Goal: Information Seeking & Learning: Learn about a topic

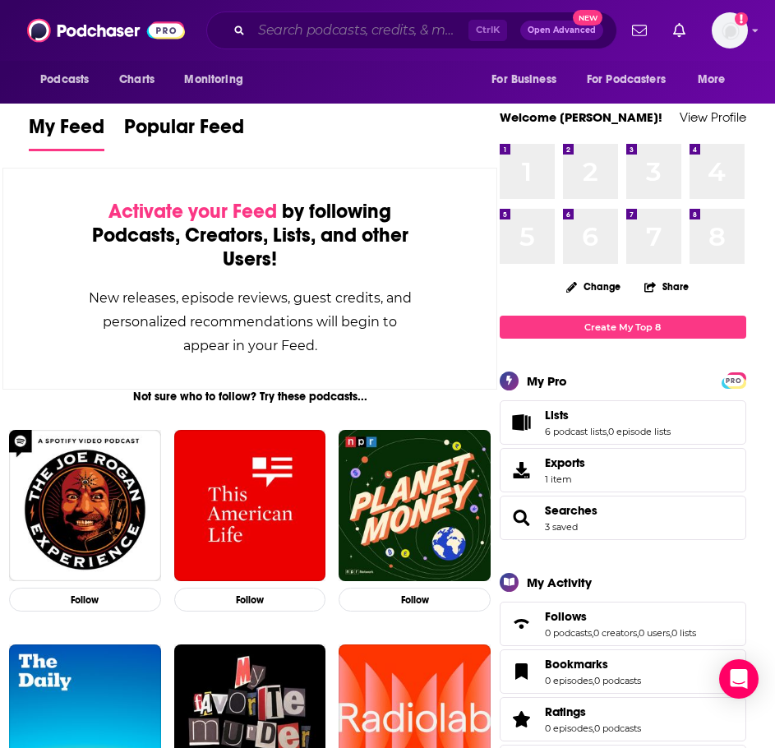
click at [261, 29] on input "Search podcasts, credits, & more..." at bounding box center [360, 30] width 217 height 26
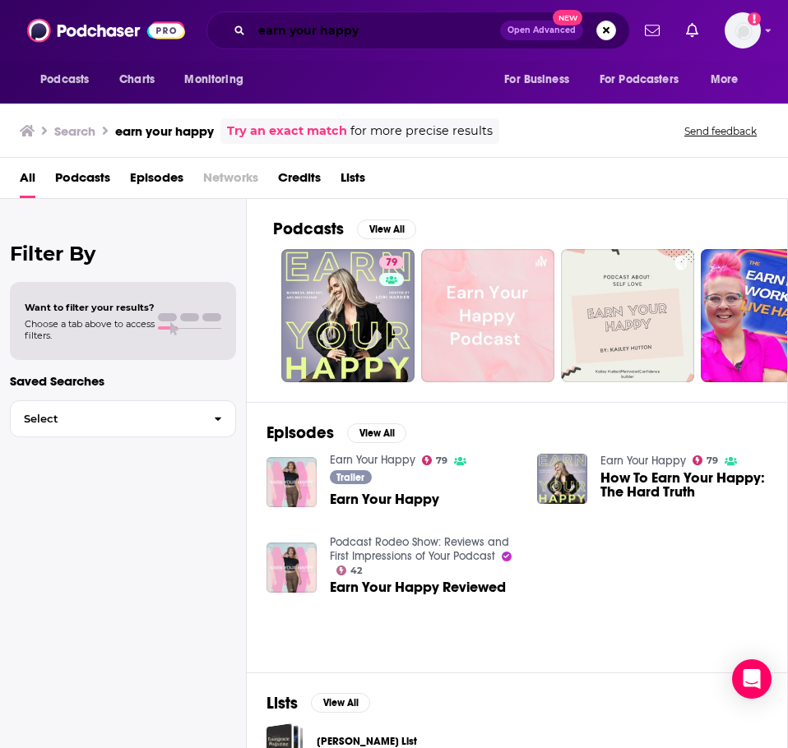
click at [296, 36] on input "earn your happy" at bounding box center [376, 30] width 248 height 26
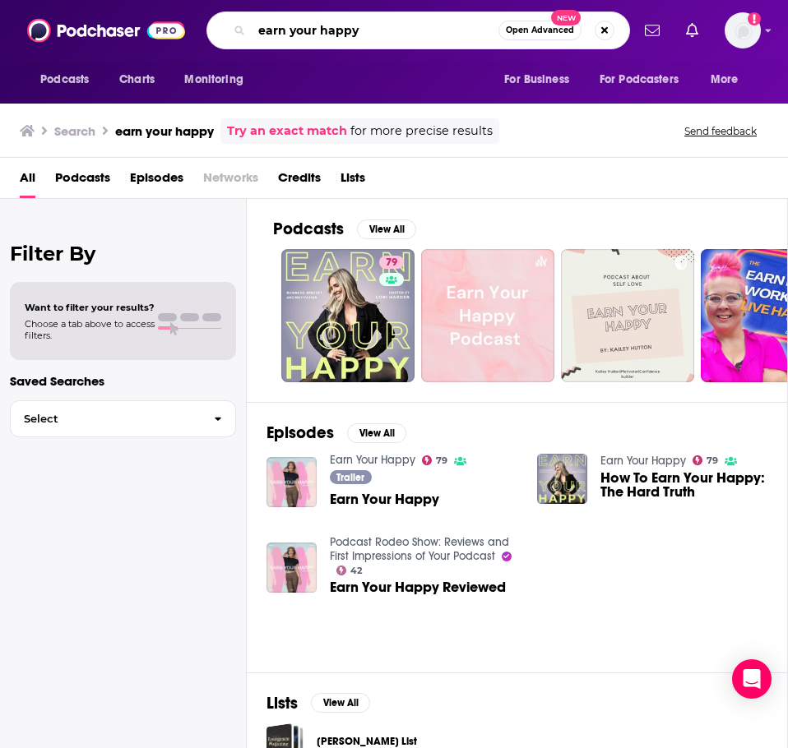
click at [296, 36] on input "earn your happy" at bounding box center [375, 30] width 247 height 26
click at [296, 35] on input "earn your happy" at bounding box center [375, 30] width 247 height 26
type input "cubicle to ceo"
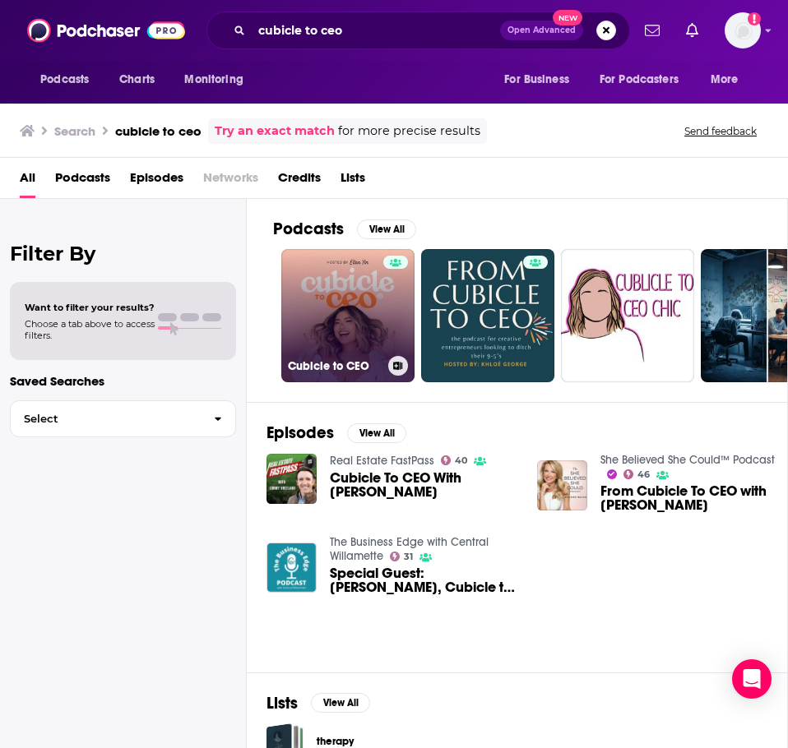
click at [377, 294] on link "Cubicle to CEO" at bounding box center [347, 315] width 133 height 133
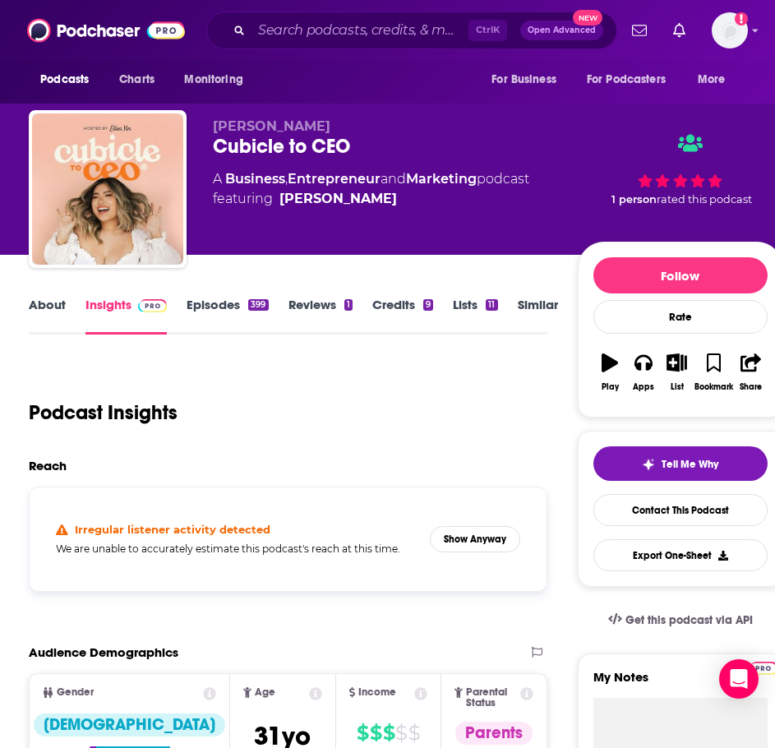
click at [60, 305] on link "About" at bounding box center [47, 316] width 37 height 38
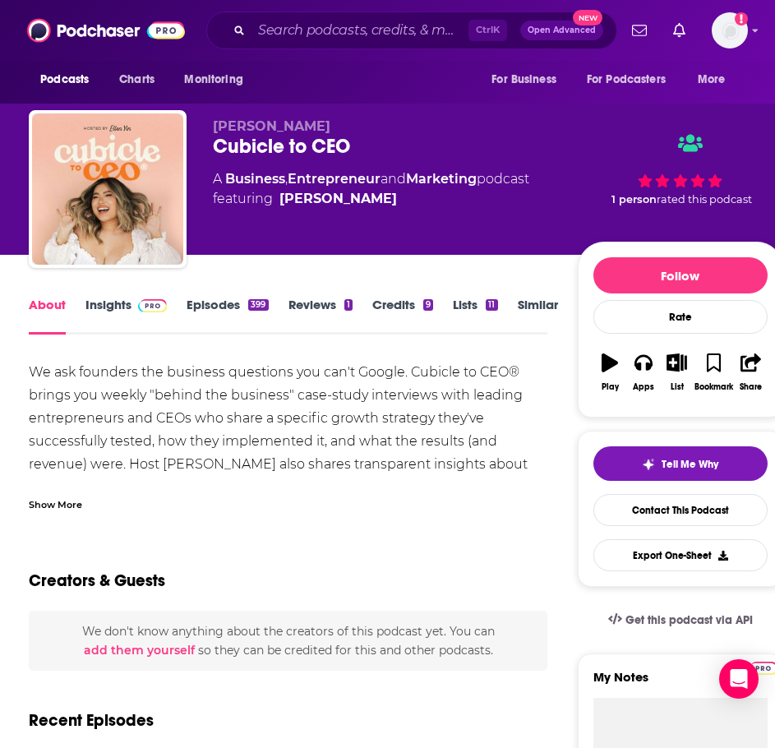
click at [73, 503] on div "Show More" at bounding box center [55, 504] width 53 height 16
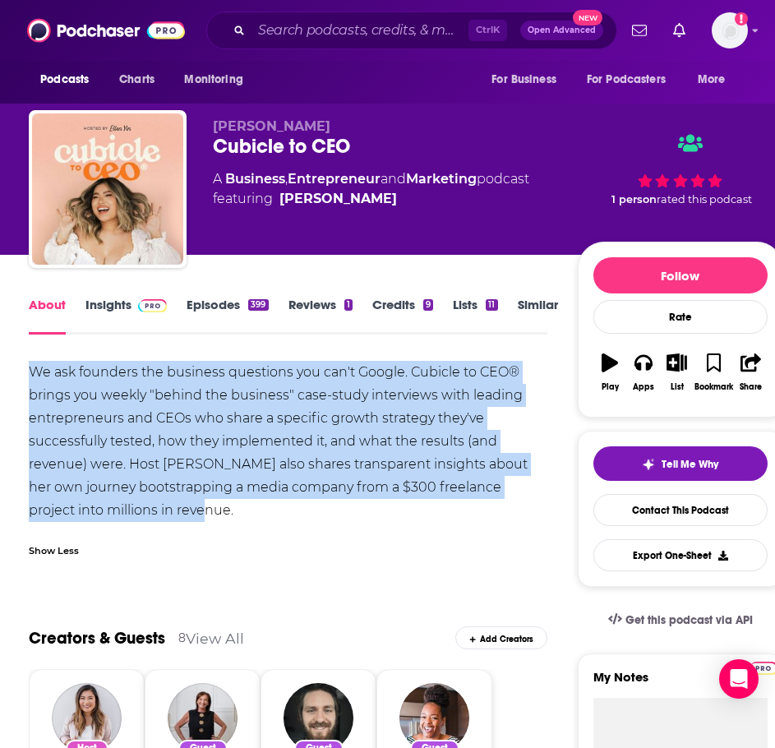
drag, startPoint x: 276, startPoint y: 516, endPoint x: 24, endPoint y: 381, distance: 286.6
copy div "We ask founders the business questions you can't Google. Cubicle to CEO® brings…"
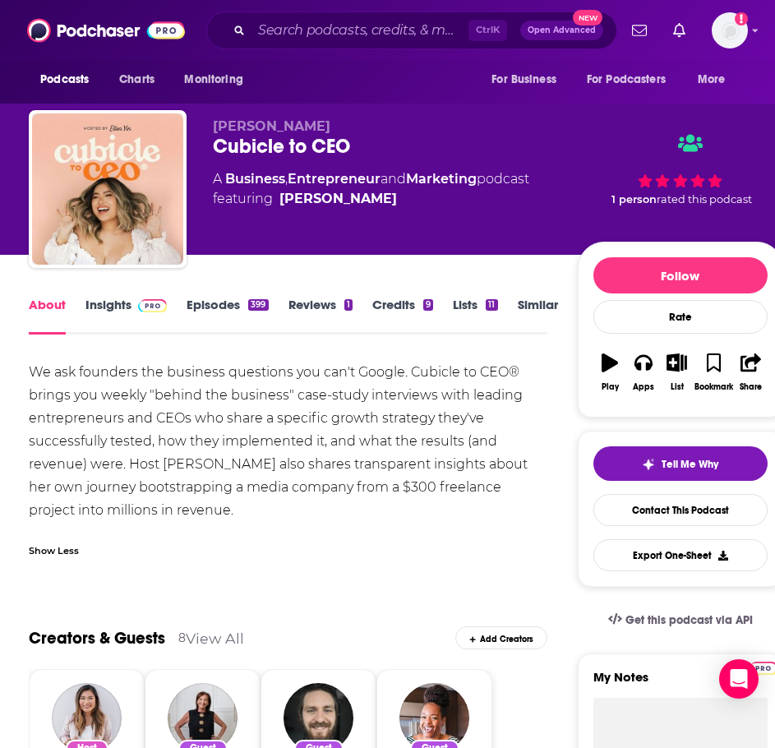
click at [136, 306] on span at bounding box center [149, 305] width 35 height 16
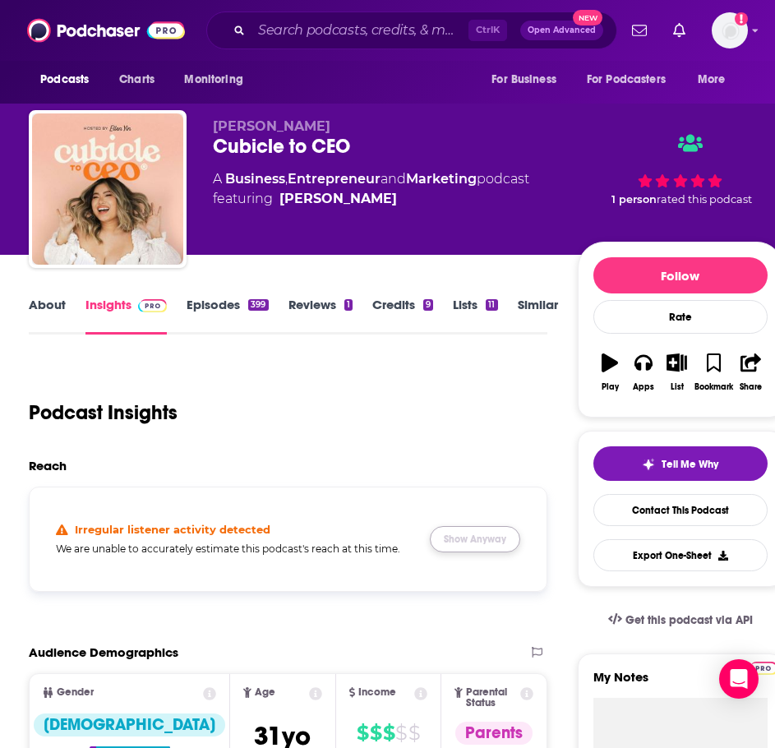
click at [456, 535] on button "Show Anyway" at bounding box center [475, 539] width 90 height 26
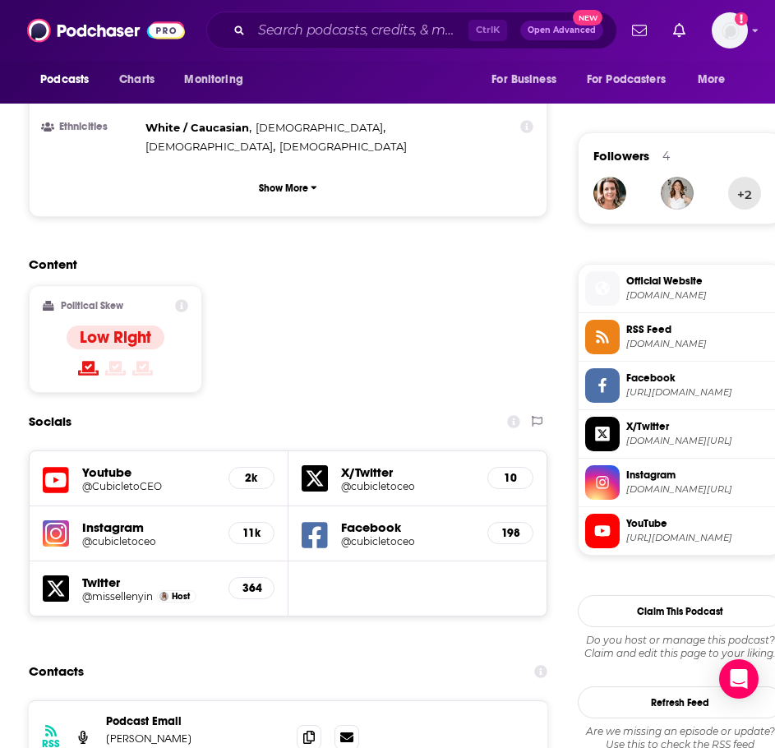
scroll to position [1151, 0]
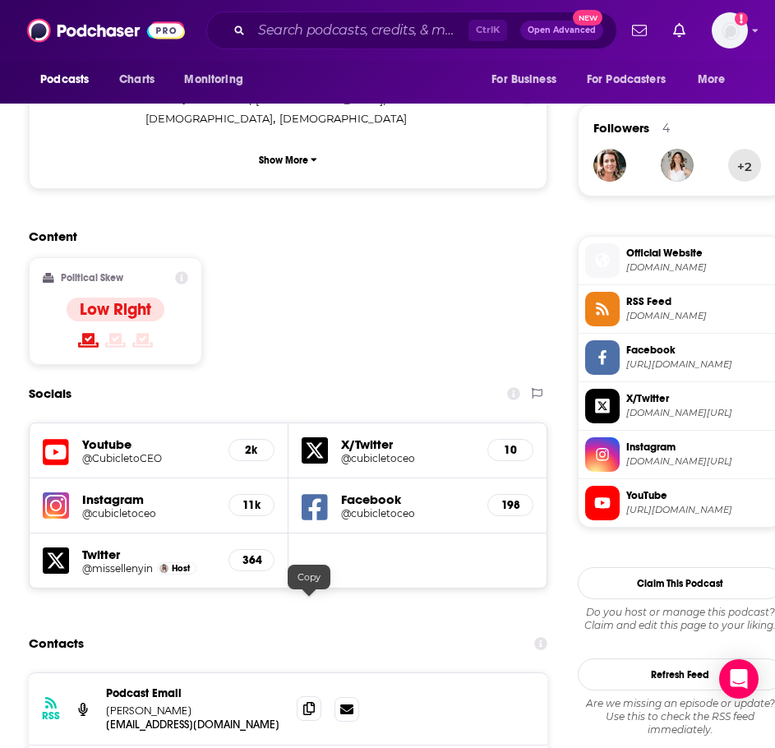
click at [308, 702] on icon at bounding box center [309, 708] width 12 height 13
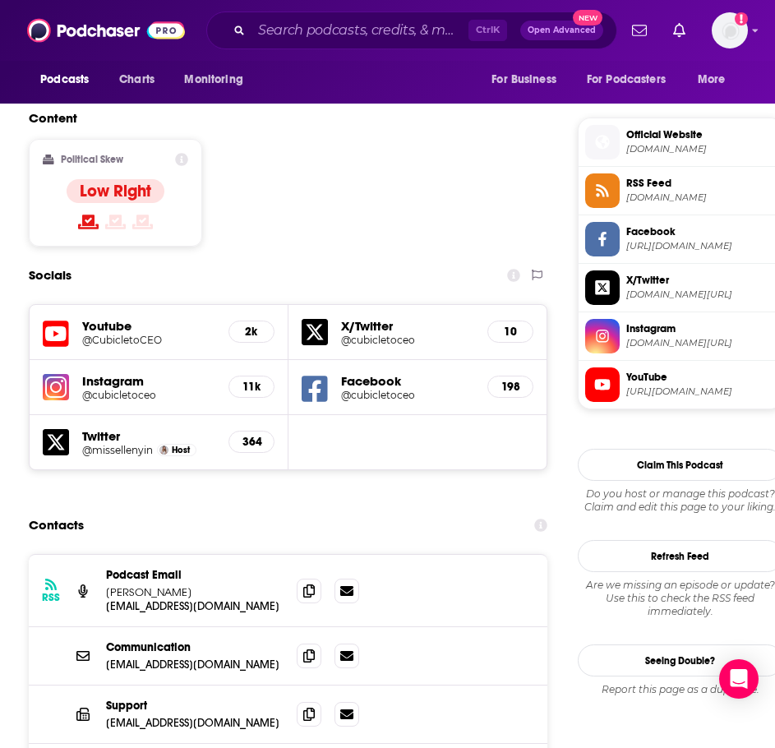
scroll to position [1316, 0]
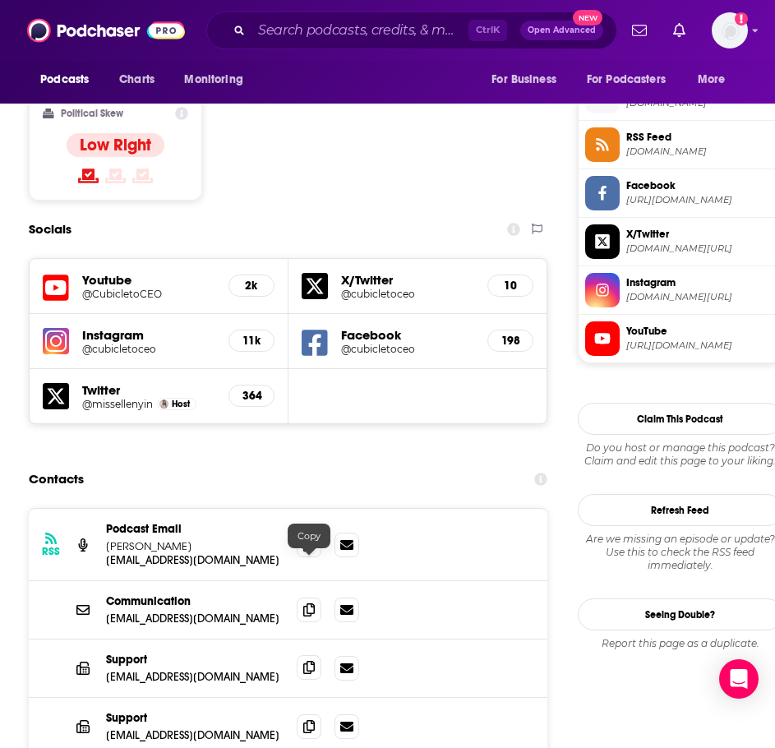
click at [307, 661] on icon at bounding box center [309, 667] width 12 height 13
click at [312, 720] on icon at bounding box center [309, 726] width 12 height 13
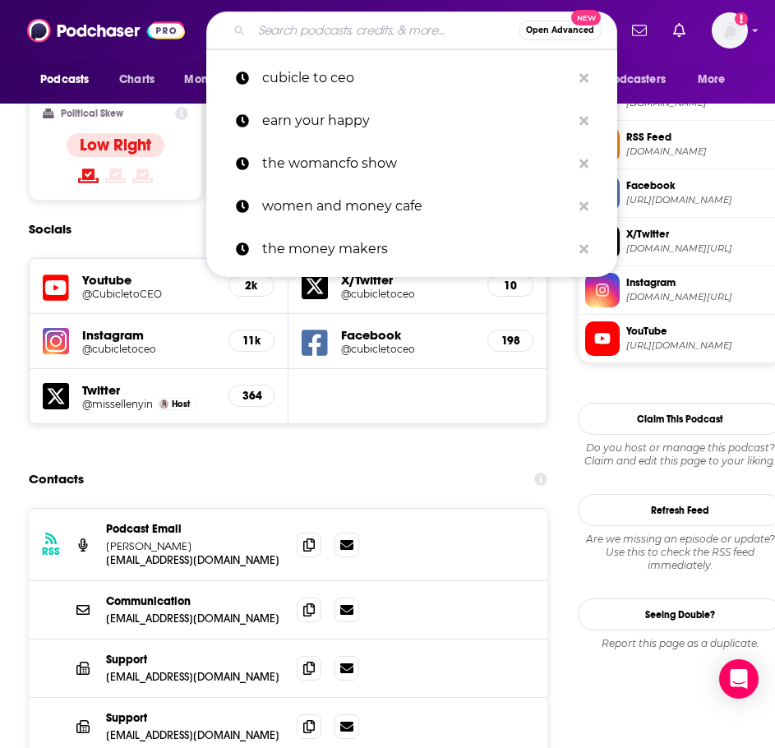
click at [282, 26] on input "Search podcasts, credits, & more..." at bounding box center [385, 30] width 267 height 26
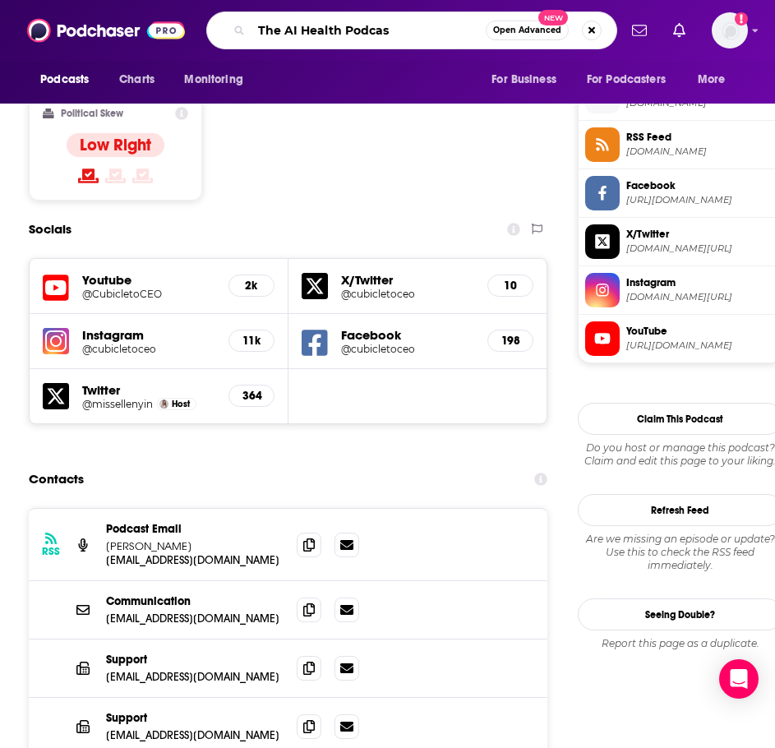
type input "The AI Health Podcast"
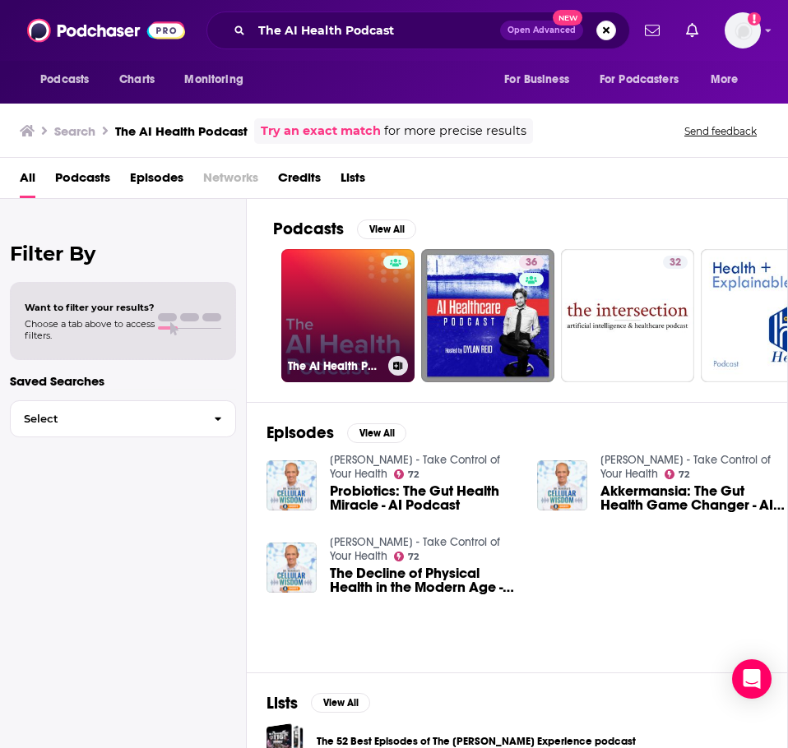
click at [351, 309] on link "The AI Health Podcast" at bounding box center [347, 315] width 133 height 133
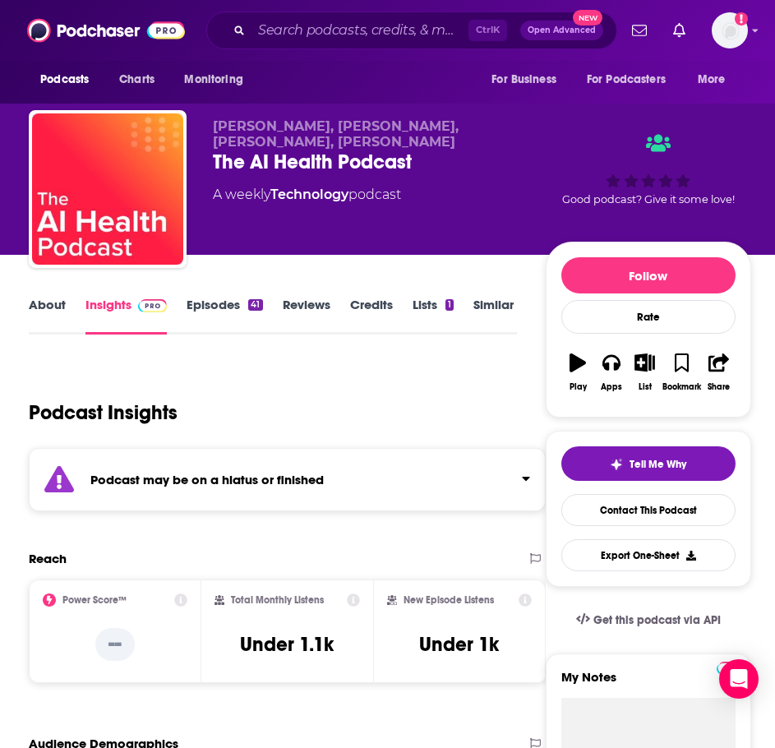
click at [202, 460] on div "Podcast may be on a hiatus or finished" at bounding box center [287, 479] width 517 height 63
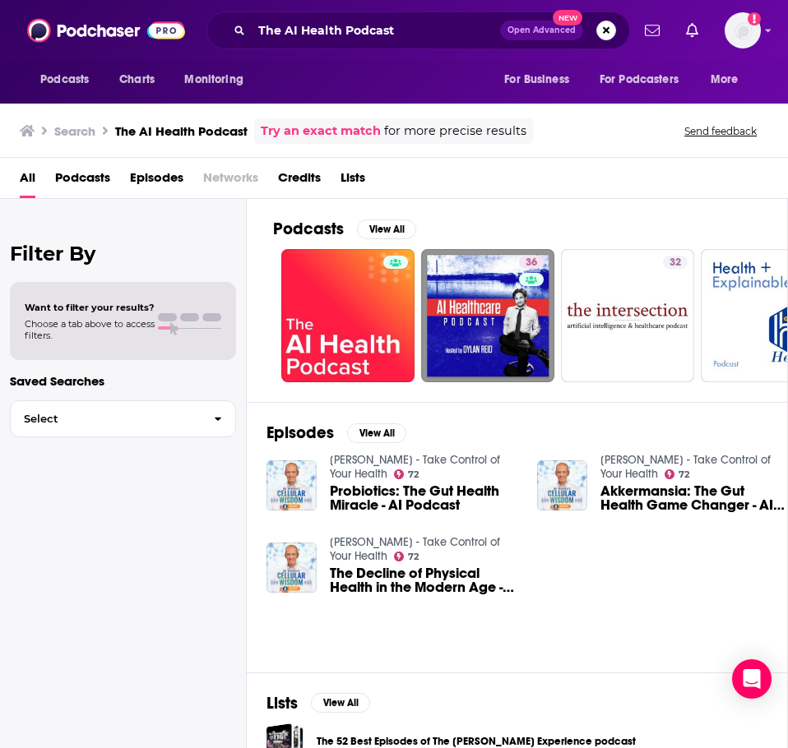
click at [423, 461] on link "Dr. Joseph Mercola - Take Control of Your Health" at bounding box center [415, 467] width 170 height 28
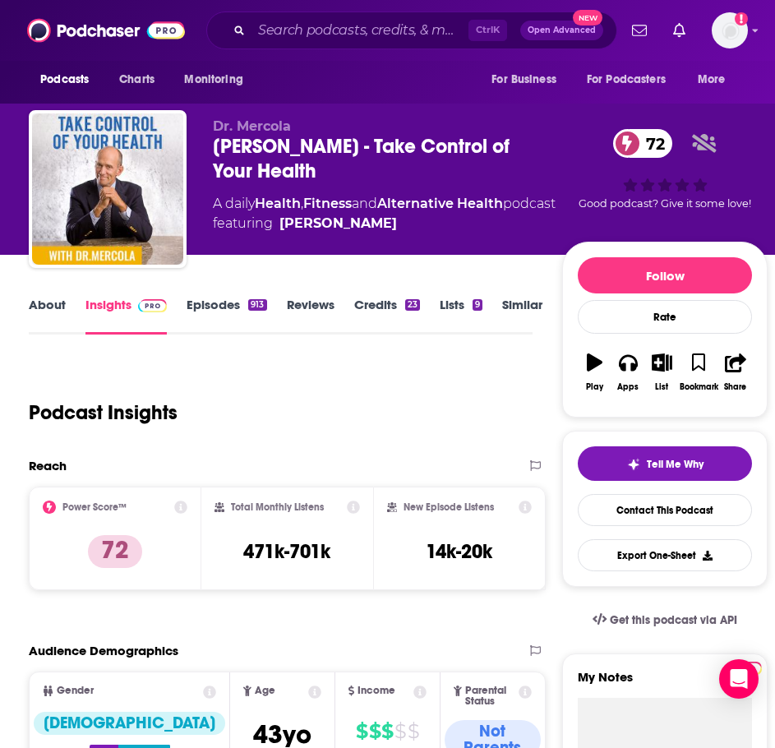
click at [58, 302] on link "About" at bounding box center [47, 316] width 37 height 38
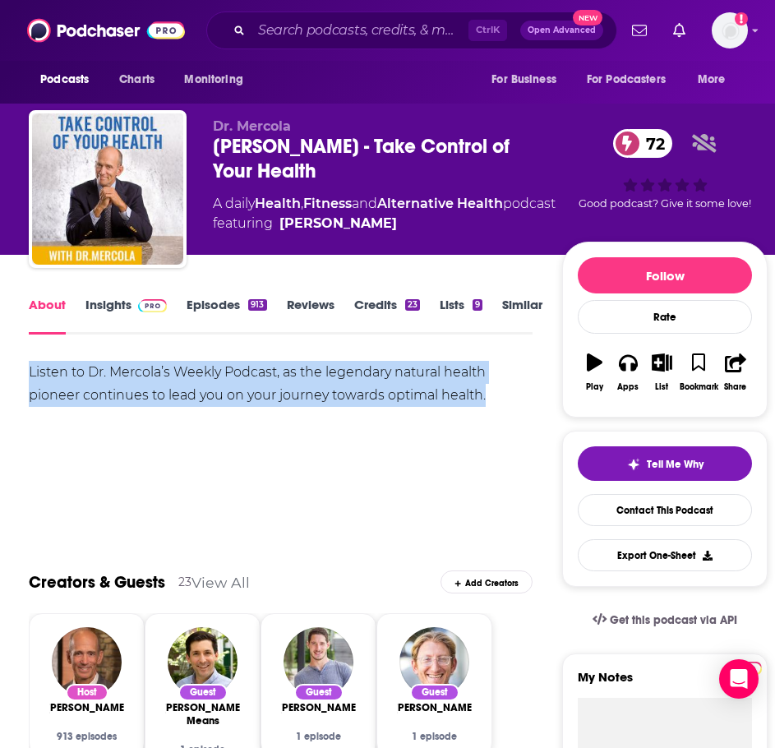
drag, startPoint x: 493, startPoint y: 395, endPoint x: 18, endPoint y: 372, distance: 475.1
copy div "Listen to Dr. Mercola’s Weekly Podcast, as the legendary natural health pioneer…"
click at [117, 319] on link "Insights" at bounding box center [126, 316] width 81 height 38
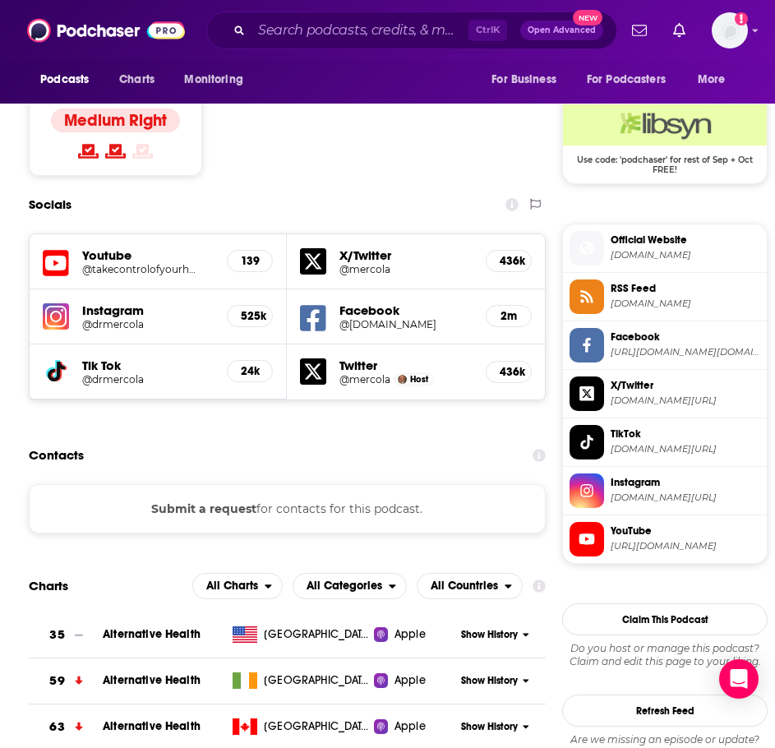
scroll to position [1234, 0]
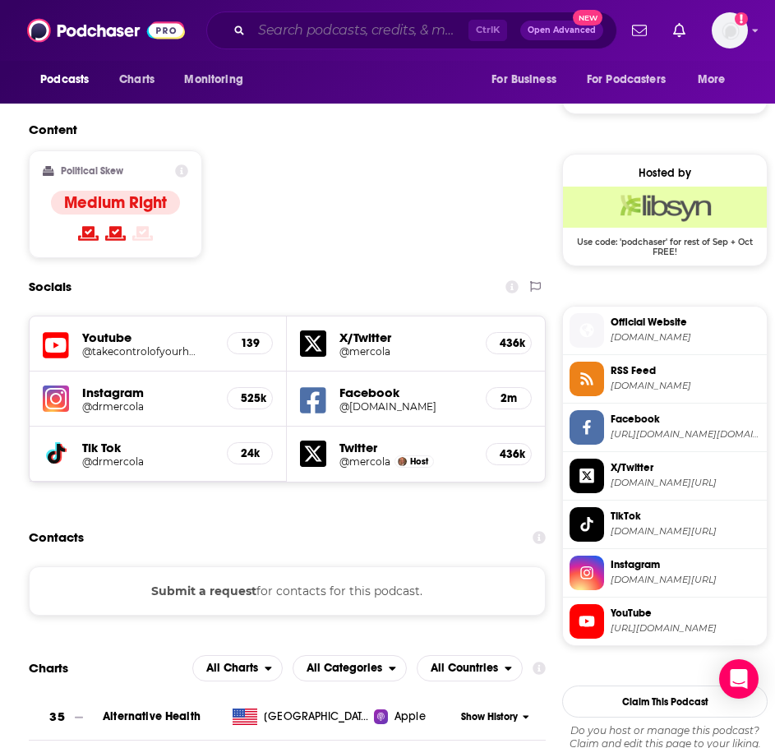
click at [351, 30] on input "Search podcasts, credits, & more..." at bounding box center [360, 30] width 217 height 26
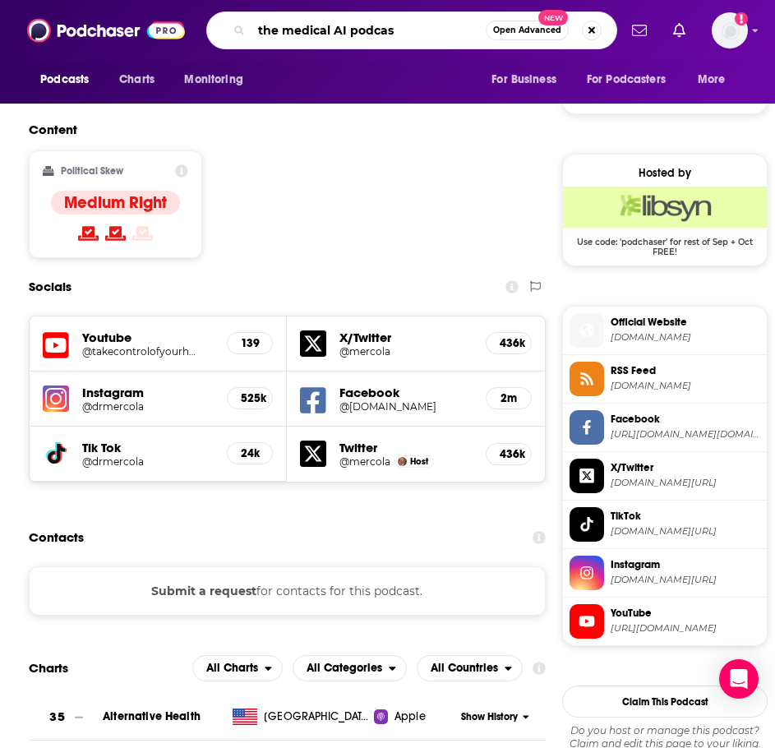
type input "the medical AI podcast"
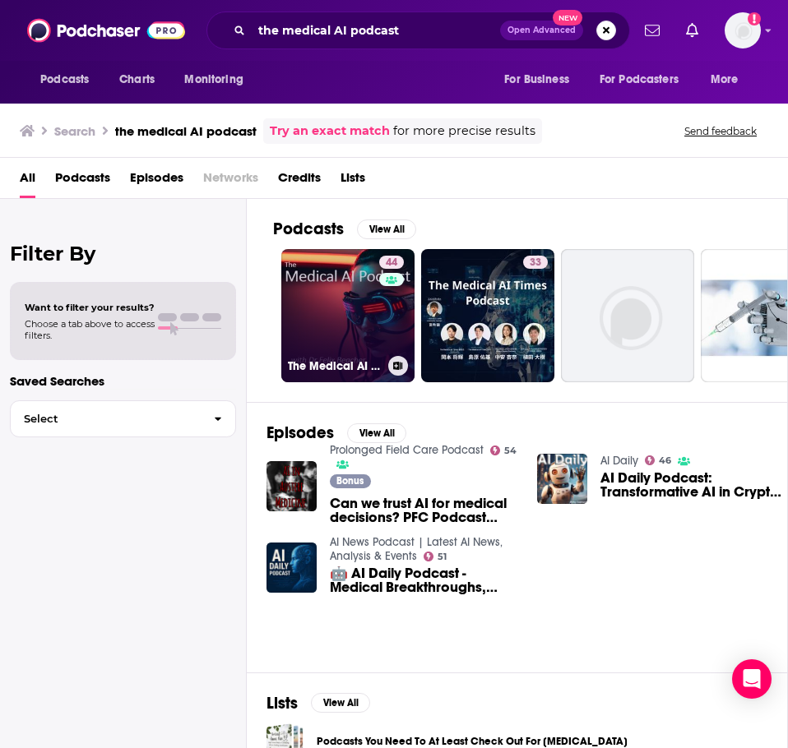
click at [345, 326] on link "44 The Medical AI Podcast" at bounding box center [347, 315] width 133 height 133
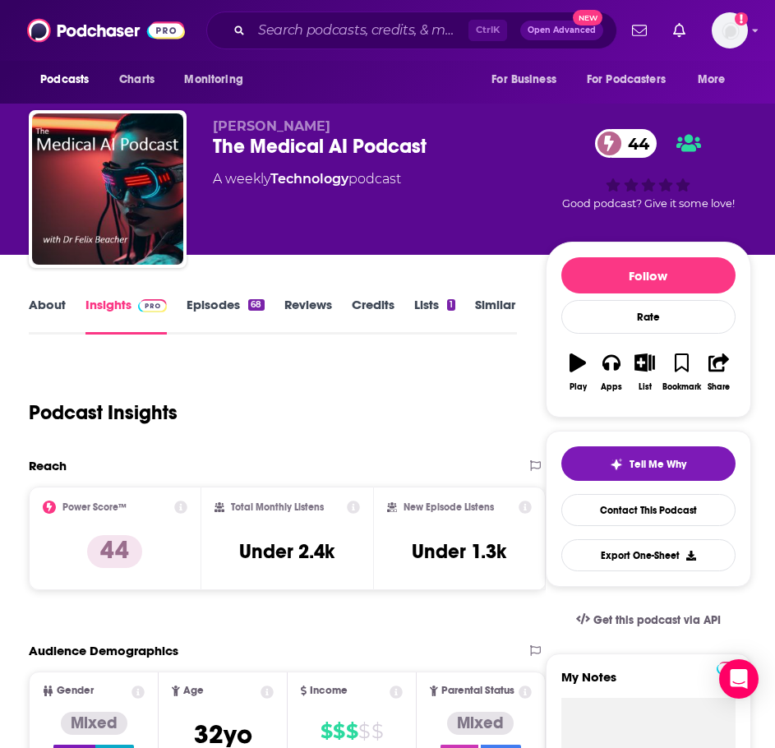
click at [46, 314] on link "About" at bounding box center [47, 316] width 37 height 38
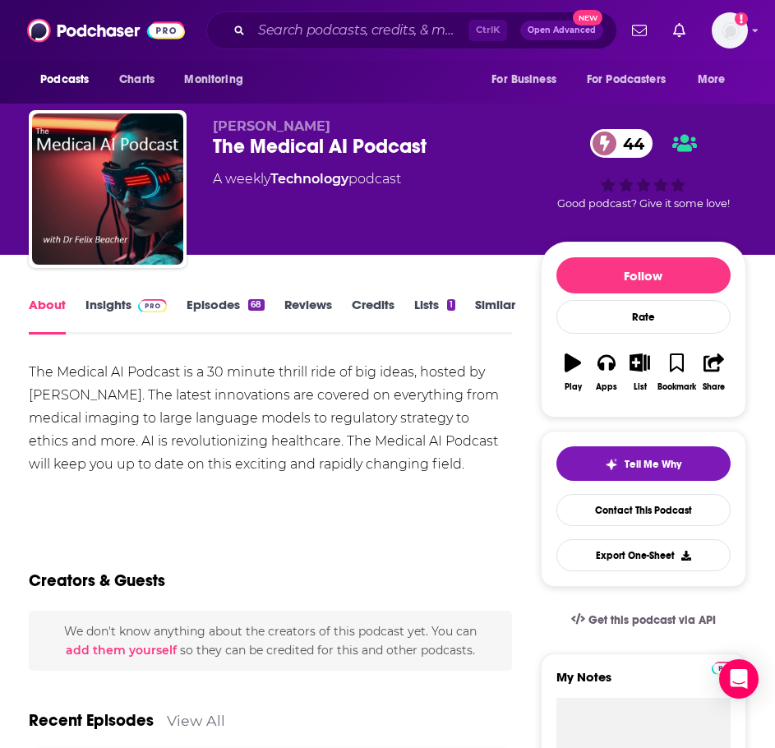
drag, startPoint x: 501, startPoint y: 473, endPoint x: 28, endPoint y: 365, distance: 485.0
copy div "The Medical AI Podcast is a 30 minute thrill ride of big ideas, hosted by Dr. F…"
click at [166, 314] on link "Insights" at bounding box center [126, 316] width 81 height 38
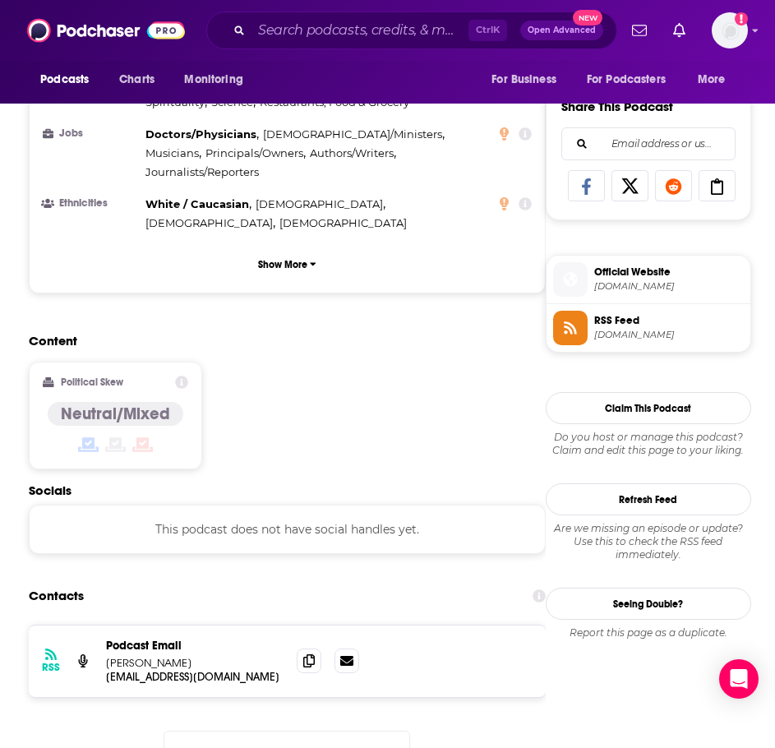
scroll to position [1069, 0]
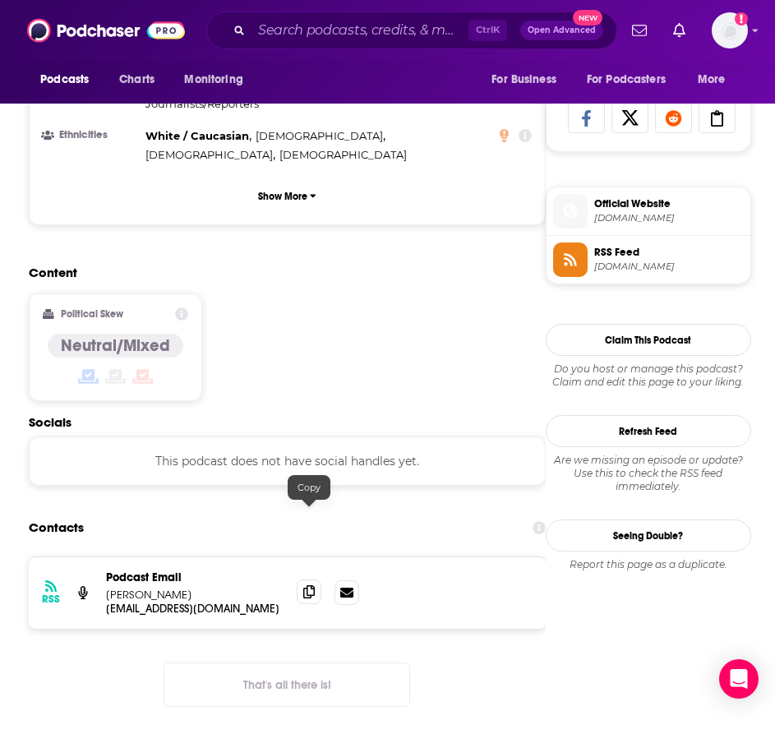
click at [310, 580] on span at bounding box center [309, 592] width 25 height 25
click at [292, 41] on input "Search podcasts, credits, & more..." at bounding box center [360, 30] width 217 height 26
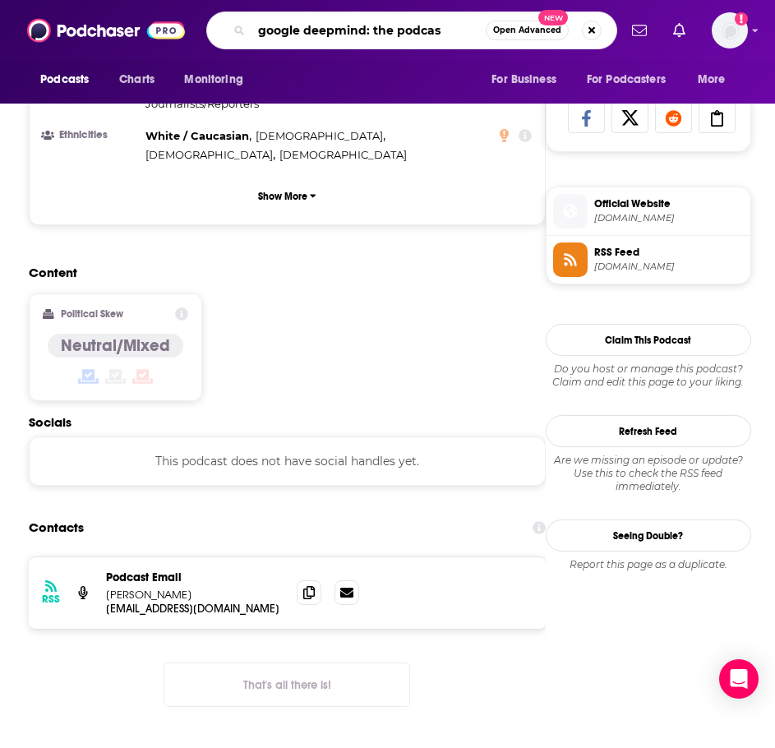
type input "google deepmind: the podcast"
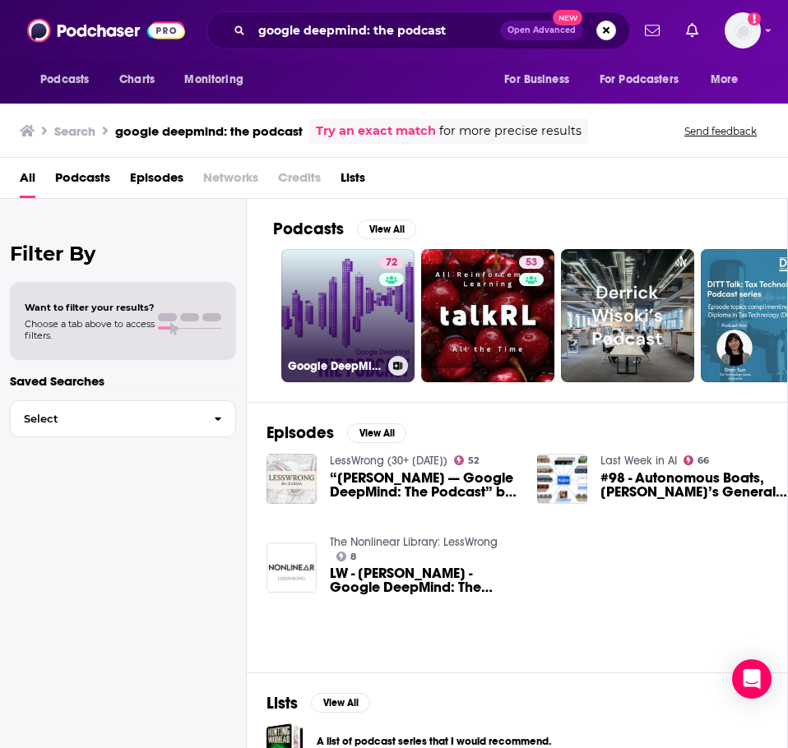
click at [320, 336] on link "72 Google DeepMind: The Podcast" at bounding box center [347, 315] width 133 height 133
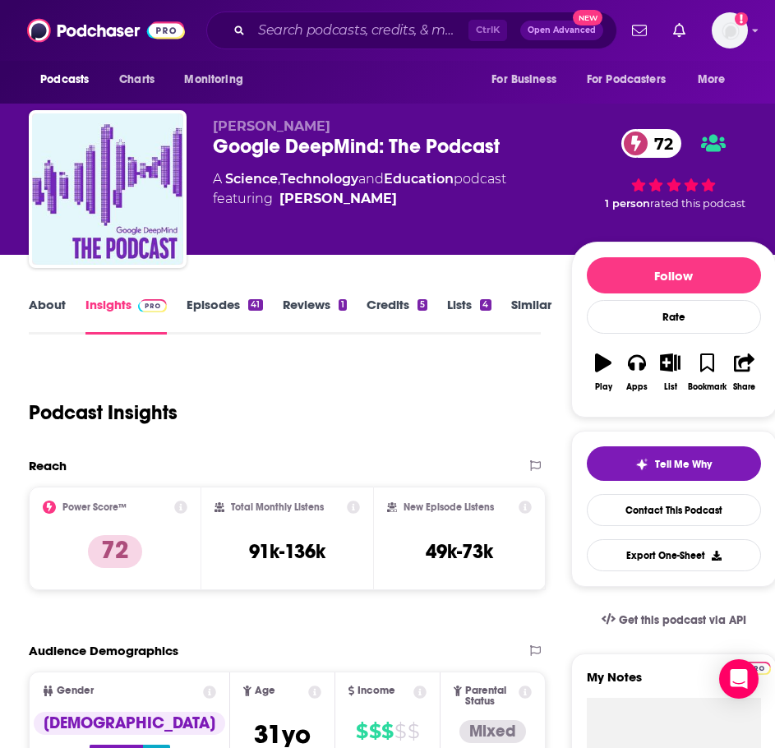
click at [62, 305] on link "About" at bounding box center [47, 316] width 37 height 38
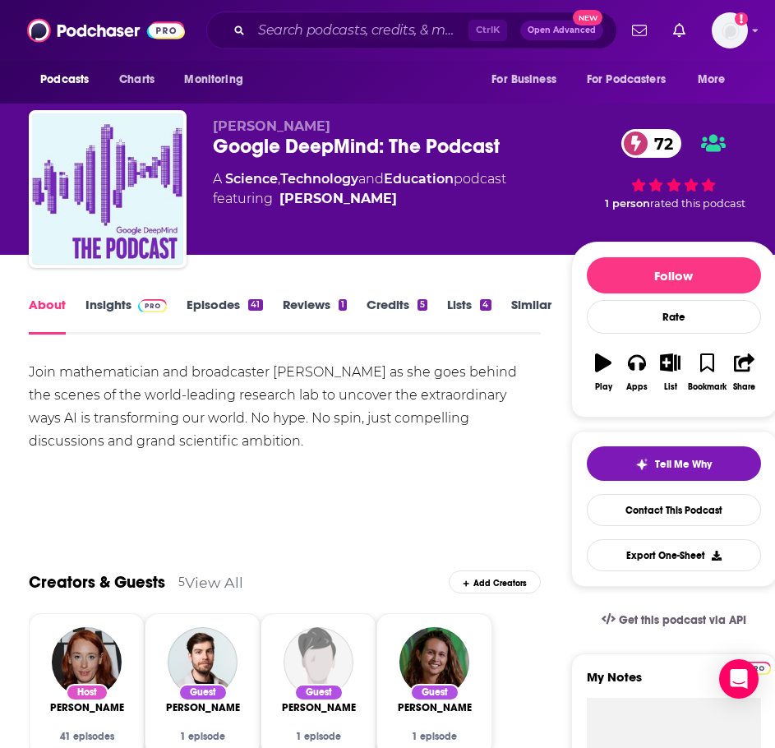
drag, startPoint x: 451, startPoint y: 455, endPoint x: 32, endPoint y: 360, distance: 429.9
copy div "Join mathematician and broadcaster Professor Hannah Fry as she goes behind the …"
click at [141, 307] on img at bounding box center [152, 305] width 29 height 13
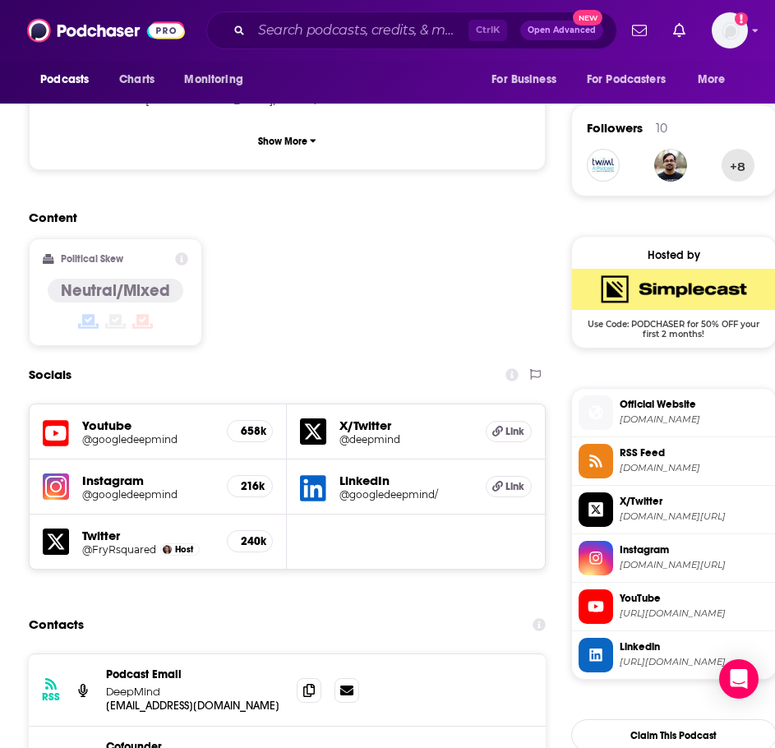
scroll to position [1234, 0]
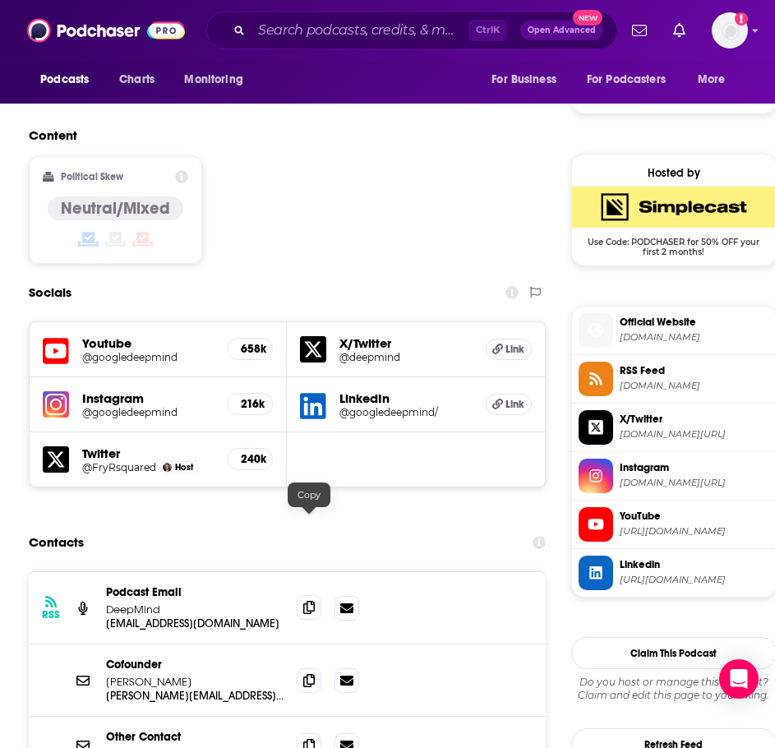
click at [303, 595] on span at bounding box center [309, 607] width 25 height 25
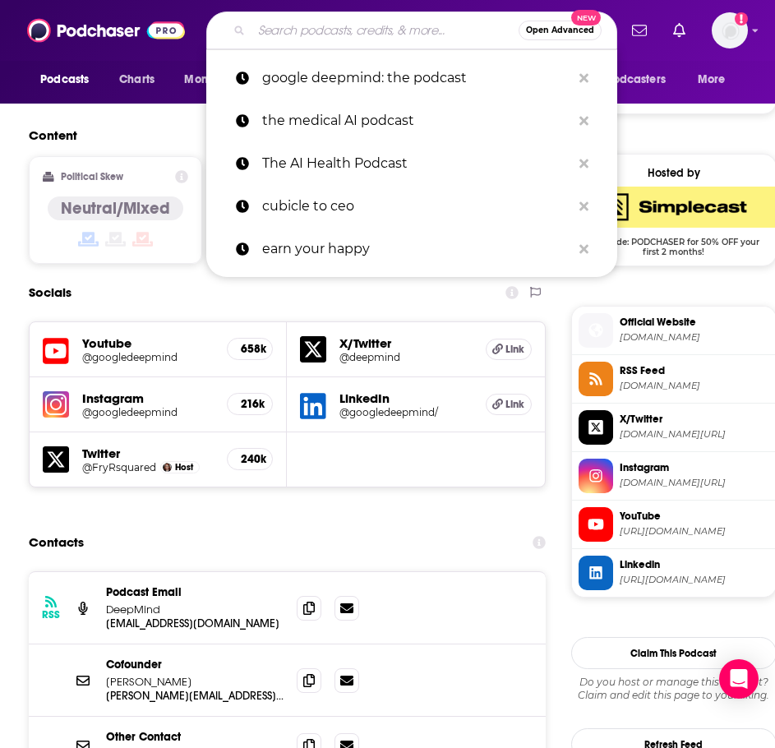
click at [325, 34] on input "Search podcasts, credits, & more..." at bounding box center [385, 30] width 267 height 26
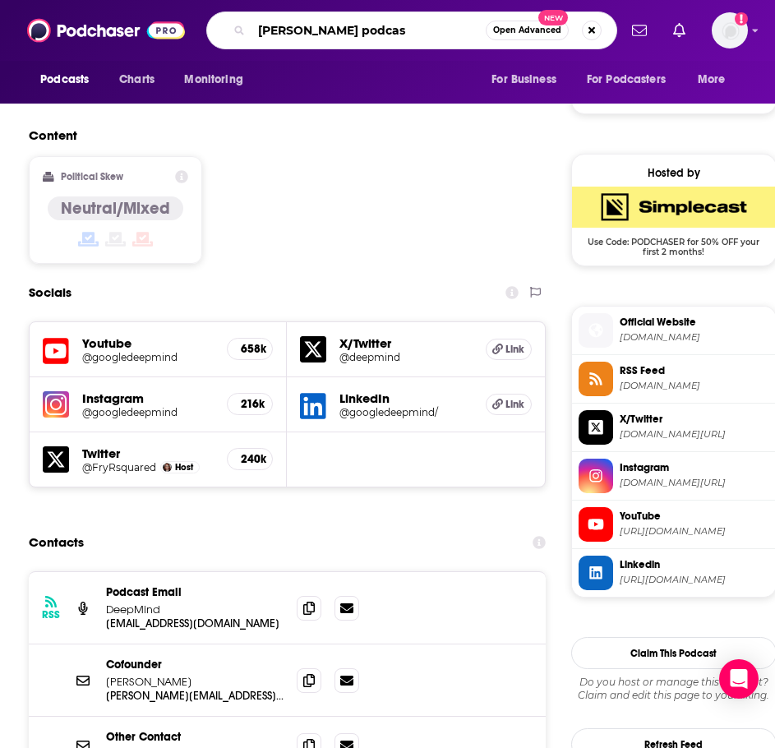
type input "lex friendman podcast"
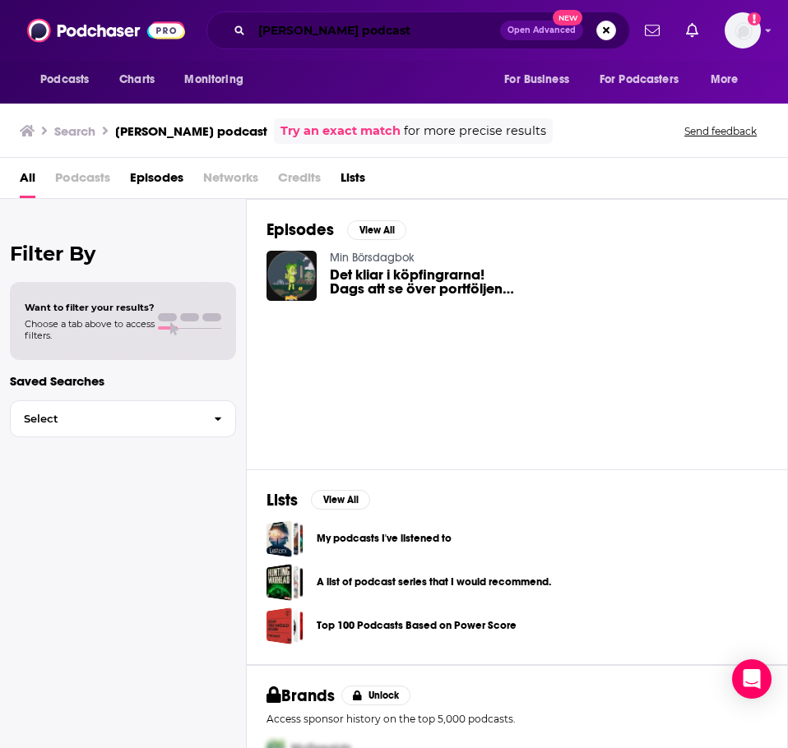
click at [338, 38] on input "lex friendman podcast" at bounding box center [376, 30] width 248 height 26
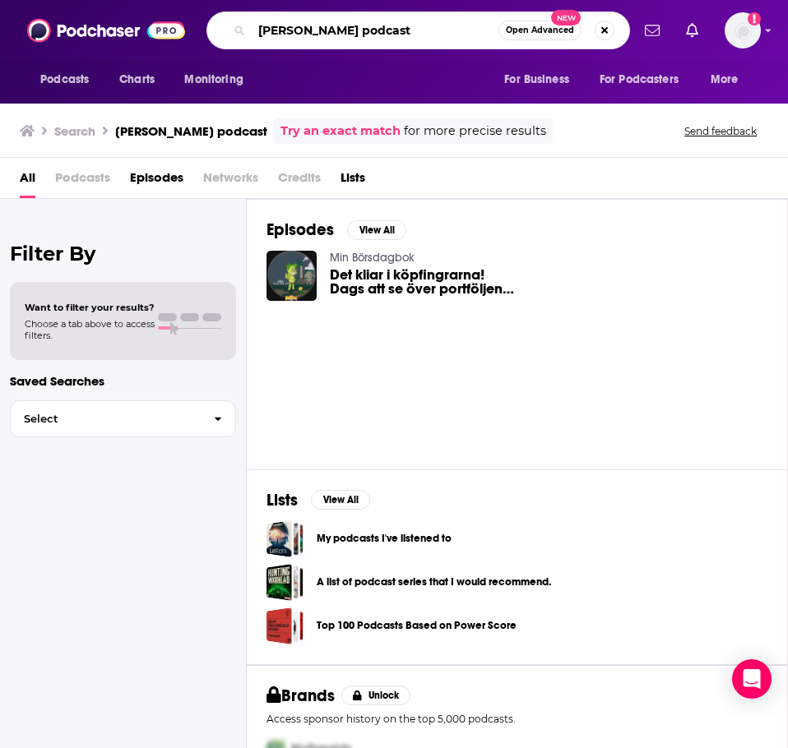
click at [312, 34] on input "lex friendman podcast" at bounding box center [375, 30] width 247 height 26
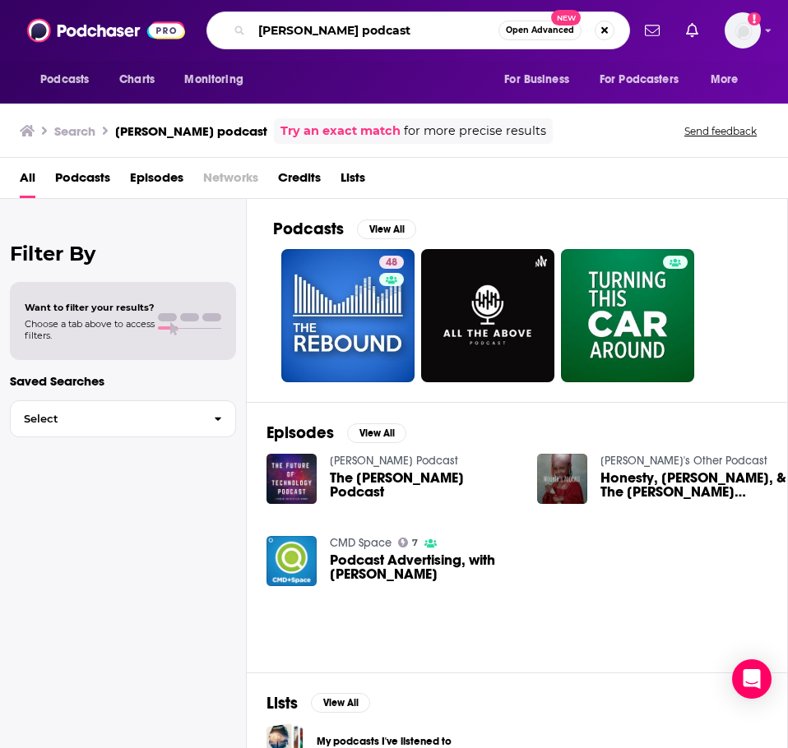
drag, startPoint x: 402, startPoint y: 33, endPoint x: 331, endPoint y: 39, distance: 71.0
click at [331, 39] on input "lex friedman podcast" at bounding box center [375, 30] width 247 height 26
type input "lex fridman"
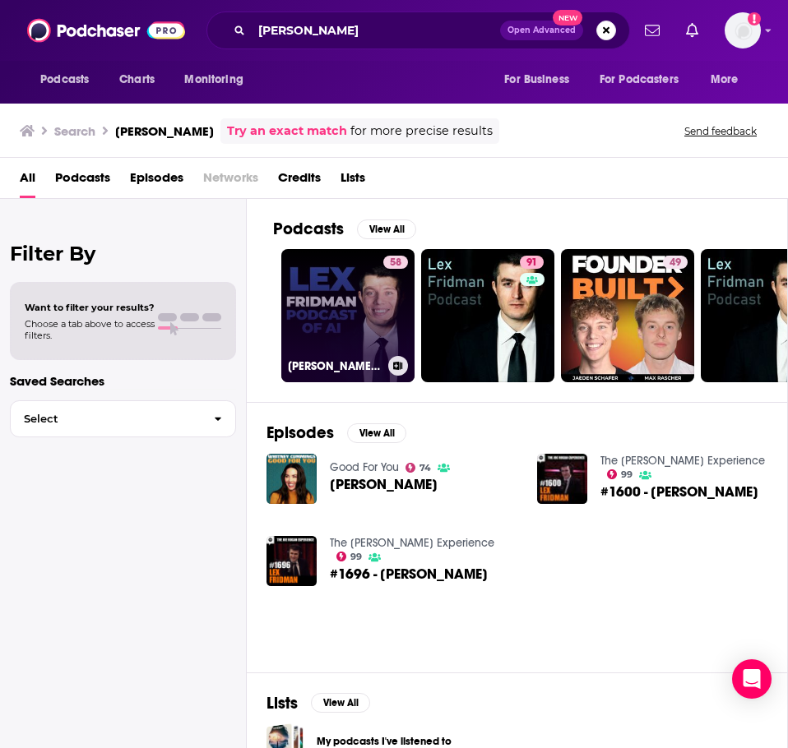
click at [323, 317] on link "58 Lex Fridman Podcast of AI" at bounding box center [347, 315] width 133 height 133
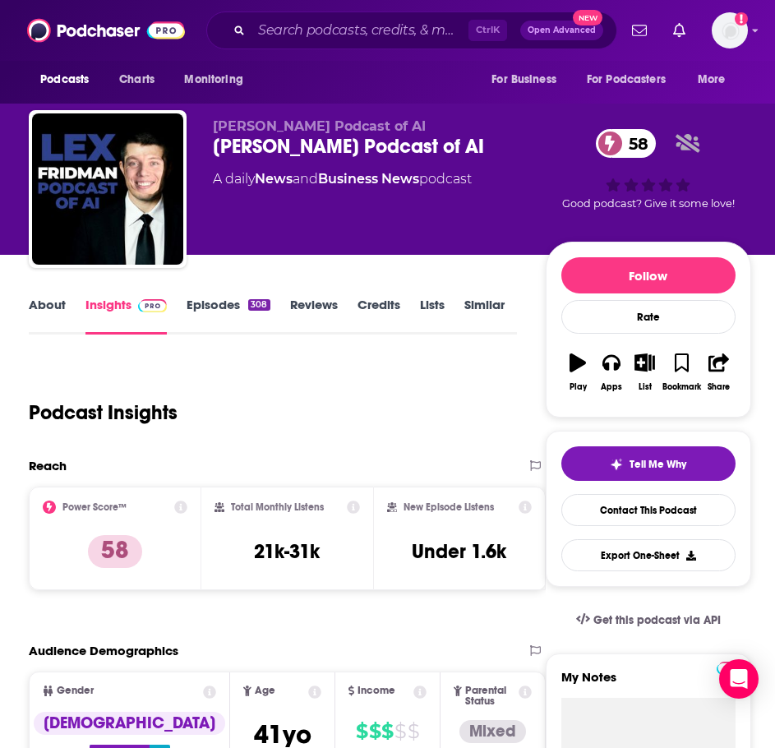
click at [57, 308] on link "About" at bounding box center [47, 316] width 37 height 38
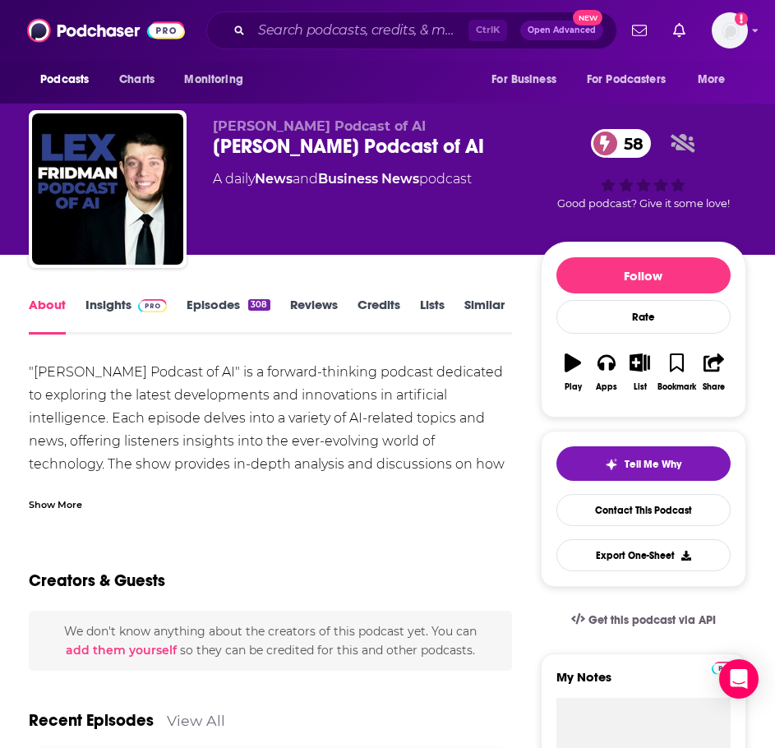
click at [63, 498] on div "Show More" at bounding box center [55, 504] width 53 height 16
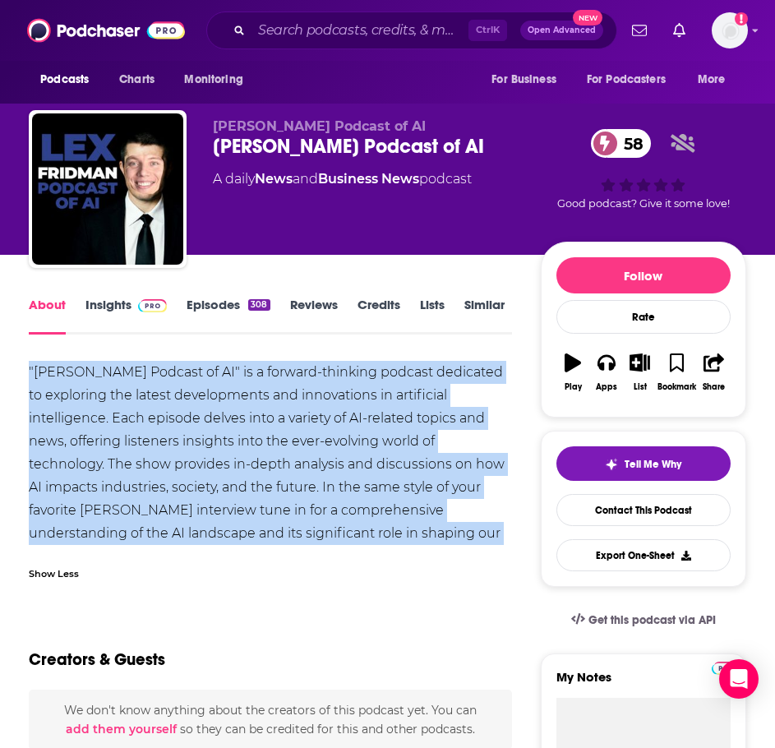
drag, startPoint x: 401, startPoint y: 544, endPoint x: 30, endPoint y: 373, distance: 408.4
click at [30, 373] on div ""Lex Fridman Podcast of AI" is a forward-thinking podcast dedicated to explorin…" at bounding box center [271, 464] width 484 height 207
copy div ""Lex Fridman Podcast of AI" is a forward-thinking podcast dedicated to explorin…"
click at [139, 309] on img at bounding box center [152, 305] width 29 height 13
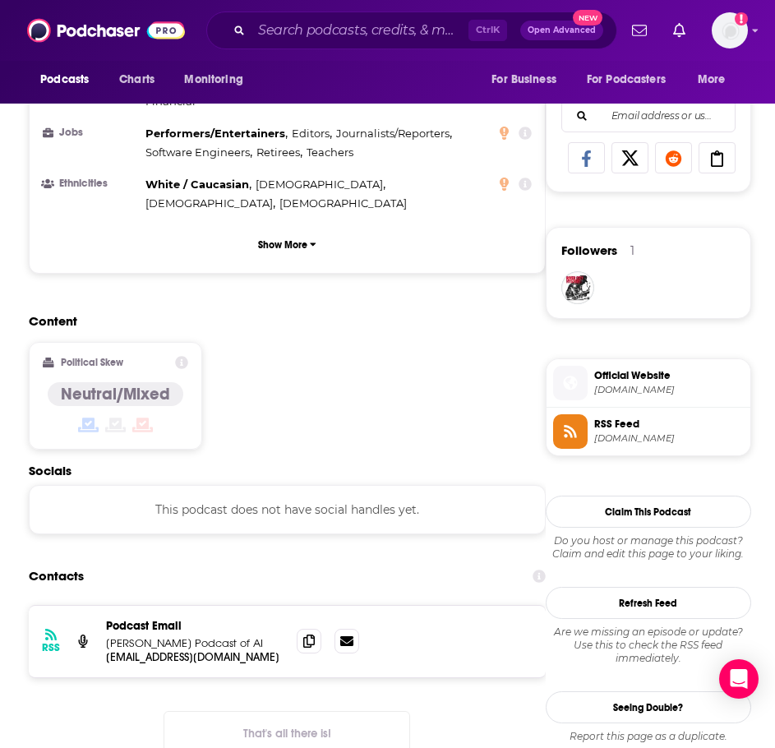
scroll to position [1069, 0]
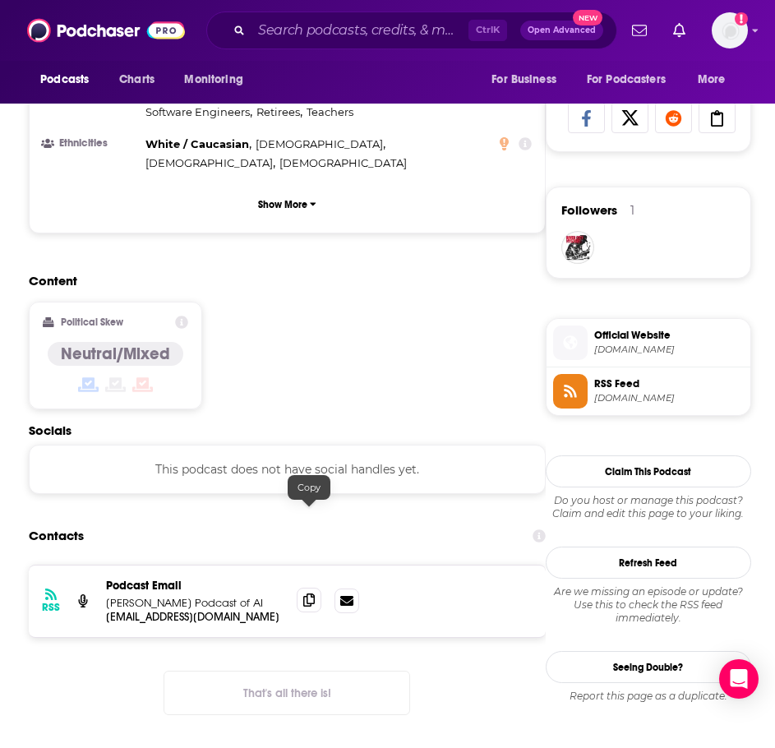
click at [306, 594] on icon at bounding box center [309, 600] width 12 height 13
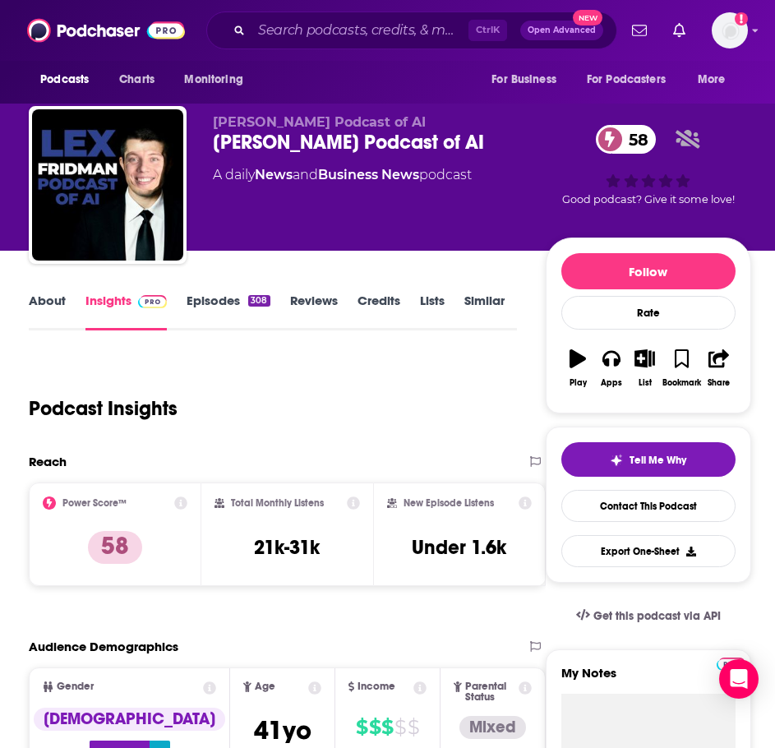
scroll to position [0, 0]
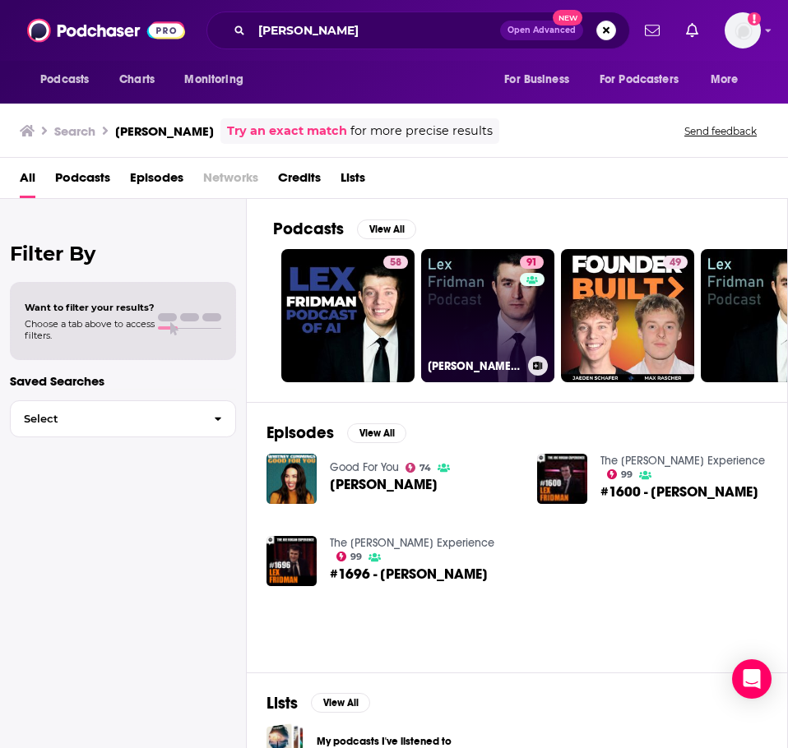
click at [447, 288] on link "91 Lex Fridman Podcast" at bounding box center [487, 315] width 133 height 133
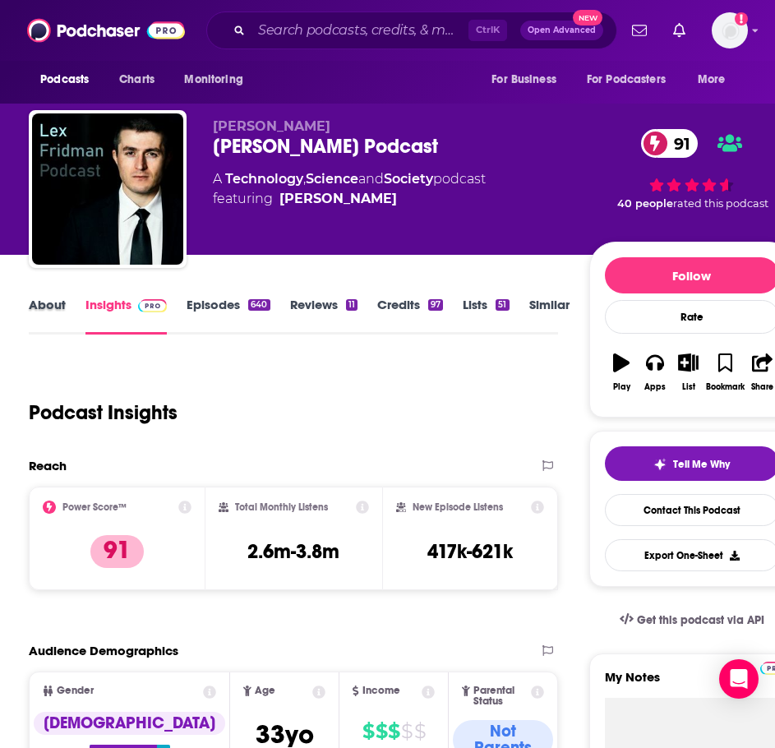
click at [67, 312] on div "About" at bounding box center [57, 316] width 57 height 38
click at [53, 311] on link "About" at bounding box center [47, 316] width 37 height 38
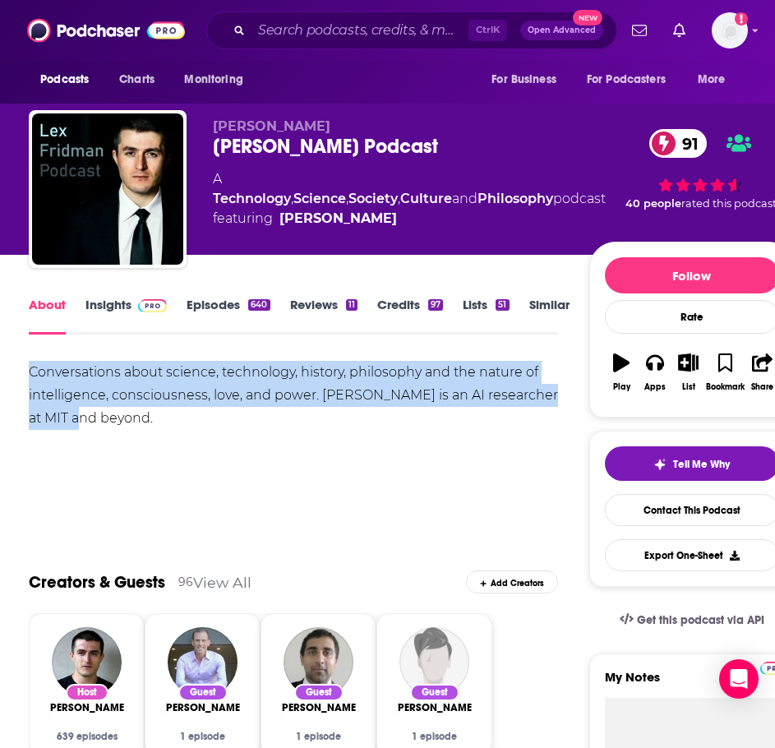
drag, startPoint x: 48, startPoint y: 387, endPoint x: 12, endPoint y: 359, distance: 45.6
copy div "Conversations about science, technology, history, philosophy and the nature of …"
click at [130, 313] on link "Insights" at bounding box center [126, 316] width 81 height 38
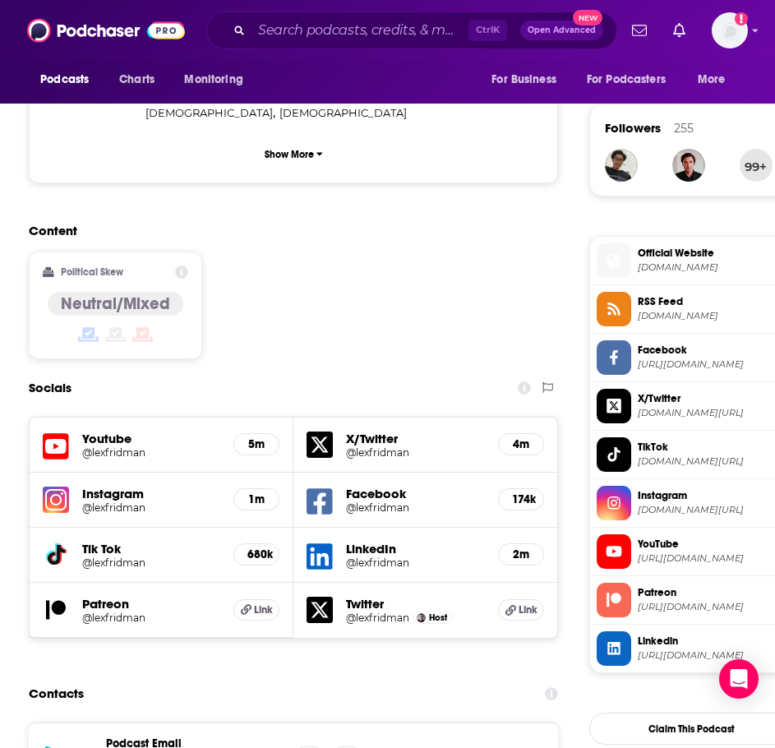
scroll to position [1316, 0]
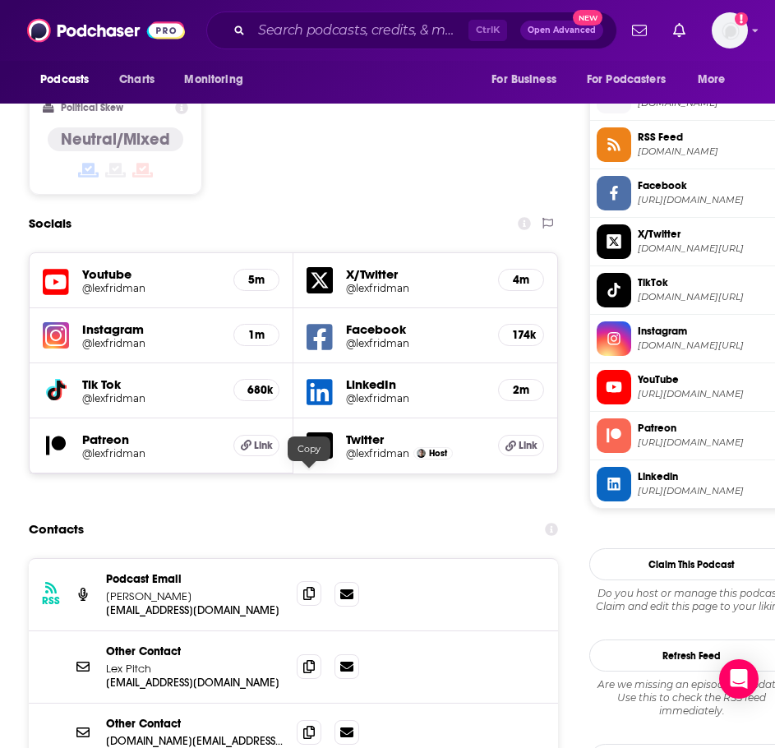
click at [312, 587] on icon at bounding box center [309, 593] width 12 height 13
click at [305, 660] on icon at bounding box center [309, 666] width 12 height 13
click at [311, 30] on input "Search podcasts, credits, & more..." at bounding box center [360, 30] width 217 height 26
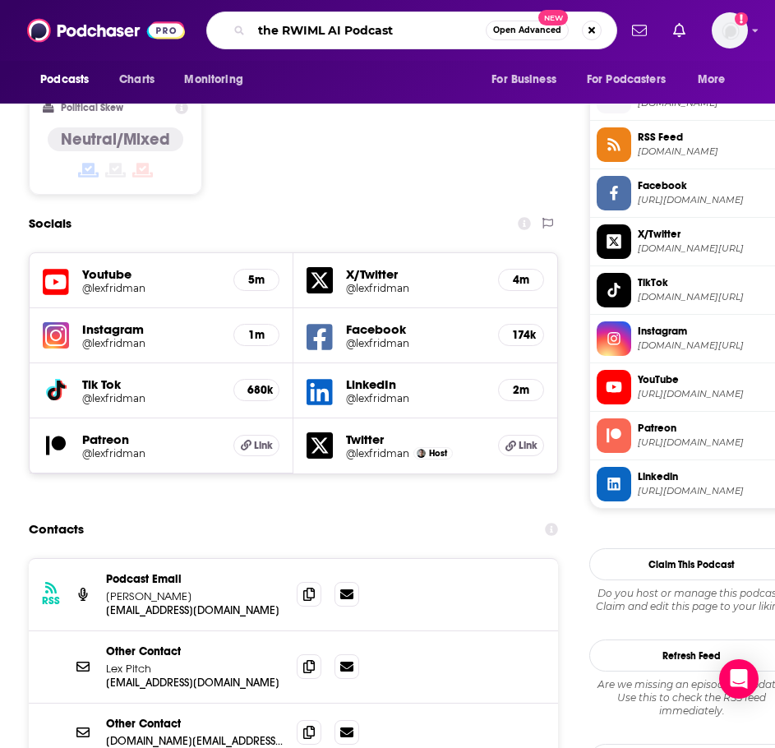
click at [294, 30] on input "the RWIML AI Podcast" at bounding box center [369, 30] width 234 height 26
type input "the TWIML AI Podcast"
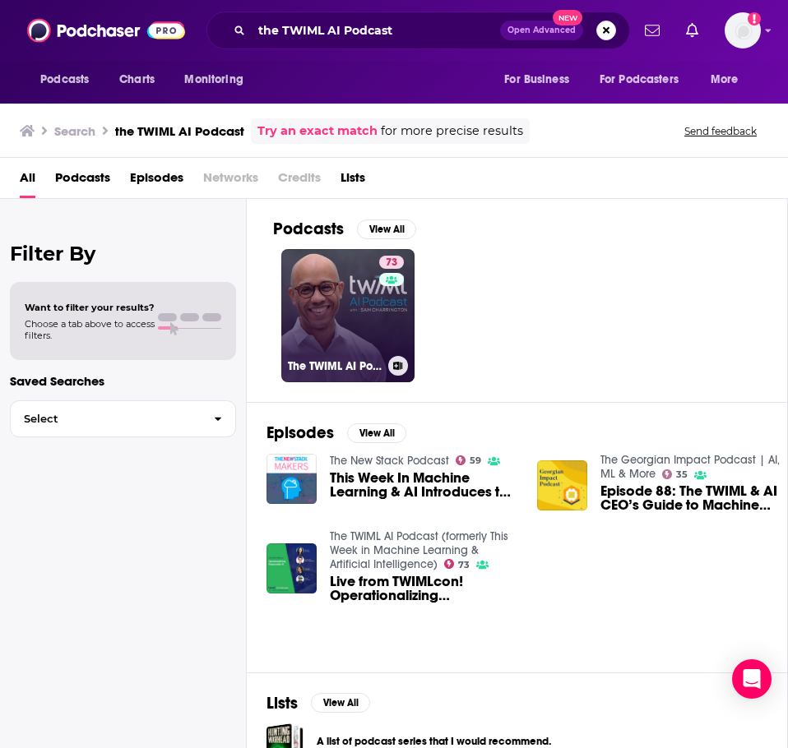
click at [304, 292] on link "73 The TWIML AI Podcast (formerly This Week in Machine Learning & Artificial In…" at bounding box center [347, 315] width 133 height 133
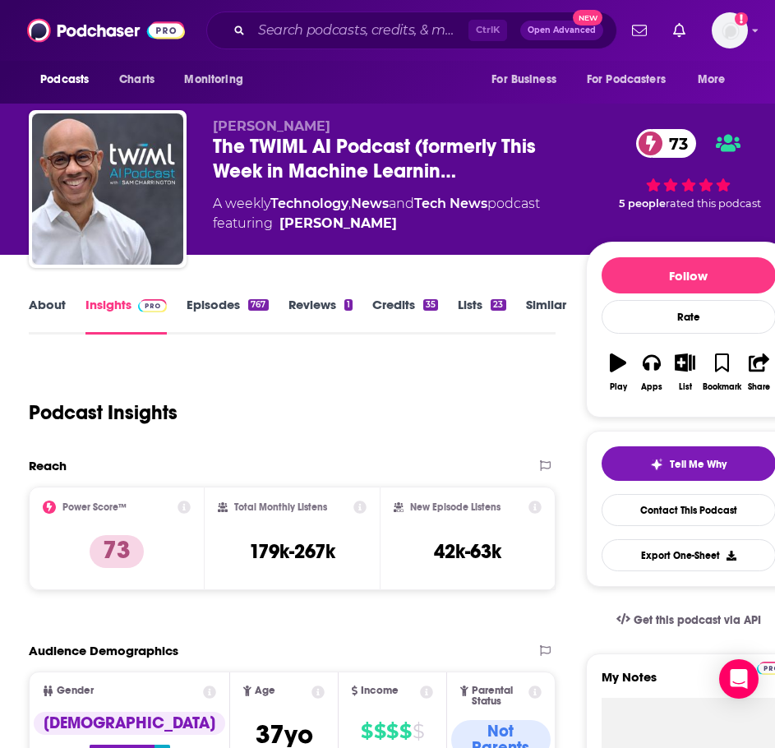
click at [51, 321] on link "About" at bounding box center [47, 316] width 37 height 38
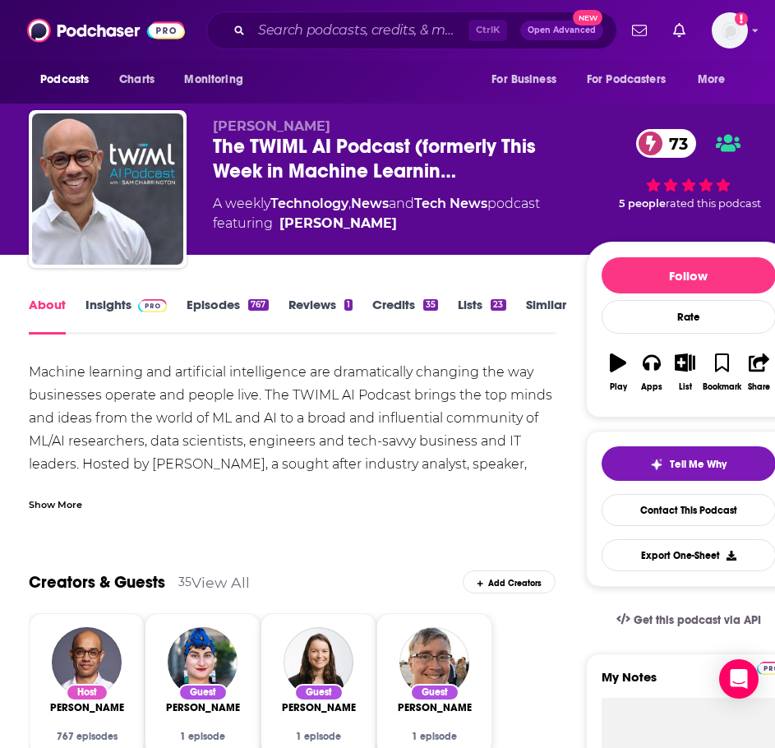
click at [74, 504] on div "Show More" at bounding box center [55, 504] width 53 height 16
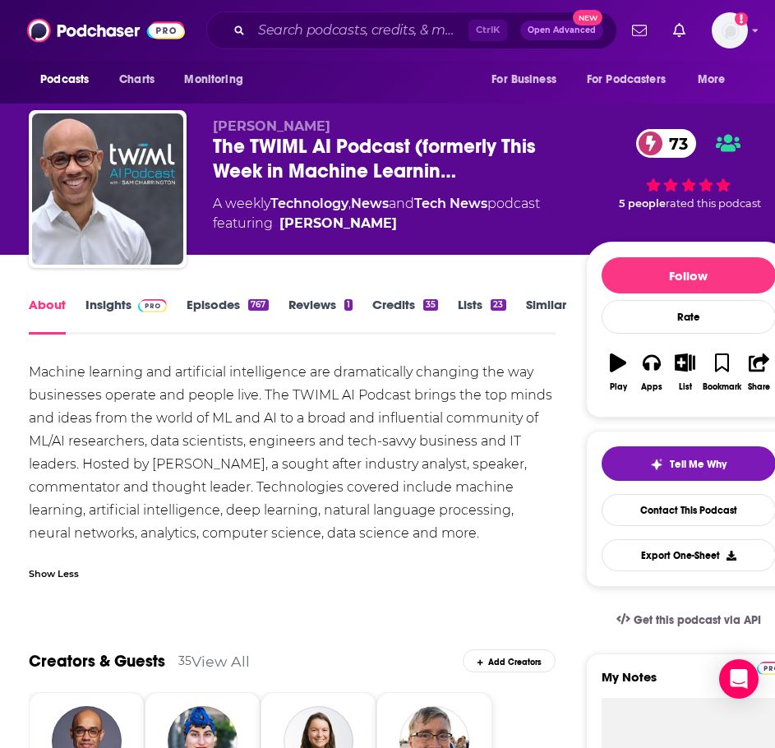
drag, startPoint x: 435, startPoint y: 514, endPoint x: 34, endPoint y: 367, distance: 427.5
click at [34, 367] on div "Machine learning and artificial intelligence are dramatically changing the way …" at bounding box center [292, 453] width 526 height 184
copy div "Machine learning and artificial intelligence are dramatically changing the way …"
click at [101, 309] on link "Insights" at bounding box center [126, 316] width 81 height 38
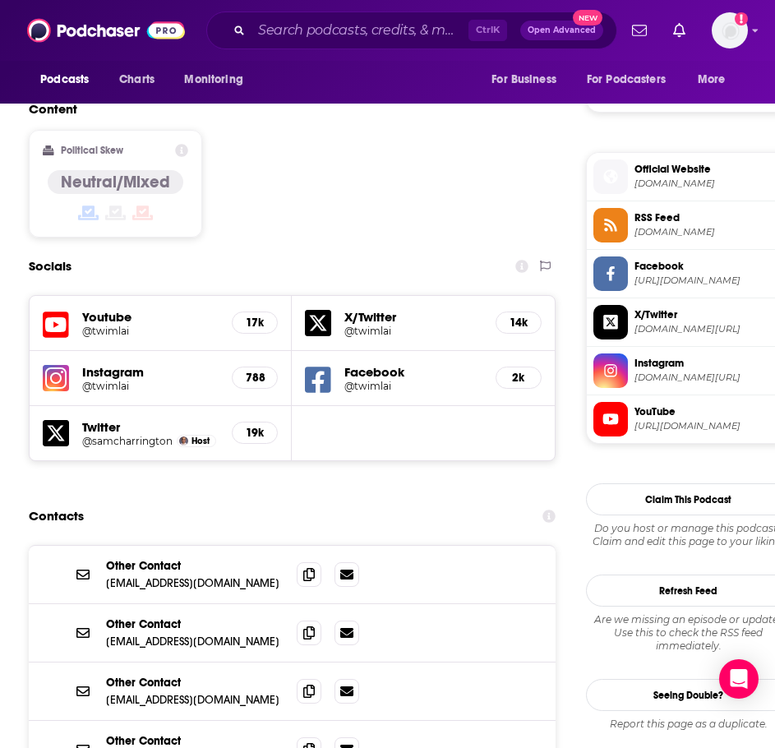
scroll to position [1316, 0]
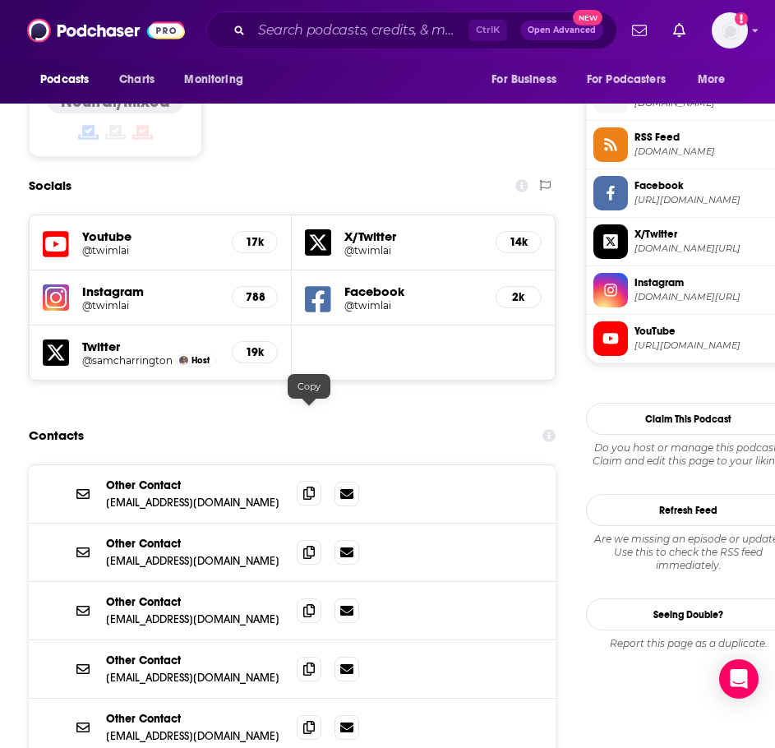
click at [308, 487] on icon at bounding box center [309, 493] width 12 height 13
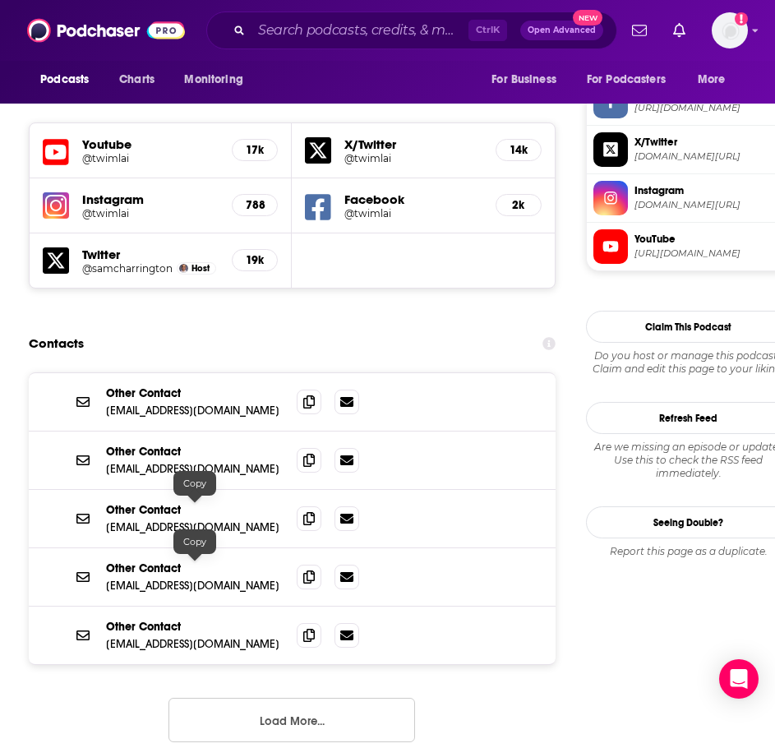
scroll to position [1562, 0]
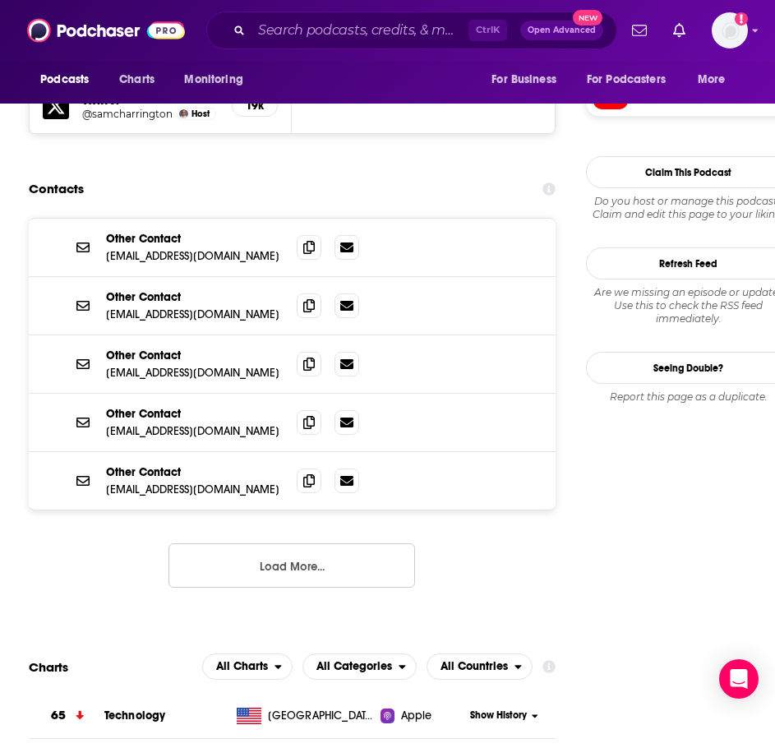
click at [282, 544] on button "Load More..." at bounding box center [292, 566] width 247 height 44
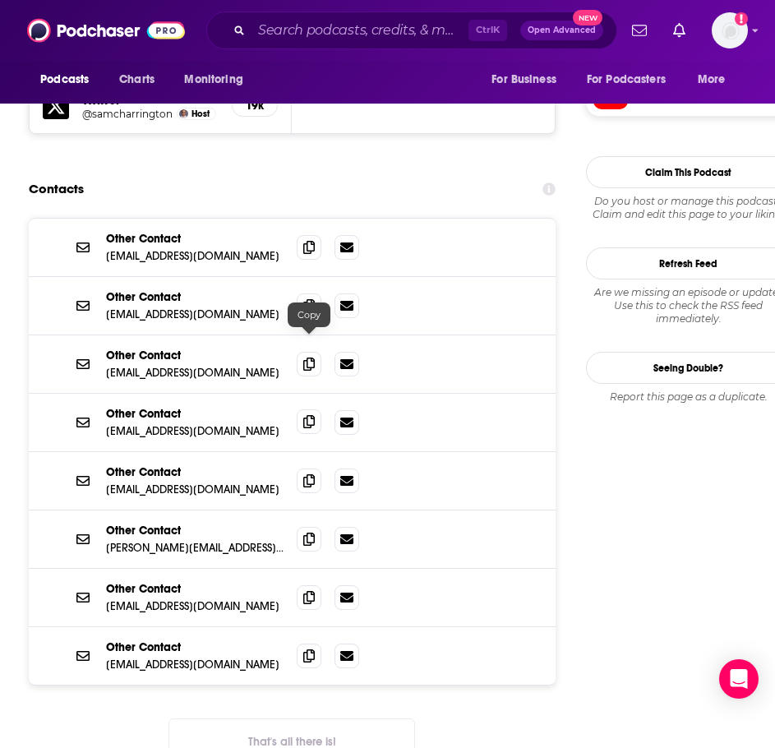
click at [305, 415] on icon at bounding box center [309, 421] width 12 height 13
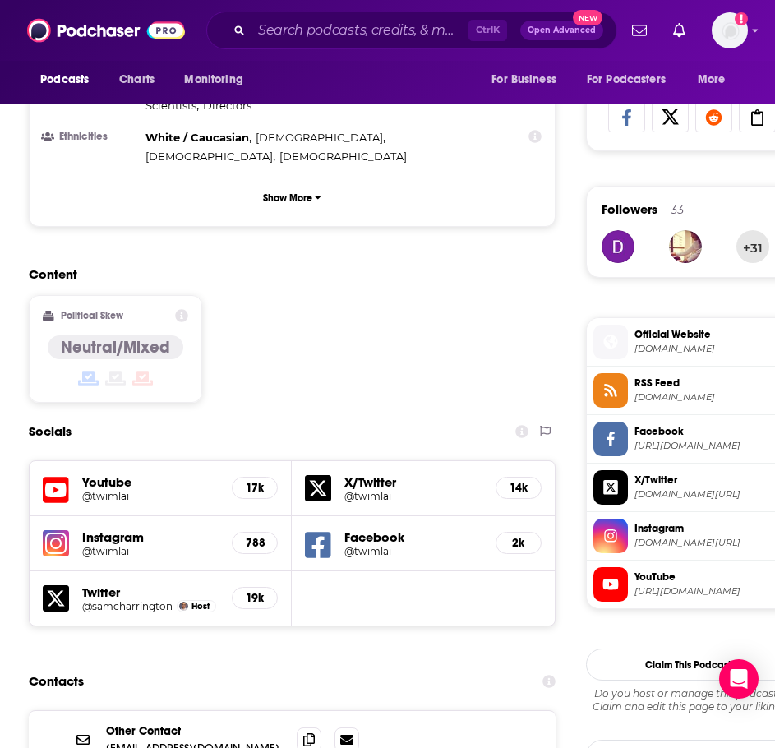
scroll to position [1069, 0]
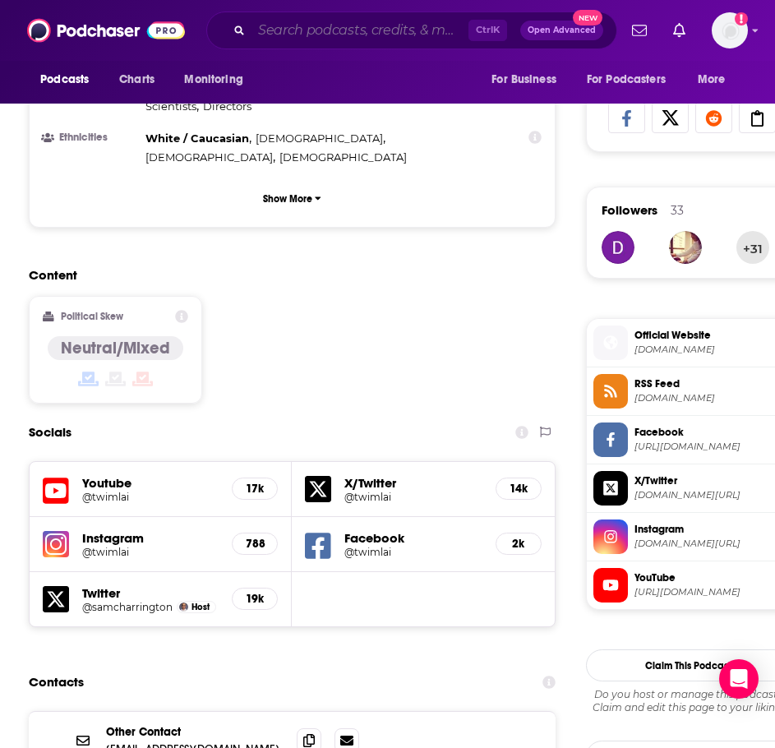
click at [286, 35] on input "Search podcasts, credits, & more..." at bounding box center [360, 30] width 217 height 26
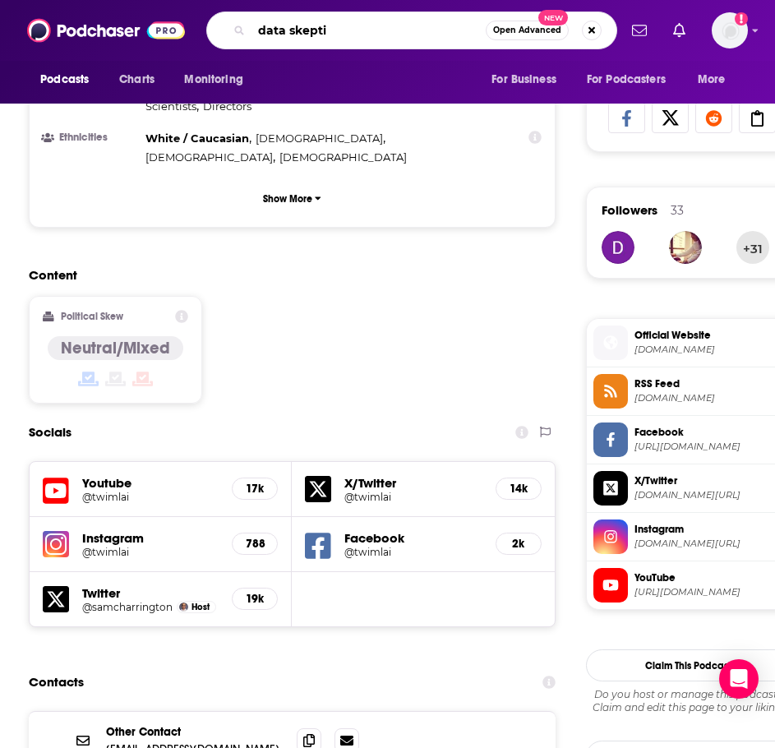
type input "data skeptic"
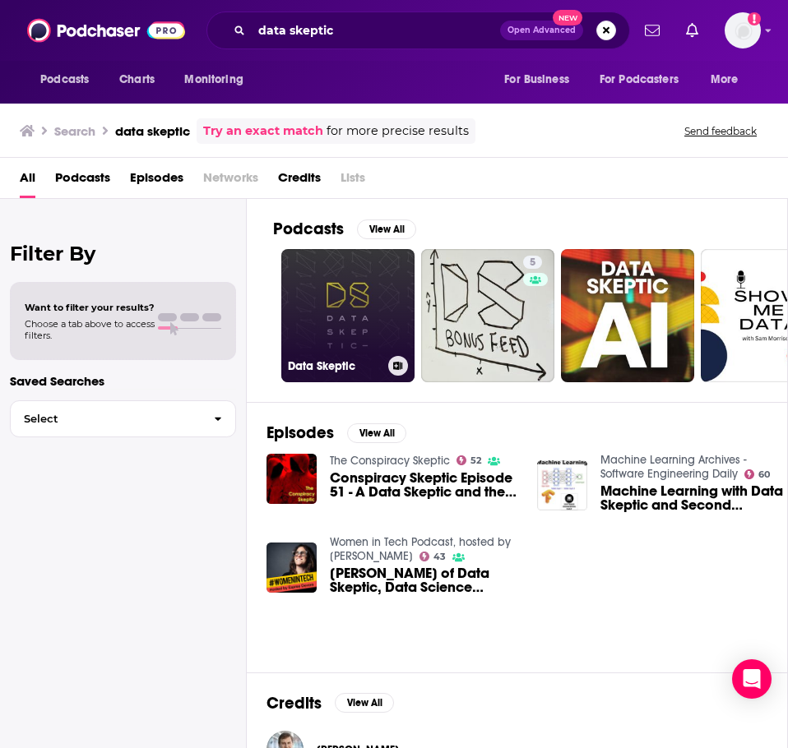
click at [336, 283] on link "Data Skeptic" at bounding box center [347, 315] width 133 height 133
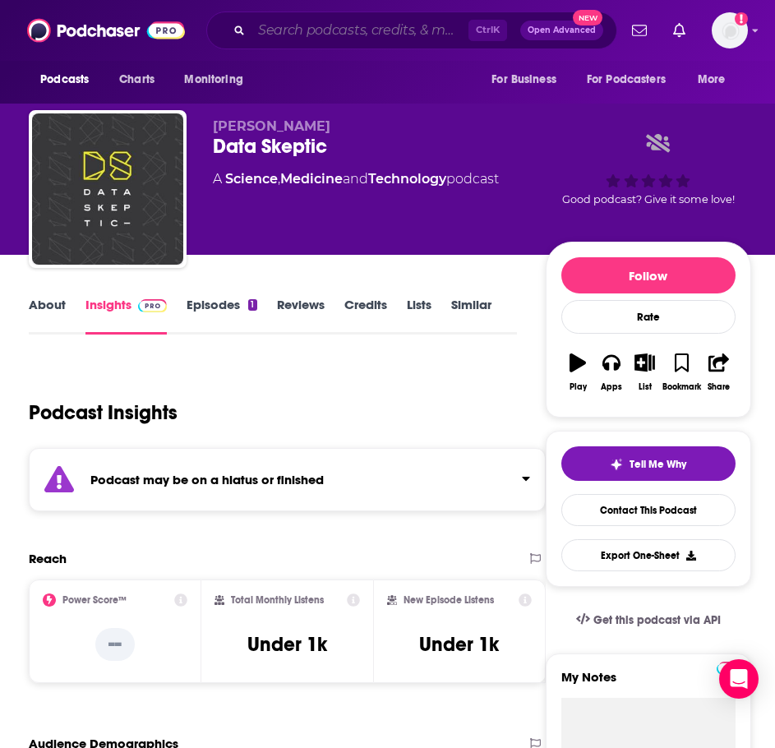
click at [304, 30] on input "Search podcasts, credits, & more..." at bounding box center [360, 30] width 217 height 26
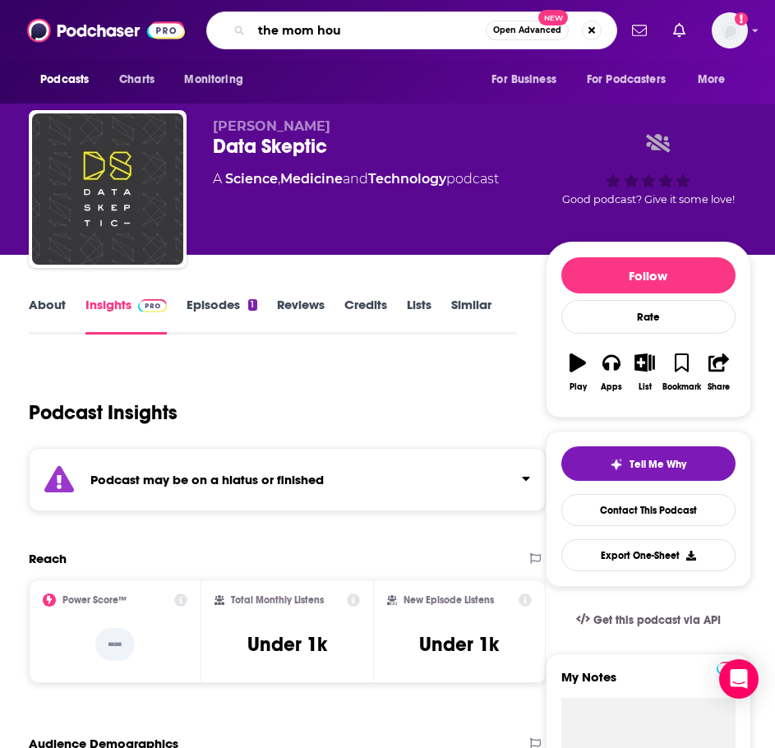
type input "the mom hour"
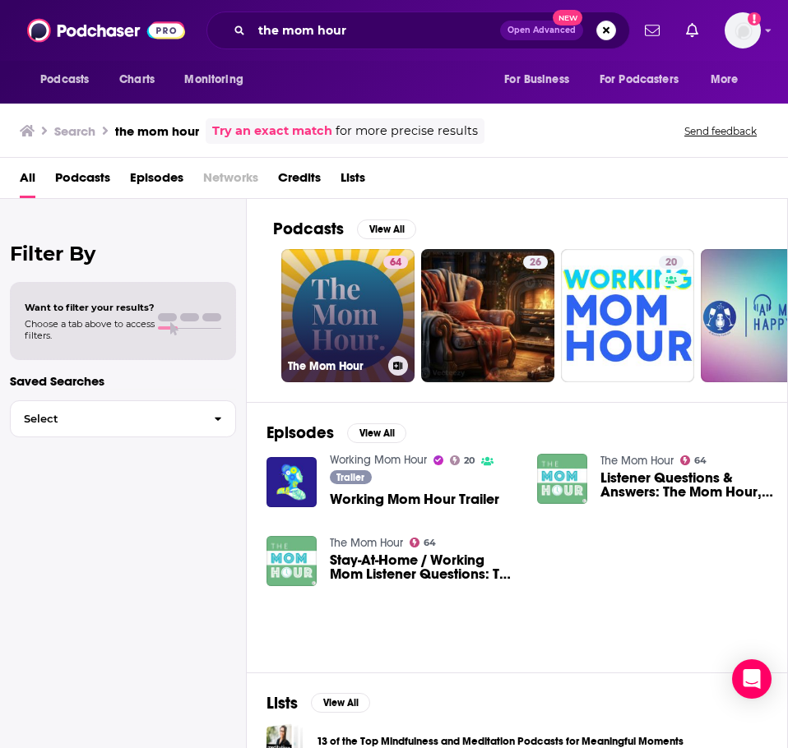
click at [355, 322] on link "64 The Mom Hour" at bounding box center [347, 315] width 133 height 133
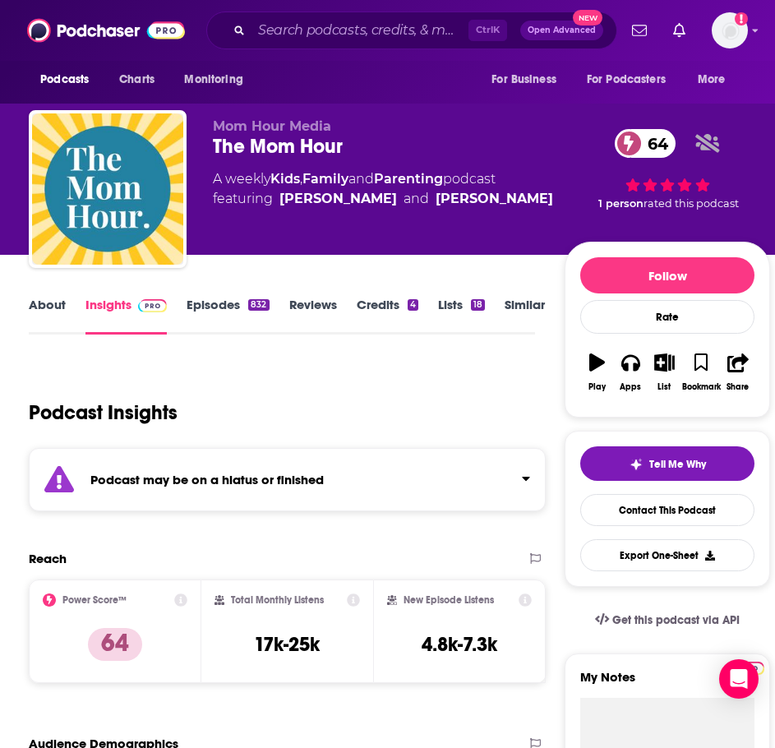
click at [220, 471] on div "Podcast may be on a hiatus or finished" at bounding box center [287, 479] width 517 height 63
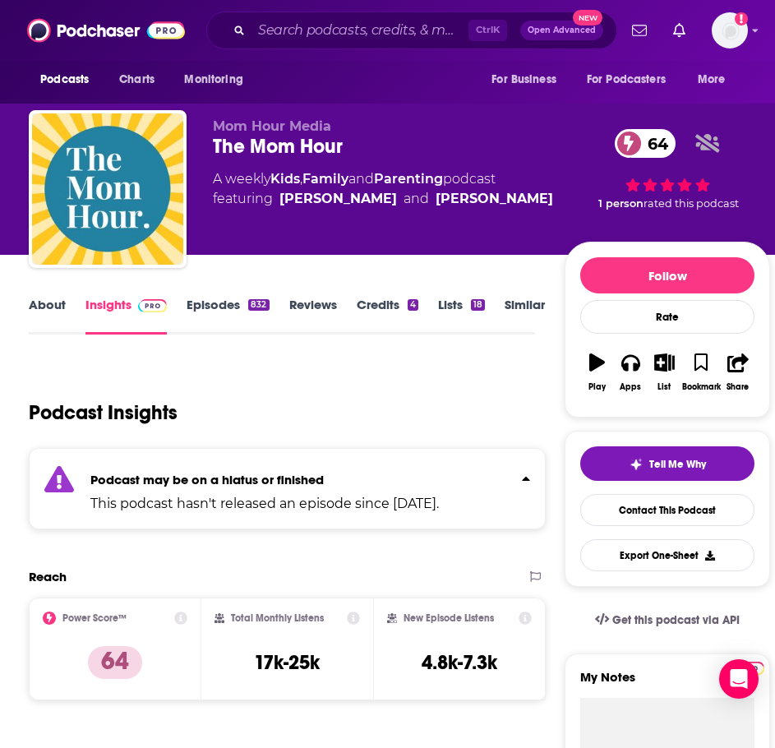
click at [254, 299] on div "832" at bounding box center [258, 305] width 21 height 12
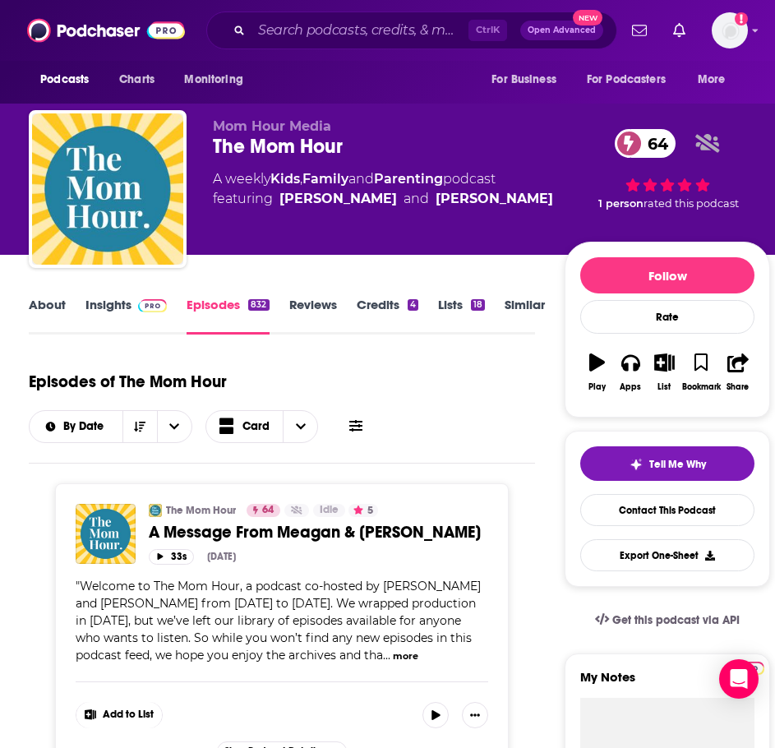
click at [350, 528] on span "A Message From Meagan & Sarah" at bounding box center [315, 532] width 332 height 21
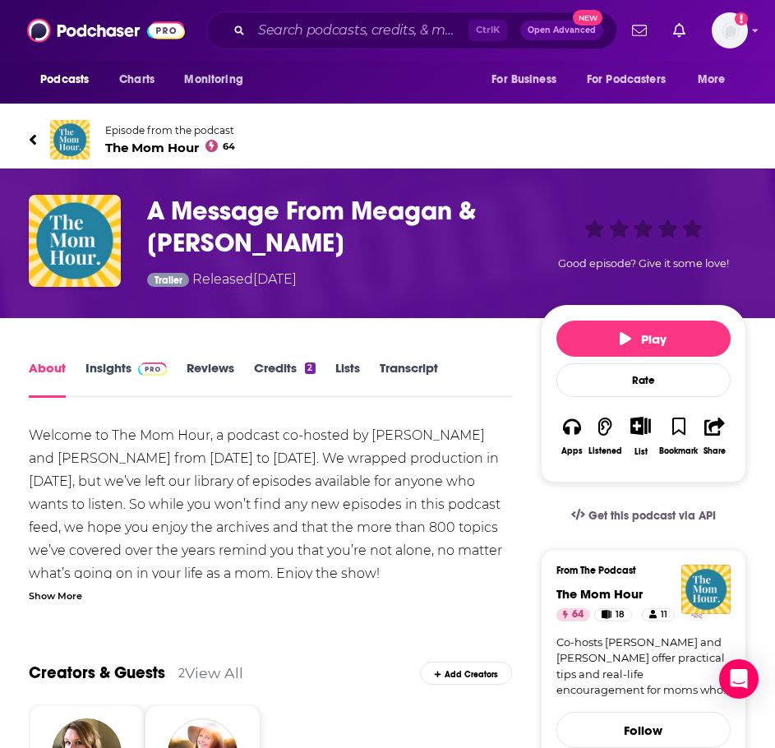
click at [37, 139] on icon at bounding box center [33, 140] width 8 height 16
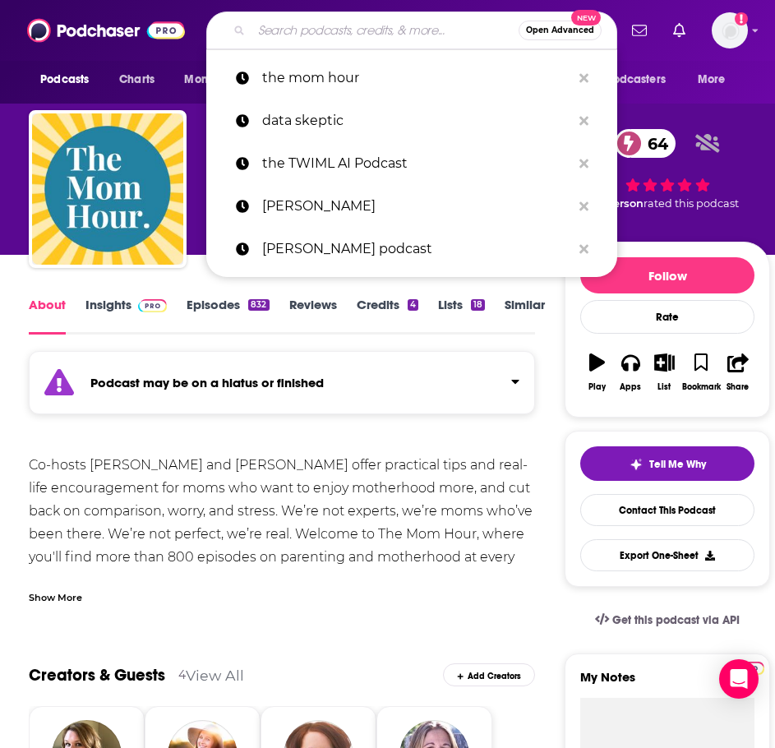
click at [321, 42] on input "Search podcasts, credits, & more..." at bounding box center [385, 30] width 267 height 26
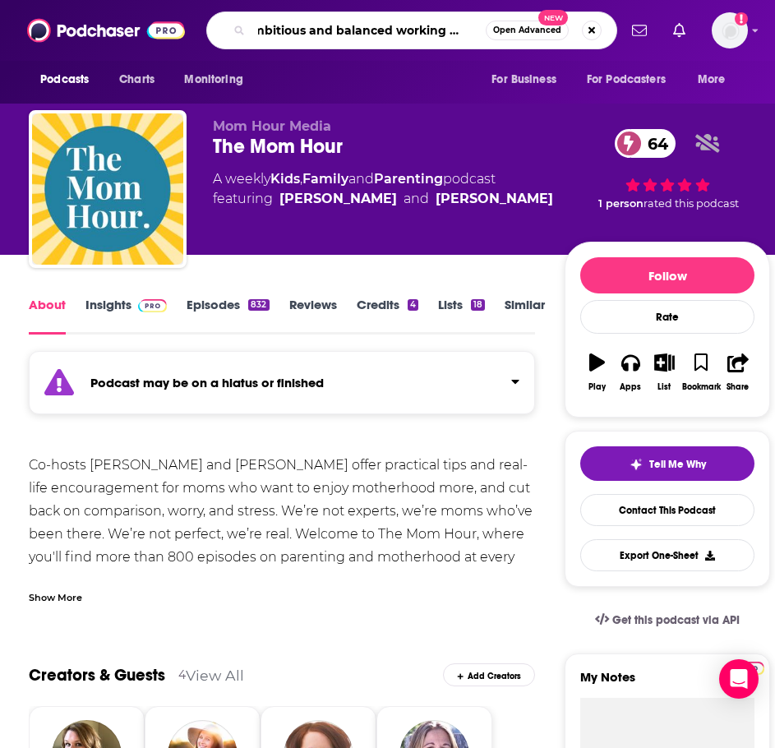
type input "ambitious and balanced working moms"
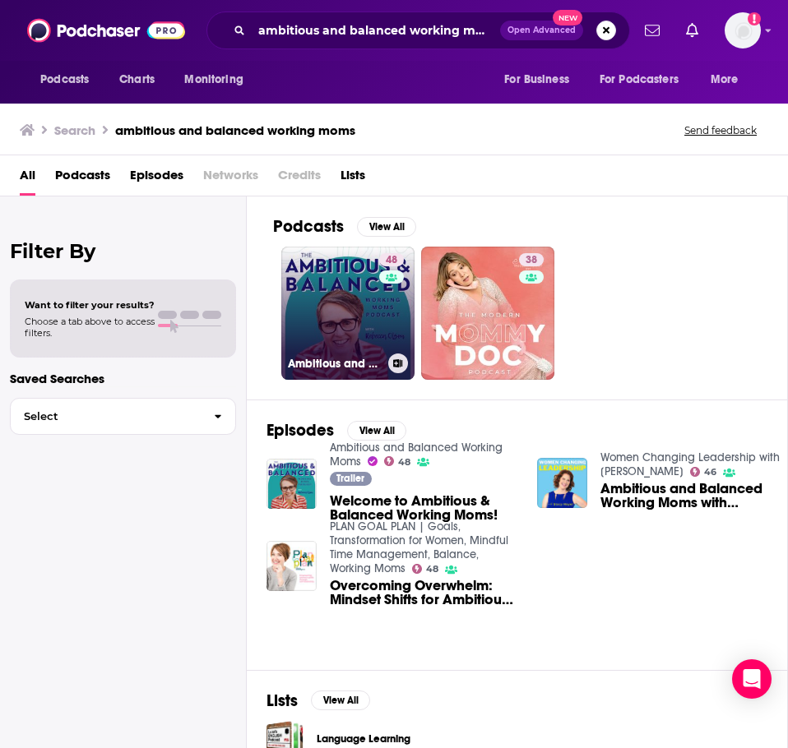
click at [332, 323] on link "48 Ambitious and Balanced Working Moms" at bounding box center [347, 313] width 133 height 133
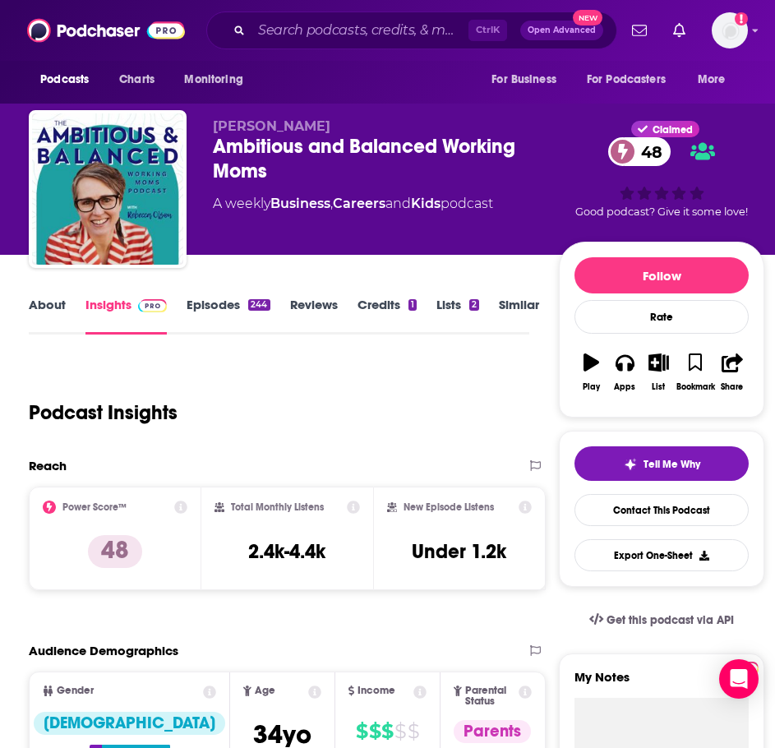
click at [56, 312] on link "About" at bounding box center [47, 316] width 37 height 38
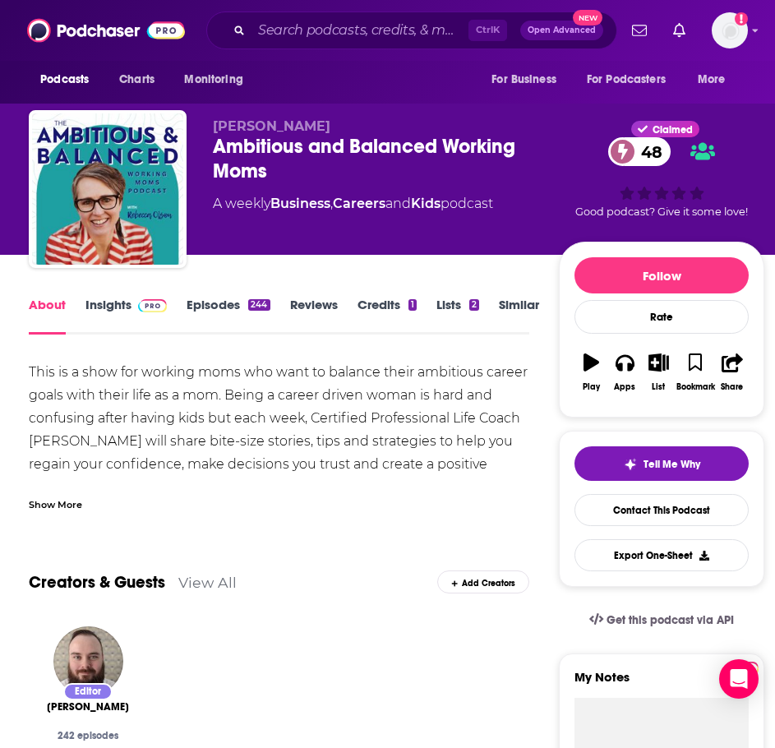
click at [87, 499] on div "Show More" at bounding box center [279, 498] width 501 height 28
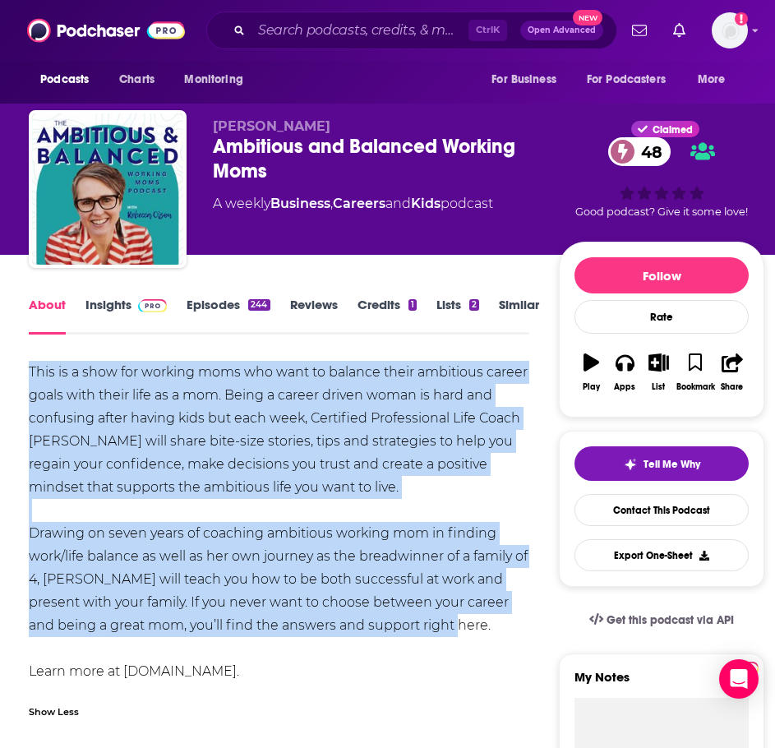
drag, startPoint x: 454, startPoint y: 628, endPoint x: 19, endPoint y: 366, distance: 508.0
copy div "This is a show for working moms who want to balance their ambitious career goal…"
click at [114, 303] on link "Insights" at bounding box center [126, 316] width 81 height 38
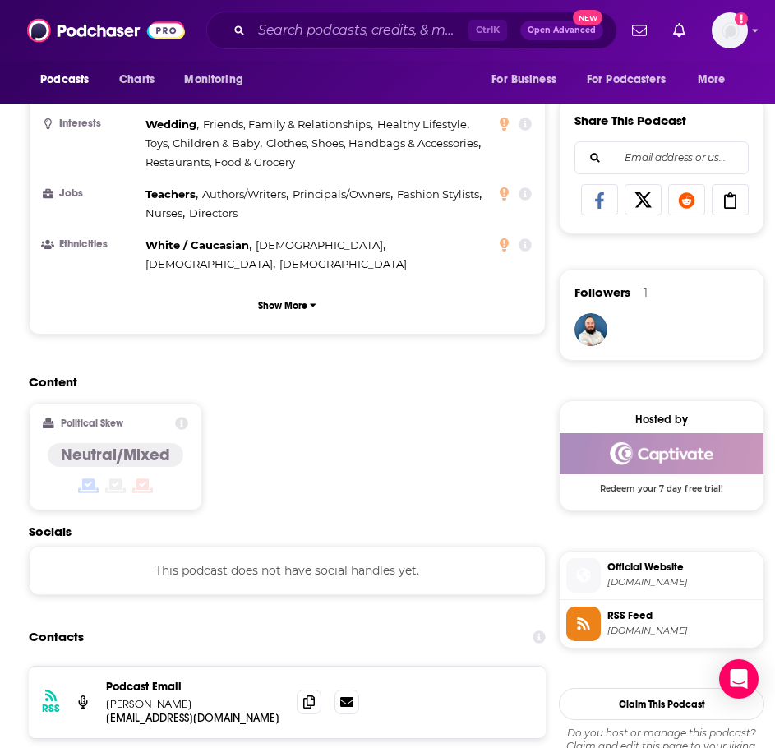
scroll to position [1234, 0]
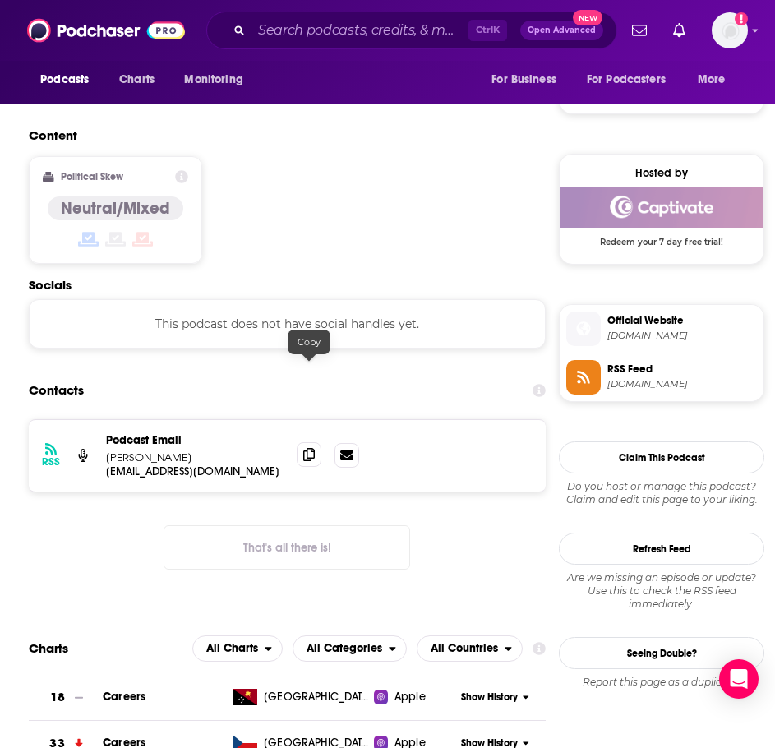
click at [308, 448] on icon at bounding box center [309, 454] width 12 height 13
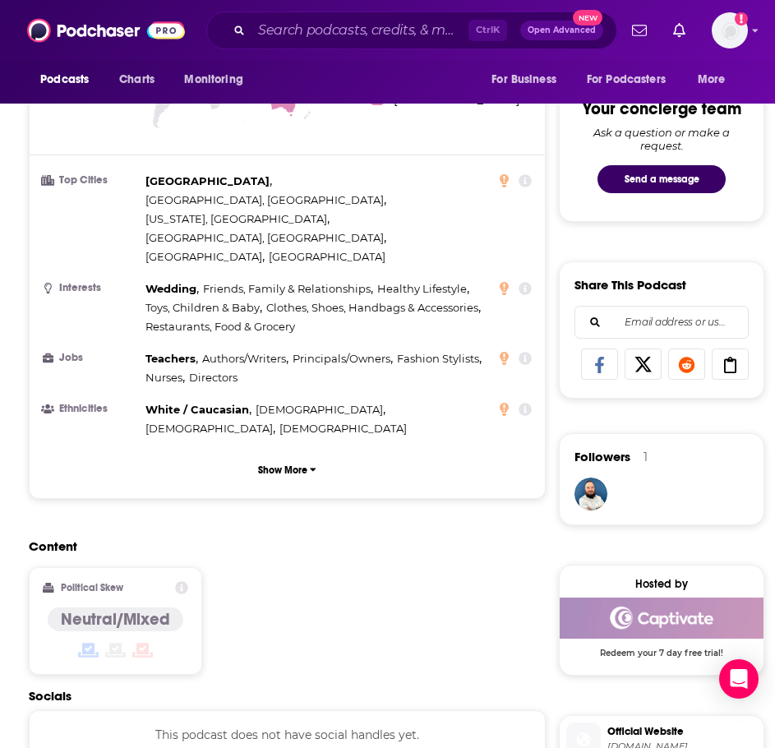
scroll to position [247, 0]
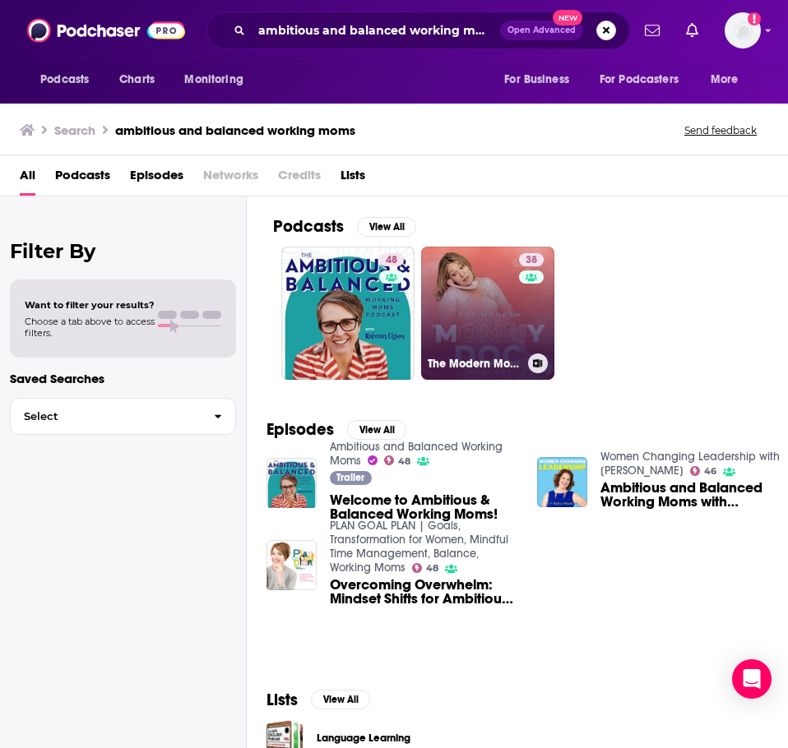
click at [532, 322] on div "38" at bounding box center [533, 303] width 29 height 100
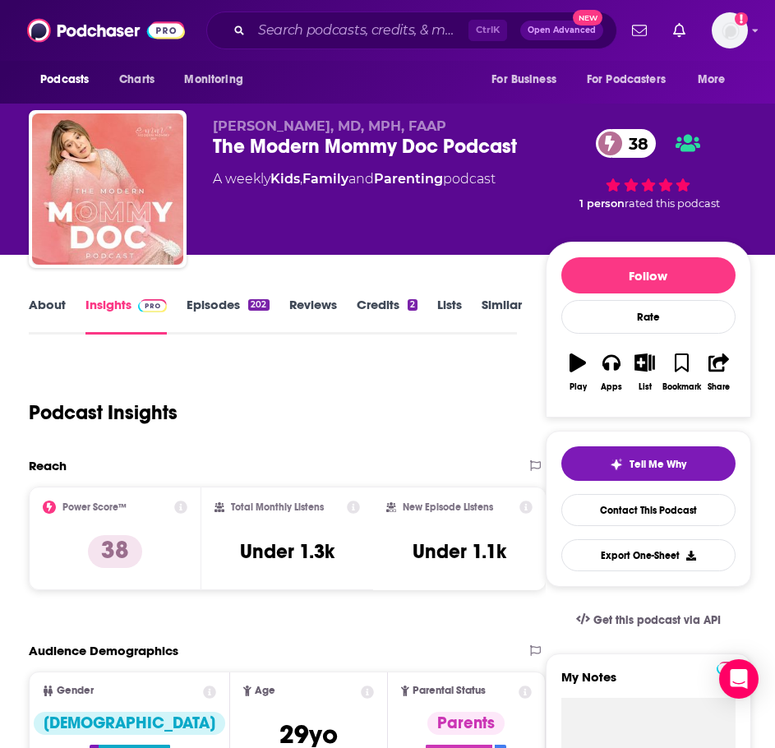
click at [37, 310] on link "About" at bounding box center [47, 316] width 37 height 38
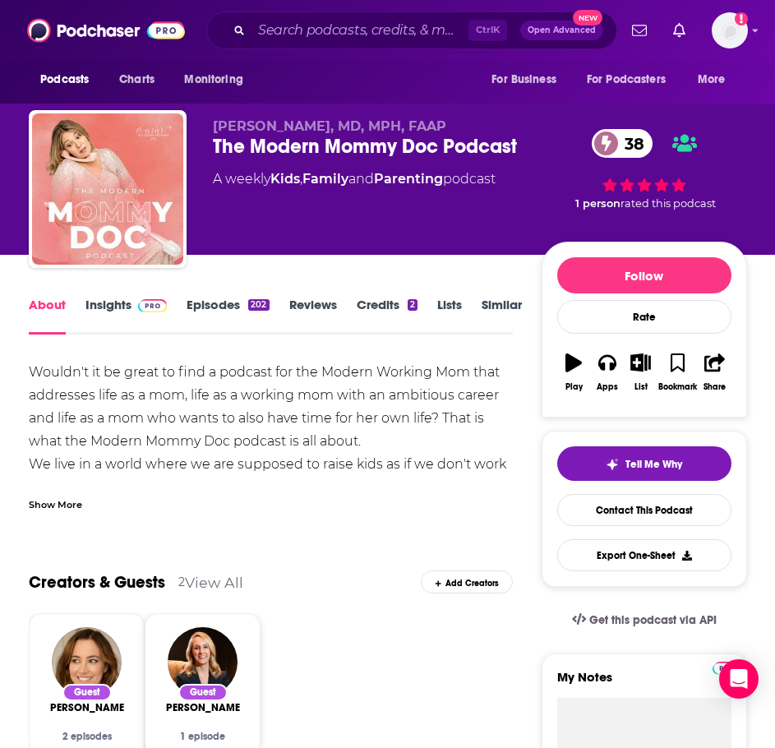
click at [89, 486] on div "Show More" at bounding box center [271, 498] width 484 height 28
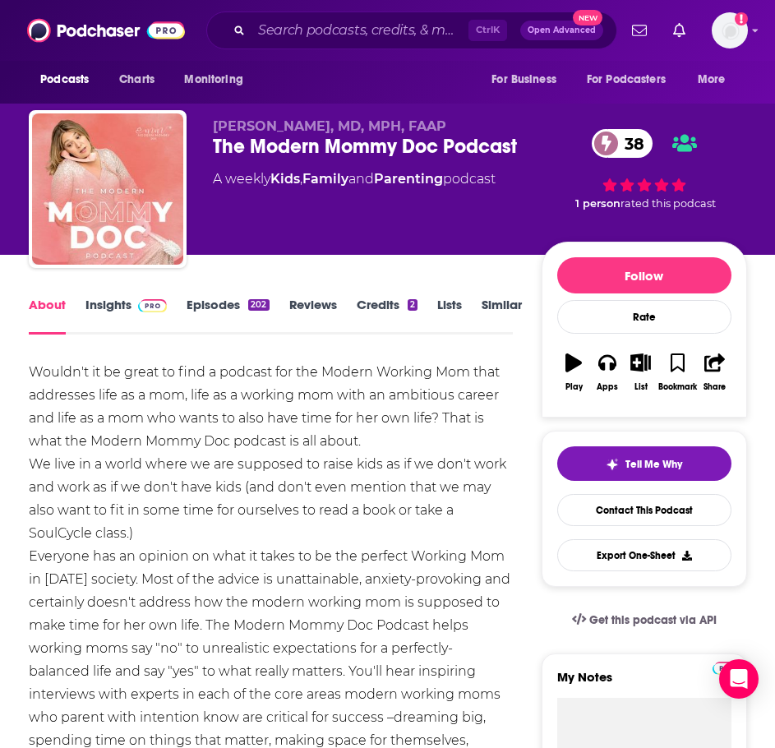
drag, startPoint x: 388, startPoint y: 540, endPoint x: 29, endPoint y: 372, distance: 396.9
click at [29, 372] on div "Wouldn't it be great to find a podcast for the Modern Working Mom that addresse…" at bounding box center [271, 683] width 484 height 645
copy div "Wouldn't it be great to find a podcast for the Modern Working Mom that addresse…"
click at [113, 302] on link "Insights" at bounding box center [126, 316] width 81 height 38
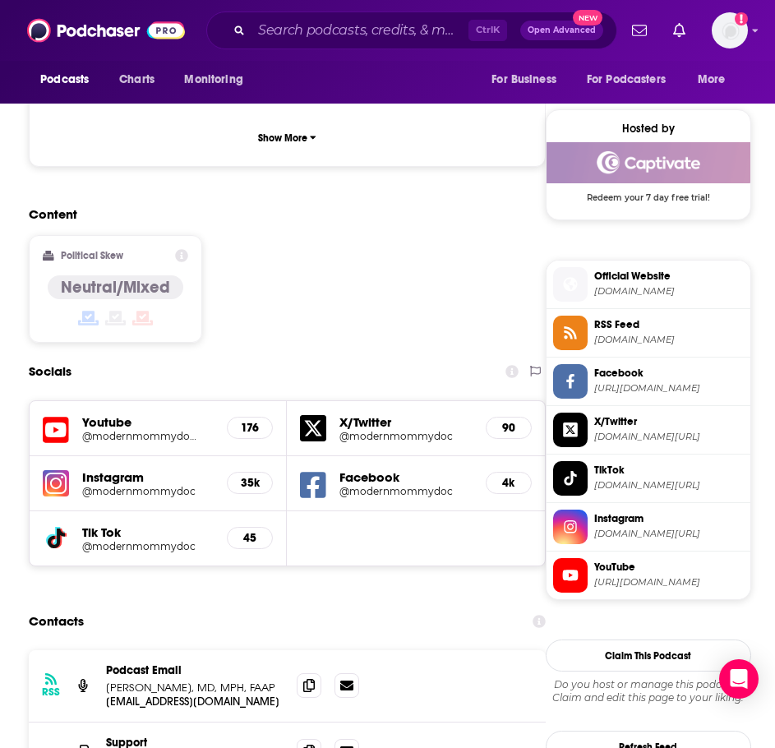
scroll to position [1234, 0]
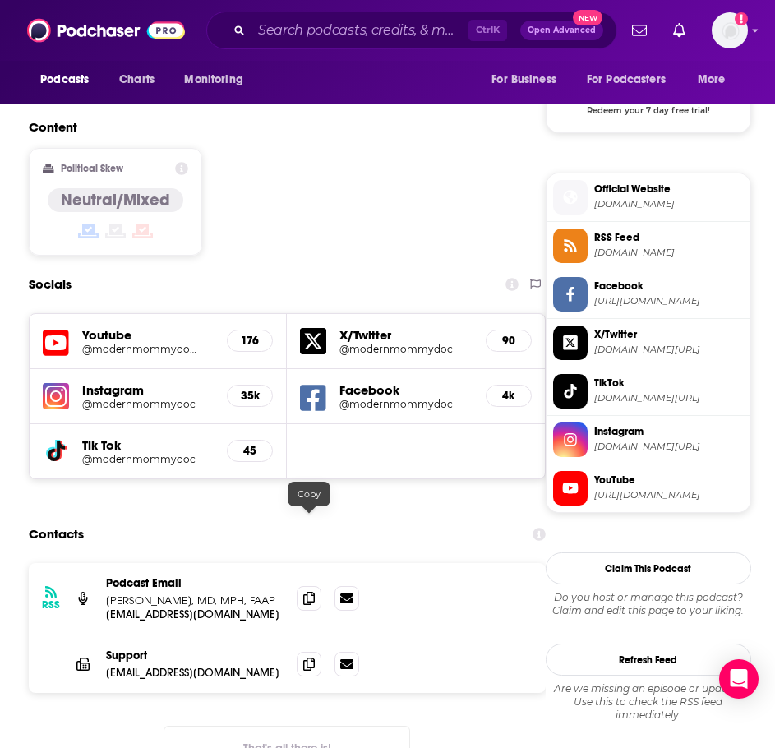
drag, startPoint x: 308, startPoint y: 514, endPoint x: 294, endPoint y: 516, distance: 13.4
click at [308, 586] on span at bounding box center [309, 598] width 25 height 25
click at [323, 37] on input "Search podcasts, credits, & more..." at bounding box center [360, 30] width 217 height 26
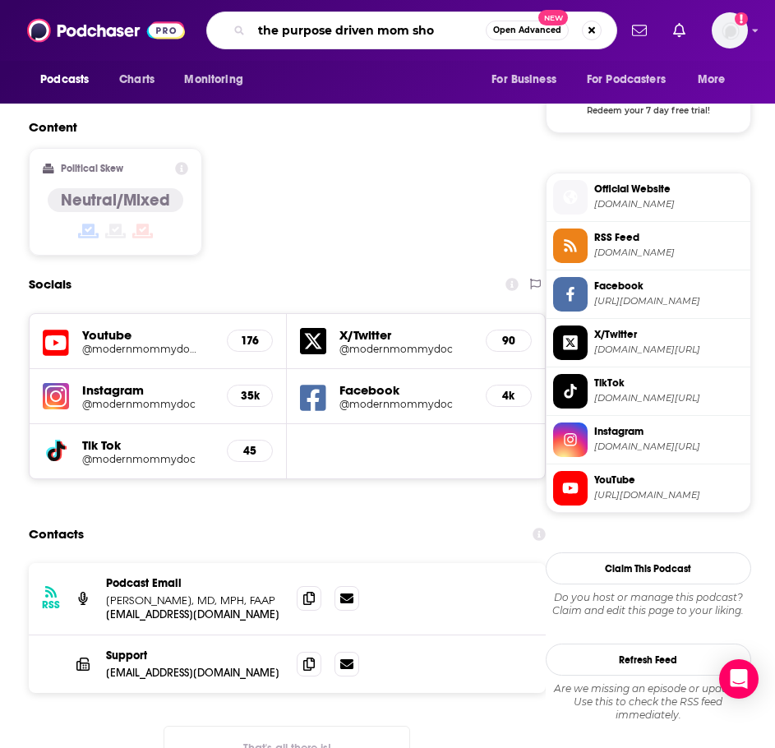
type input "the purpose driven mom show"
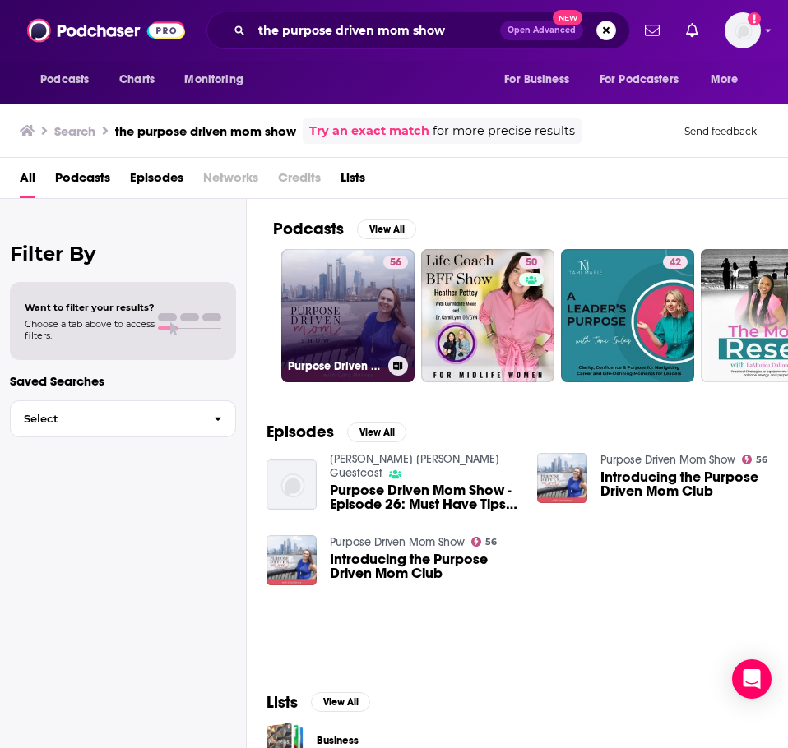
click at [329, 292] on link "56 Purpose Driven Mom Show" at bounding box center [347, 315] width 133 height 133
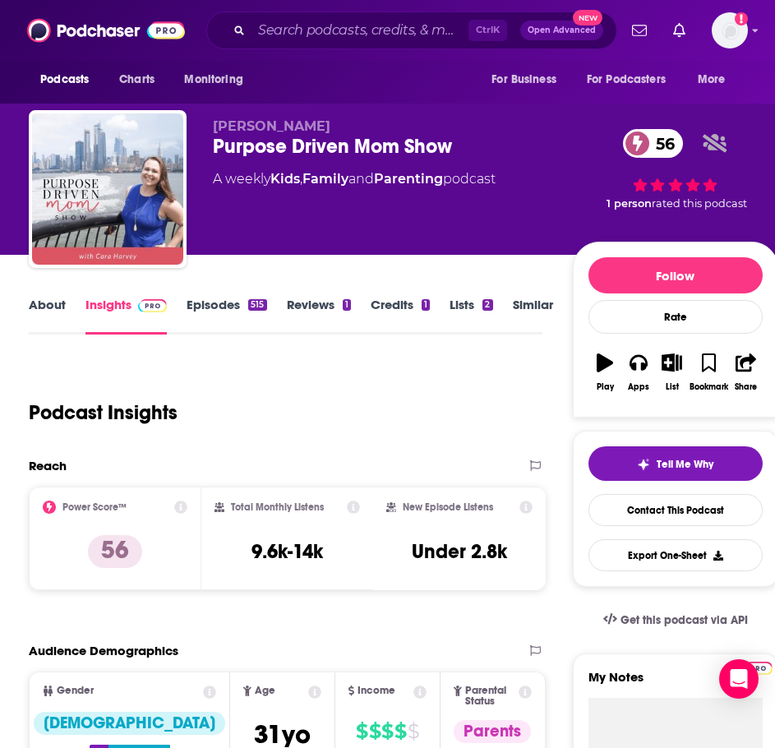
click at [53, 307] on link "About" at bounding box center [47, 316] width 37 height 38
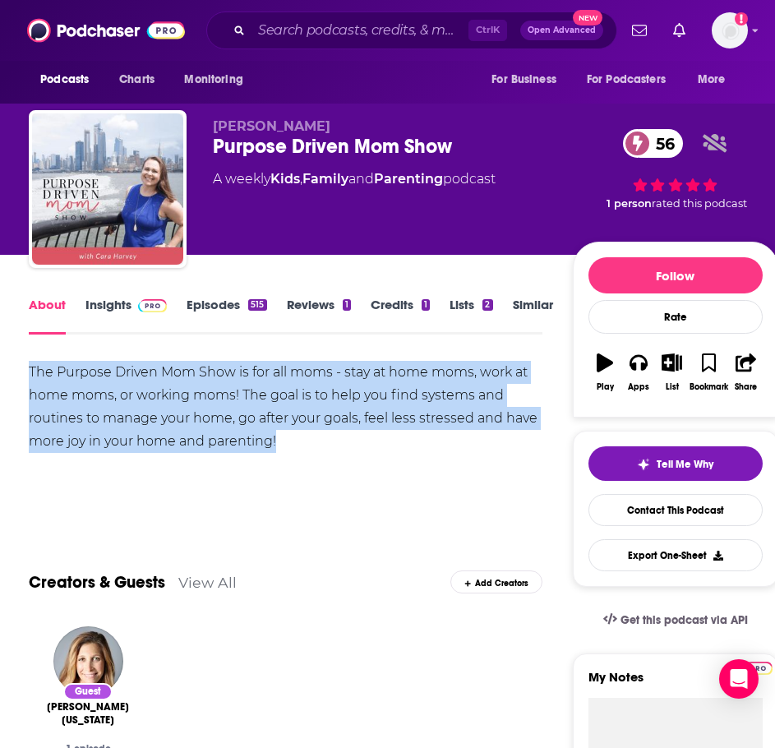
drag, startPoint x: 353, startPoint y: 451, endPoint x: 16, endPoint y: 373, distance: 346.3
copy div "The Purpose Driven Mom Show is for all moms - stay at home moms, work at home m…"
click at [122, 306] on link "Insights" at bounding box center [126, 316] width 81 height 38
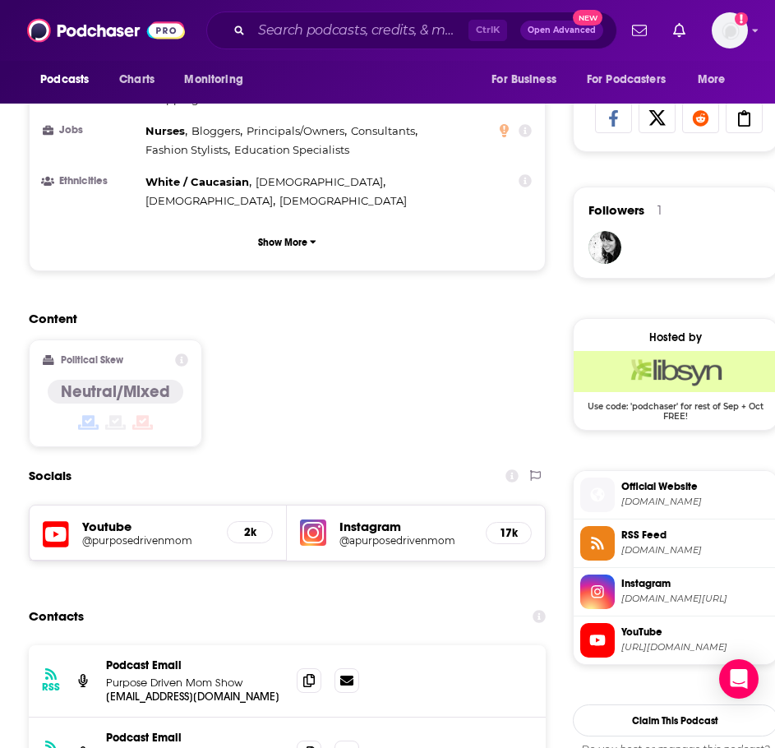
scroll to position [1151, 0]
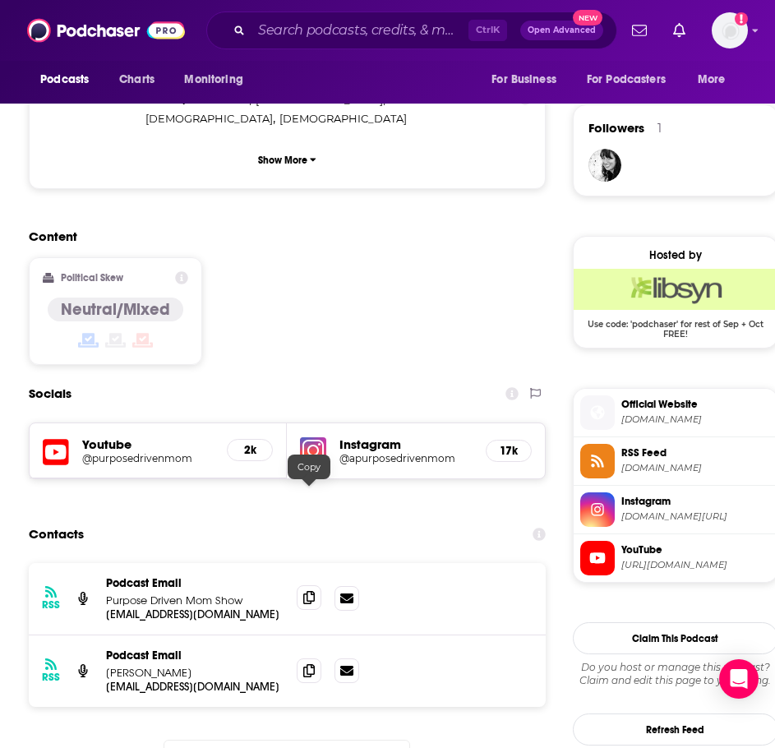
click at [312, 591] on icon at bounding box center [309, 597] width 12 height 13
click at [309, 664] on icon at bounding box center [309, 670] width 12 height 13
click at [338, 27] on input "Search podcasts, credits, & more..." at bounding box center [360, 30] width 217 height 26
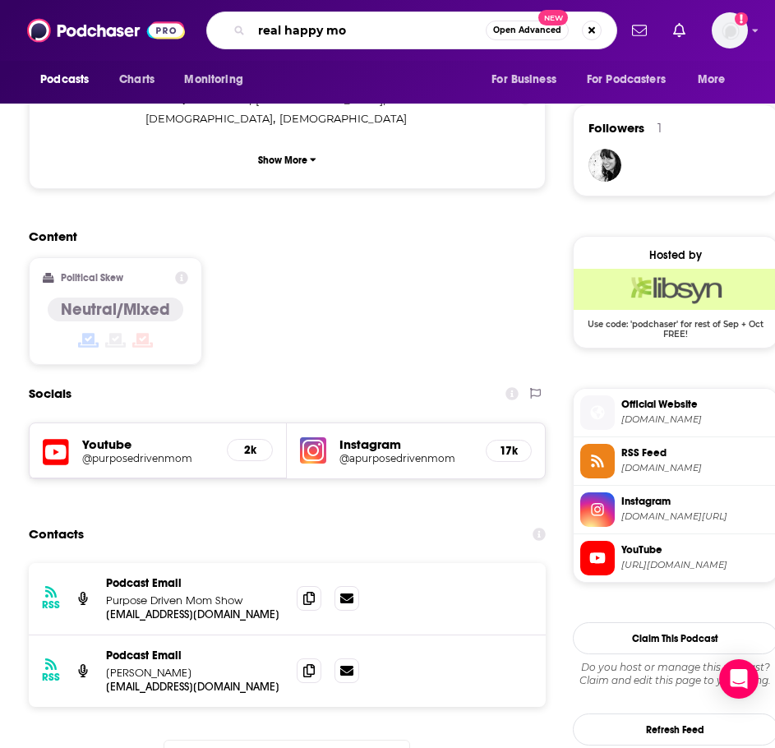
type input "real happy mom"
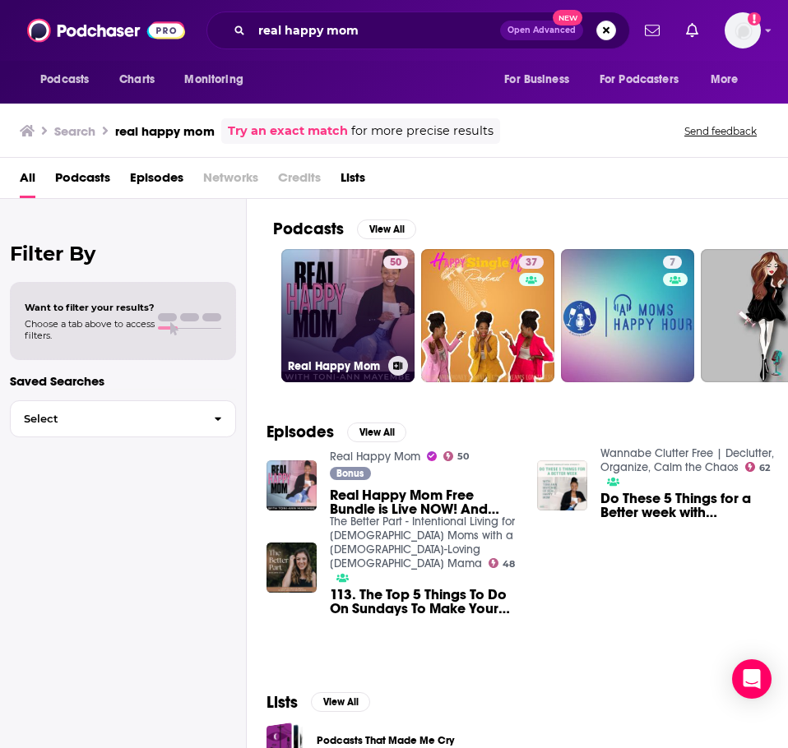
click at [328, 324] on link "50 Real Happy Mom" at bounding box center [347, 315] width 133 height 133
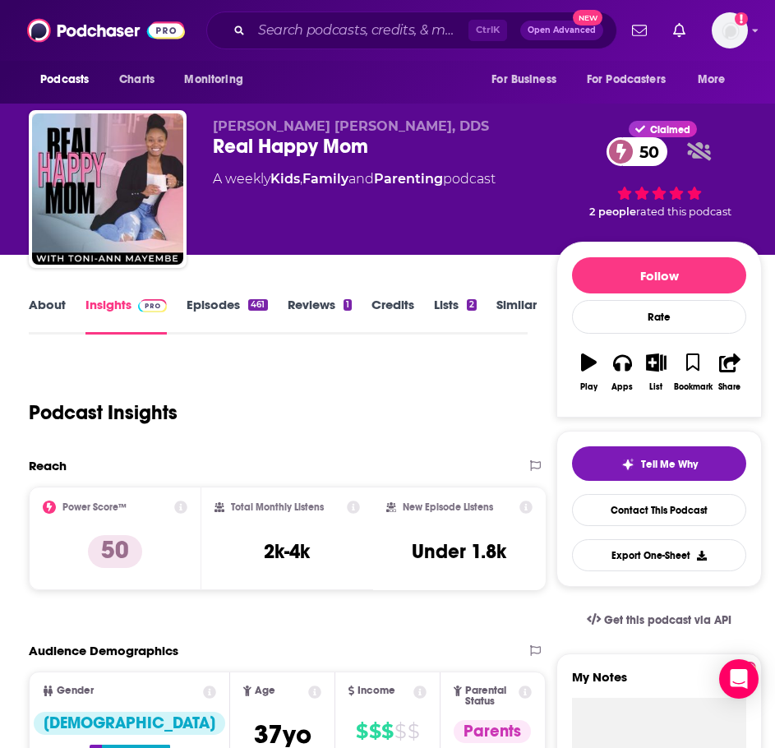
click at [54, 322] on link "About" at bounding box center [47, 316] width 37 height 38
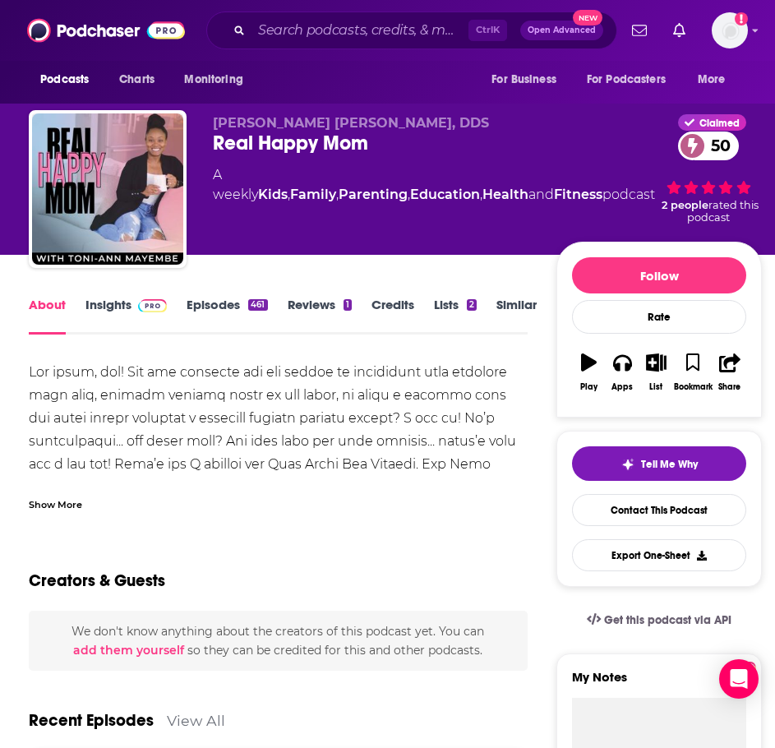
click at [72, 497] on div "Show More" at bounding box center [55, 504] width 53 height 16
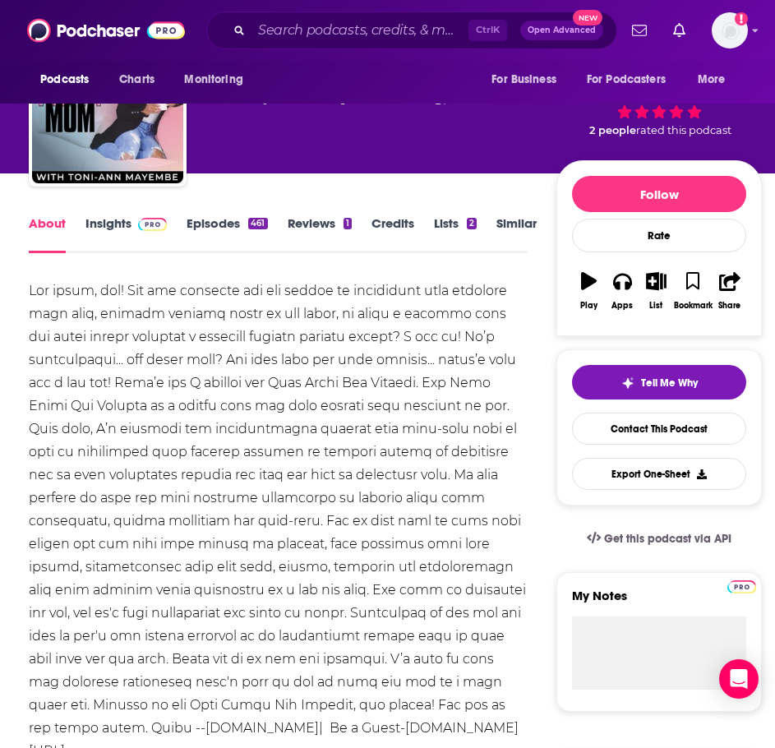
scroll to position [82, 0]
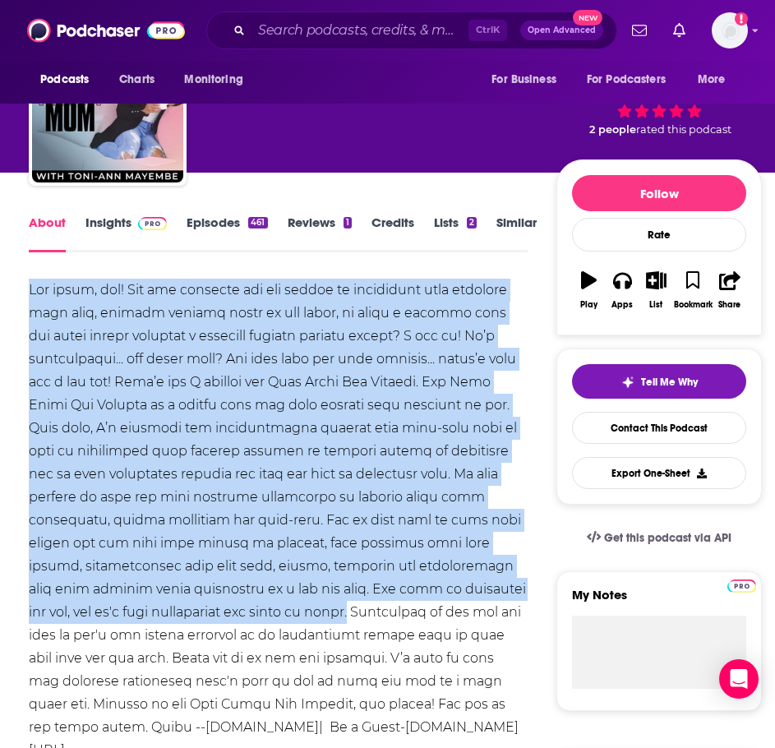
drag, startPoint x: 373, startPoint y: 613, endPoint x: 2, endPoint y: 293, distance: 489.8
copy div "Hey there, mom! Are you juggling all the things in motherhood from managing you…"
click at [137, 234] on link "Insights" at bounding box center [126, 234] width 81 height 38
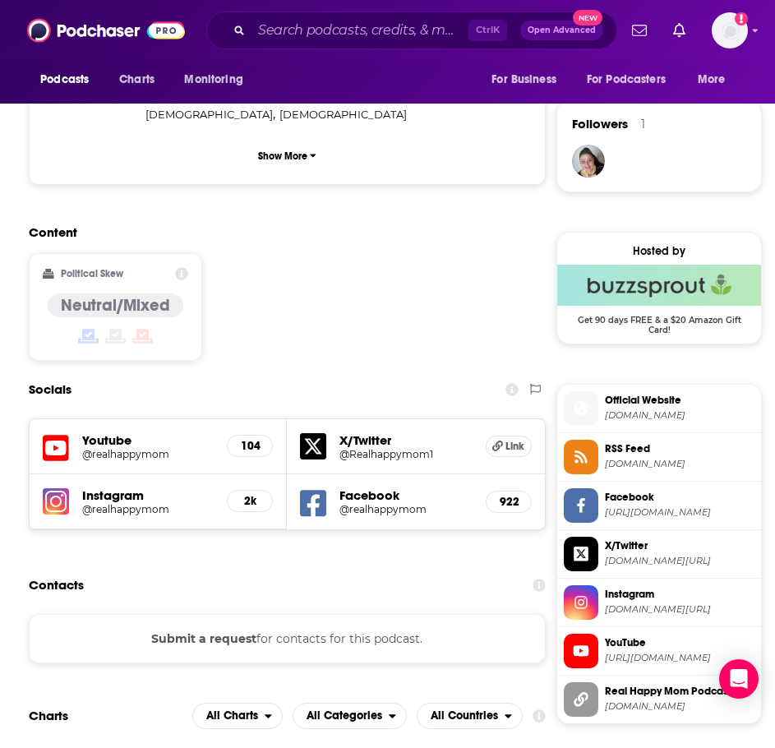
scroll to position [1151, 0]
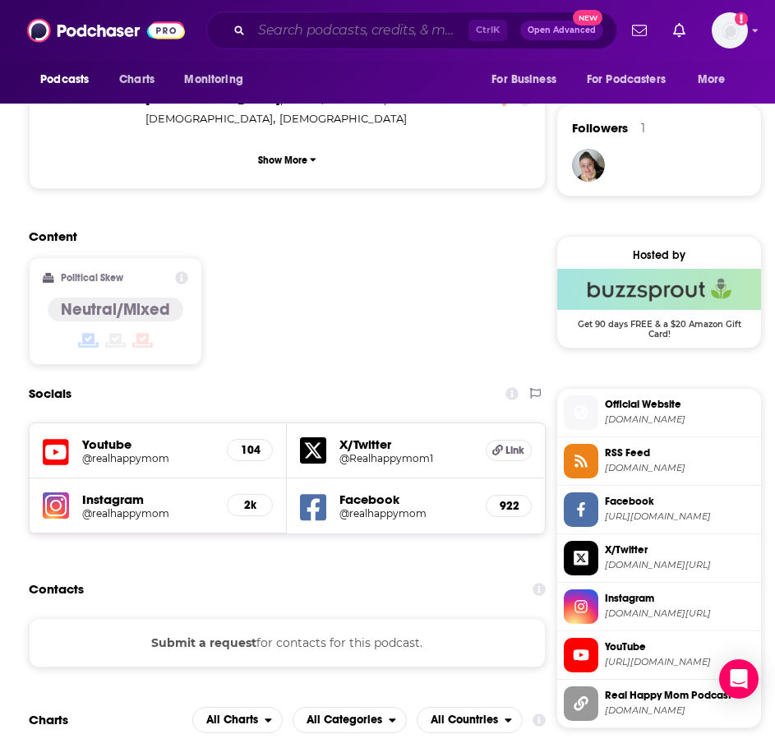
click at [377, 30] on input "Search podcasts, credits, & more..." at bounding box center [360, 30] width 217 height 26
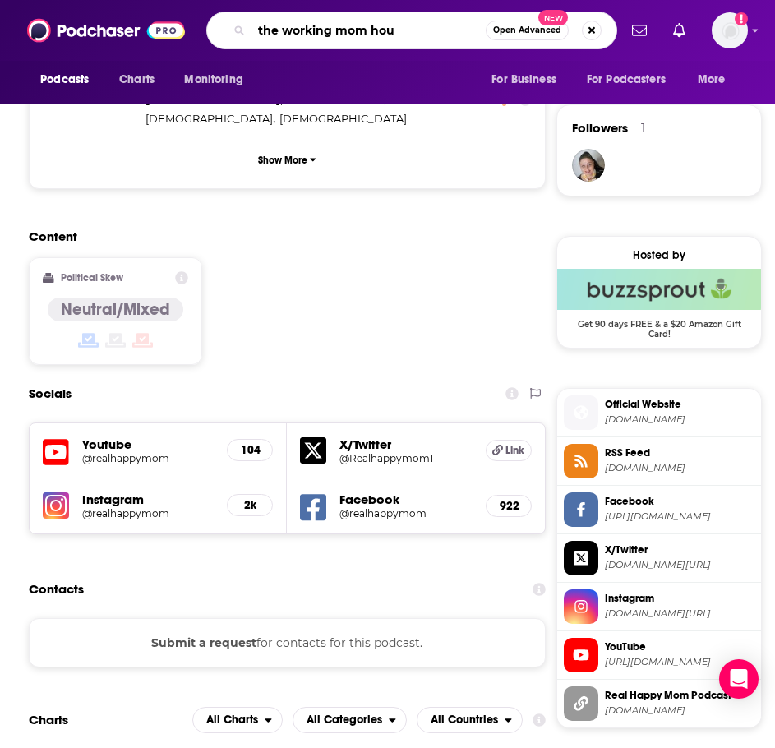
type input "the working mom hour"
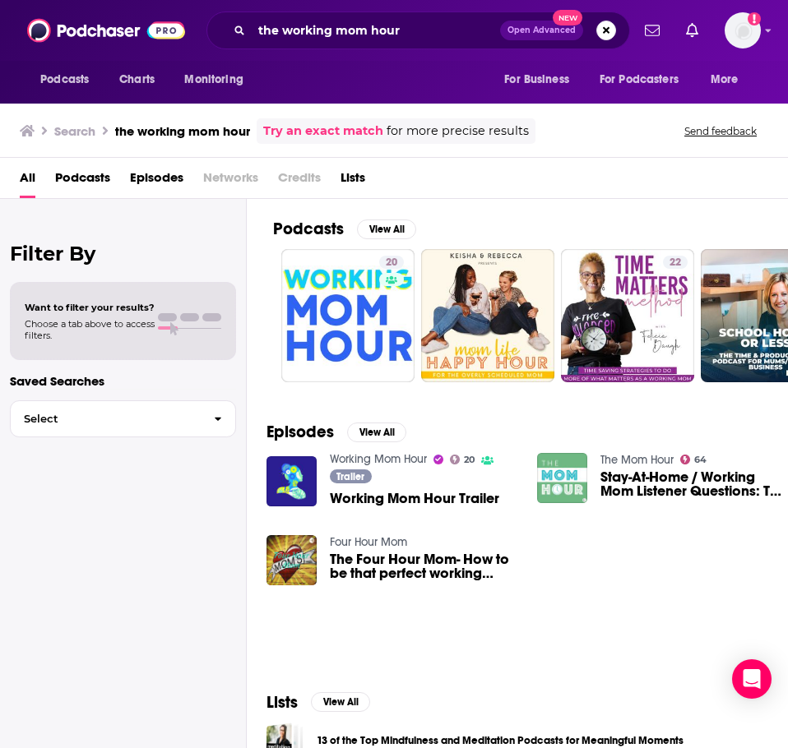
click at [313, 396] on div "Podcasts View All 20 22 35 36 + 18" at bounding box center [530, 300] width 515 height 203
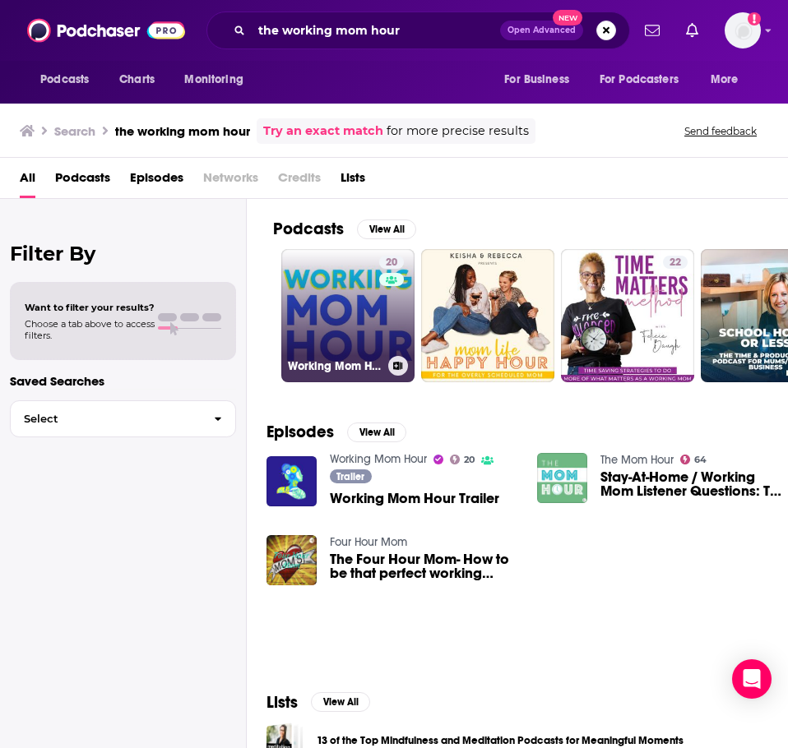
click at [313, 342] on link "20 Working Mom Hour" at bounding box center [347, 315] width 133 height 133
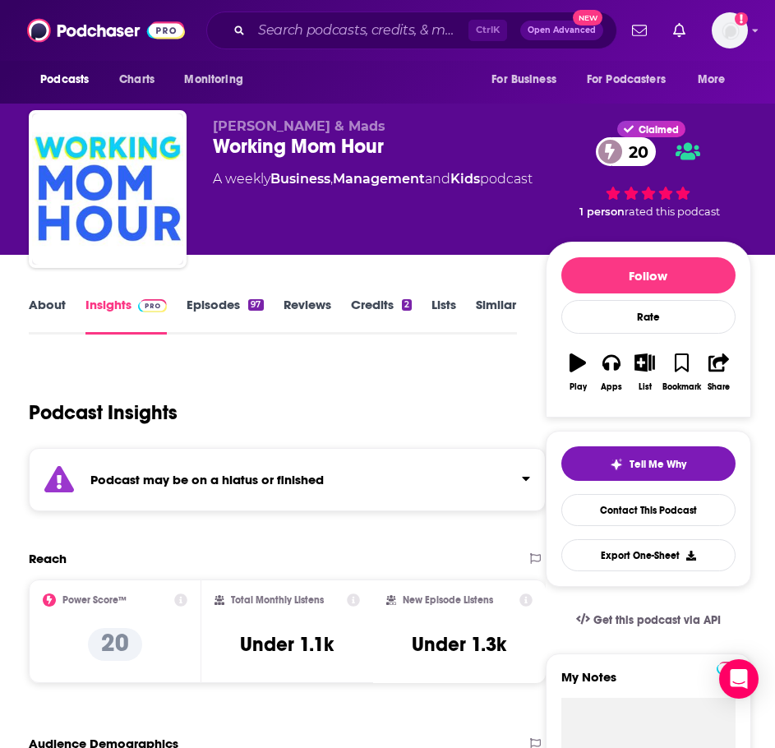
click at [223, 472] on div "Podcast may be on a hiatus or finished" at bounding box center [287, 479] width 517 height 63
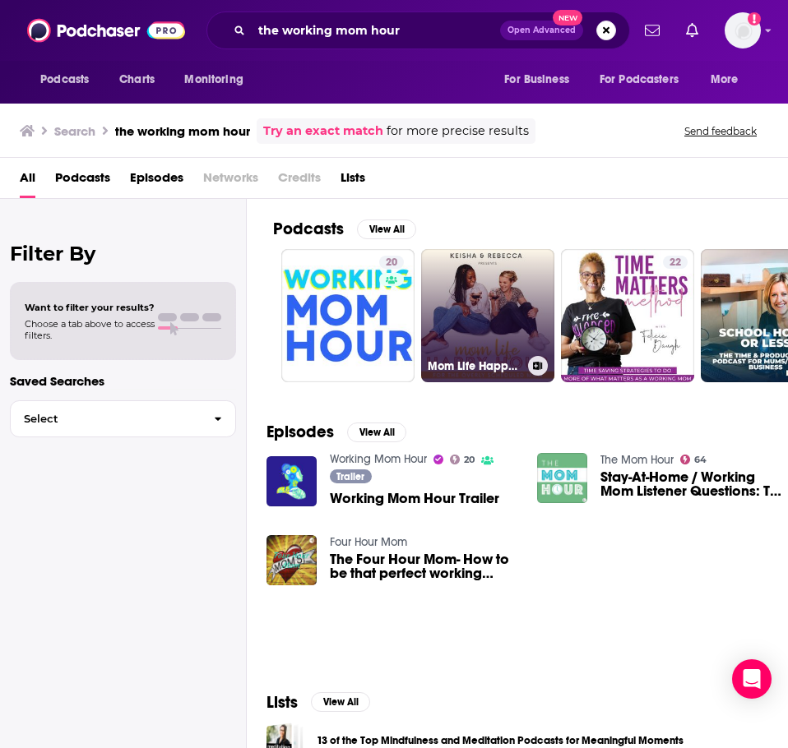
click at [470, 296] on link "Mom Life Happy Hour | Girl Chat, Mom Life, Parenting, Happy Hour, Wellness, Sty…" at bounding box center [487, 315] width 133 height 133
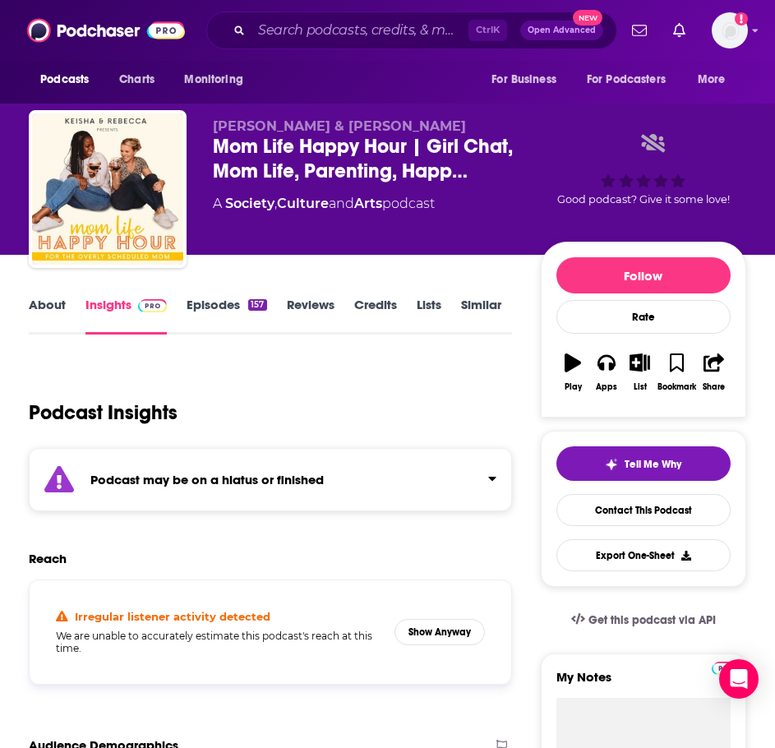
click at [369, 452] on div "Podcast may be on a hiatus or finished" at bounding box center [271, 479] width 484 height 63
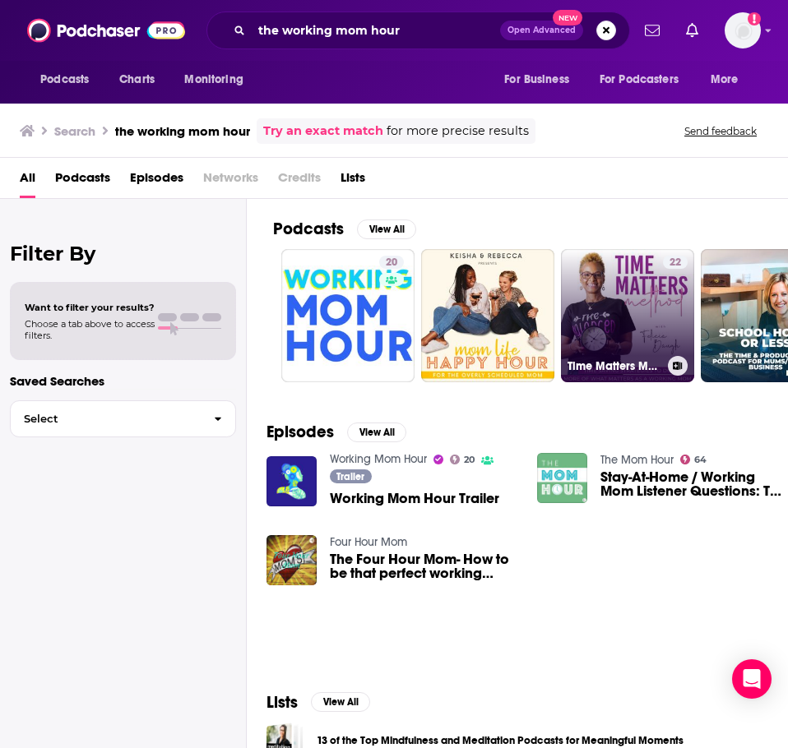
click at [648, 318] on link "22 Time Matters Method- Simple Planning Strategies, Quick Meal Prep, Organizati…" at bounding box center [627, 315] width 133 height 133
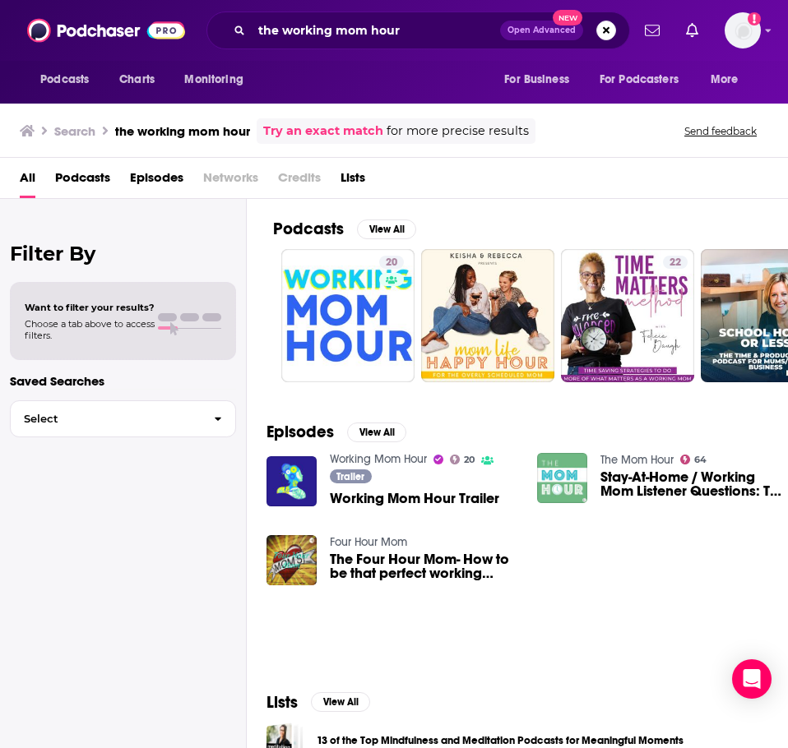
click at [394, 541] on link "Four Hour Mom" at bounding box center [368, 542] width 77 height 14
click at [299, 29] on input "the working mom hour" at bounding box center [376, 30] width 248 height 26
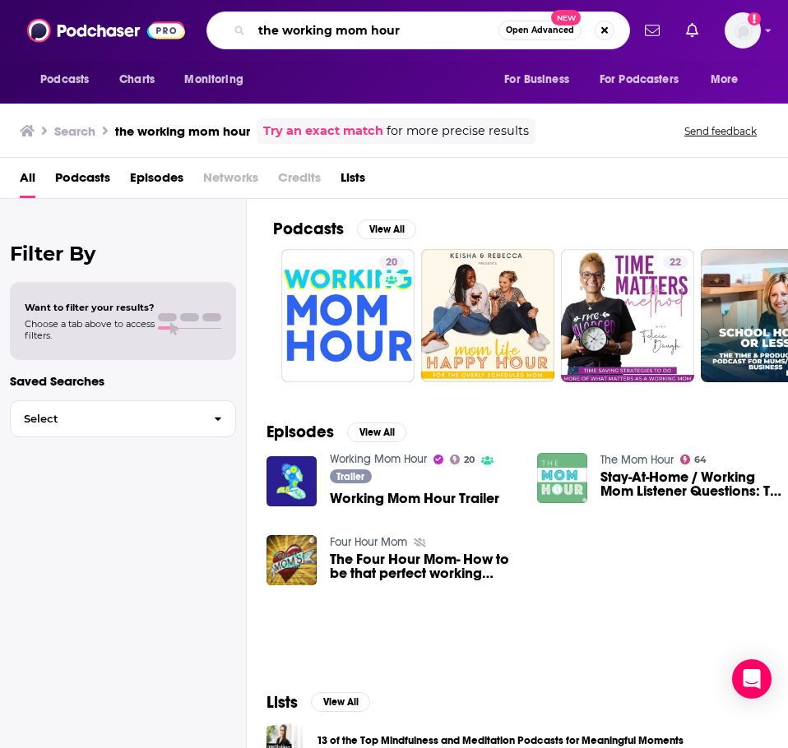
click at [299, 29] on input "the working mom hour" at bounding box center [375, 30] width 247 height 26
type input "the higher self podcast"
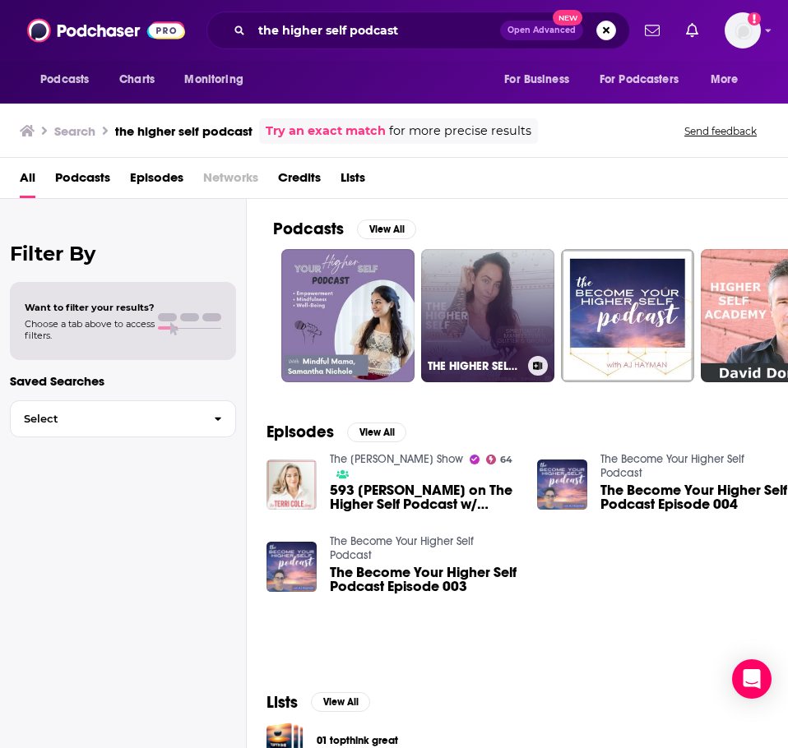
click at [450, 325] on link "THE HIGHER SELF PODCAST" at bounding box center [487, 315] width 133 height 133
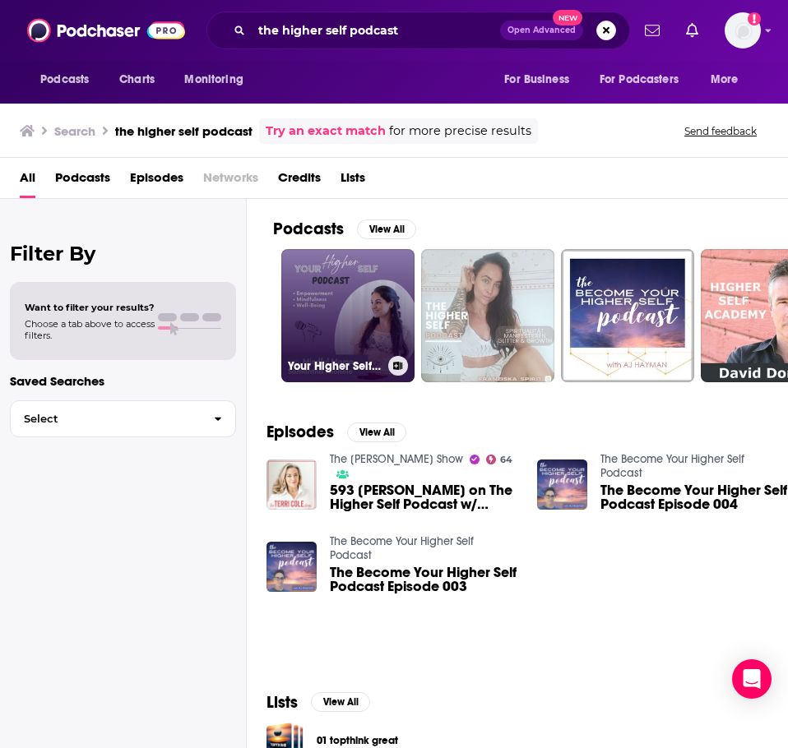
click at [336, 291] on link "Your Higher Self Podcast" at bounding box center [347, 315] width 133 height 133
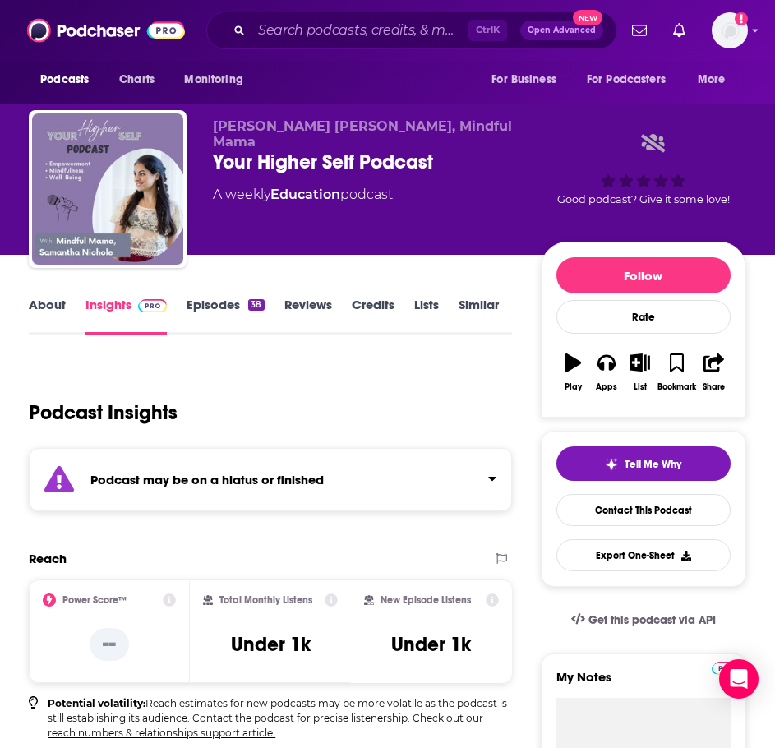
click at [282, 506] on div "Podcast may be on a hiatus or finished" at bounding box center [271, 479] width 484 height 63
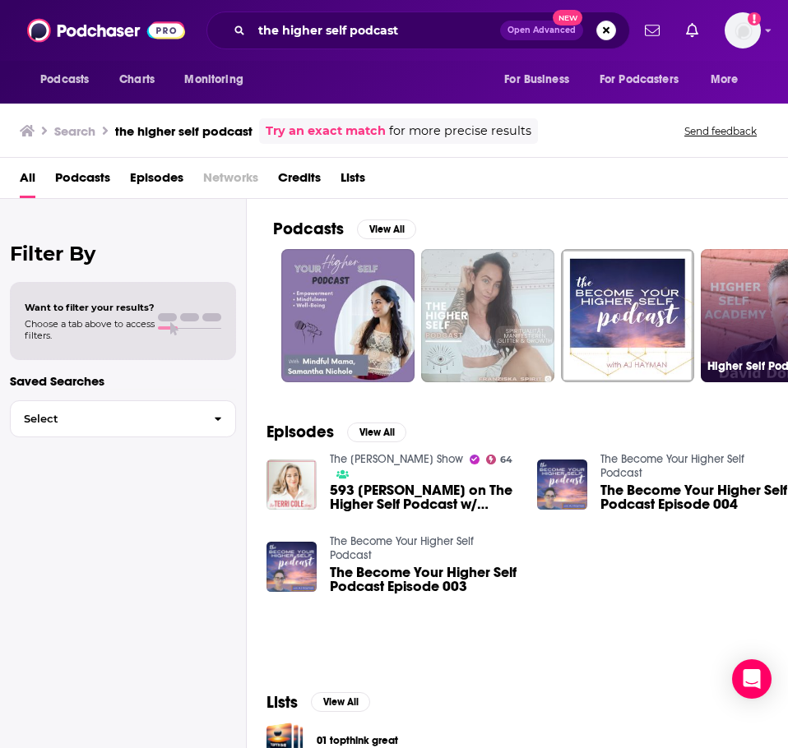
click at [747, 311] on link "Higher Self Podcast with David Domm" at bounding box center [767, 315] width 133 height 133
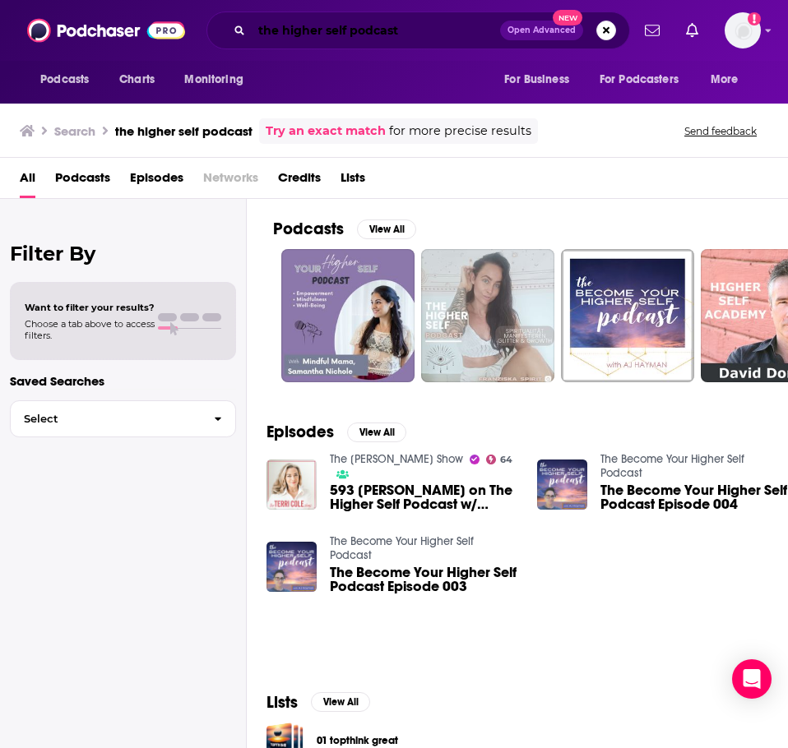
click at [293, 27] on input "the higher self podcast" at bounding box center [376, 30] width 248 height 26
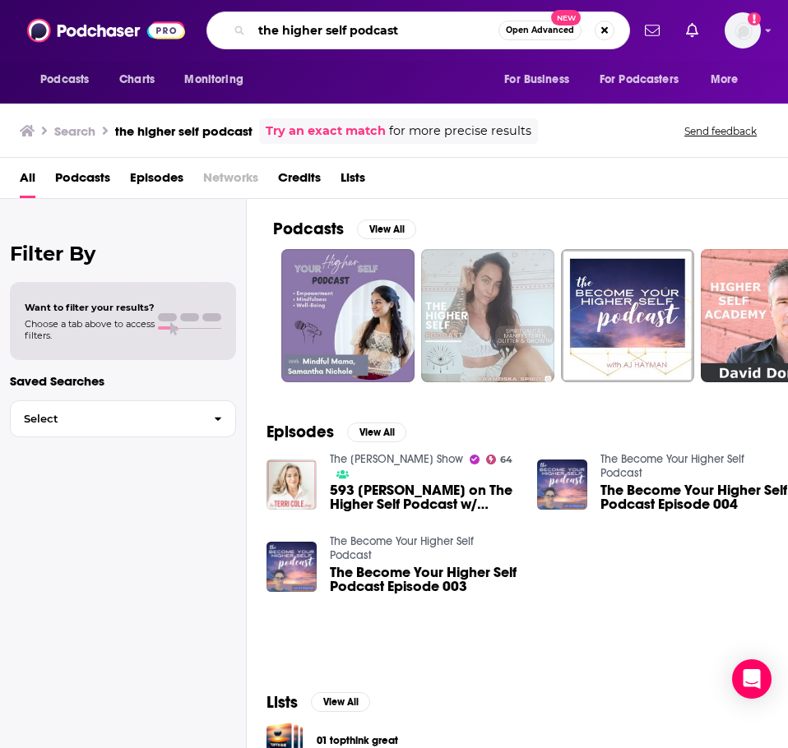
click at [293, 27] on input "the higher self podcast" at bounding box center [375, 30] width 247 height 26
type input "wellness pro podcast with cate stillman"
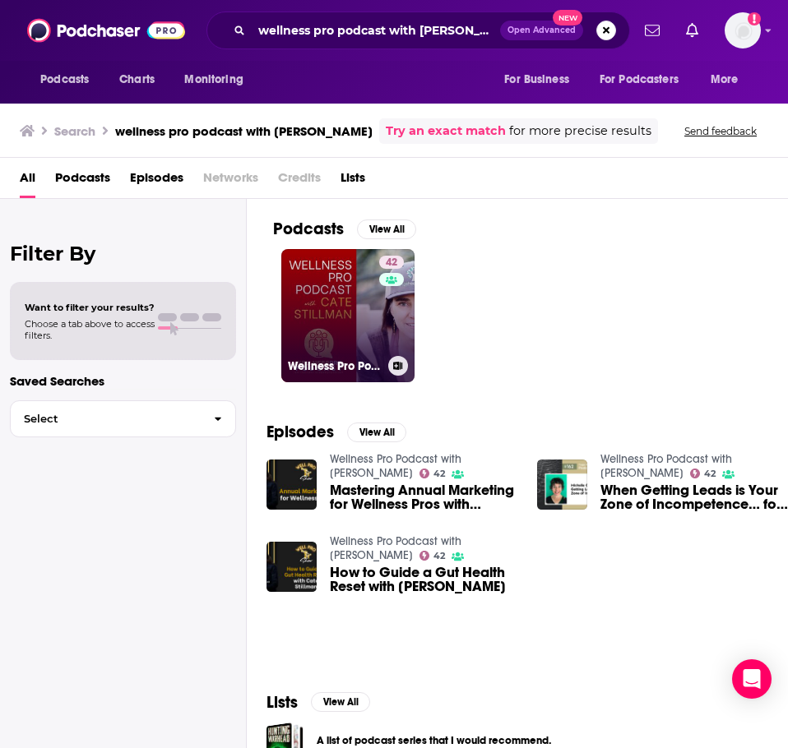
click at [337, 325] on link "42 Wellness Pro Podcast with Cate Stillman" at bounding box center [347, 315] width 133 height 133
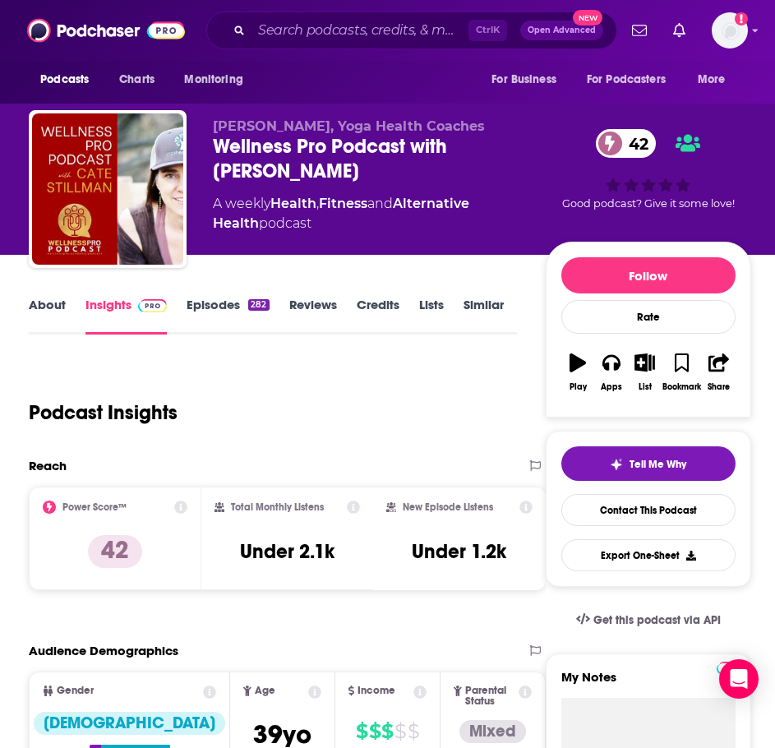
click at [58, 312] on link "About" at bounding box center [47, 316] width 37 height 38
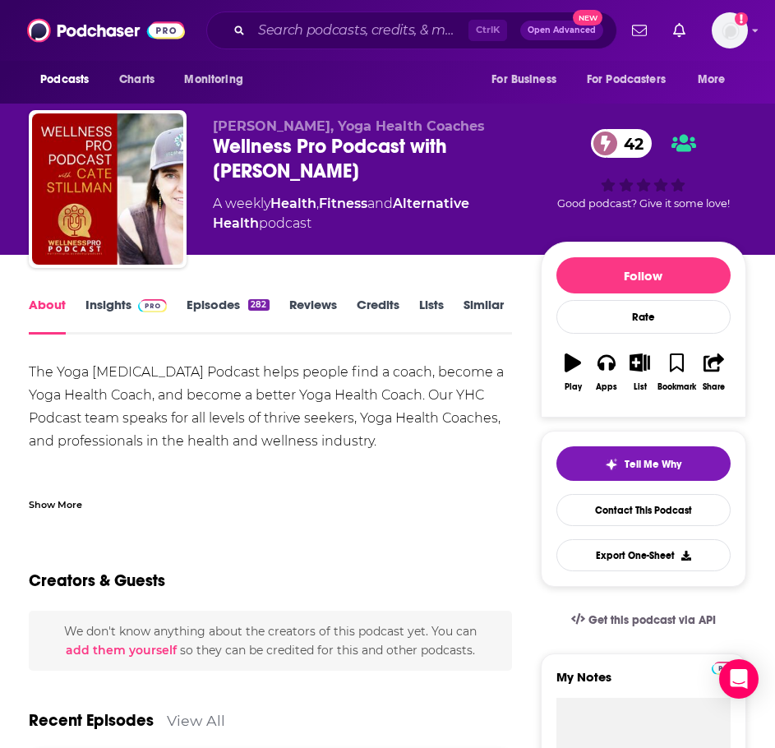
click at [74, 504] on div "Show More" at bounding box center [55, 504] width 53 height 16
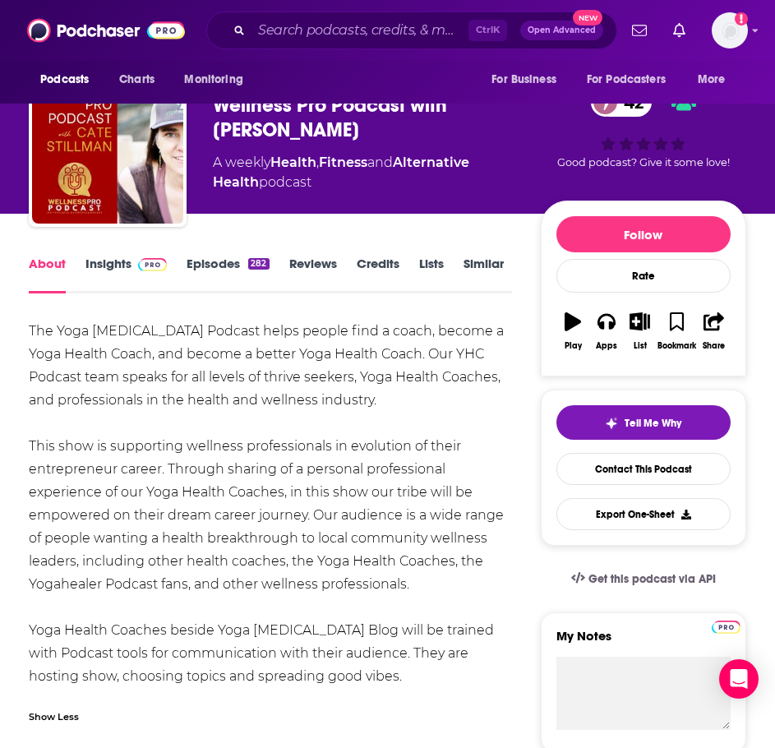
scroll to position [82, 0]
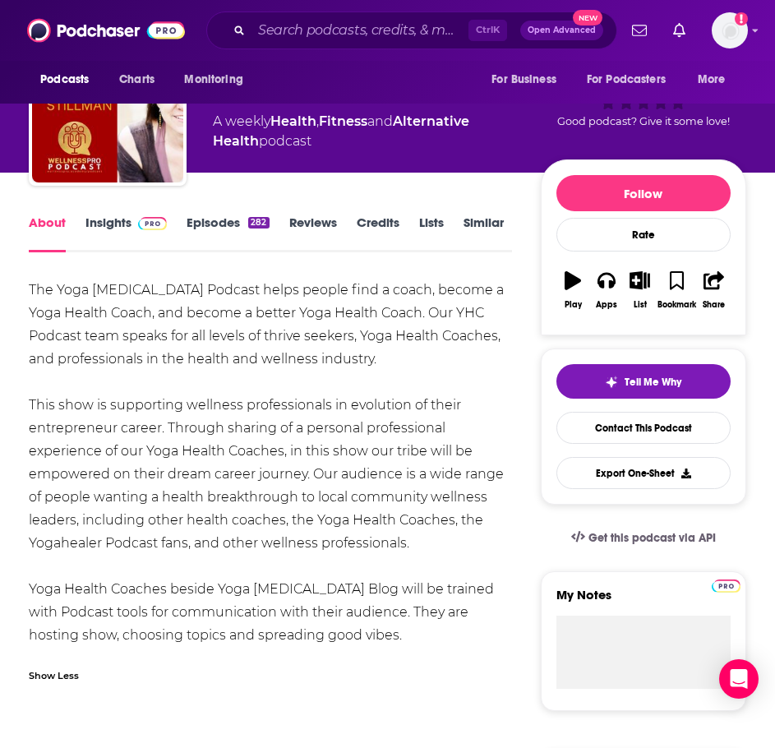
drag, startPoint x: 383, startPoint y: 632, endPoint x: 13, endPoint y: 280, distance: 511.3
click at [349, 562] on div "The Yoga Health Coaching Podcast helps people find a coach, become a Yoga Healt…" at bounding box center [271, 463] width 484 height 368
drag, startPoint x: 435, startPoint y: 543, endPoint x: 12, endPoint y: 277, distance: 499.9
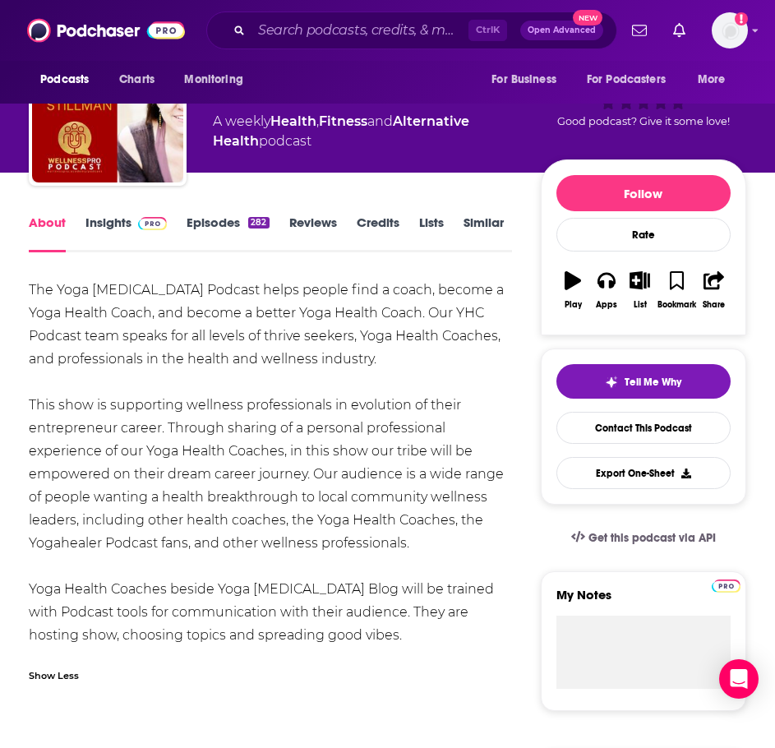
copy div "The Yoga Health Coaching Podcast helps people find a coach, become a Yoga Healt…"
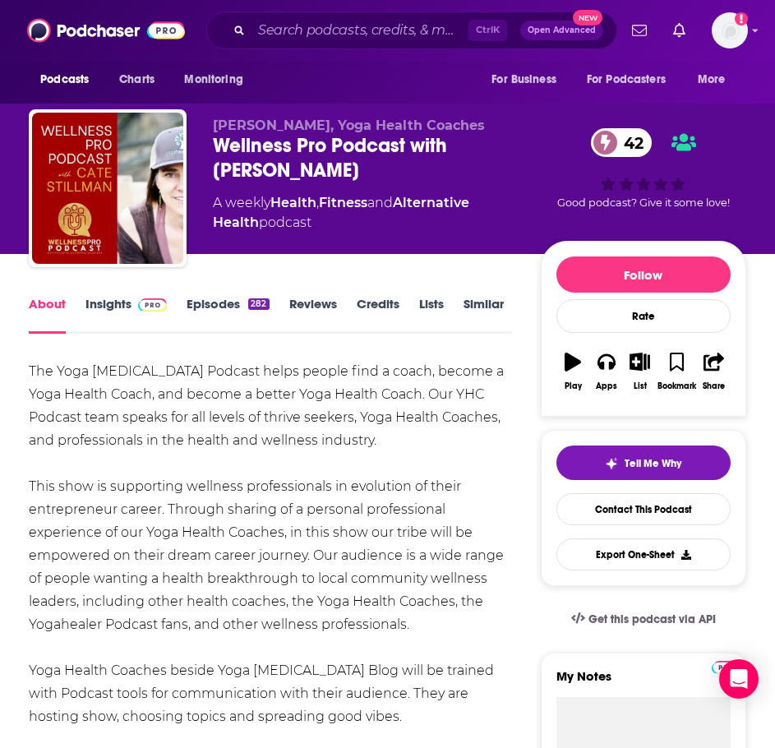
scroll to position [0, 0]
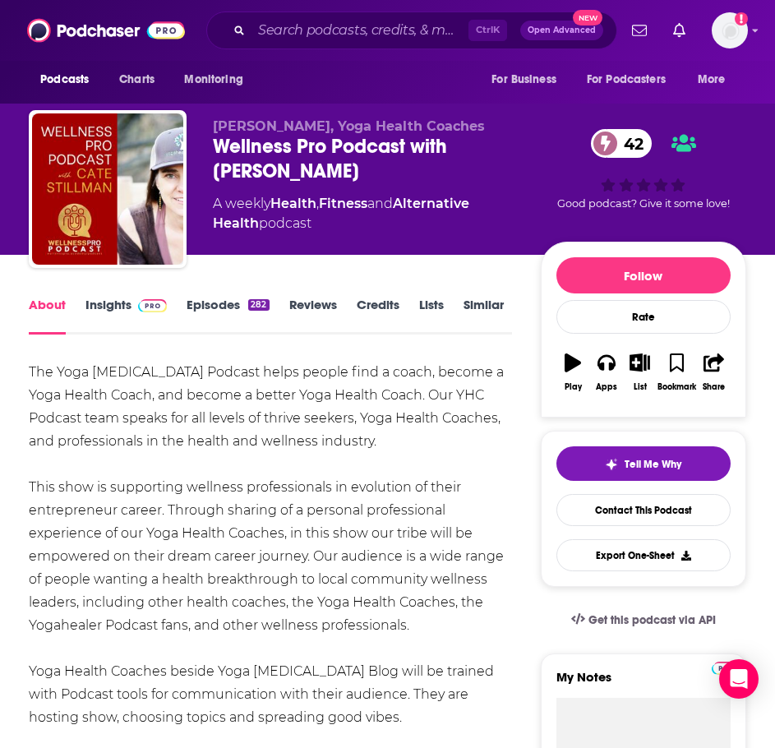
click at [133, 303] on span at bounding box center [149, 305] width 35 height 16
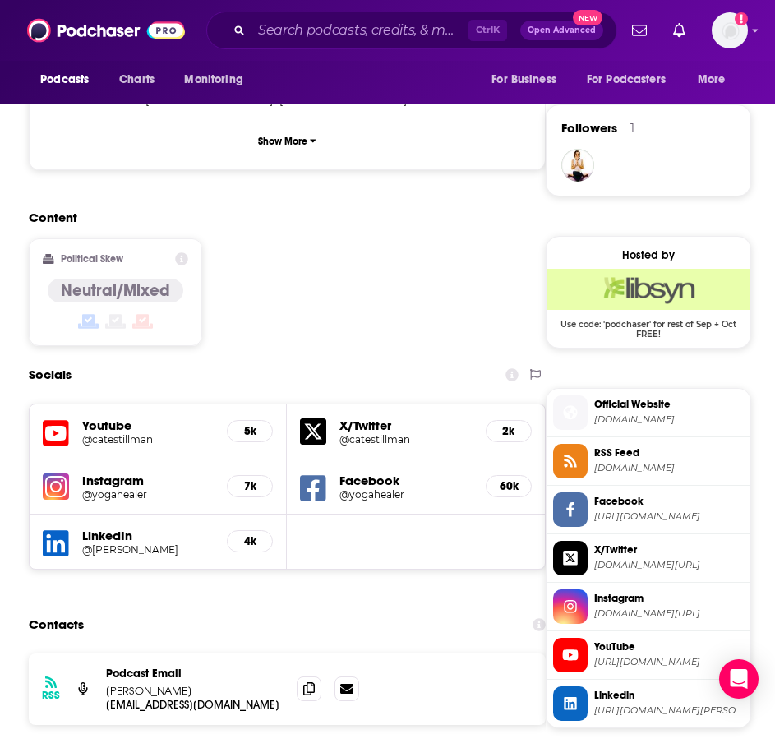
scroll to position [1234, 0]
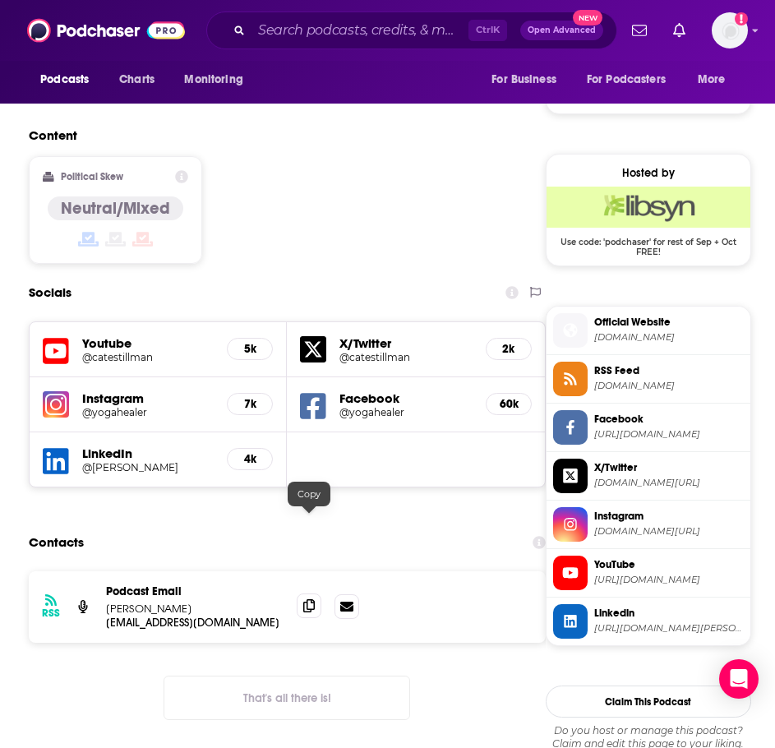
click at [308, 599] on icon at bounding box center [309, 605] width 12 height 13
click at [299, 33] on input "Search podcasts, credits, & more..." at bounding box center [360, 30] width 217 height 26
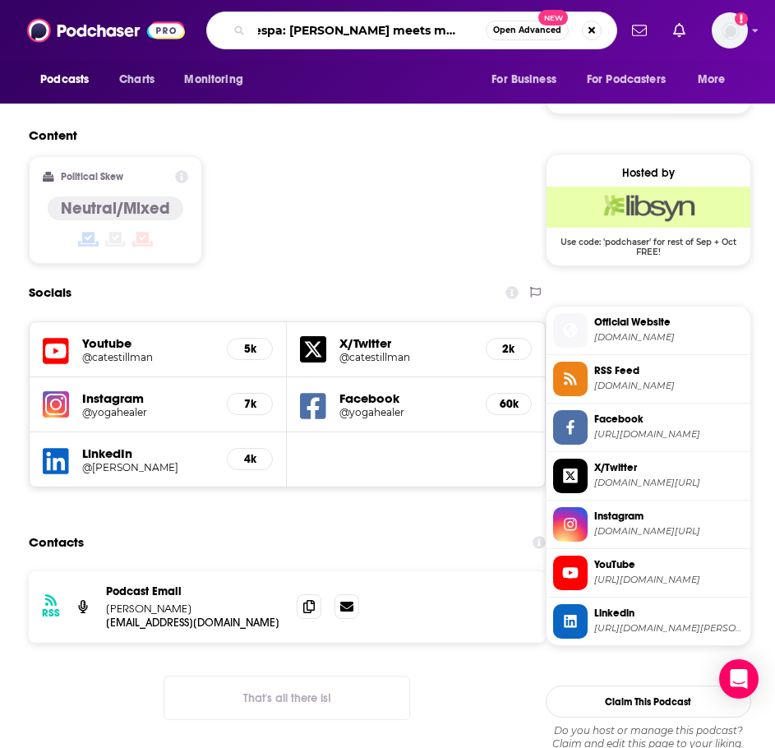
type input "lifespa: ayurveda meets modern science"
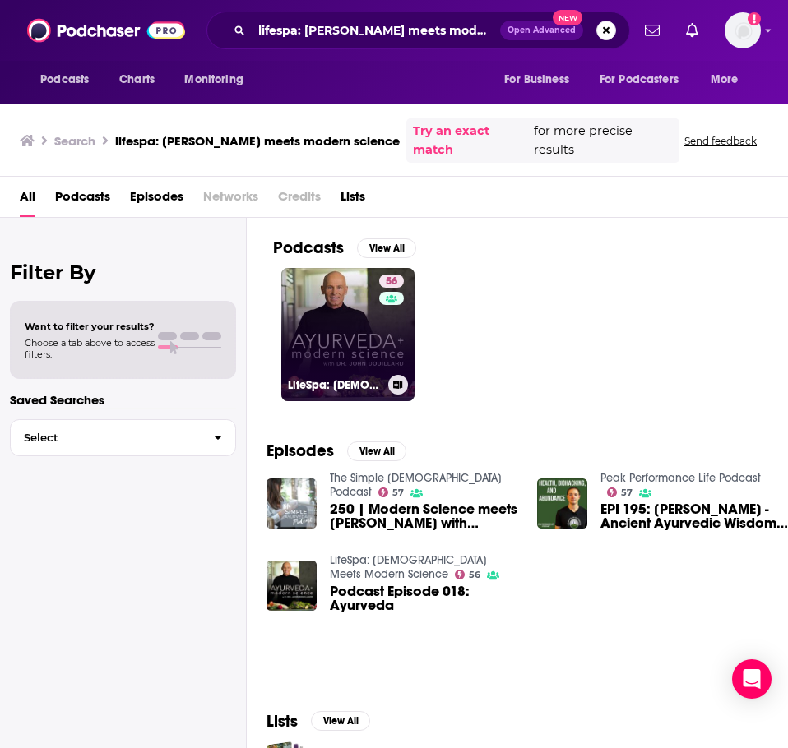
click at [326, 302] on link "56 LifeSpa: Ayurveda Meets Modern Science" at bounding box center [347, 334] width 133 height 133
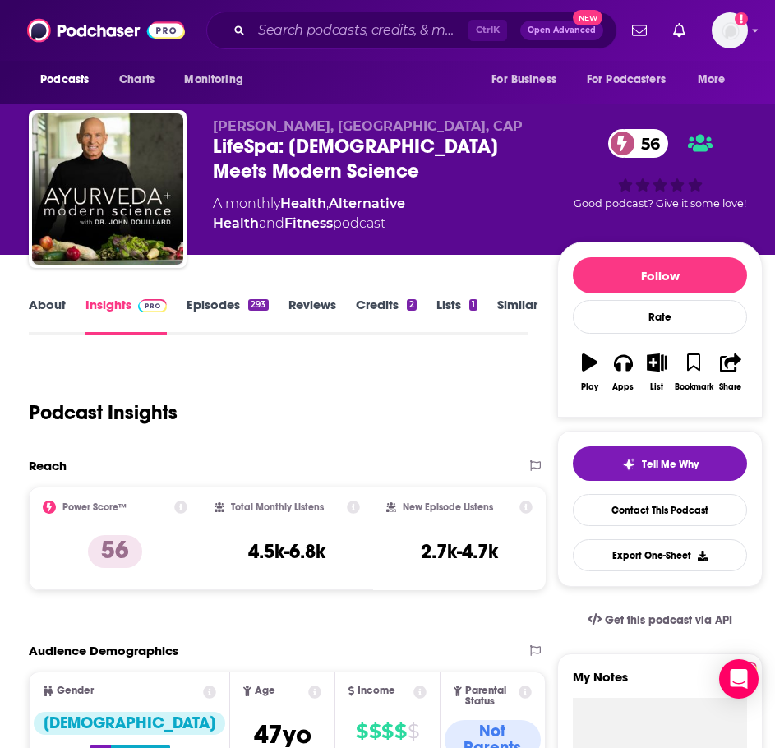
click at [62, 308] on link "About" at bounding box center [47, 316] width 37 height 38
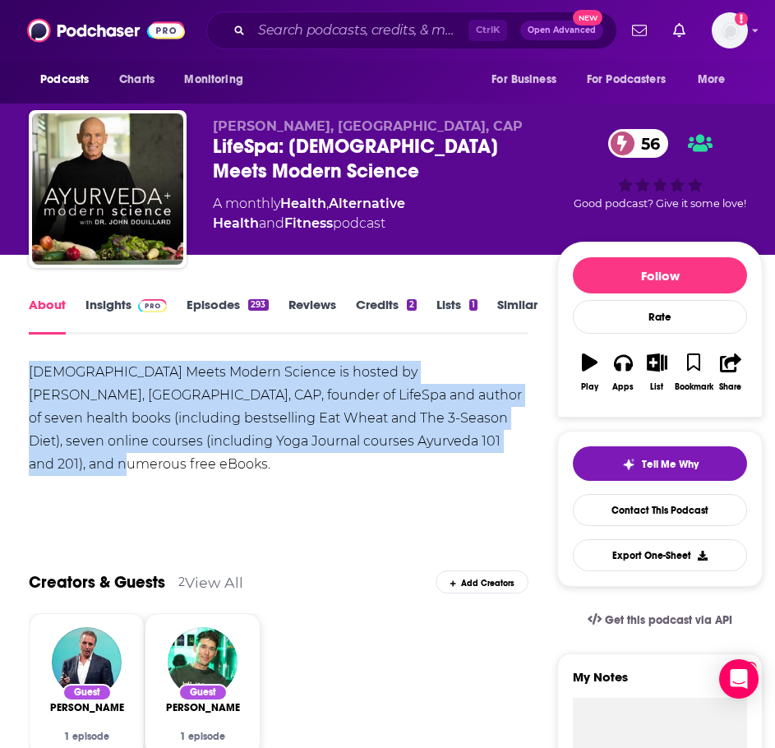
drag, startPoint x: 486, startPoint y: 440, endPoint x: 21, endPoint y: 373, distance: 470.3
copy div "Ayurveda Meets Modern Science is hosted by Dr. John Douillard, DC, CAP, founder…"
click at [129, 315] on link "Insights" at bounding box center [126, 316] width 81 height 38
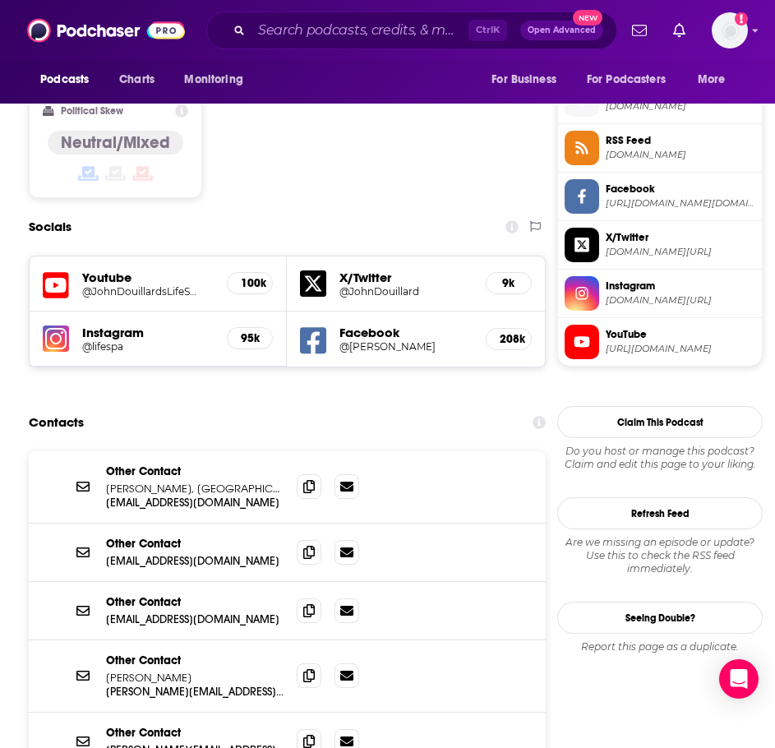
scroll to position [1316, 0]
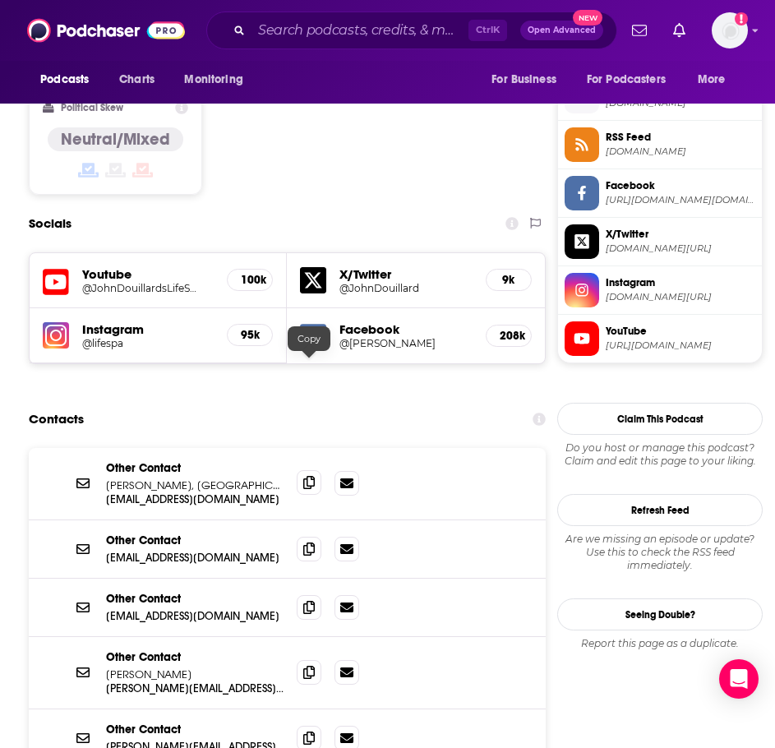
click at [308, 476] on icon at bounding box center [309, 482] width 12 height 13
click at [308, 33] on input "Search podcasts, credits, & more..." at bounding box center [360, 30] width 217 height 26
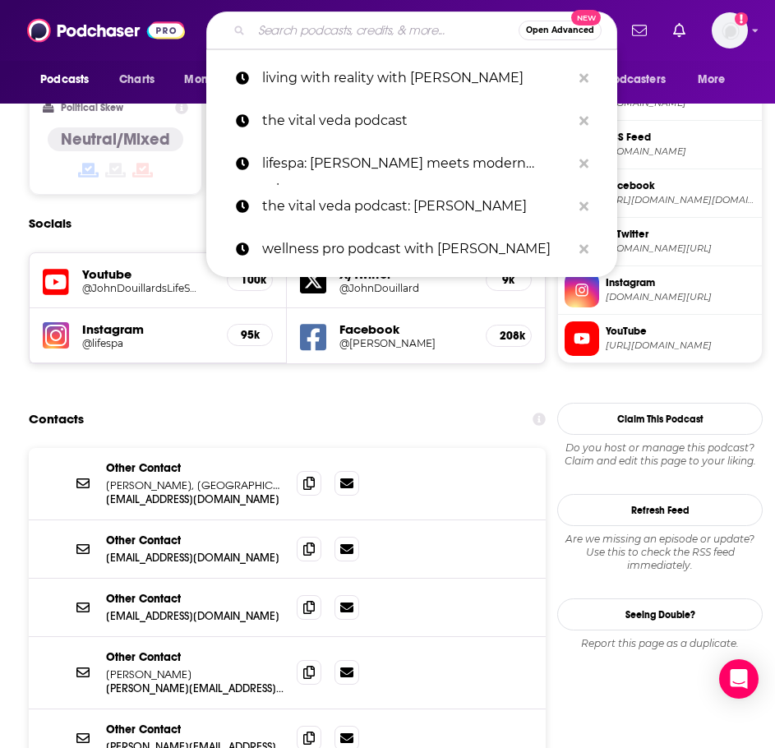
type input "e"
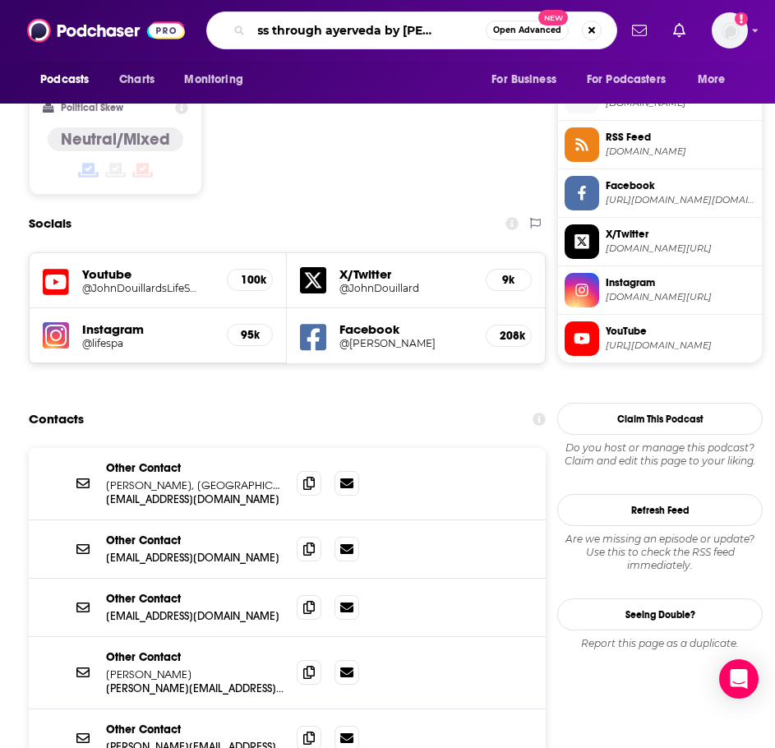
type input "wellness through ayerveda by athreya herbs"
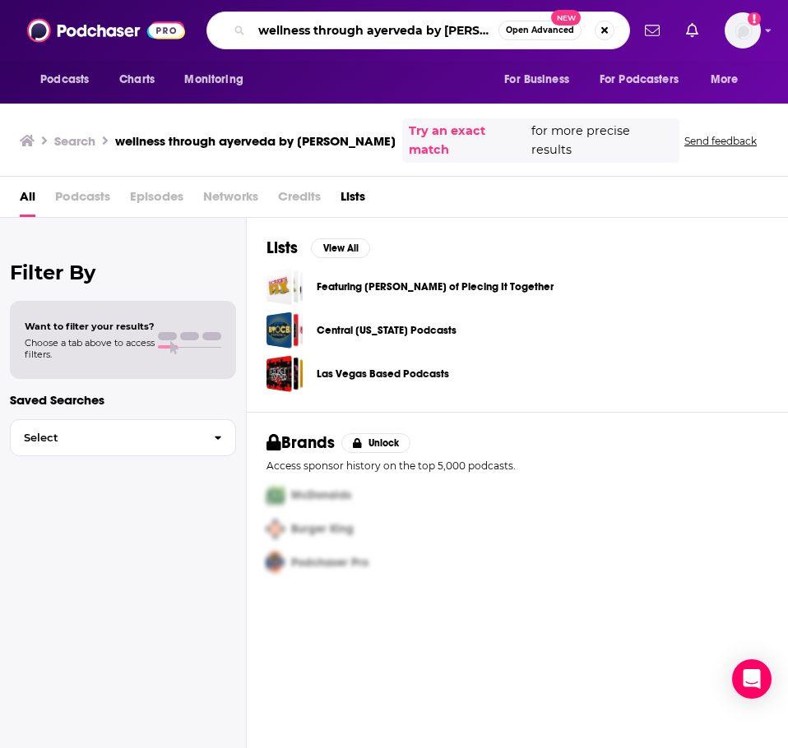
scroll to position [0, 35]
drag, startPoint x: 422, startPoint y: 30, endPoint x: 581, endPoint y: 22, distance: 158.9
click at [581, 21] on div "wellness through ayerveda by athreya herbs Open Advanced New" at bounding box center [418, 31] width 424 height 38
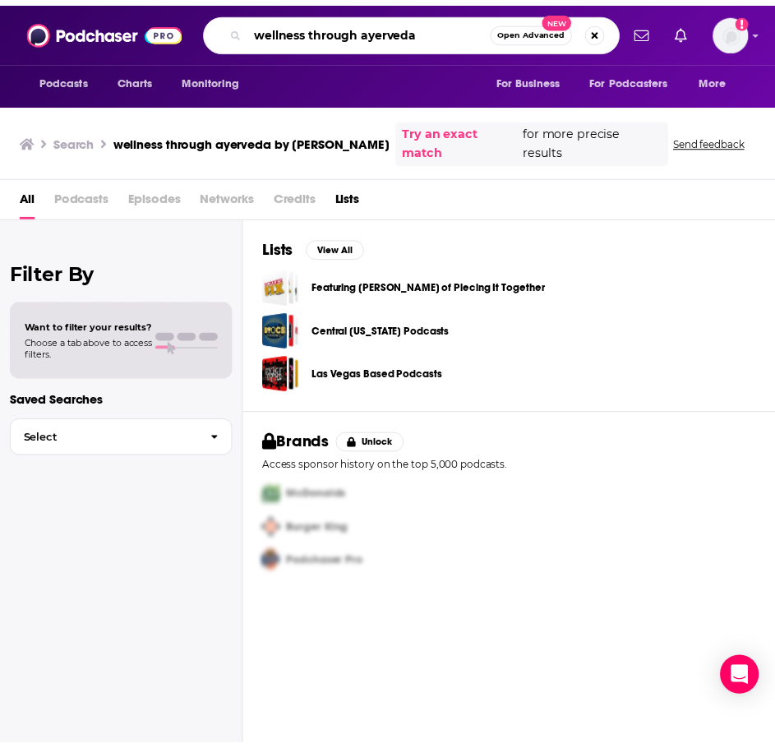
scroll to position [0, 0]
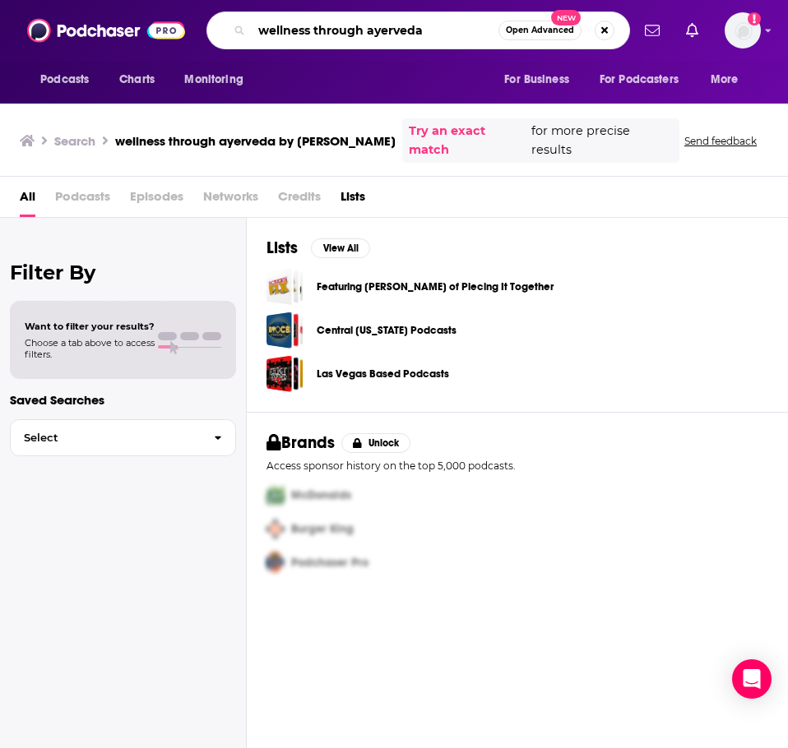
type input "wellness through ayerveda"
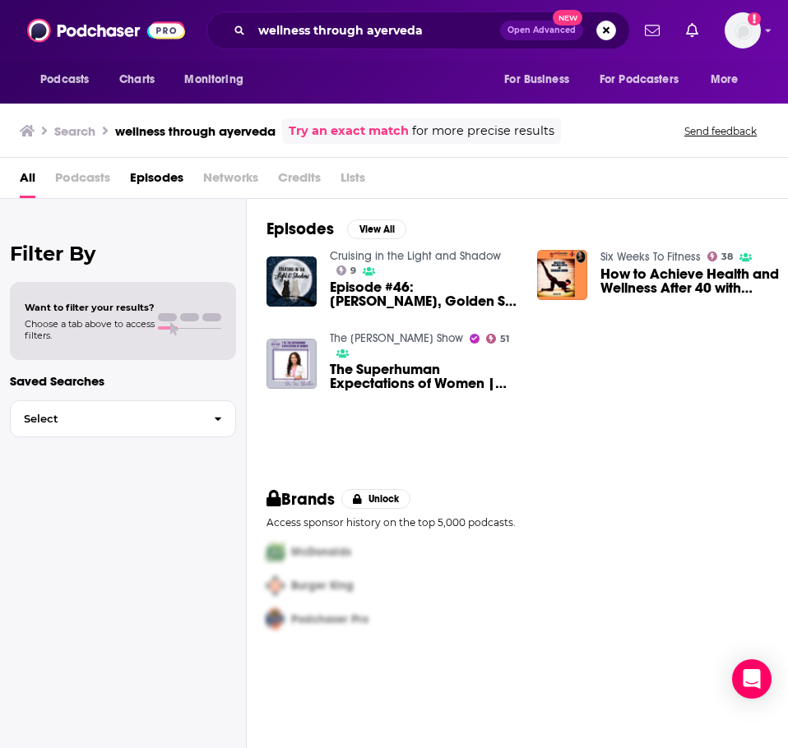
click at [381, 341] on link "The Lindsey Elmore Show" at bounding box center [396, 338] width 133 height 14
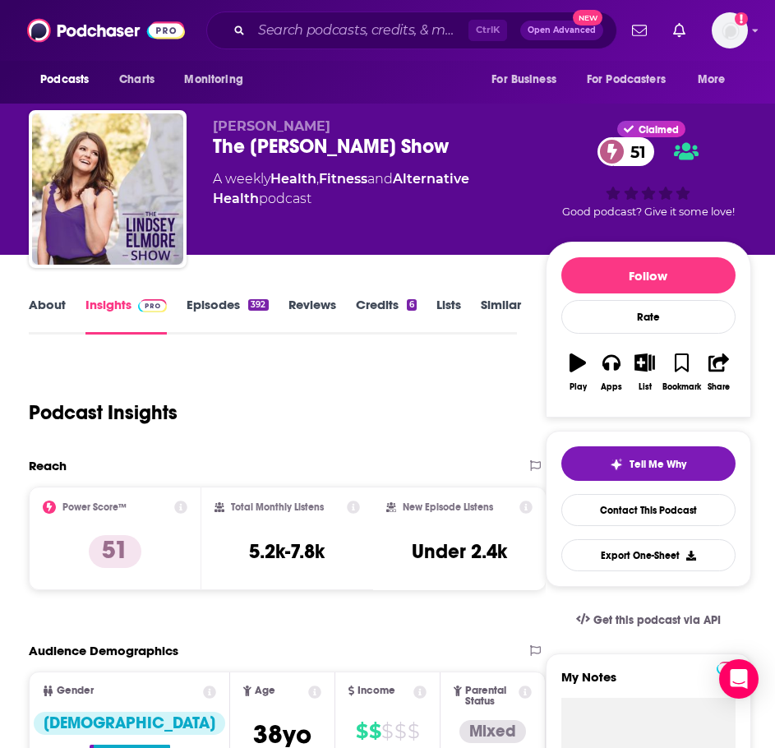
click at [39, 312] on link "About" at bounding box center [47, 316] width 37 height 38
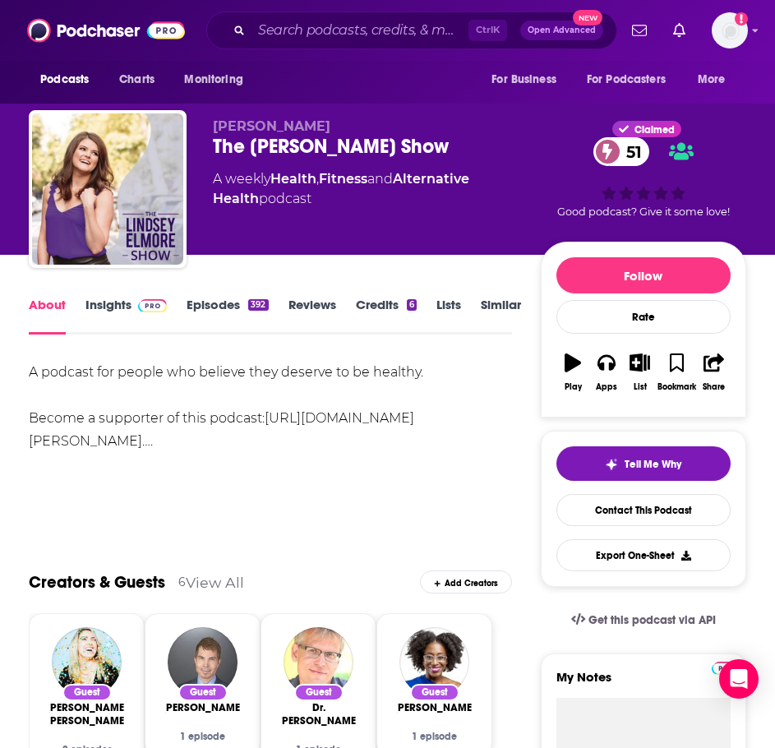
click at [231, 304] on link "Episodes 392" at bounding box center [227, 316] width 81 height 38
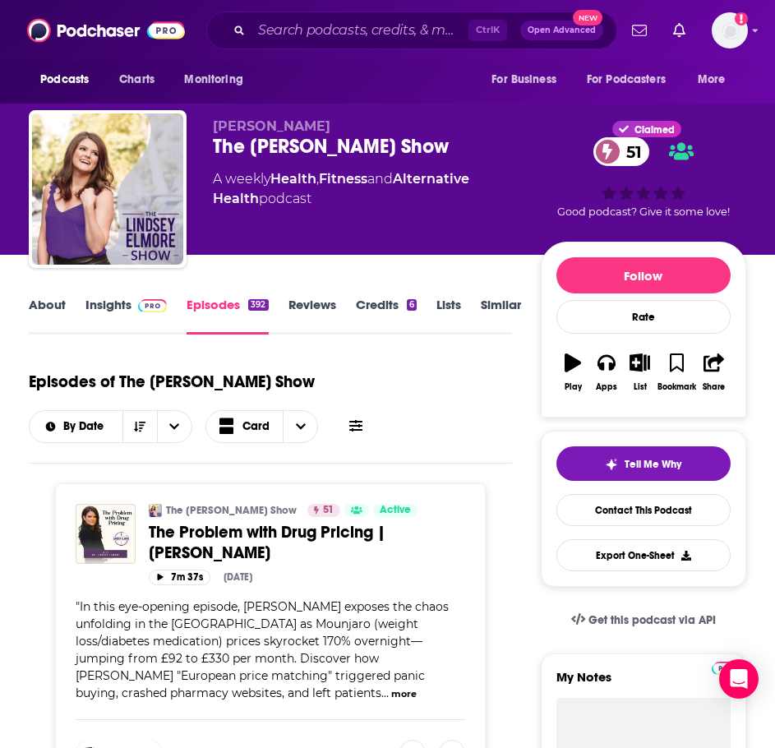
click at [132, 308] on span at bounding box center [149, 305] width 35 height 16
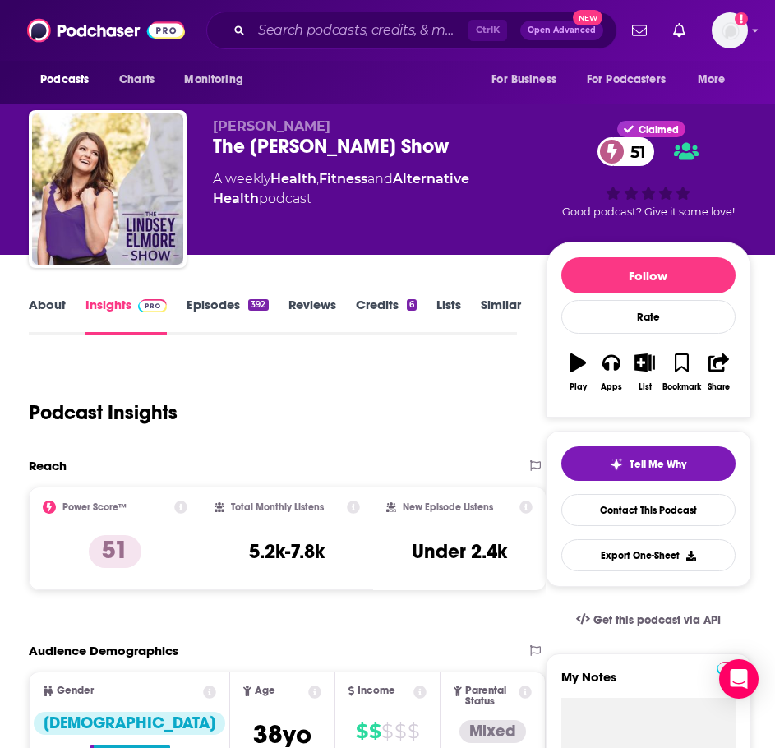
click at [113, 310] on link "Insights" at bounding box center [126, 316] width 81 height 38
click at [46, 317] on link "About" at bounding box center [47, 316] width 37 height 38
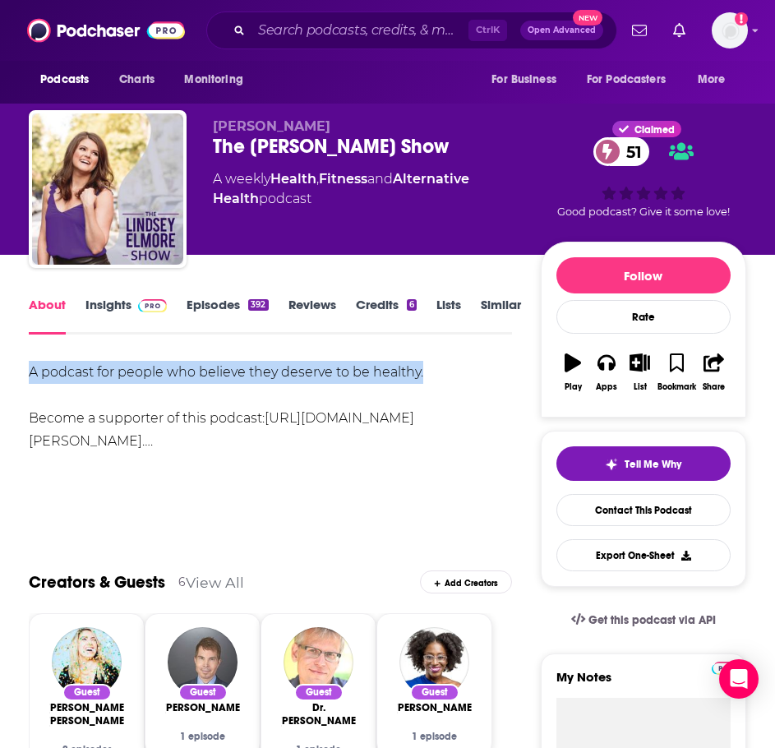
drag, startPoint x: 442, startPoint y: 365, endPoint x: 100, endPoint y: 373, distance: 341.4
copy div "A podcast for people who believe they deserve to be healthy."
click at [128, 307] on link "Insights" at bounding box center [126, 316] width 81 height 38
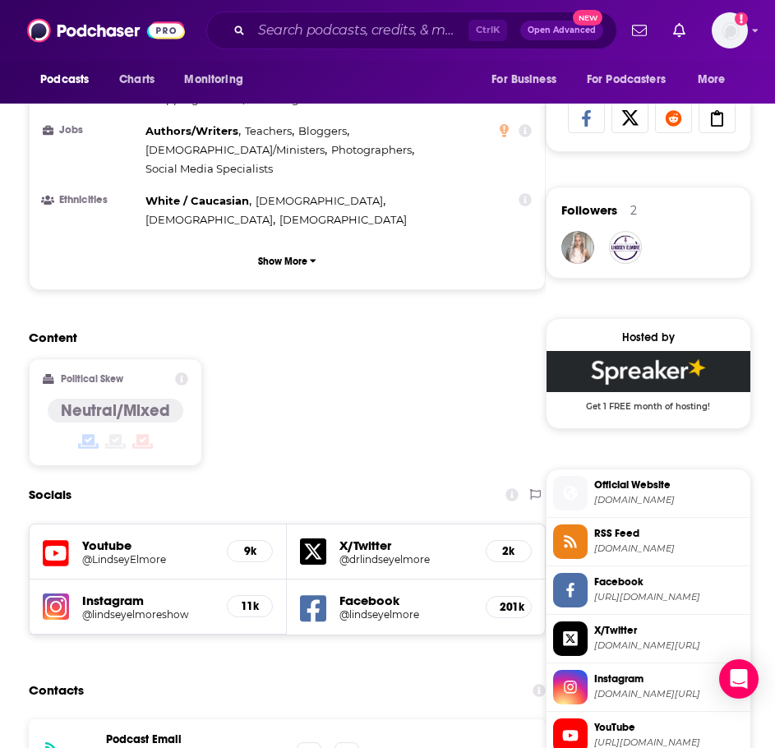
scroll to position [1316, 0]
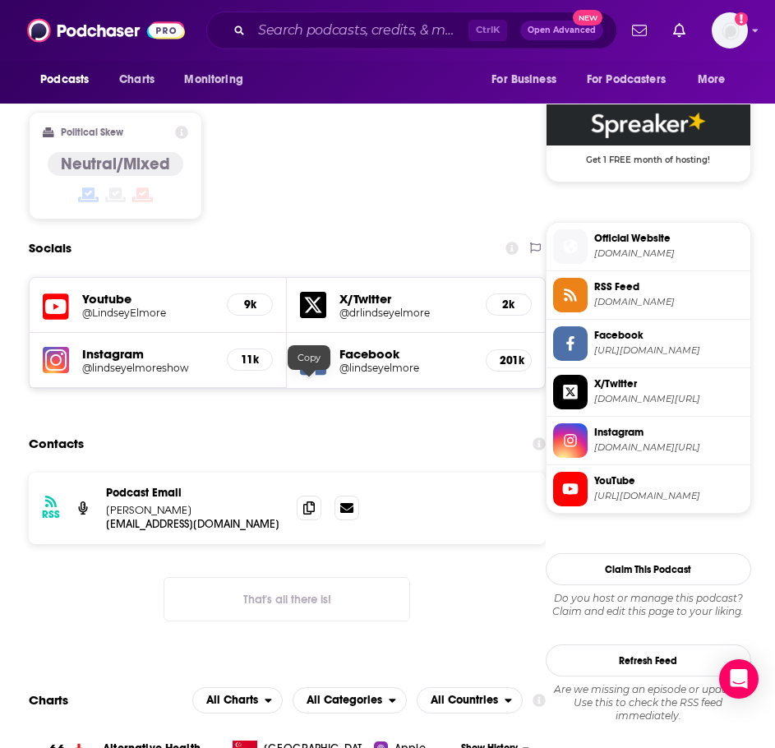
drag, startPoint x: 303, startPoint y: 383, endPoint x: 294, endPoint y: 383, distance: 9.9
click at [303, 502] on icon at bounding box center [309, 508] width 12 height 13
click at [322, 39] on input "Search podcasts, credits, & more..." at bounding box center [360, 30] width 217 height 26
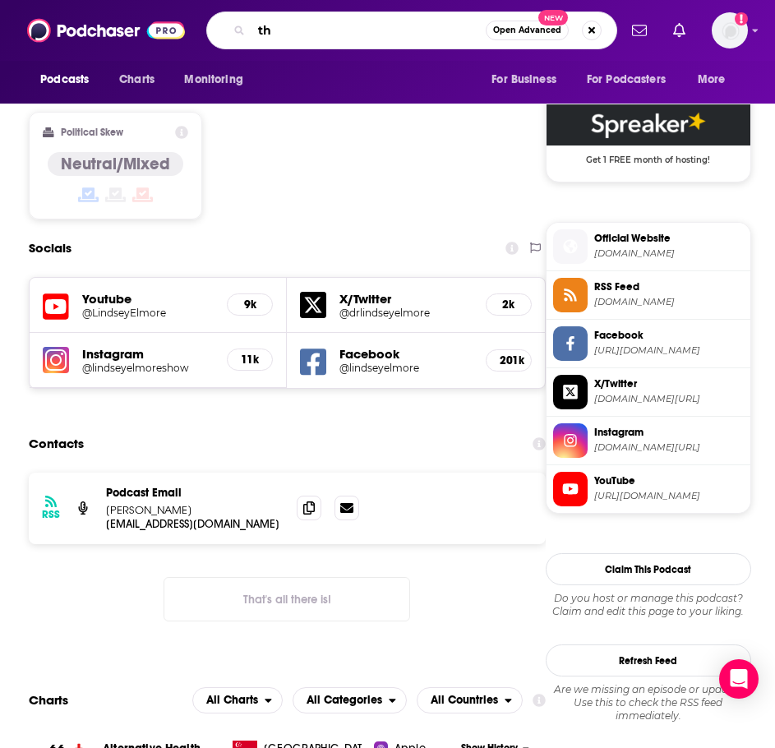
type input "t"
type input "the ayurvedic therapist"
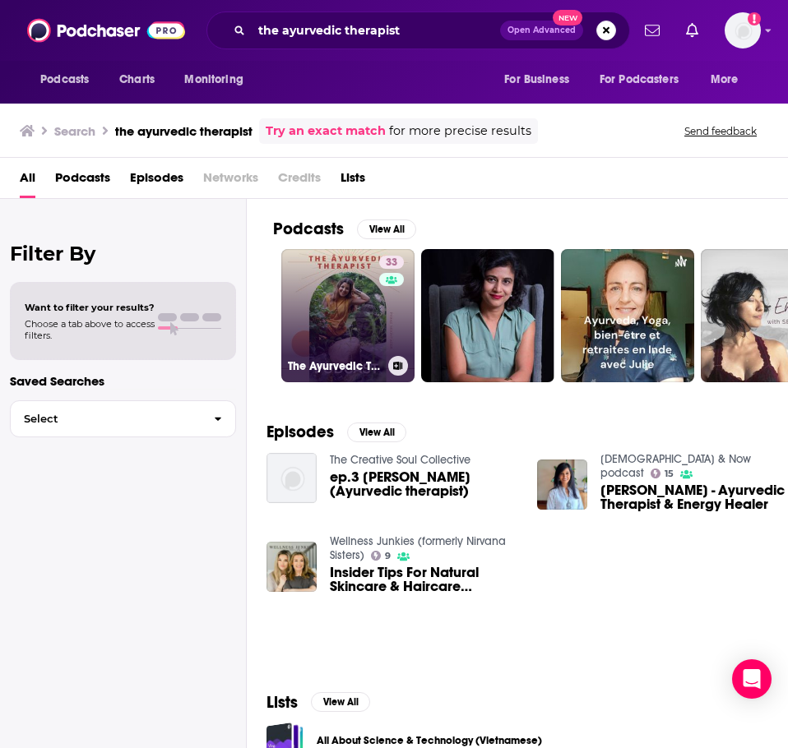
click at [322, 297] on link "33 The Ayurvedic Therapist" at bounding box center [347, 315] width 133 height 133
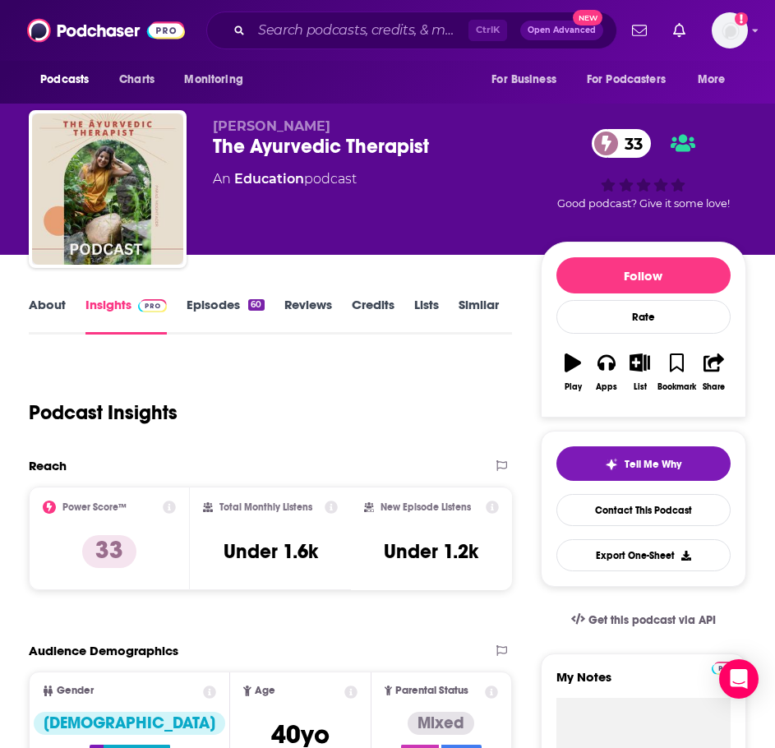
click at [41, 315] on link "About" at bounding box center [47, 316] width 37 height 38
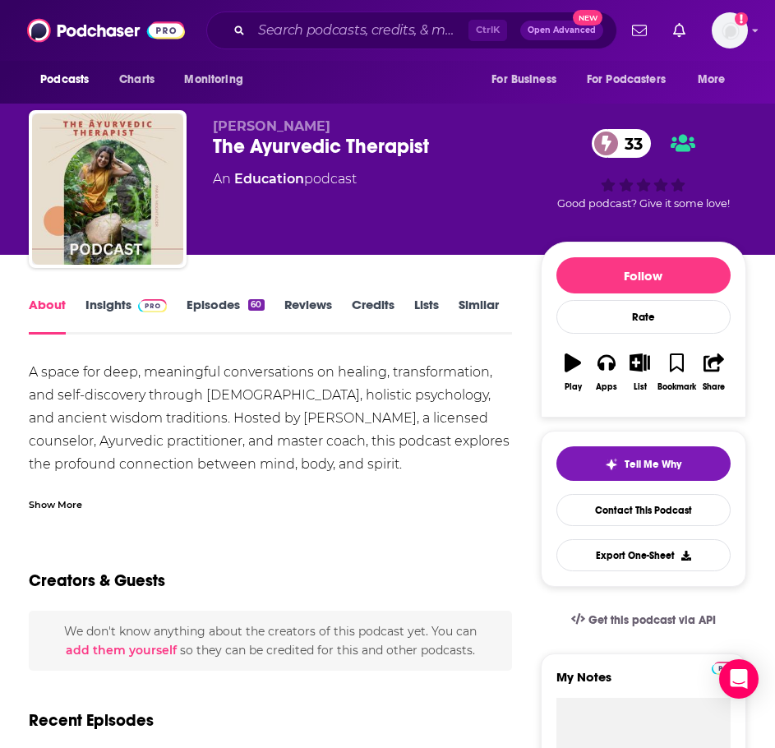
click at [76, 495] on div "Show More" at bounding box center [271, 498] width 484 height 28
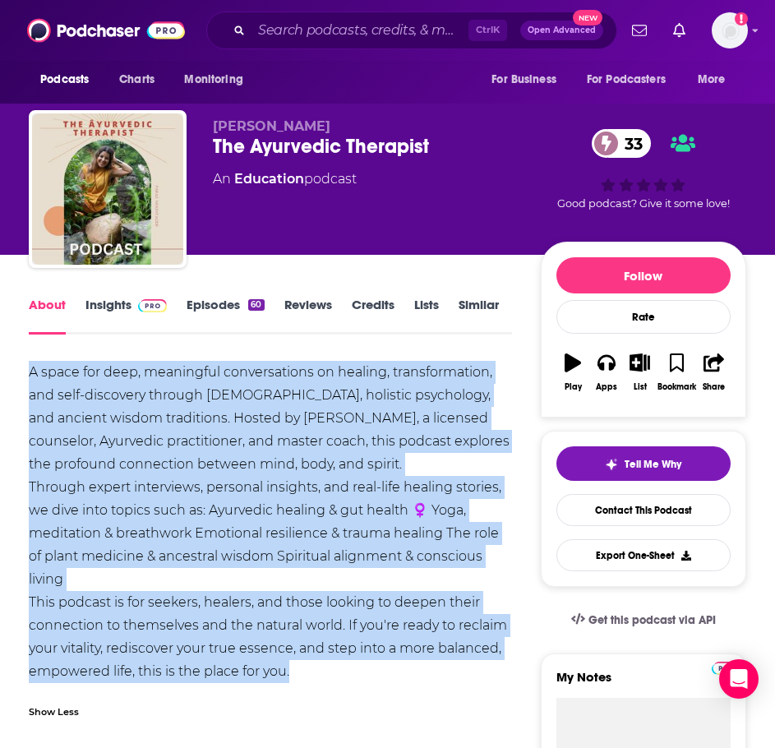
drag, startPoint x: 309, startPoint y: 667, endPoint x: 21, endPoint y: 368, distance: 414.7
copy div "A space for deep, meaningful conversations on healing, transformation, and self…"
click at [132, 315] on link "Insights" at bounding box center [126, 316] width 81 height 38
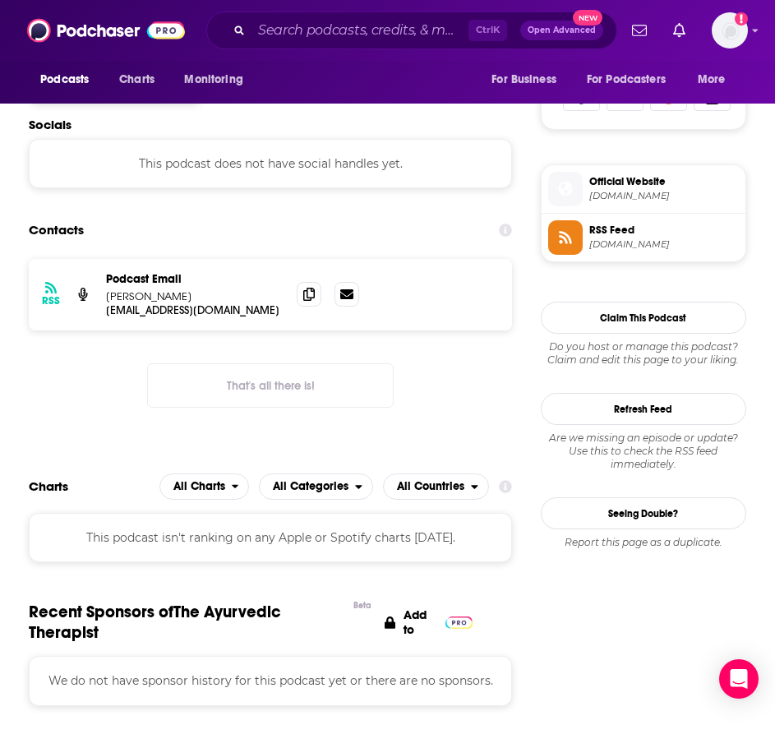
scroll to position [1151, 0]
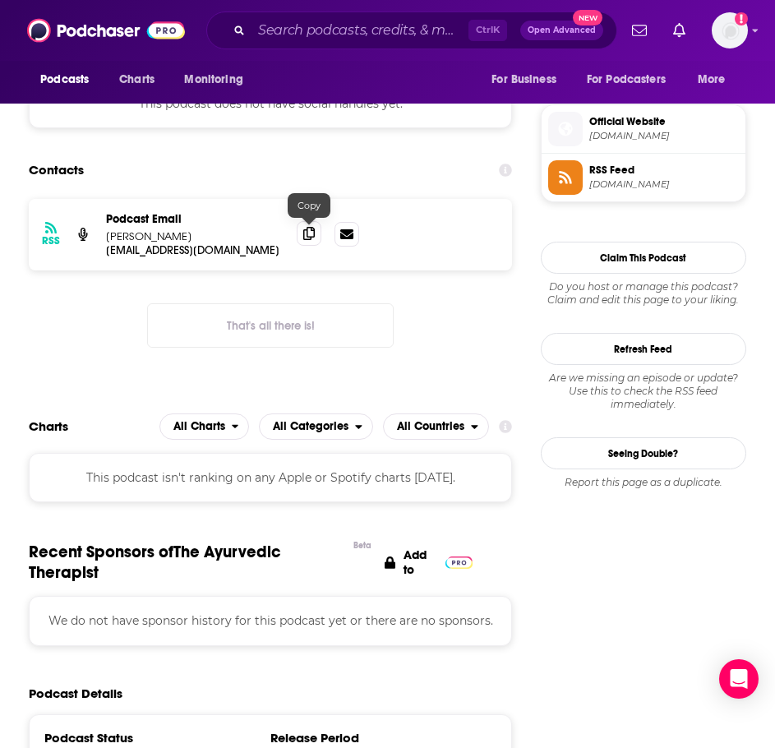
click at [304, 240] on icon at bounding box center [309, 233] width 12 height 13
click at [289, 40] on input "Search podcasts, credits, & more..." at bounding box center [360, 30] width 217 height 26
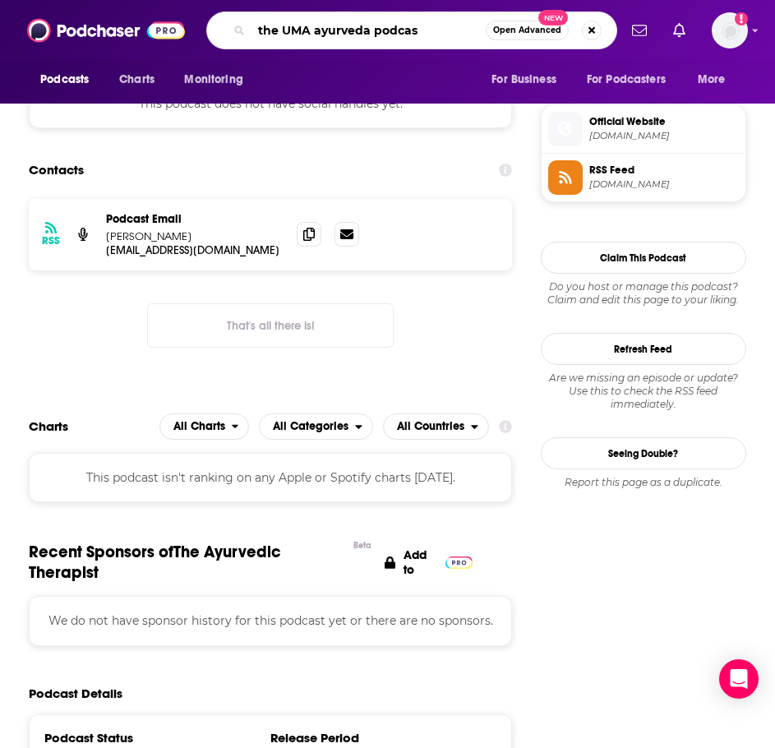
type input "the UMA ayurveda podcast"
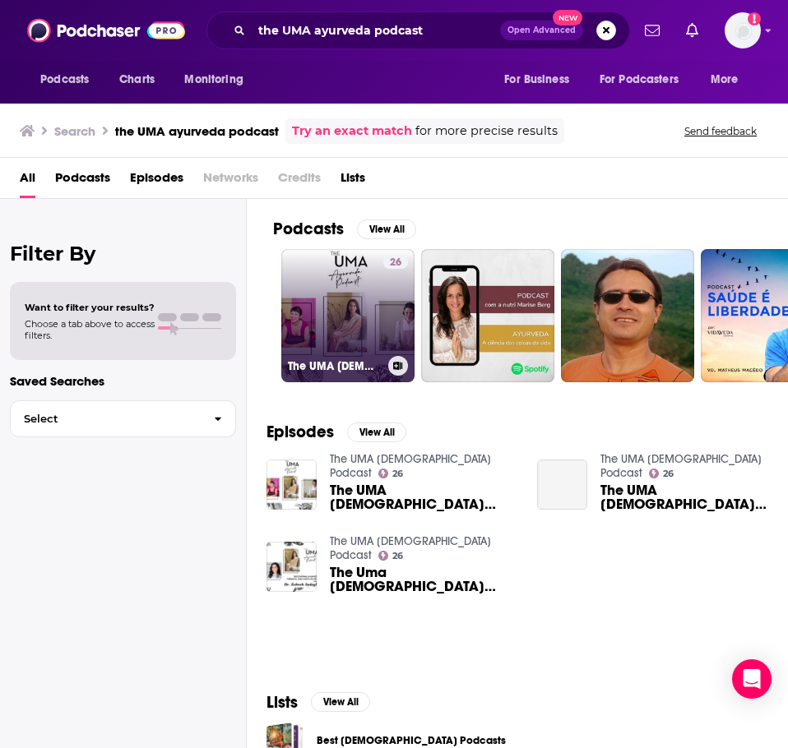
click at [349, 299] on link "26 The UMA Ayurveda Podcast" at bounding box center [347, 315] width 133 height 133
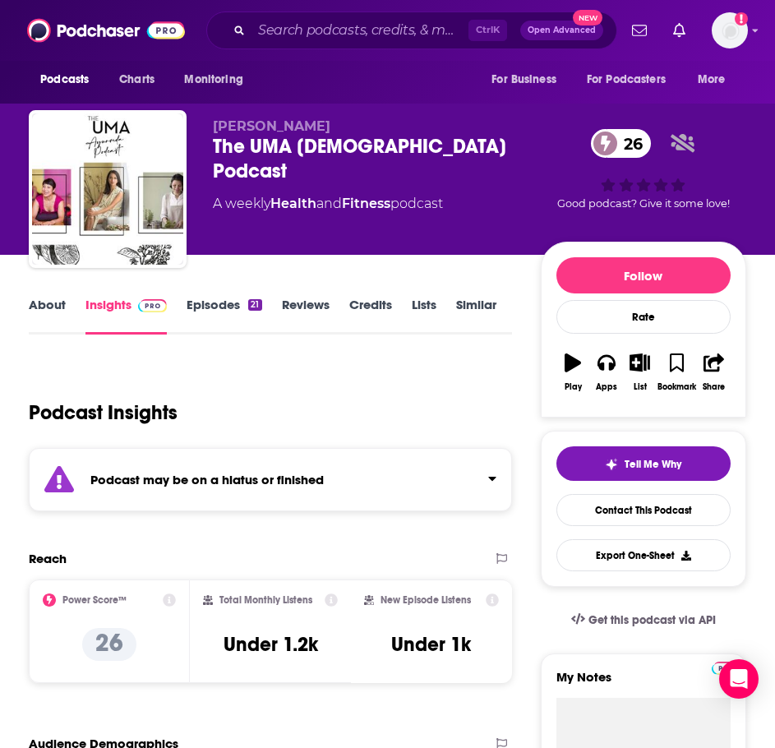
click at [251, 479] on strong "Podcast may be on a hiatus or finished" at bounding box center [207, 480] width 234 height 16
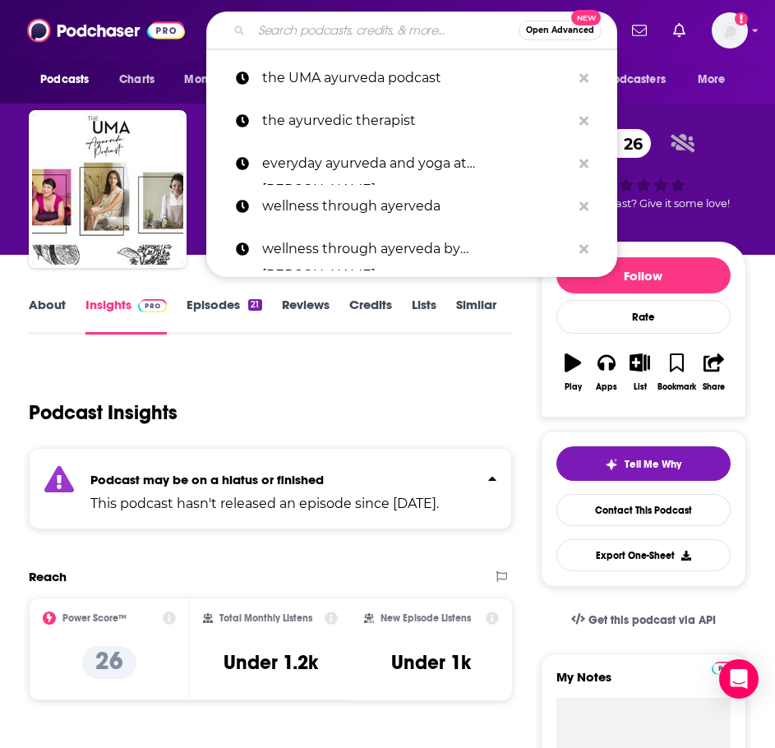
click at [289, 38] on input "Search podcasts, credits, & more..." at bounding box center [385, 30] width 267 height 26
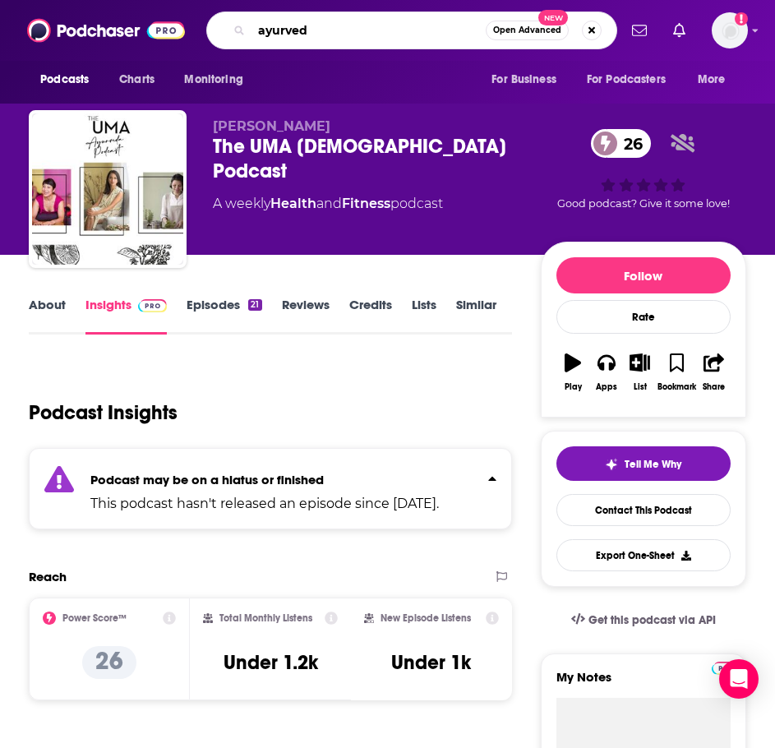
type input "ayurveda"
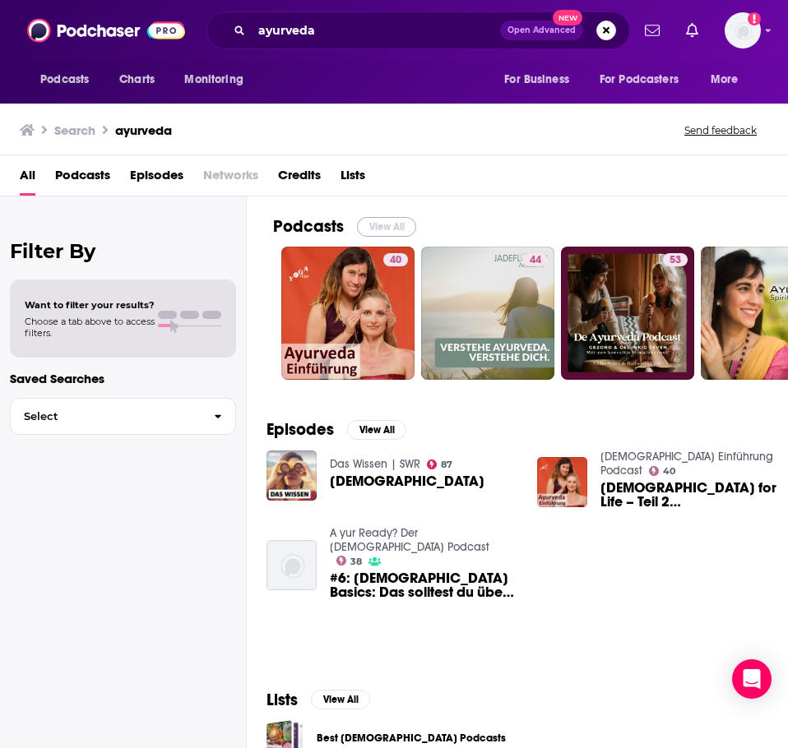
click at [393, 225] on button "View All" at bounding box center [386, 227] width 59 height 20
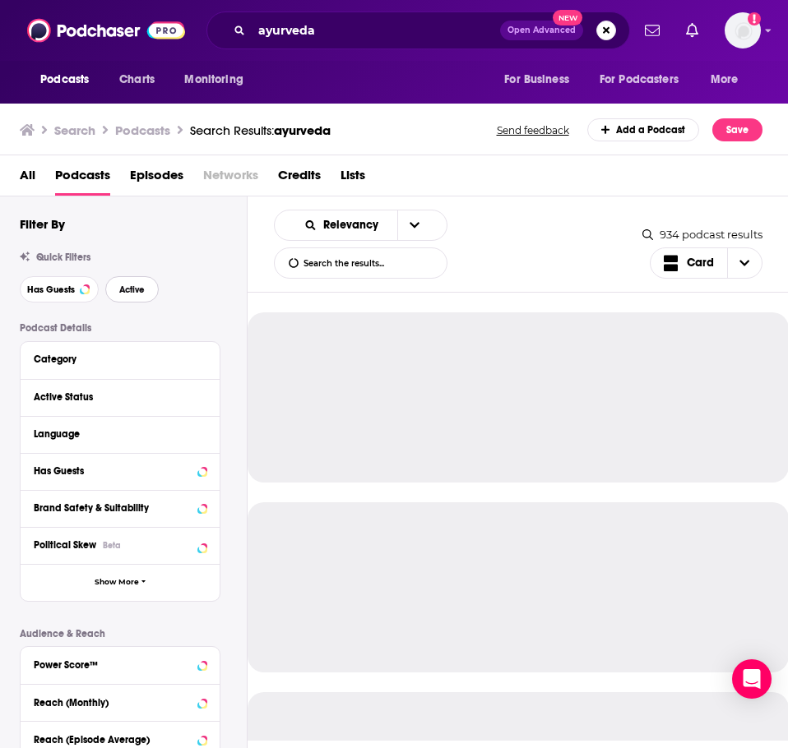
click at [123, 294] on span "Active" at bounding box center [131, 289] width 25 height 9
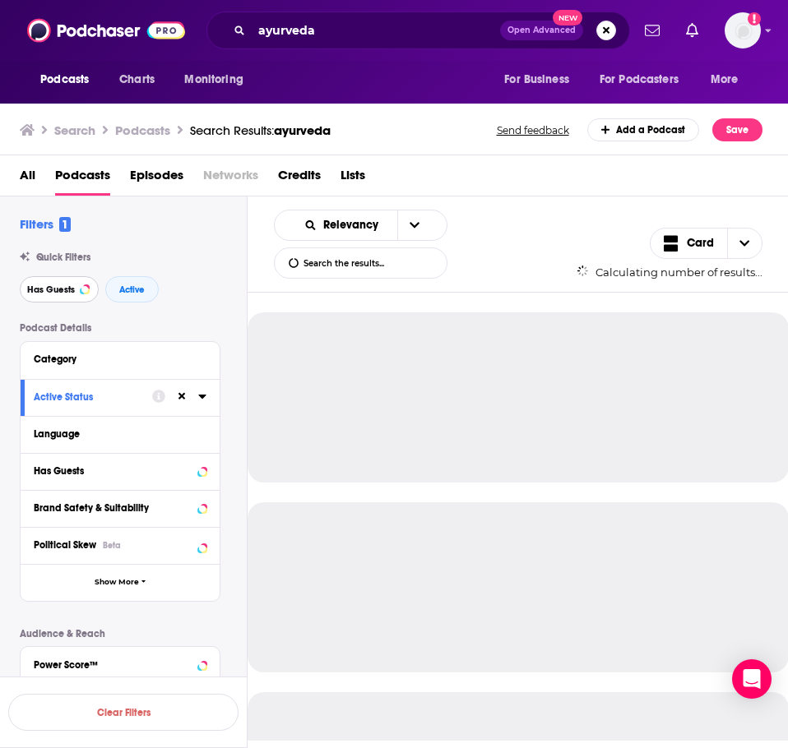
click at [72, 292] on span "Has Guests" at bounding box center [51, 289] width 48 height 9
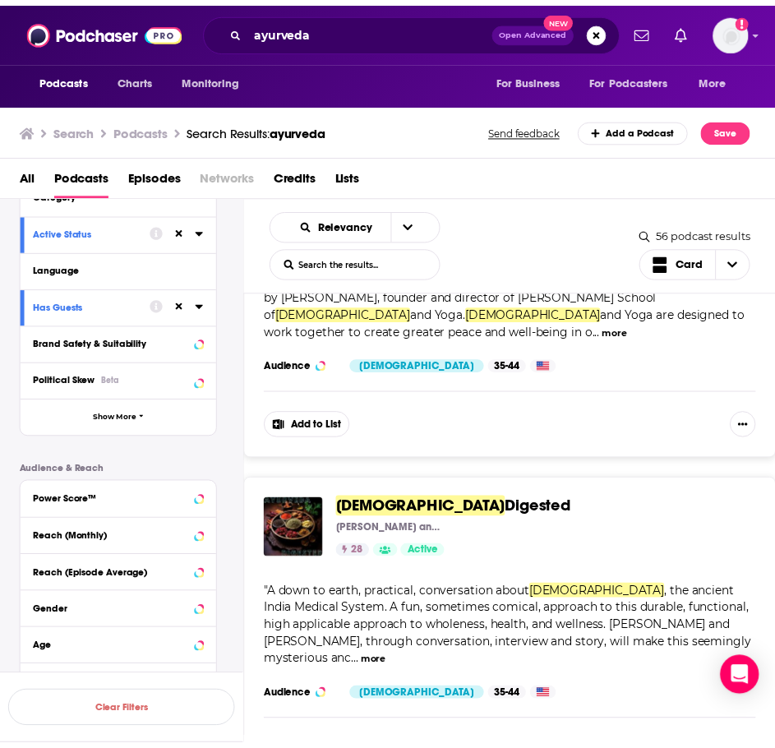
scroll to position [1891, 0]
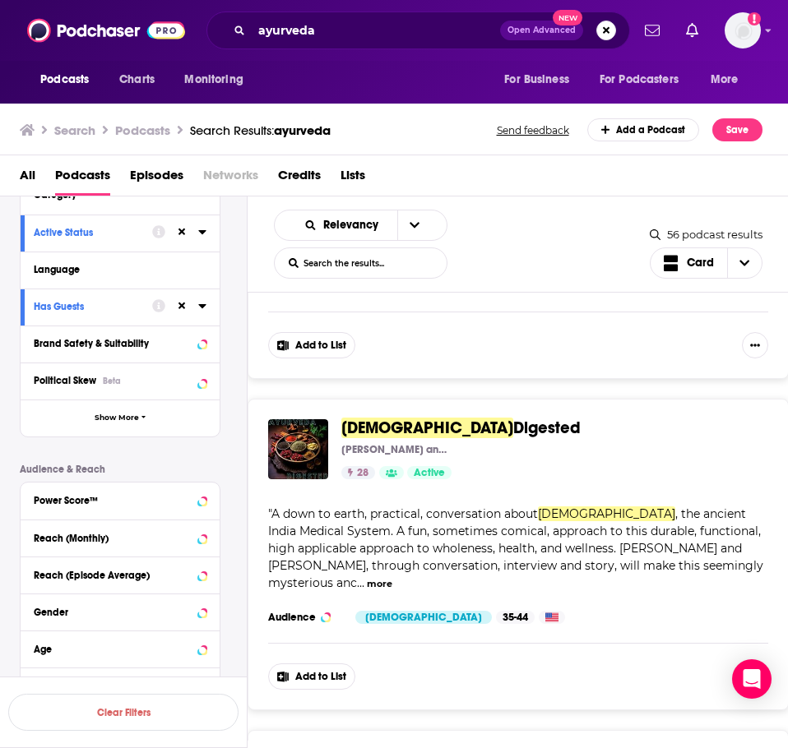
drag, startPoint x: 433, startPoint y: 336, endPoint x: 442, endPoint y: 345, distance: 12.8
click at [513, 418] on span "Digested" at bounding box center [546, 428] width 67 height 21
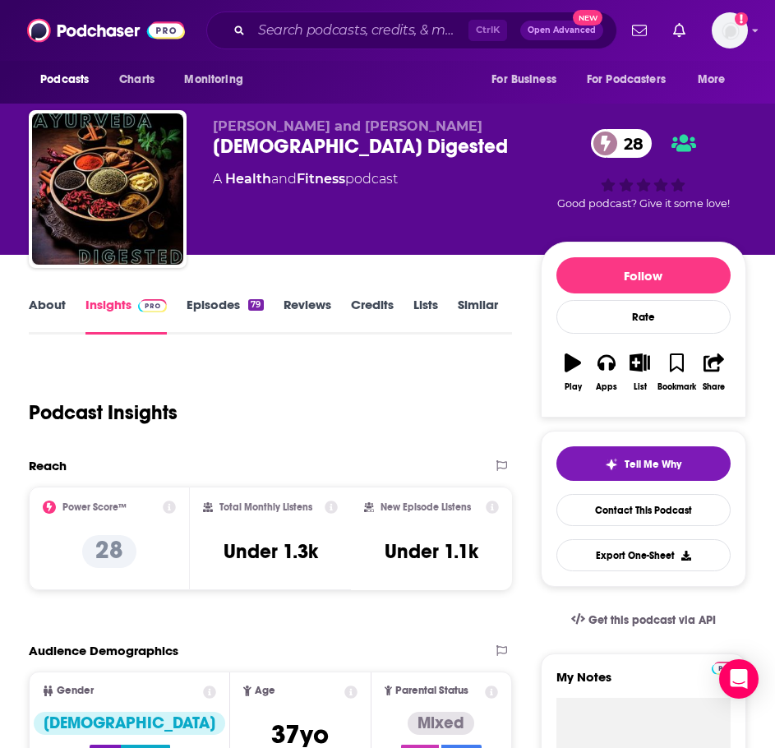
click at [55, 306] on link "About" at bounding box center [47, 316] width 37 height 38
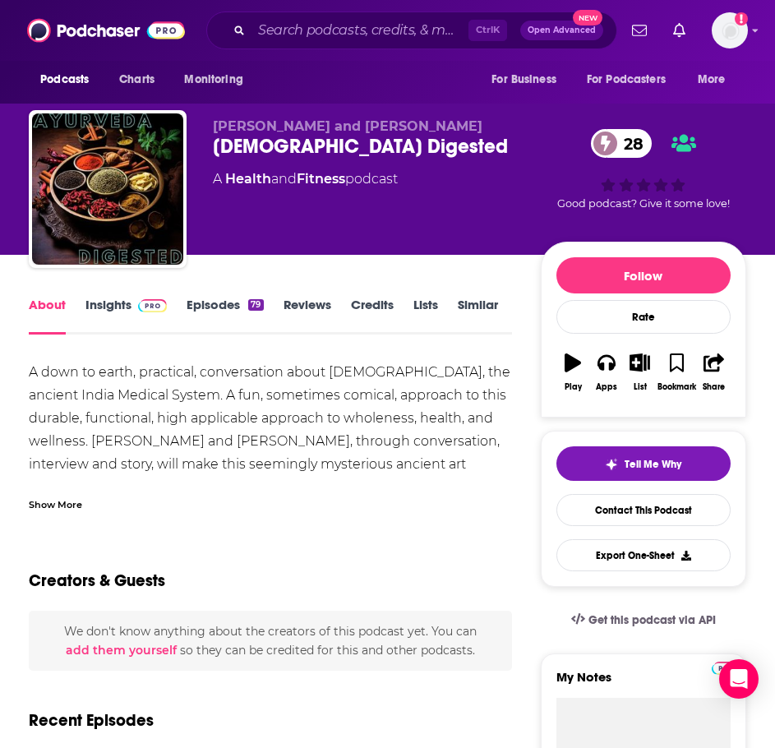
click at [61, 502] on div "Show More" at bounding box center [55, 504] width 53 height 16
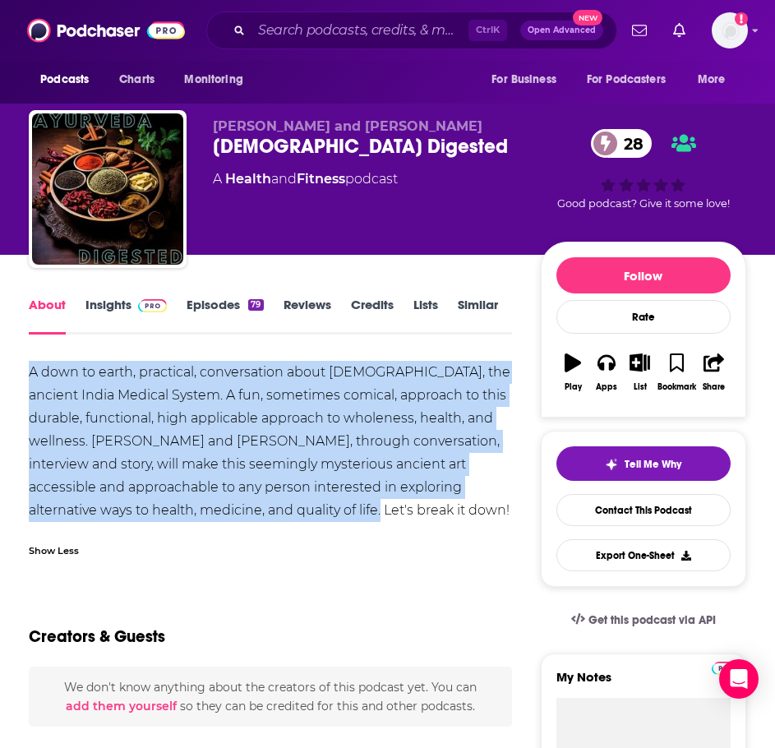
drag, startPoint x: 307, startPoint y: 510, endPoint x: 48, endPoint y: 384, distance: 288.0
copy div "A down to earth, practical, conversation about Ayurveda, the ancient India Medi…"
click at [110, 305] on link "Insights" at bounding box center [126, 316] width 81 height 38
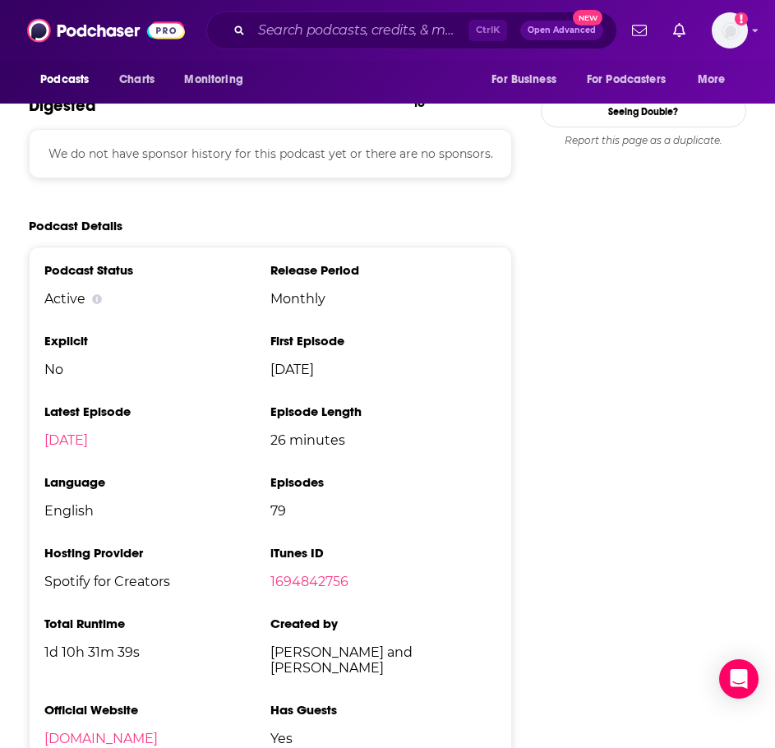
scroll to position [1645, 0]
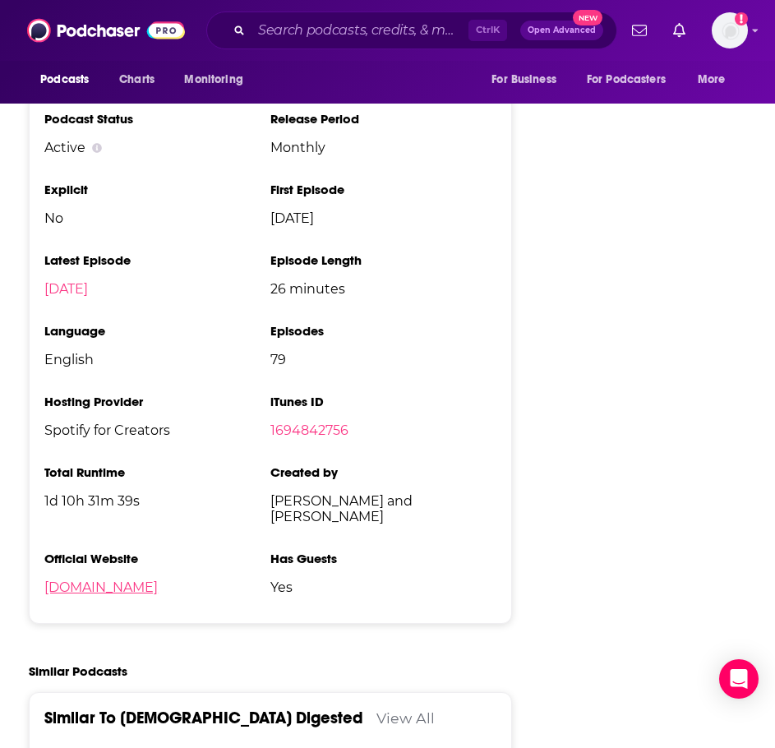
click at [156, 580] on link "ayurvedadigested.com" at bounding box center [100, 588] width 113 height 16
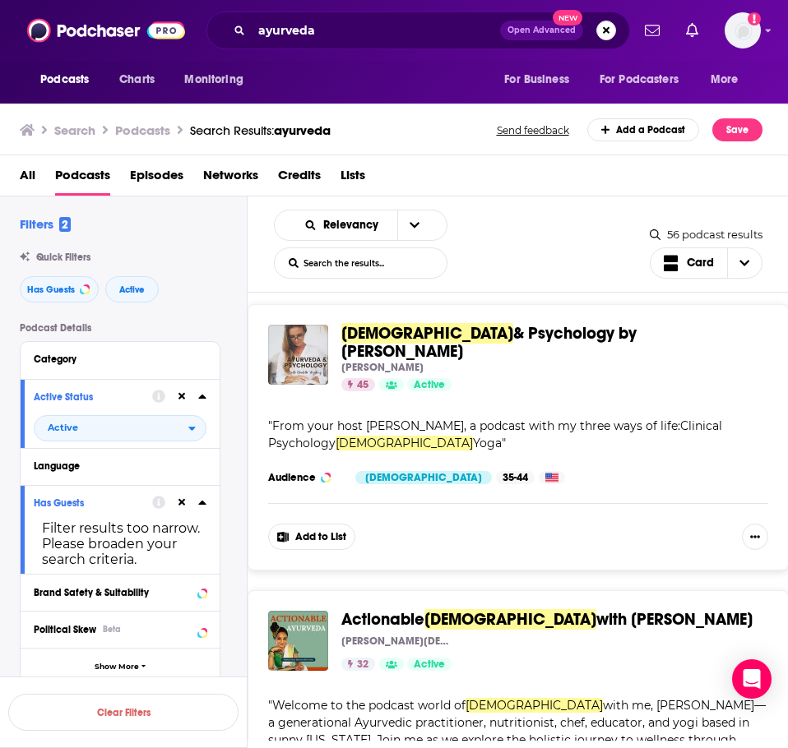
scroll to position [3125, 0]
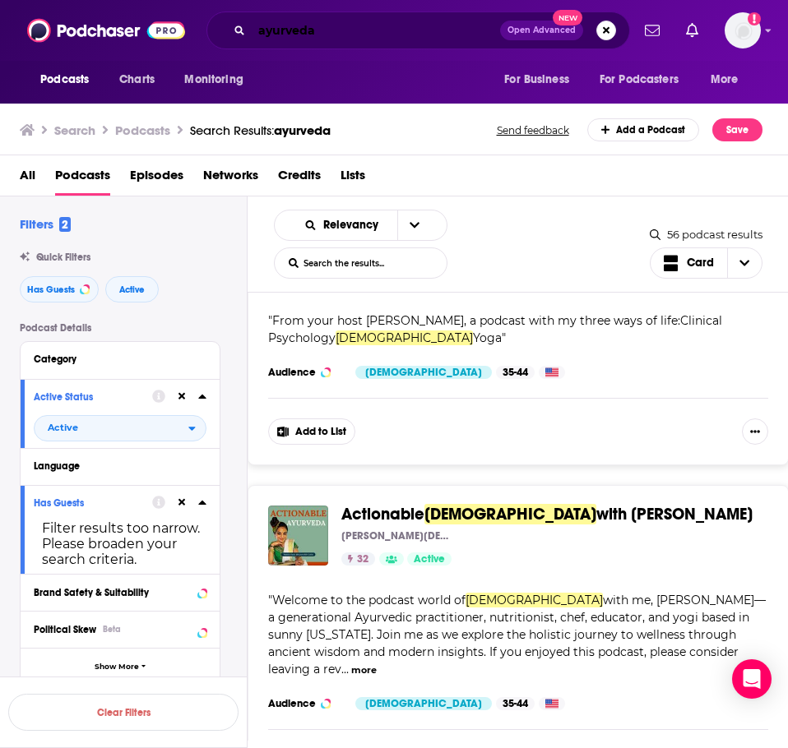
click at [305, 26] on input "ayurveda" at bounding box center [376, 30] width 248 height 26
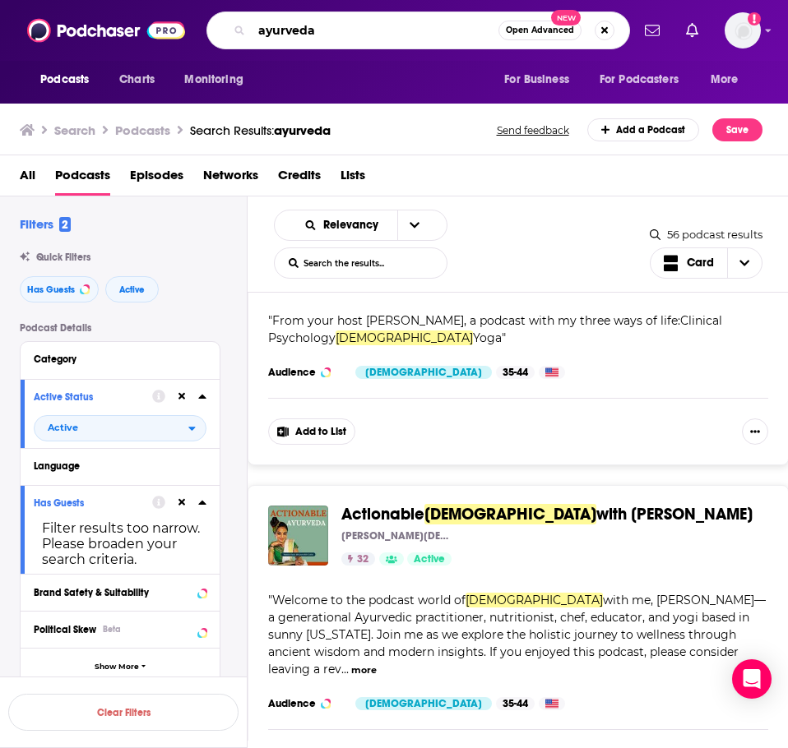
click at [304, 26] on input "ayurveda" at bounding box center [375, 30] width 247 height 26
type input "AI"
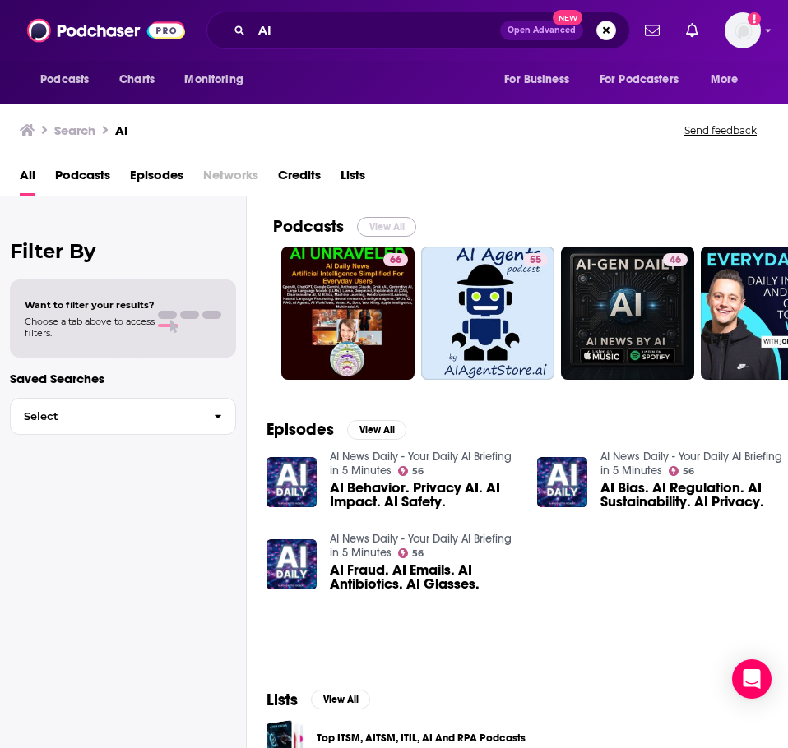
click at [395, 229] on button "View All" at bounding box center [386, 227] width 59 height 20
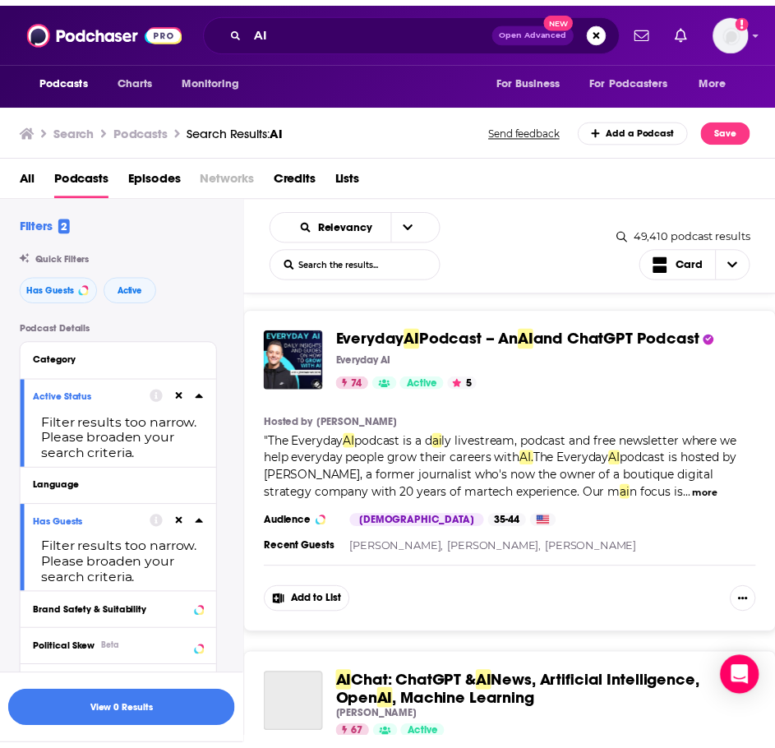
scroll to position [987, 0]
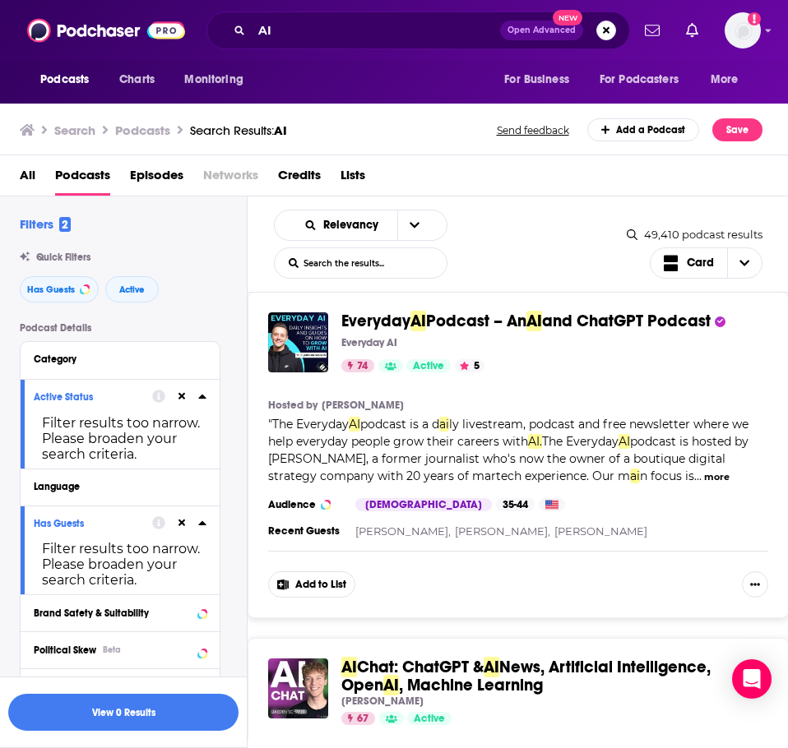
click at [474, 331] on span "Podcast – An" at bounding box center [476, 321] width 100 height 21
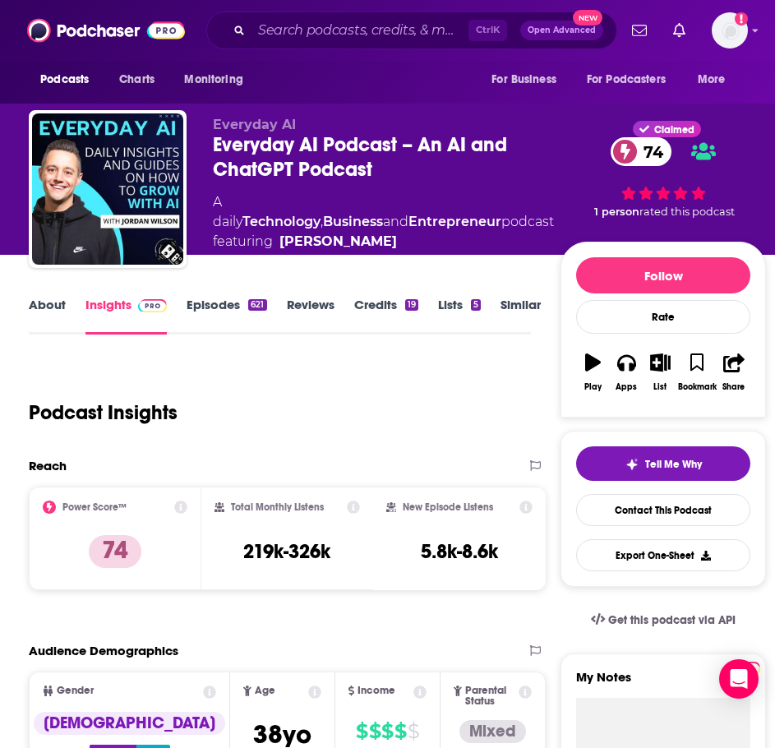
click at [49, 308] on link "About" at bounding box center [47, 316] width 37 height 38
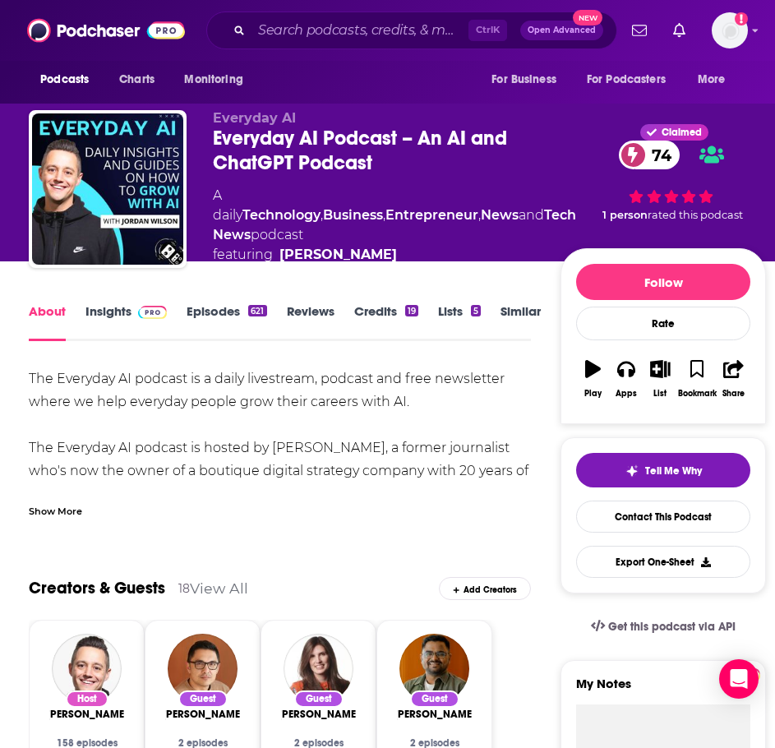
click at [67, 490] on div "Show More" at bounding box center [280, 504] width 502 height 28
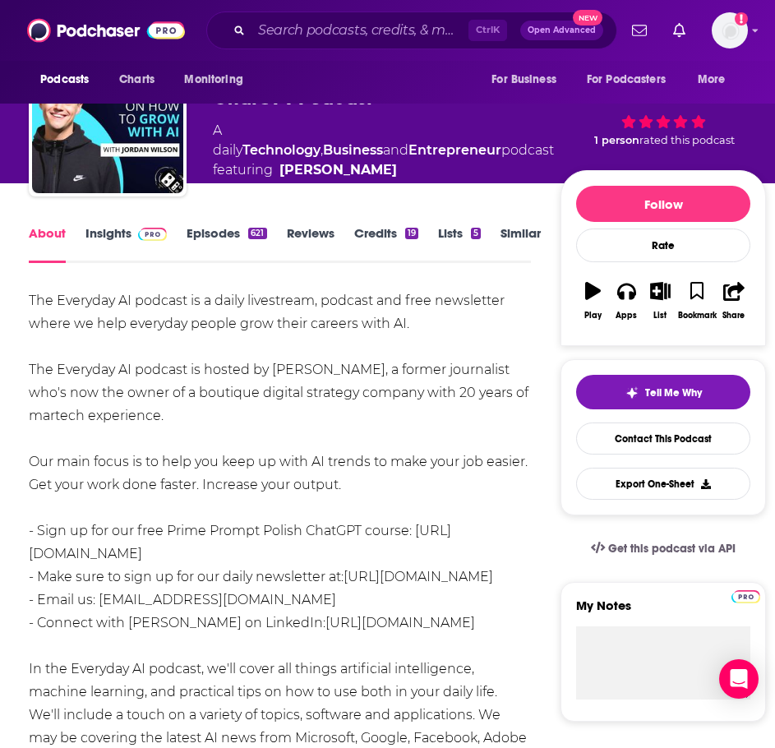
scroll to position [82, 0]
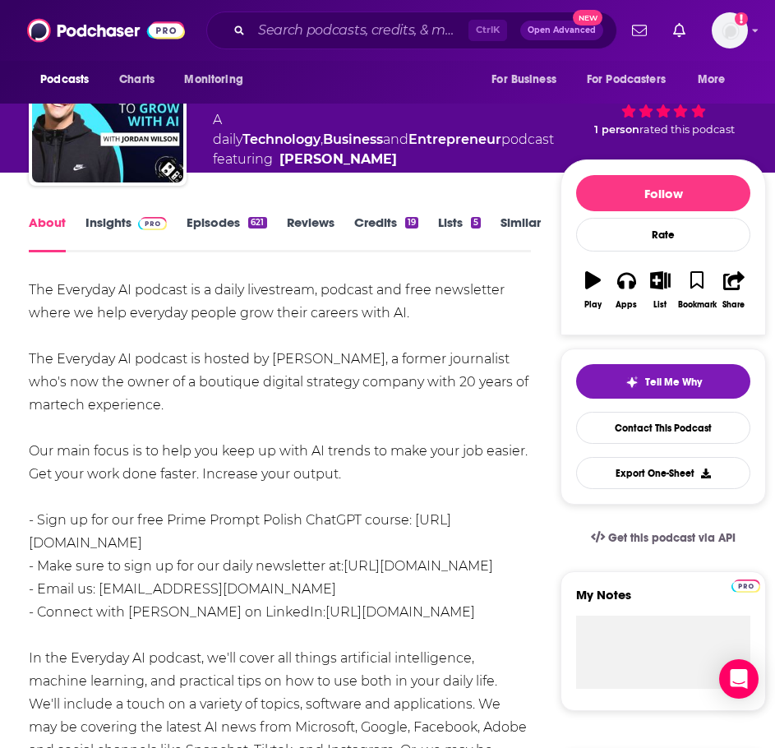
drag, startPoint x: 325, startPoint y: 465, endPoint x: 21, endPoint y: 284, distance: 353.7
copy div "The Everyday AI podcast is a daily livestream, podcast and free newsletter wher…"
click at [125, 223] on link "Insights" at bounding box center [126, 234] width 81 height 38
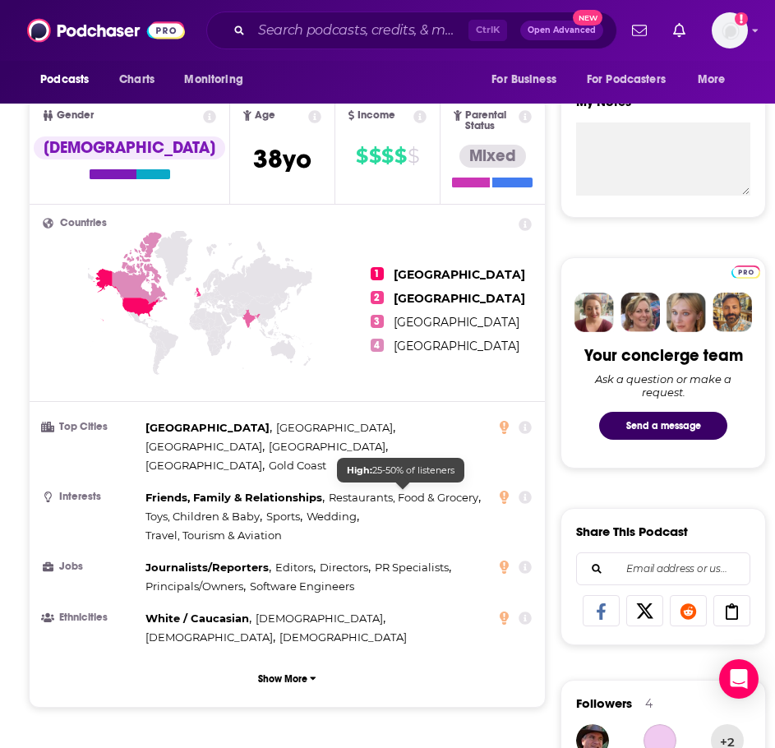
scroll to position [1069, 0]
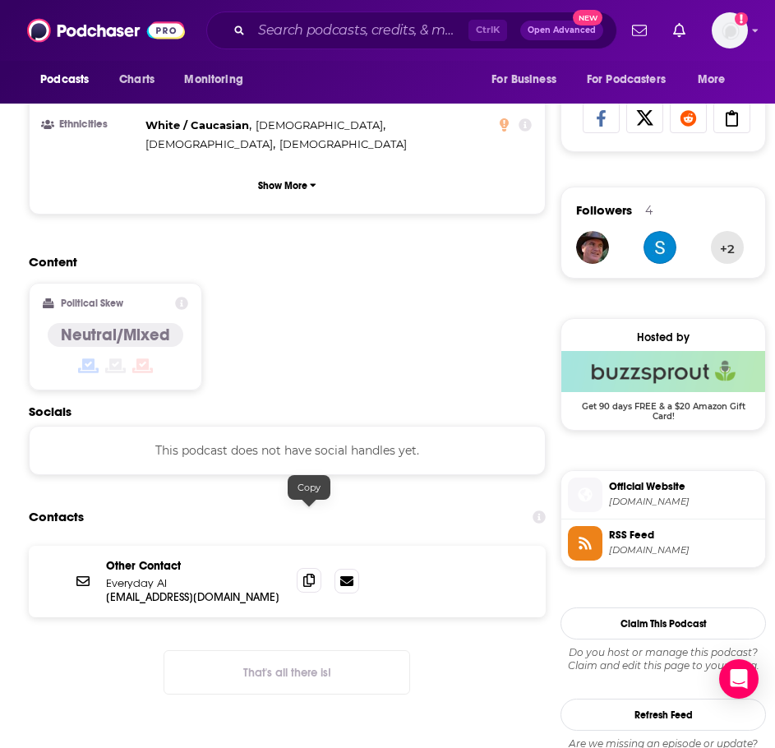
click at [304, 574] on icon at bounding box center [309, 580] width 12 height 13
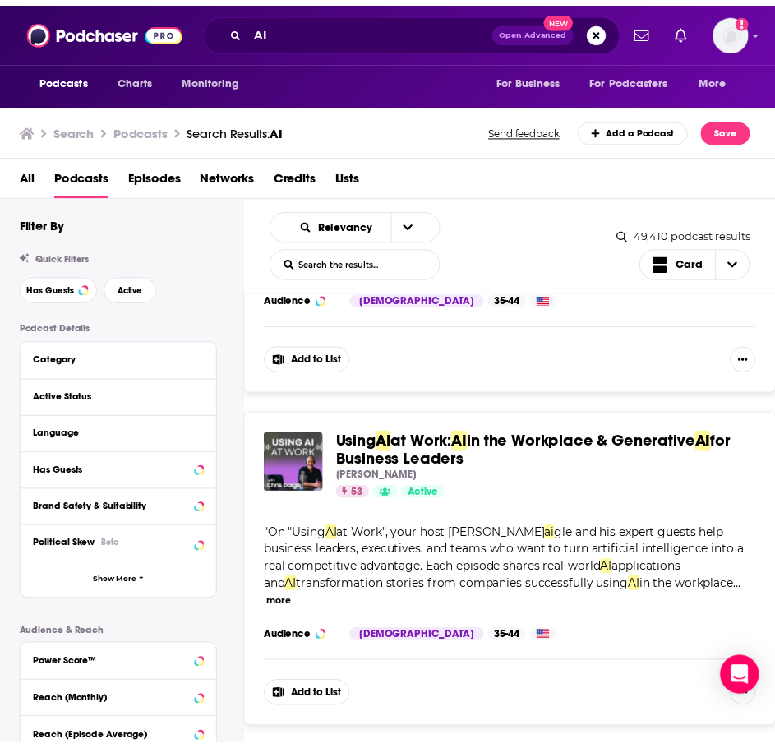
scroll to position [2467, 0]
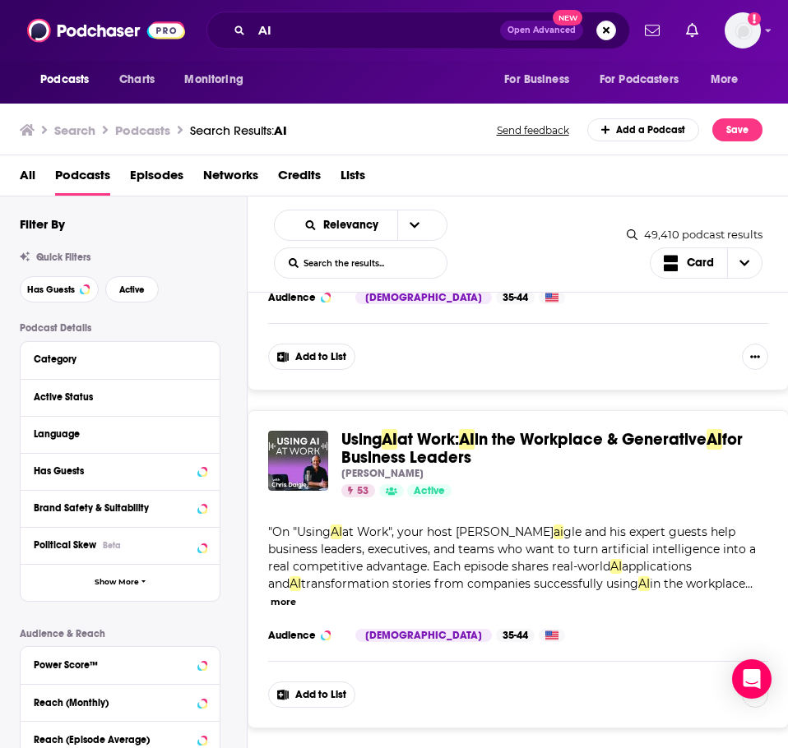
click at [474, 450] on span "AI" at bounding box center [467, 439] width 16 height 21
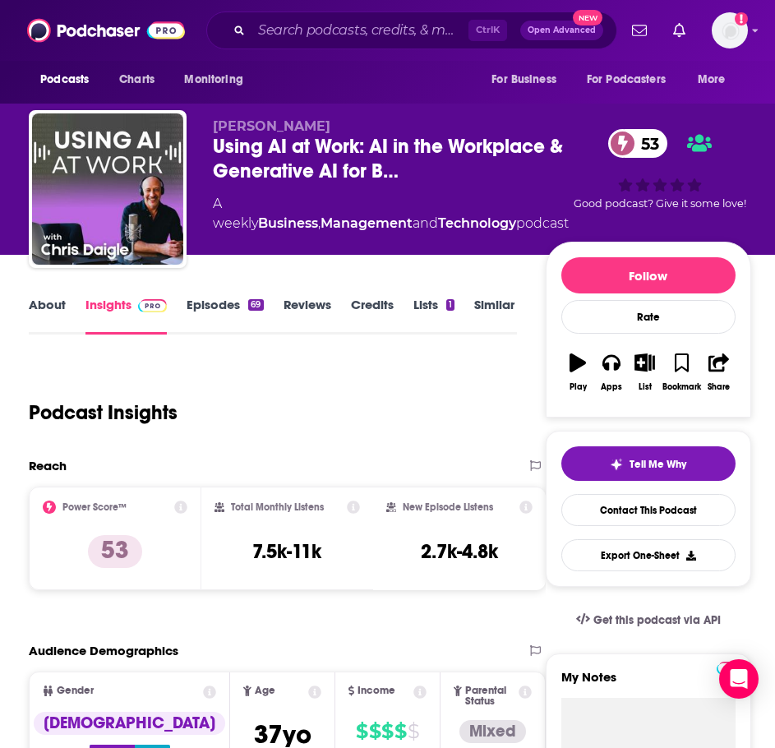
click at [59, 316] on link "About" at bounding box center [47, 316] width 37 height 38
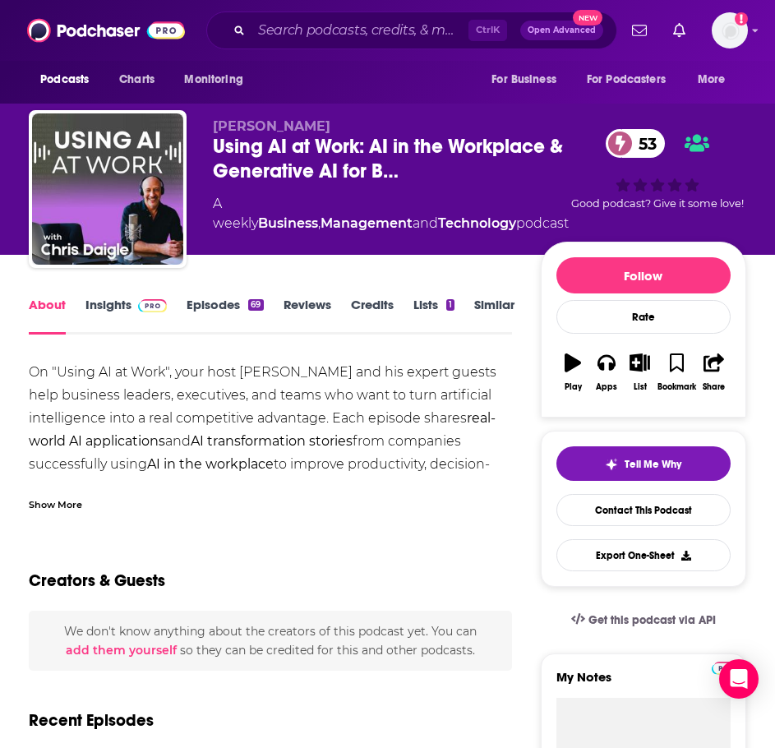
click at [61, 498] on div "Show More" at bounding box center [55, 504] width 53 height 16
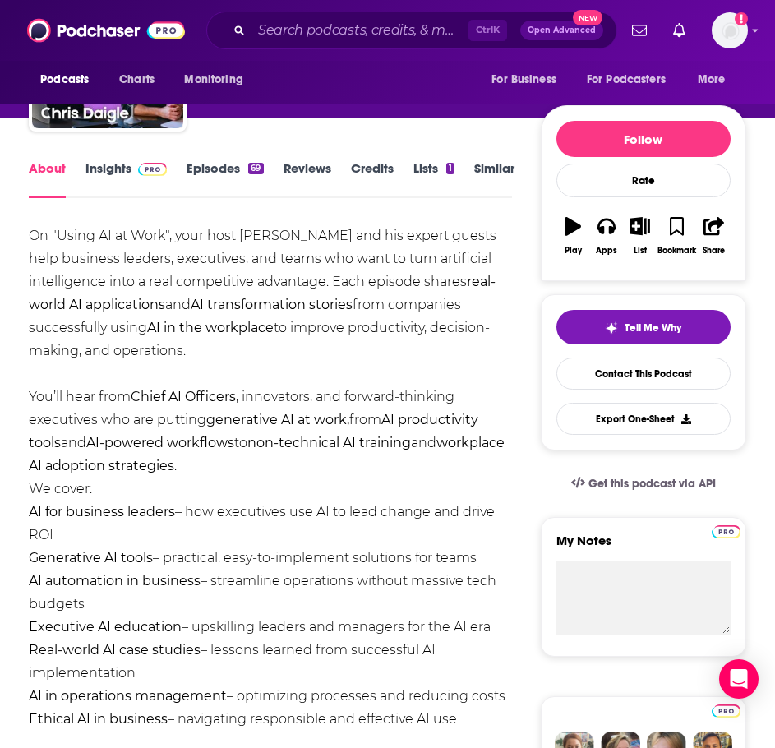
scroll to position [164, 0]
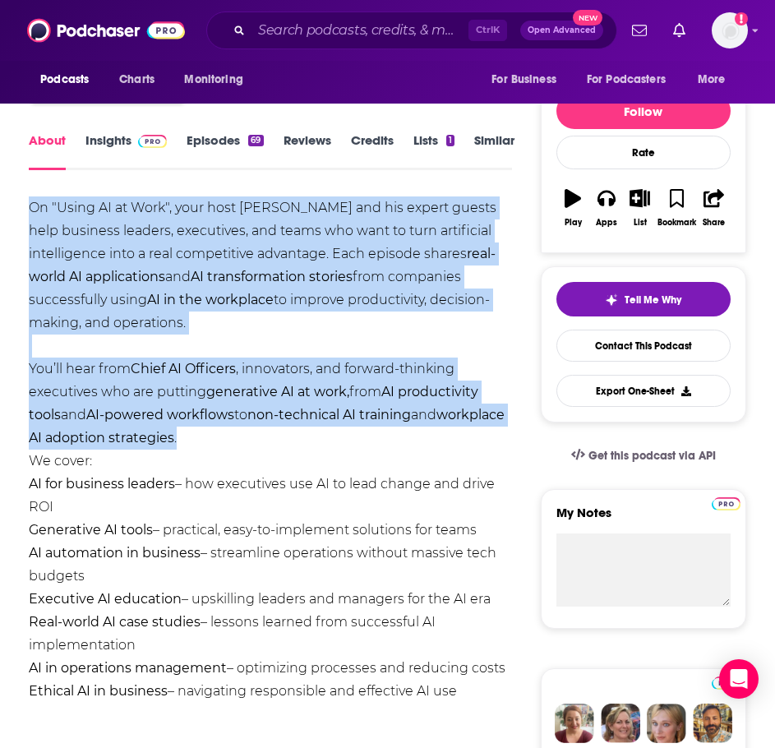
drag, startPoint x: 270, startPoint y: 435, endPoint x: 23, endPoint y: 211, distance: 333.0
copy div "On "Using AI at Work", your host Chris Daigle and his expert guests help busine…"
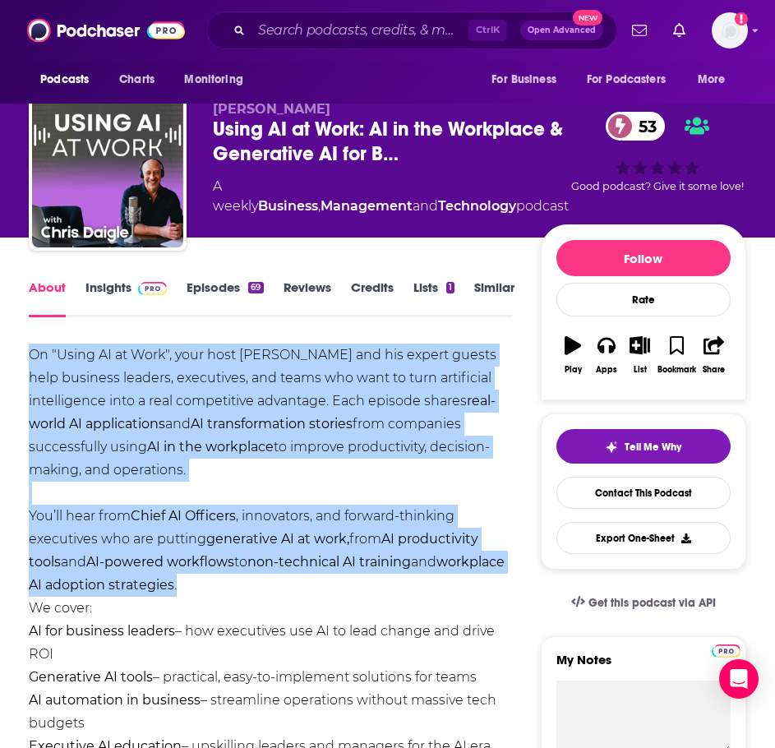
scroll to position [0, 0]
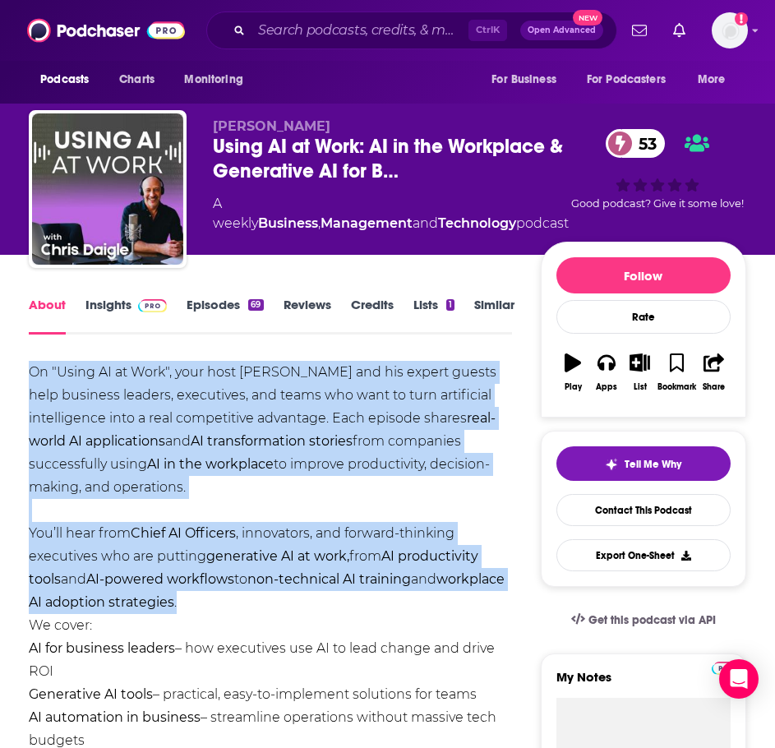
click at [138, 311] on img at bounding box center [152, 305] width 29 height 13
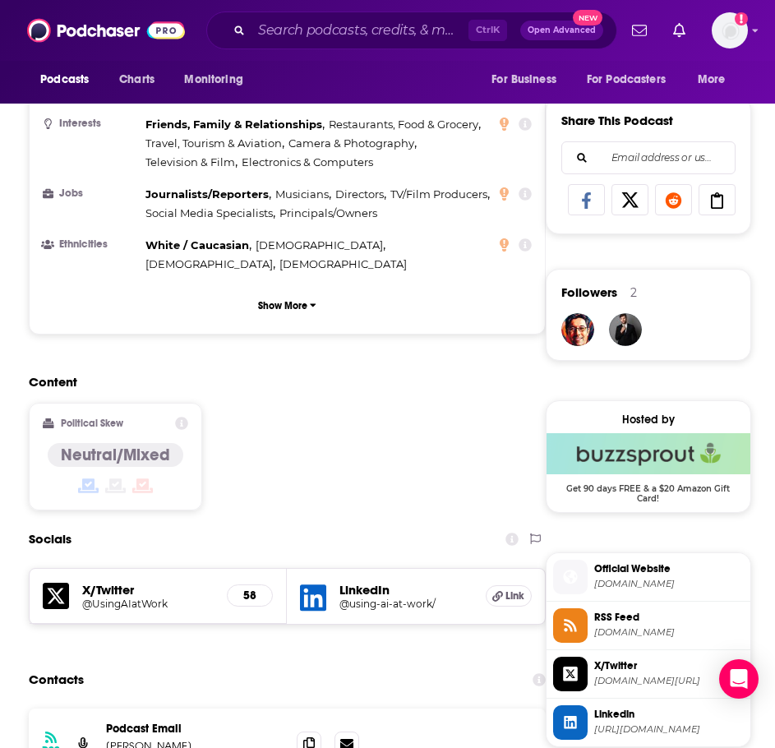
scroll to position [1316, 0]
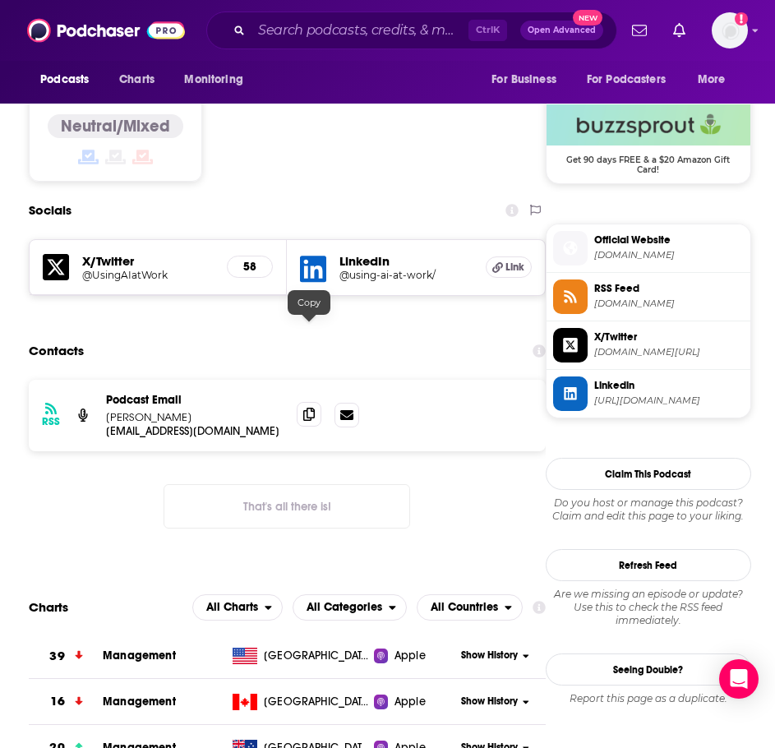
click at [303, 402] on span at bounding box center [309, 414] width 25 height 25
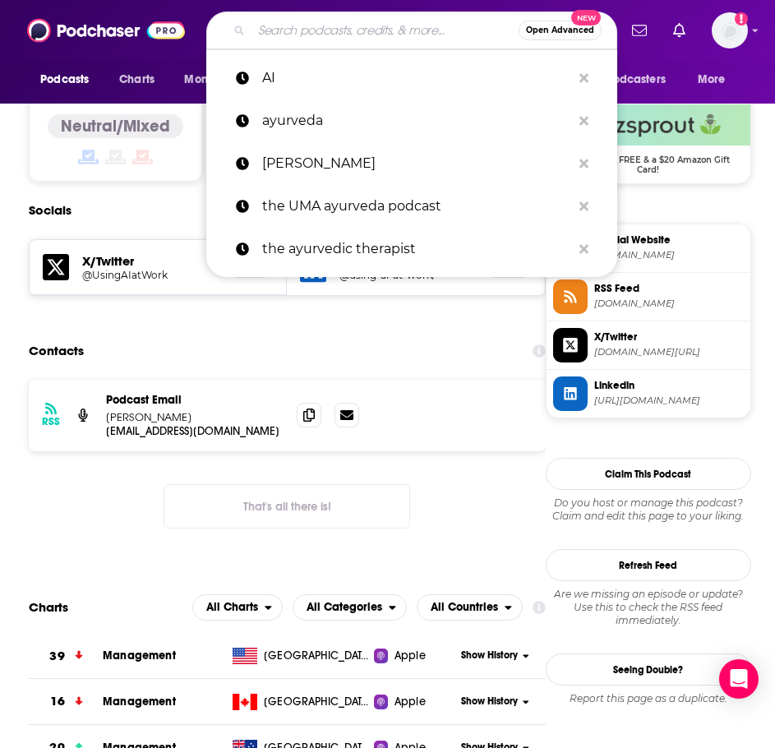
click at [382, 35] on input "Search podcasts, credits, & more..." at bounding box center [385, 30] width 267 height 26
click at [53, 74] on span "Podcasts" at bounding box center [64, 79] width 49 height 23
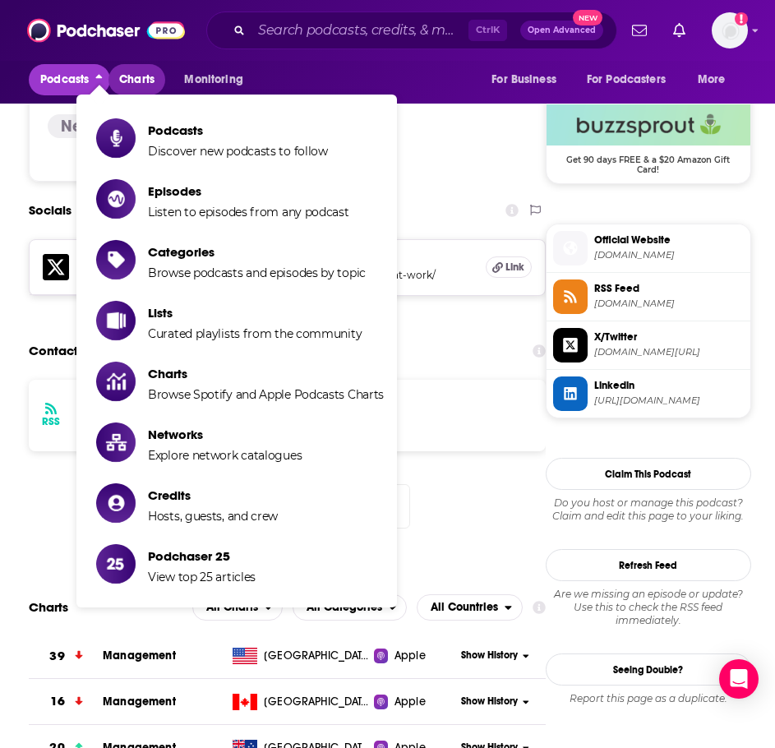
click at [123, 75] on span "Charts" at bounding box center [136, 79] width 35 height 23
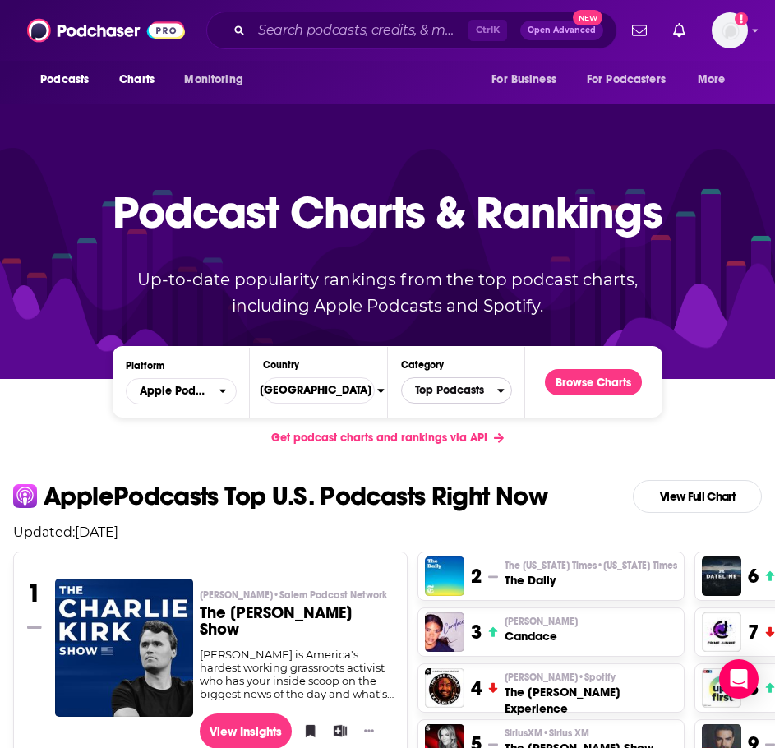
click at [428, 394] on span "Top Podcasts" at bounding box center [449, 391] width 95 height 28
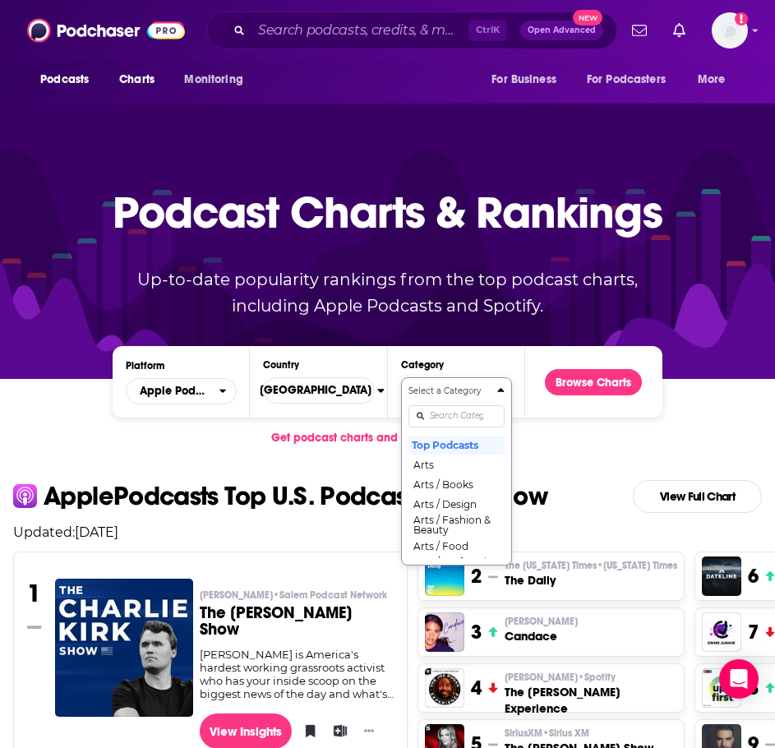
click at [692, 300] on div "Podcast Charts & Rankings Up-to-date popularity rankings from the top podcast c…" at bounding box center [387, 238] width 629 height 265
click at [641, 379] on button "Browse Charts" at bounding box center [593, 382] width 97 height 26
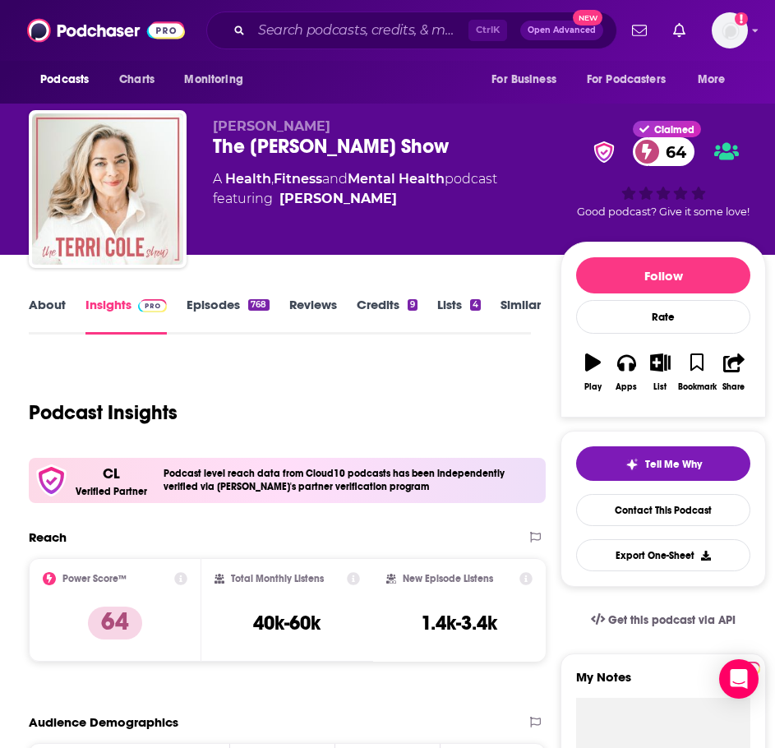
click at [62, 308] on link "About" at bounding box center [47, 316] width 37 height 38
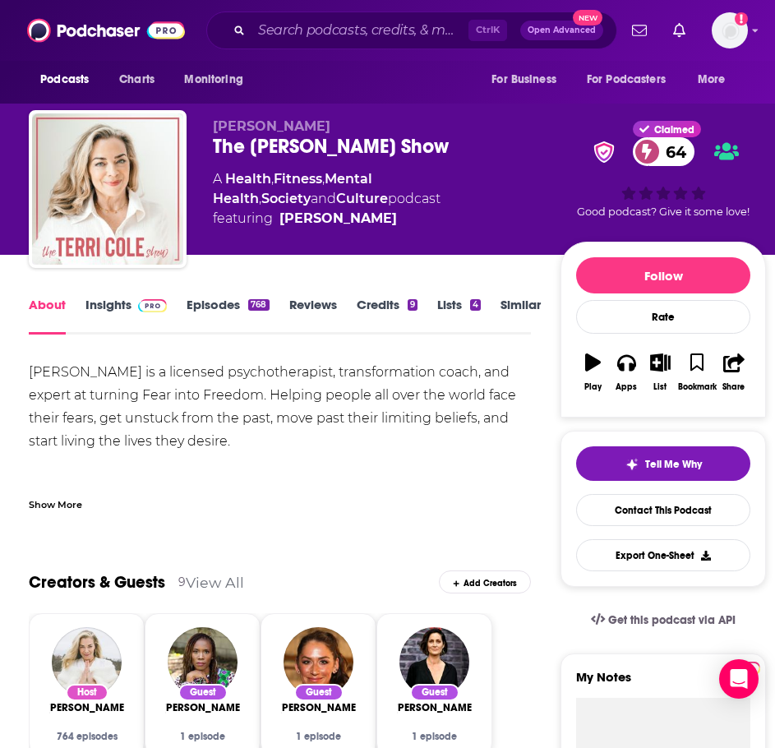
click at [77, 486] on div "Show More" at bounding box center [280, 498] width 502 height 28
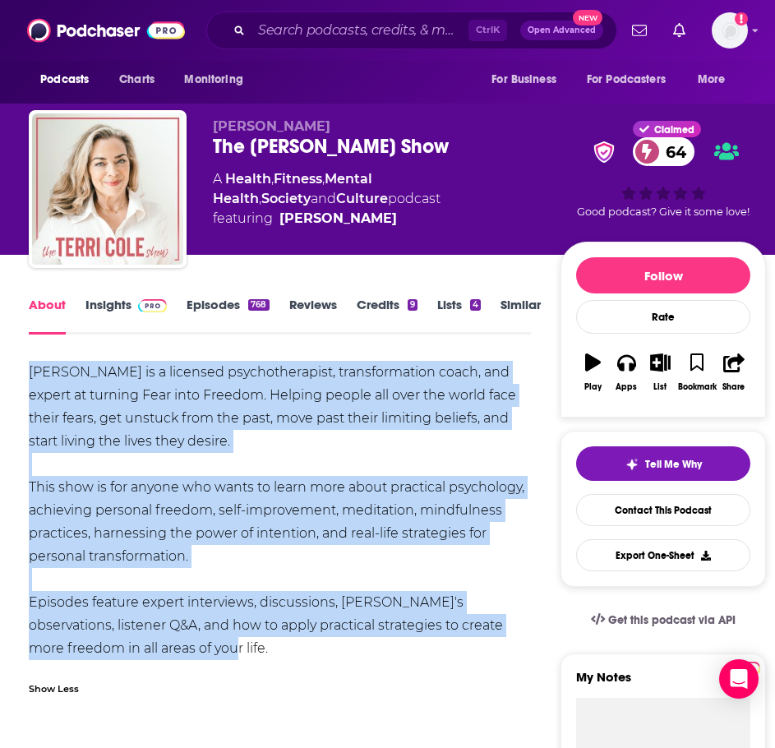
drag, startPoint x: 167, startPoint y: 646, endPoint x: 23, endPoint y: 354, distance: 324.7
copy div "Terri Cole is a licensed psychotherapist, transformation coach, and expert at t…"
click at [141, 308] on img at bounding box center [152, 305] width 29 height 13
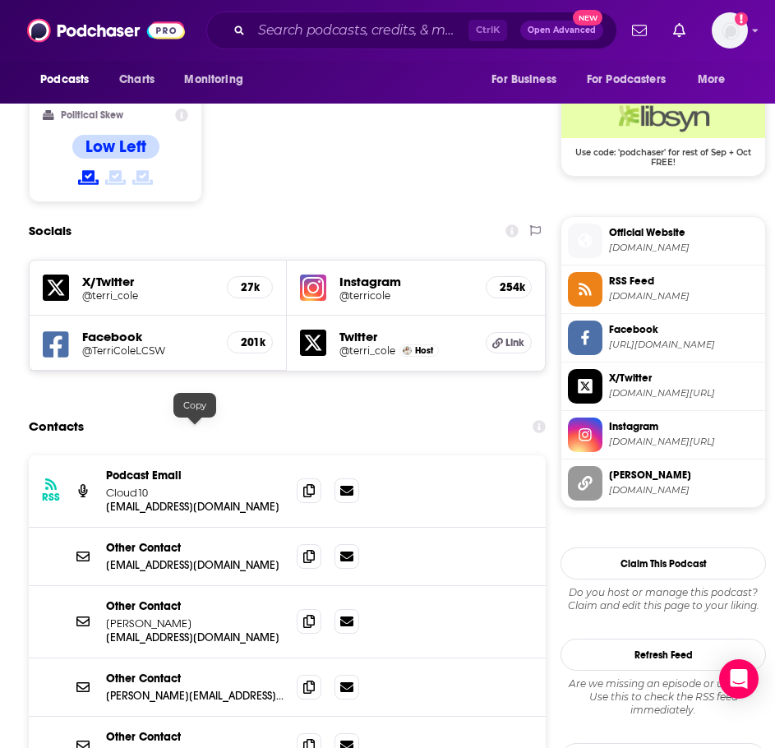
scroll to position [1398, 0]
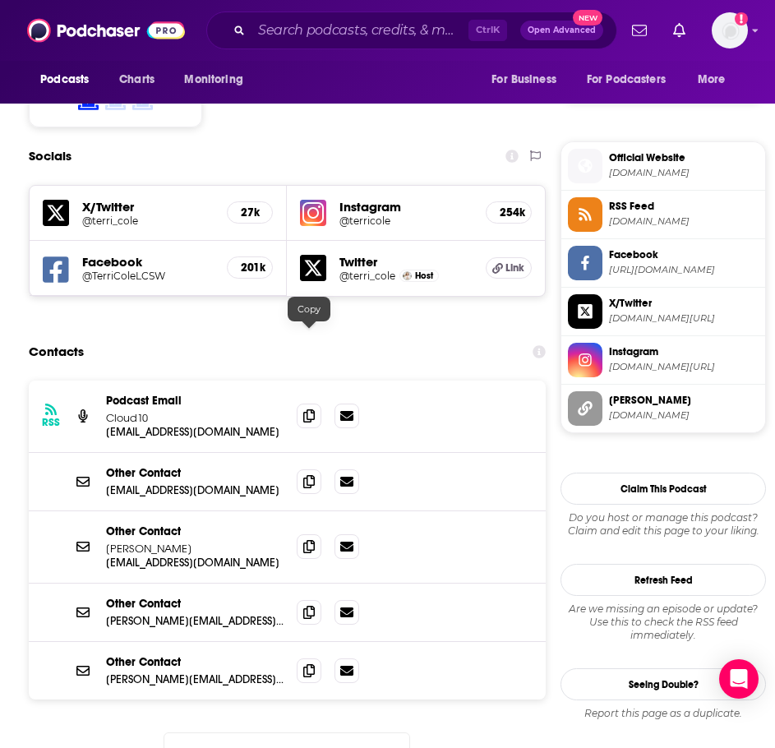
drag, startPoint x: 316, startPoint y: 345, endPoint x: 278, endPoint y: 362, distance: 41.6
click at [316, 404] on span at bounding box center [309, 416] width 25 height 25
click at [299, 33] on input "Search podcasts, credits, & more..." at bounding box center [360, 30] width 217 height 26
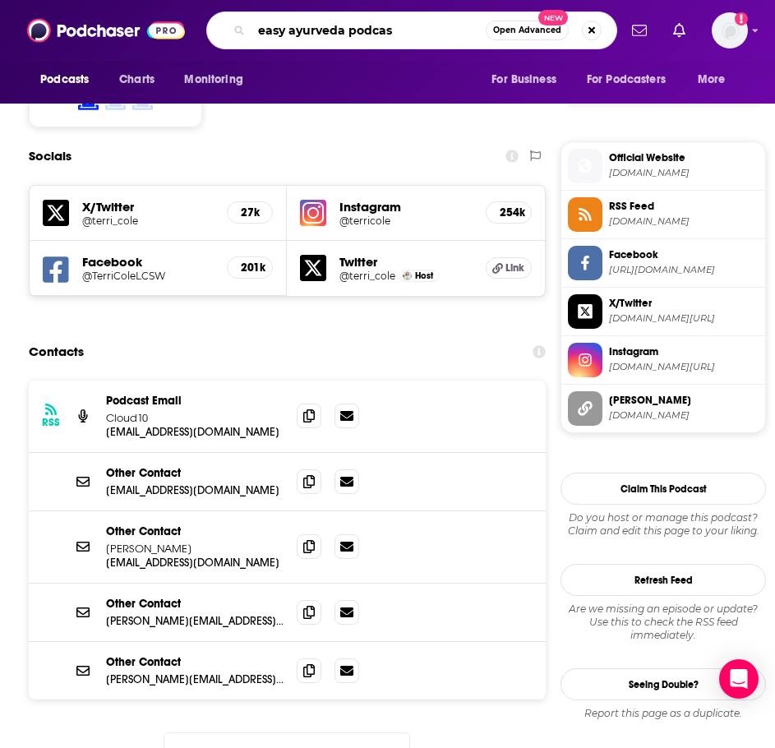
type input "easy ayurveda podcast"
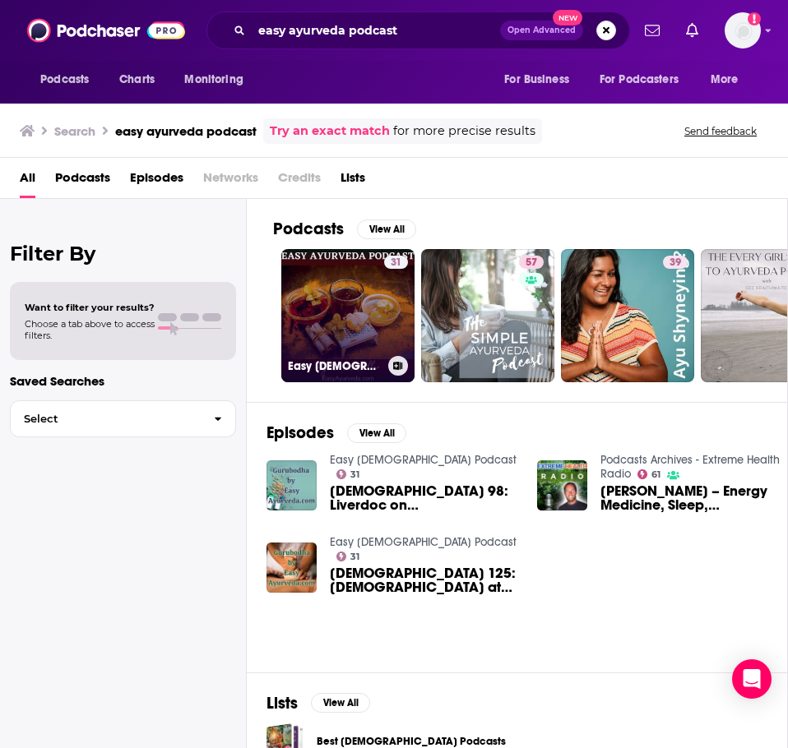
click at [325, 323] on link "31 Easy Ayurveda Podcast" at bounding box center [347, 315] width 133 height 133
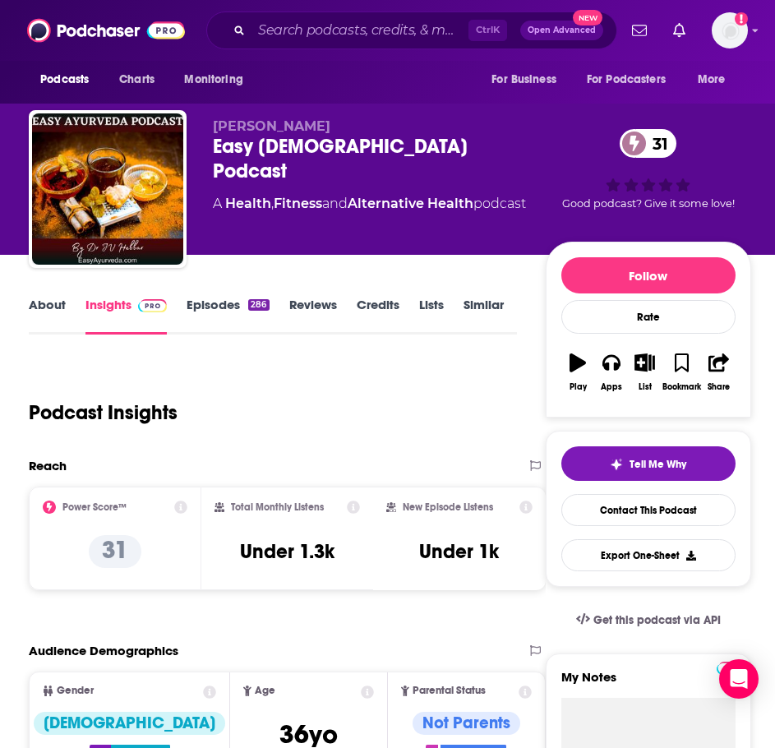
click at [56, 308] on link "About" at bounding box center [47, 316] width 37 height 38
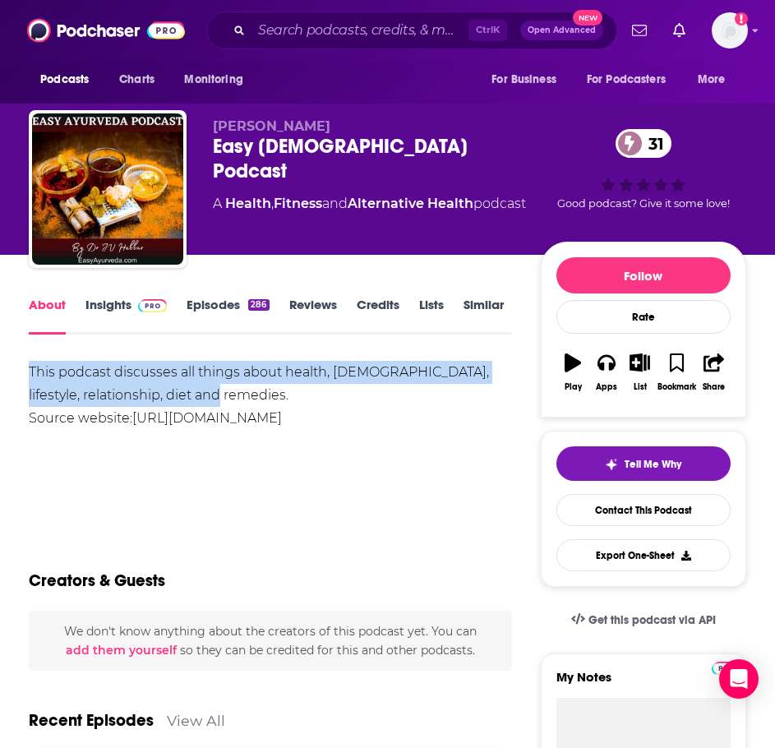
drag, startPoint x: 244, startPoint y: 396, endPoint x: 35, endPoint y: 354, distance: 213.0
copy div "This podcast discusses all things about health, Ayurveda, lifestyle, relationsh…"
click at [120, 322] on link "Insights" at bounding box center [126, 316] width 81 height 38
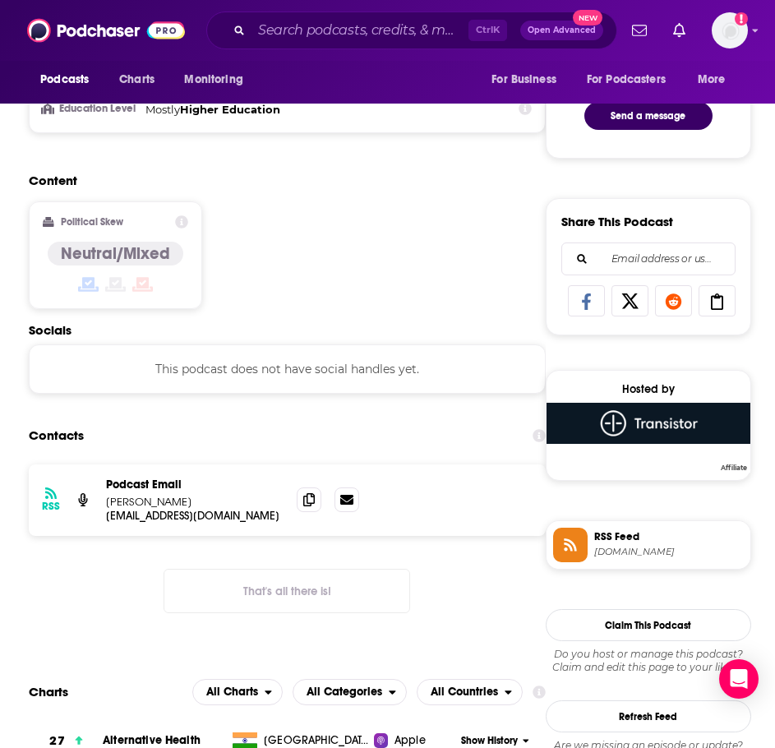
scroll to position [987, 0]
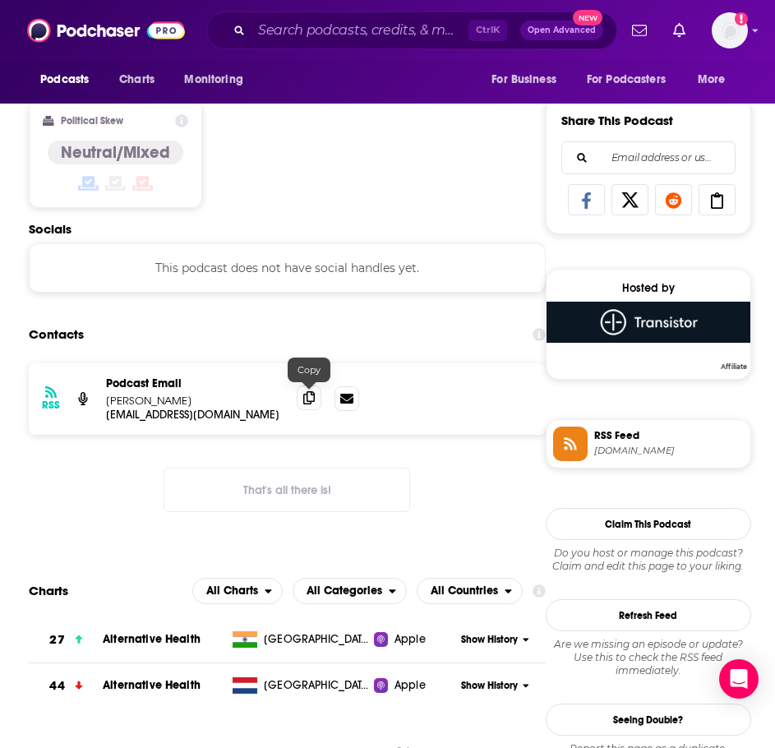
click at [305, 399] on icon at bounding box center [309, 397] width 12 height 13
click at [370, 34] on input "Search podcasts, credits, & more..." at bounding box center [360, 30] width 217 height 26
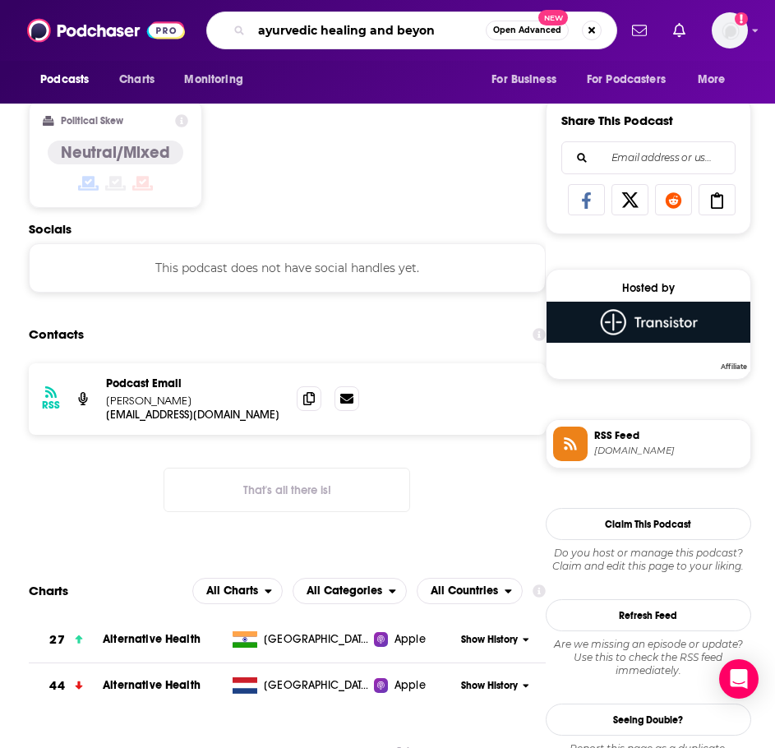
type input "ayurvedic healing and beyond"
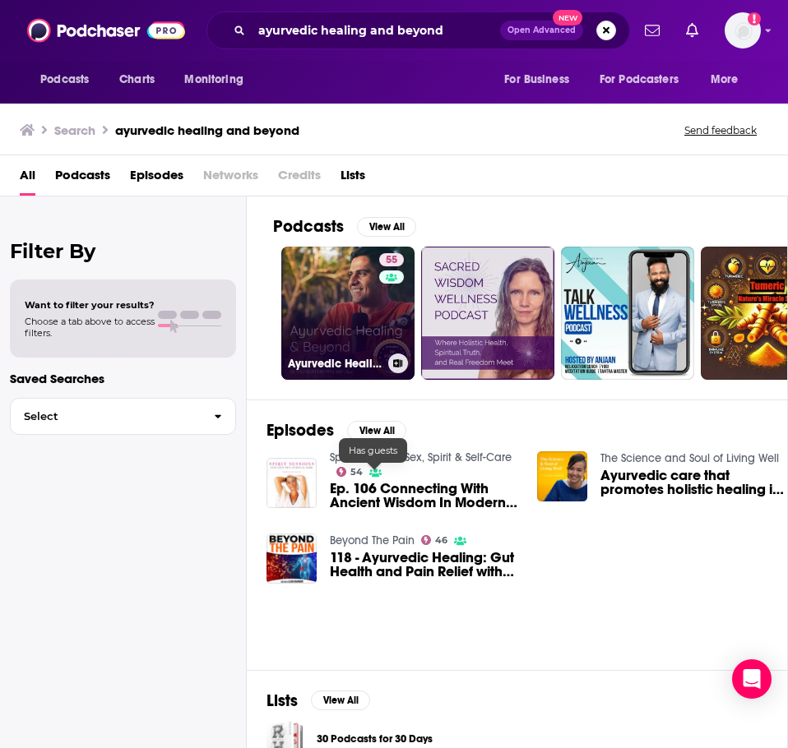
click at [330, 359] on h3 "Ayurvedic Healing And Beyond" at bounding box center [335, 364] width 94 height 14
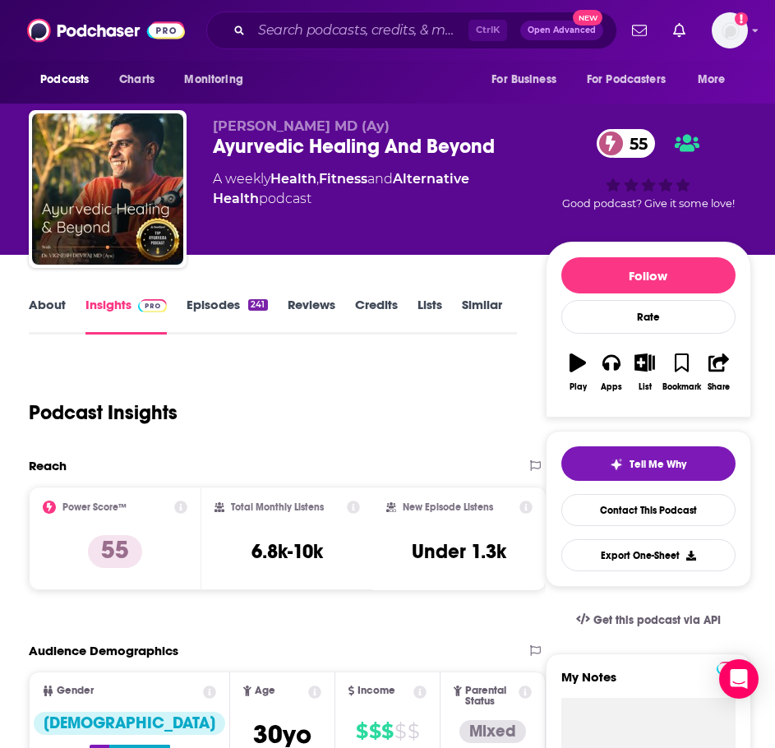
click at [61, 308] on link "About" at bounding box center [47, 316] width 37 height 38
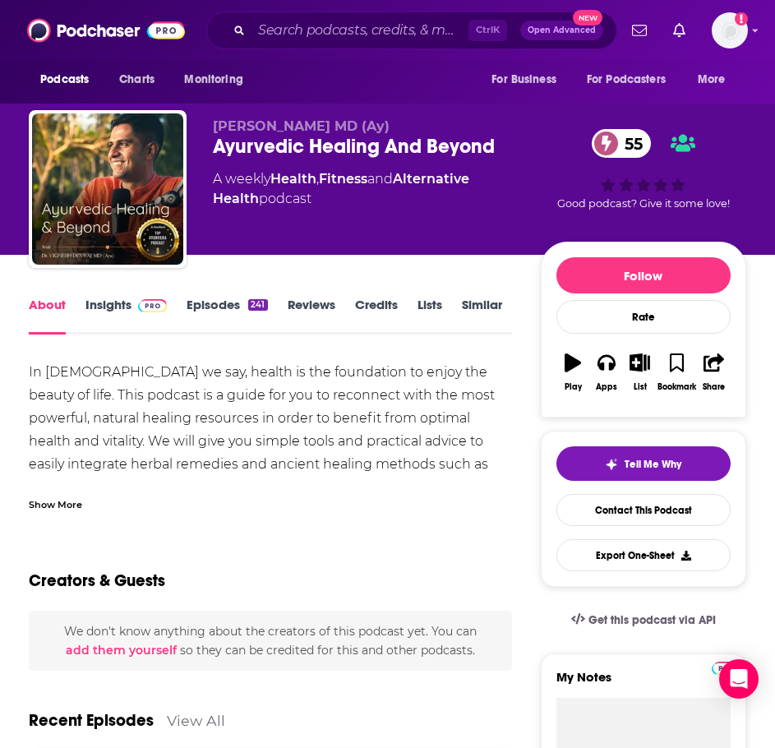
click at [52, 509] on div "Show More" at bounding box center [55, 504] width 53 height 16
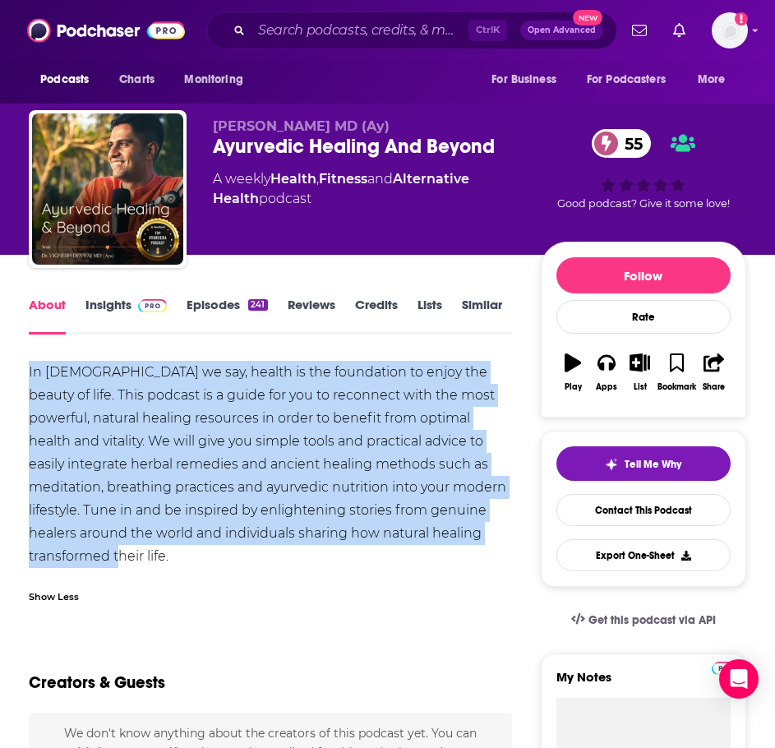
drag, startPoint x: 223, startPoint y: 558, endPoint x: 21, endPoint y: 367, distance: 278.1
copy div "In Ayurveda we say, health is the foundation to enjoy the beauty of life. This …"
click at [141, 303] on img at bounding box center [152, 305] width 29 height 13
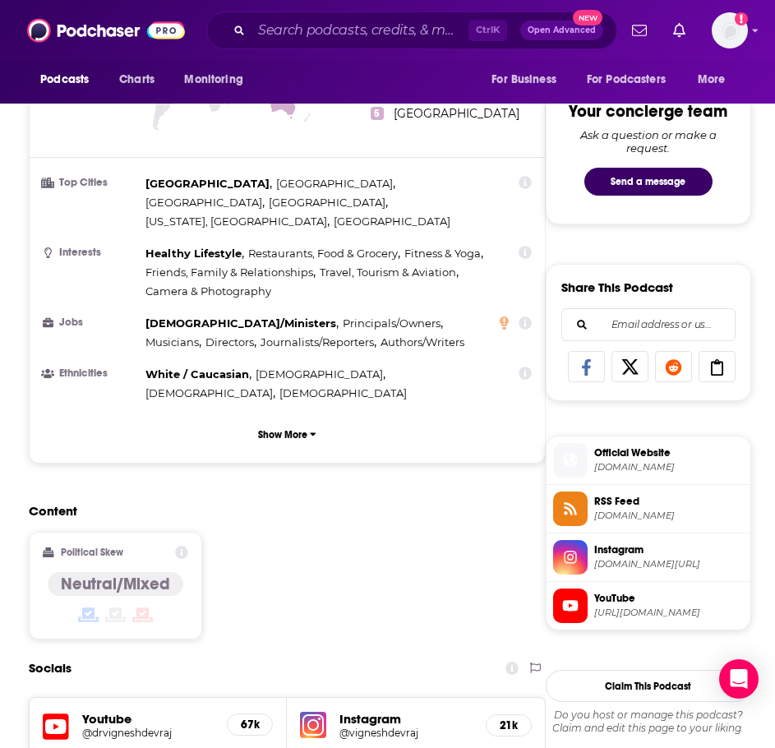
scroll to position [1069, 0]
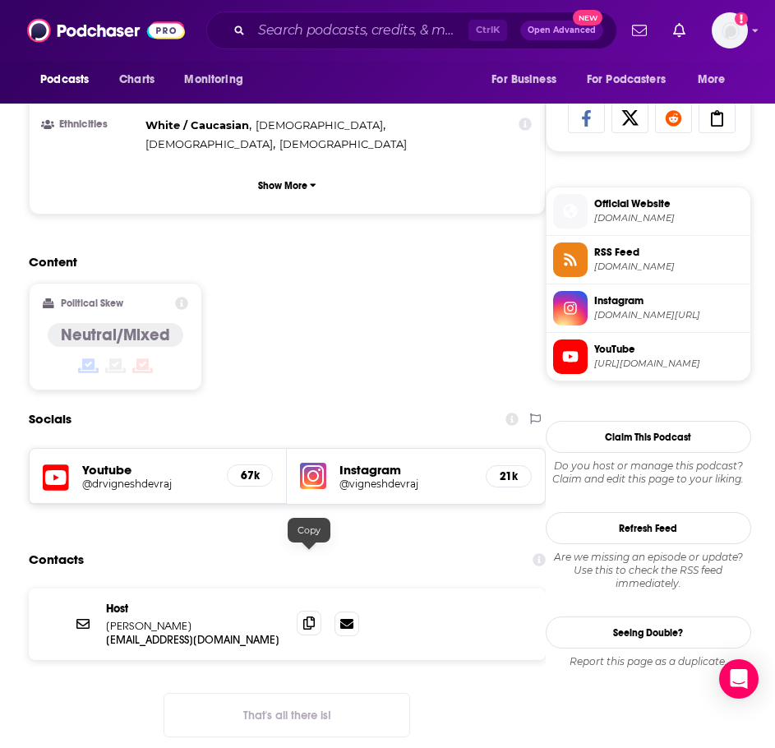
click at [308, 617] on icon at bounding box center [309, 623] width 12 height 13
click at [315, 39] on input "Search podcasts, credits, & more..." at bounding box center [360, 30] width 217 height 26
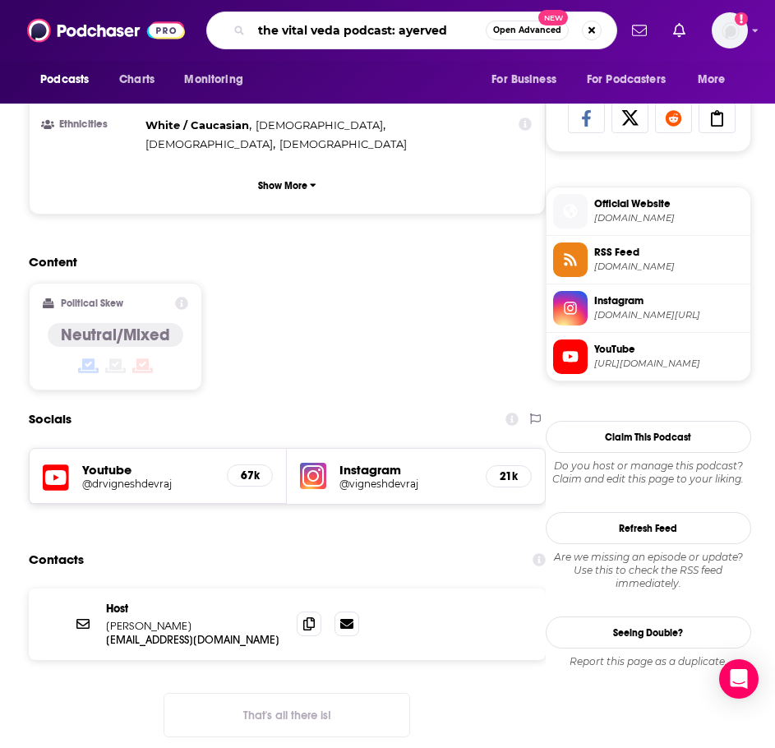
type input "the vital veda podcast: ayerveda"
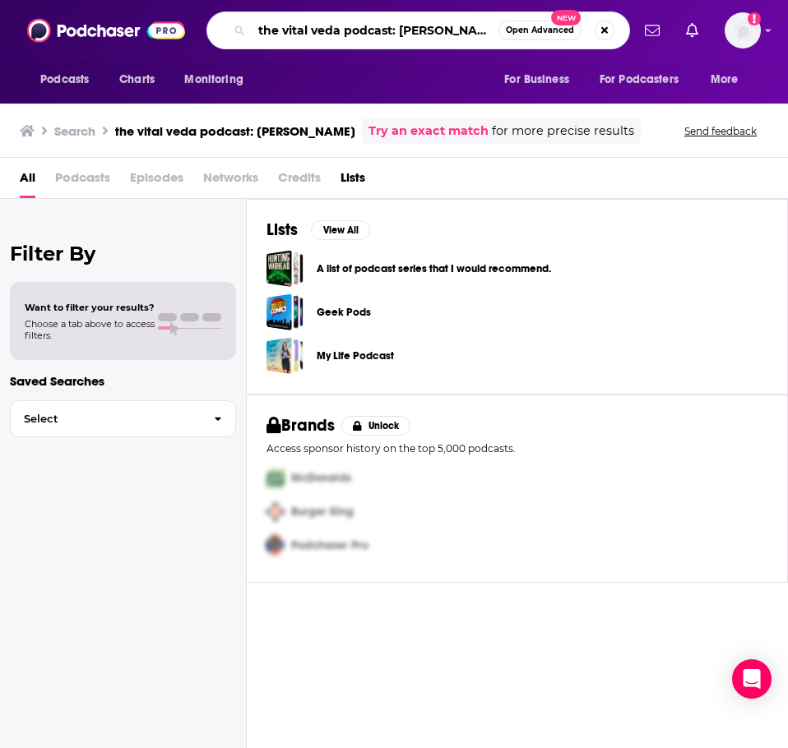
drag, startPoint x: 461, startPoint y: 33, endPoint x: 392, endPoint y: 33, distance: 68.3
click at [392, 33] on input "the vital veda podcast: ayerveda" at bounding box center [375, 30] width 247 height 26
type input "the vital veda podcast"
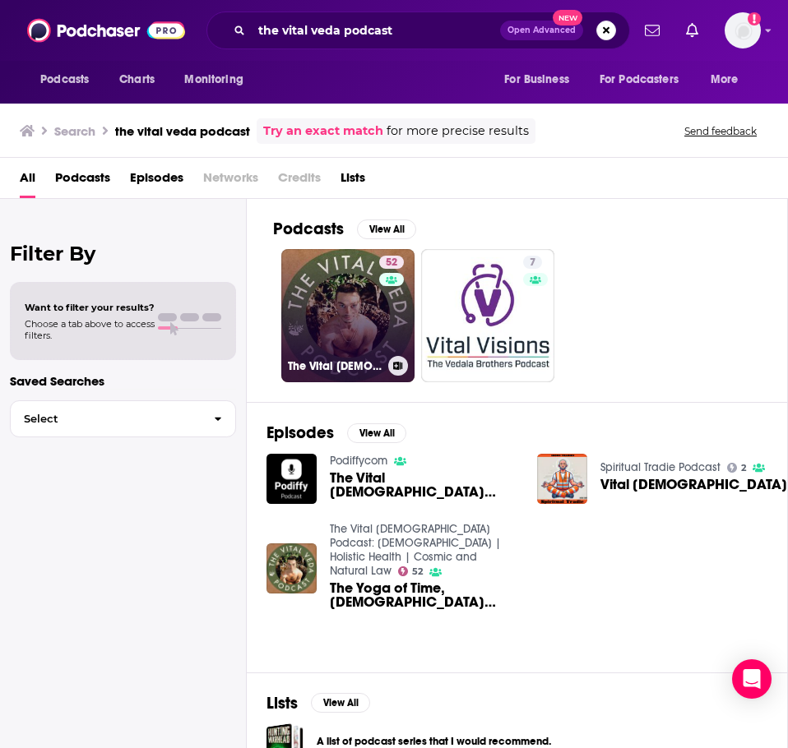
click at [325, 325] on link "52 The Vital Veda Podcast: Ayurveda | Holistic Health | Cosmic and Natural Law" at bounding box center [347, 315] width 133 height 133
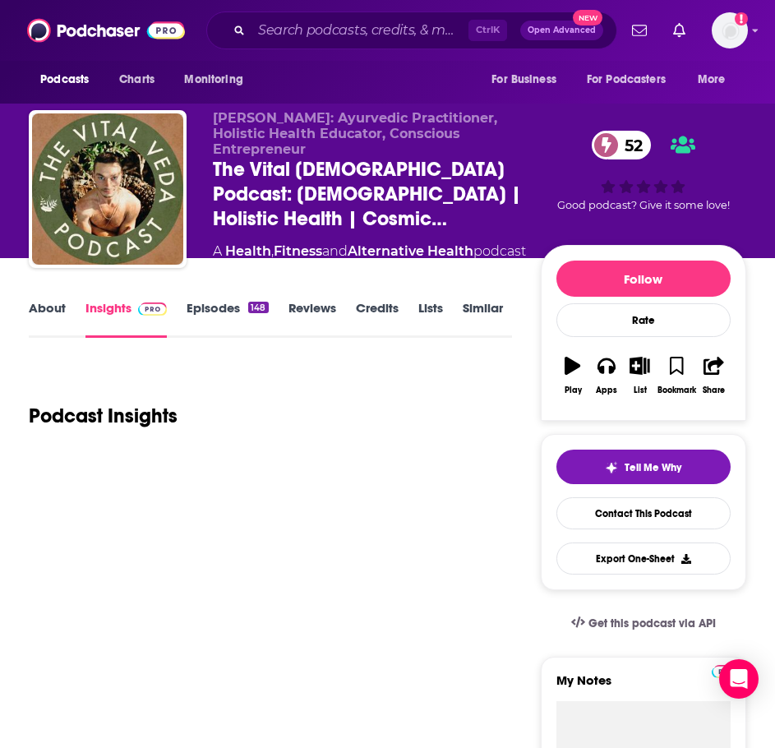
click at [60, 302] on link "About" at bounding box center [47, 319] width 37 height 38
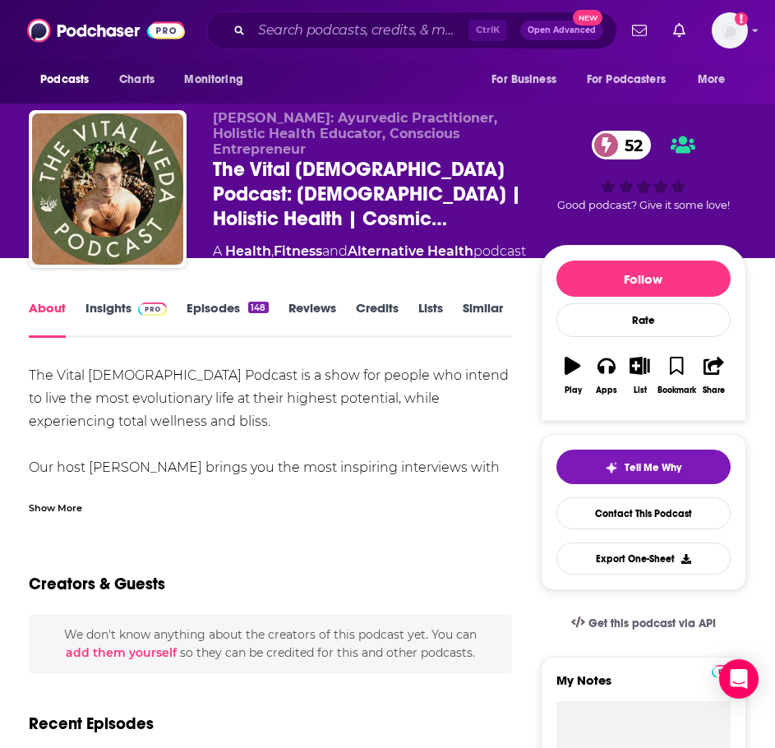
click at [137, 303] on span at bounding box center [149, 308] width 35 height 16
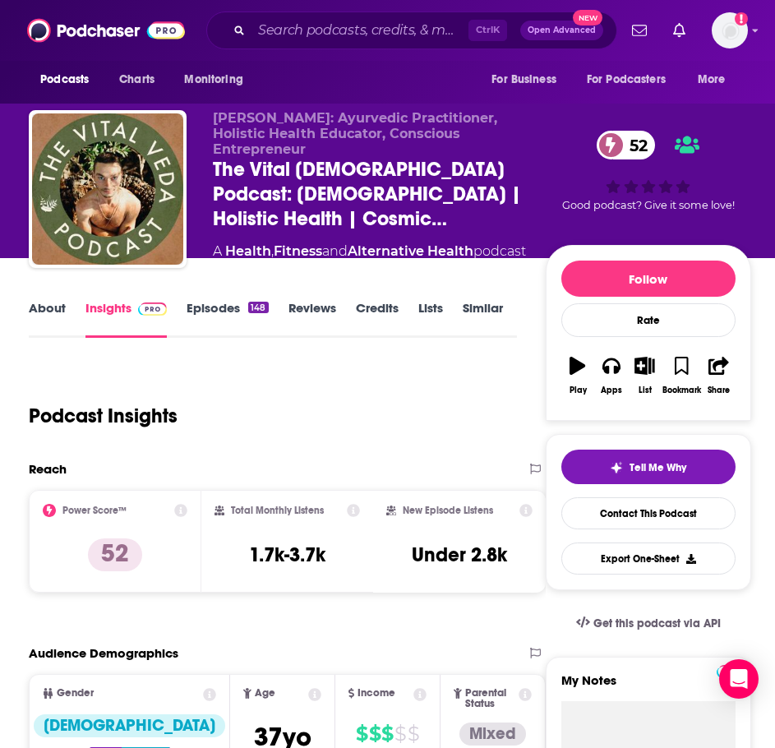
click at [58, 306] on link "About" at bounding box center [47, 319] width 37 height 38
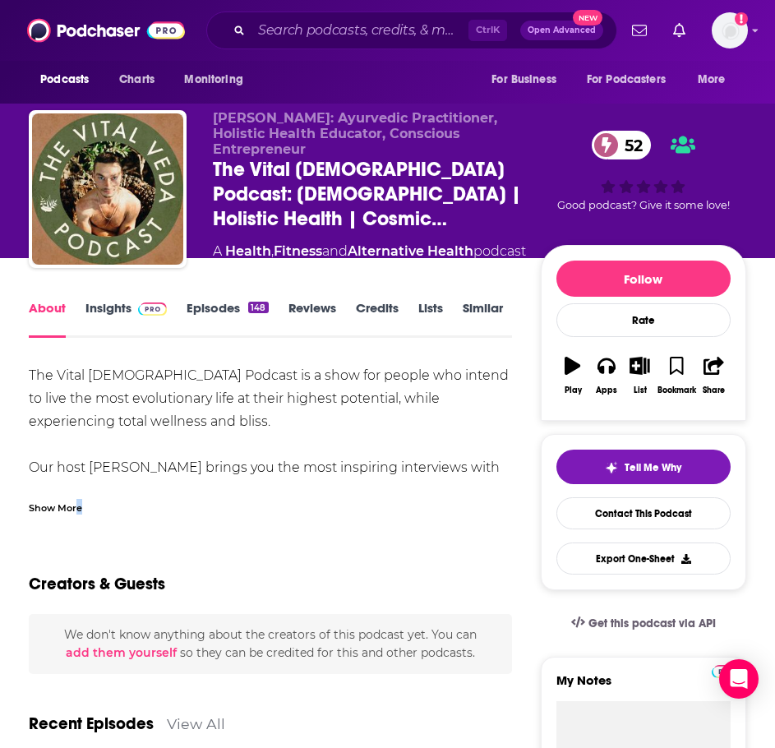
drag, startPoint x: 79, startPoint y: 498, endPoint x: 74, endPoint y: 489, distance: 9.6
click at [79, 498] on div "Show More" at bounding box center [271, 501] width 484 height 28
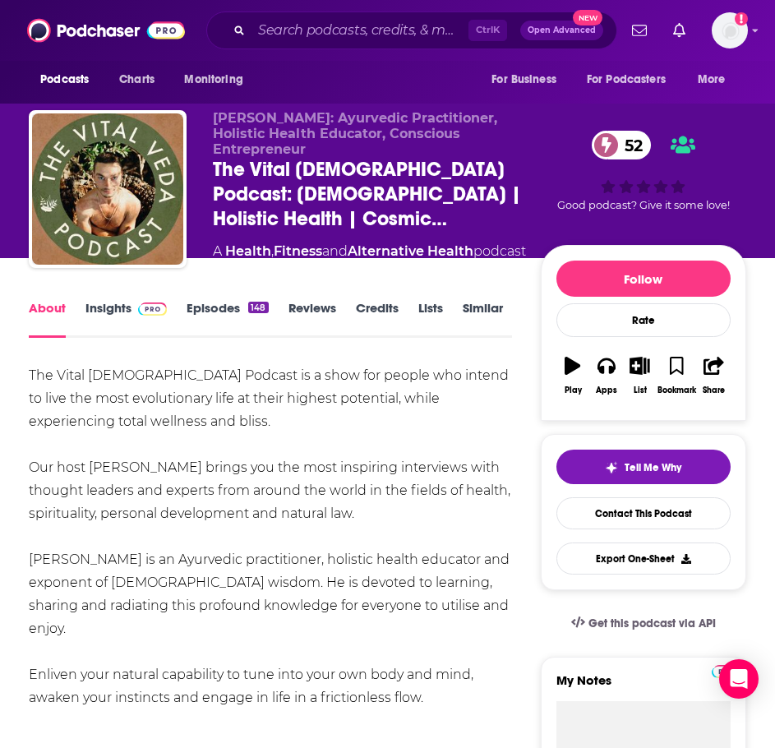
drag, startPoint x: 451, startPoint y: 673, endPoint x: 25, endPoint y: 370, distance: 523.2
copy div "The Vital Veda Podcast is a show for people who intend to live the most evoluti…"
click at [116, 307] on link "Insights" at bounding box center [126, 319] width 81 height 38
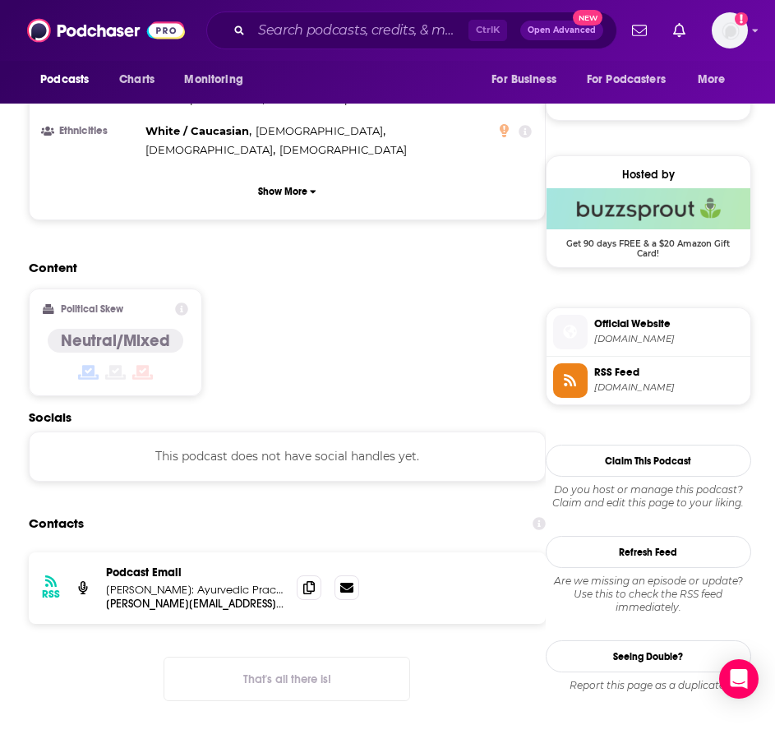
scroll to position [1151, 0]
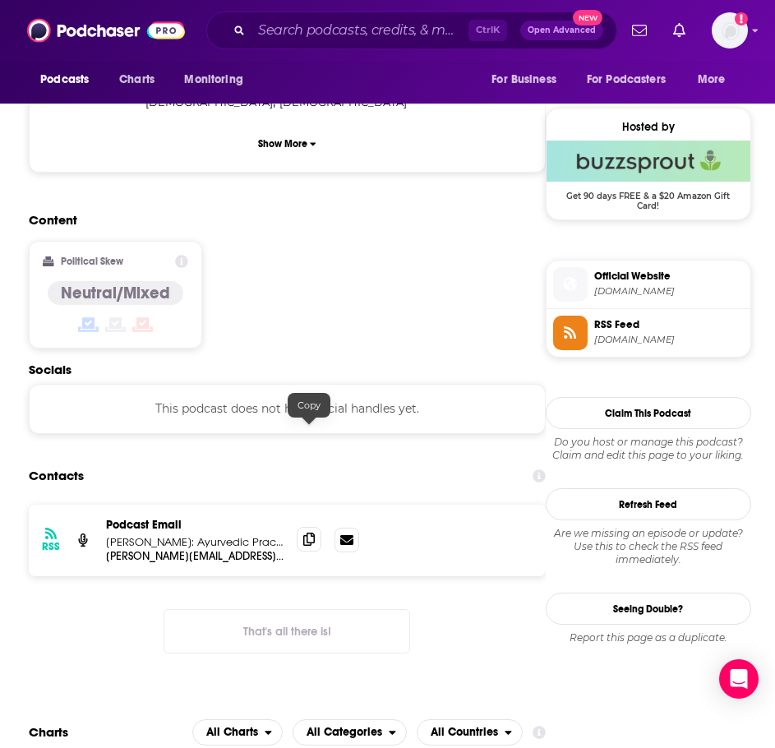
click at [303, 533] on icon at bounding box center [309, 539] width 12 height 13
click at [304, 32] on input "Search podcasts, credits, & more..." at bounding box center [360, 30] width 217 height 26
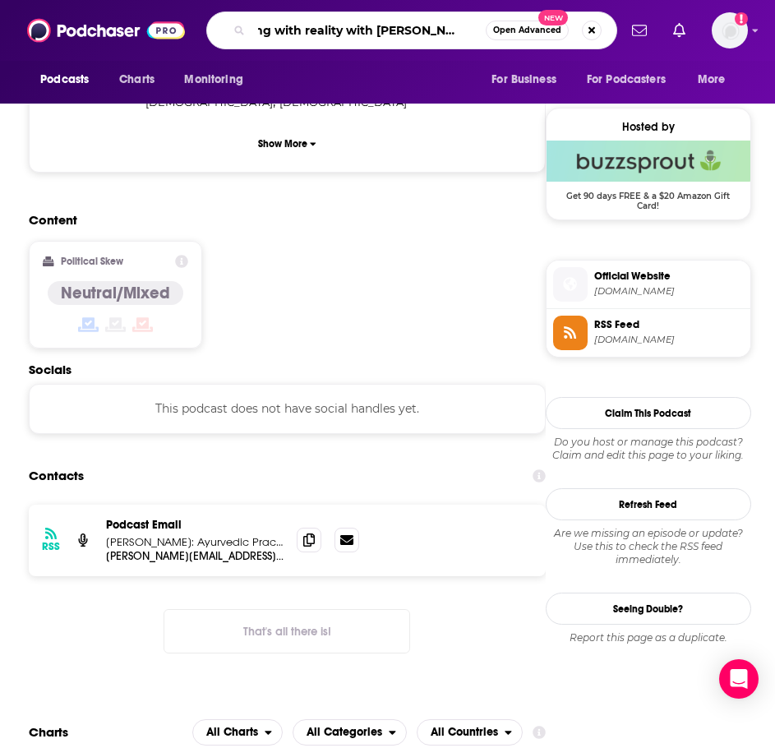
type input "living with reality with dr. robert svoboda"
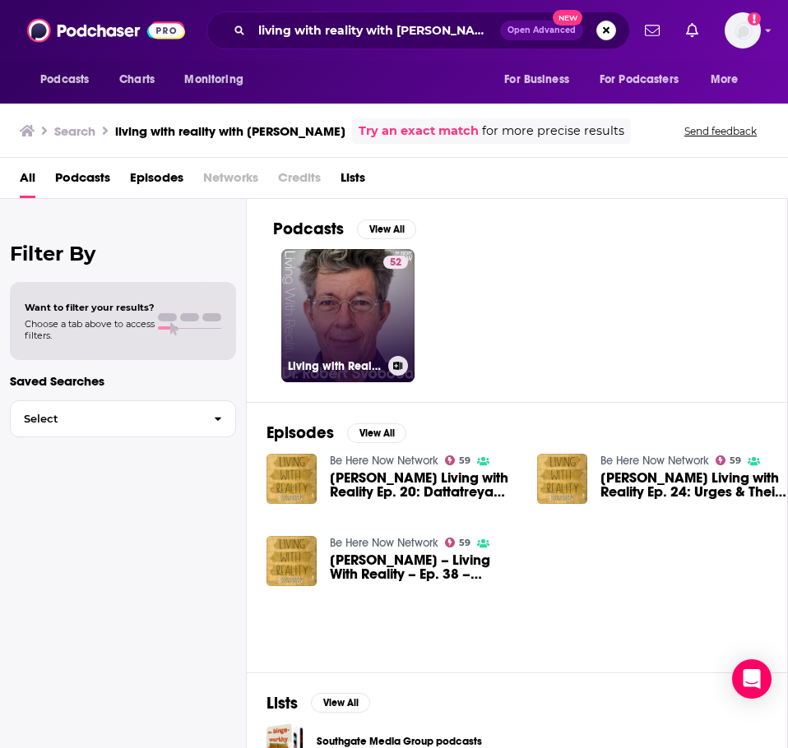
click at [356, 334] on link "52 Living with Reality with Dr. Robert Svoboda" at bounding box center [347, 315] width 133 height 133
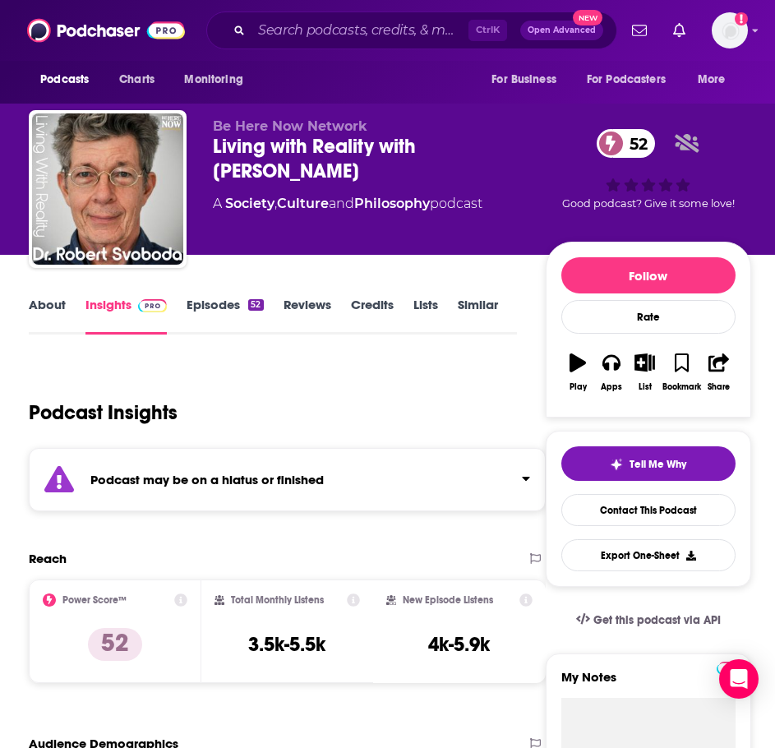
click at [204, 482] on strong "Podcast may be on a hiatus or finished" at bounding box center [207, 480] width 234 height 16
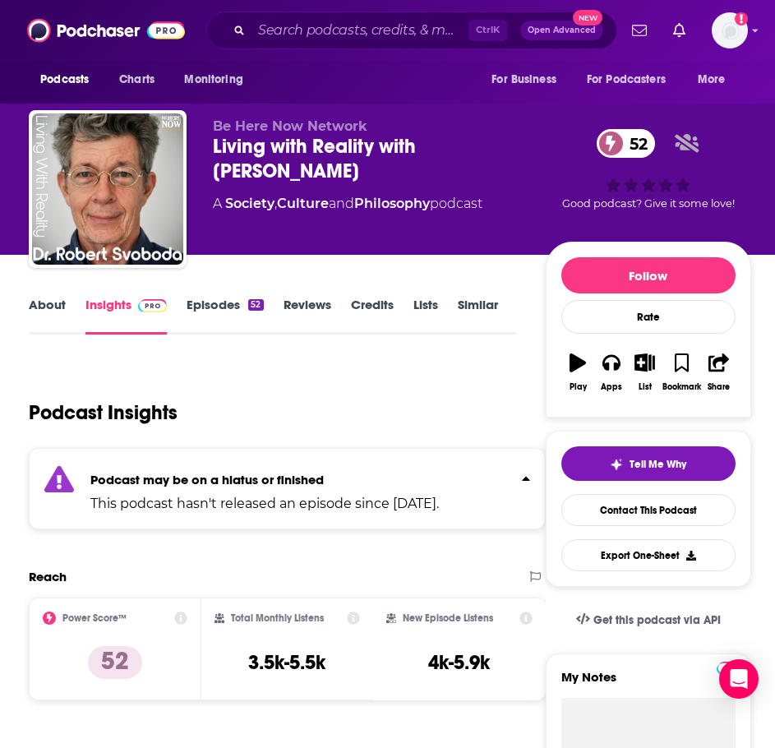
click at [203, 310] on link "Episodes 52" at bounding box center [225, 316] width 76 height 38
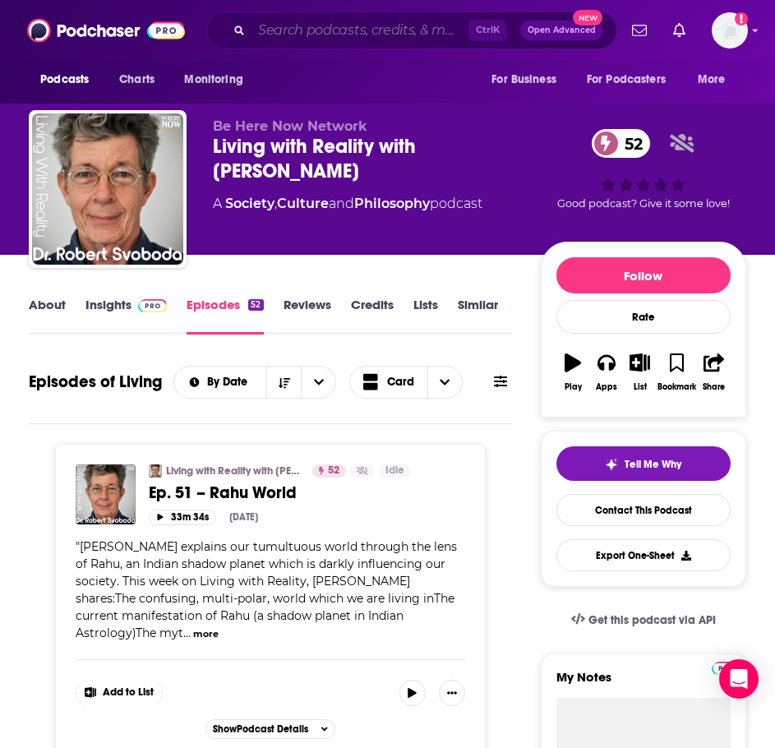
click at [330, 20] on input "Search podcasts, credits, & more..." at bounding box center [360, 30] width 217 height 26
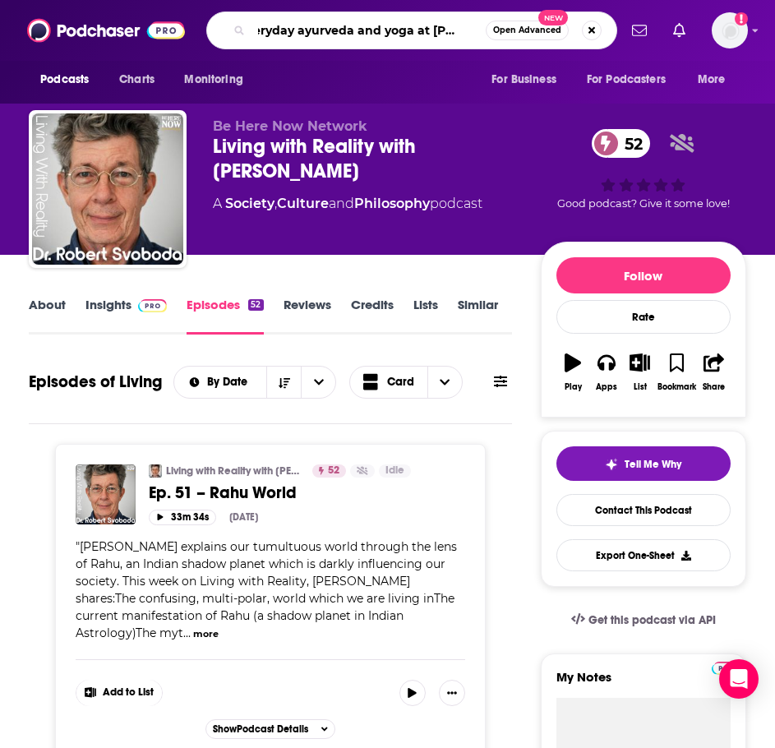
type input "everyday ayurveda and yoga at hale pule"
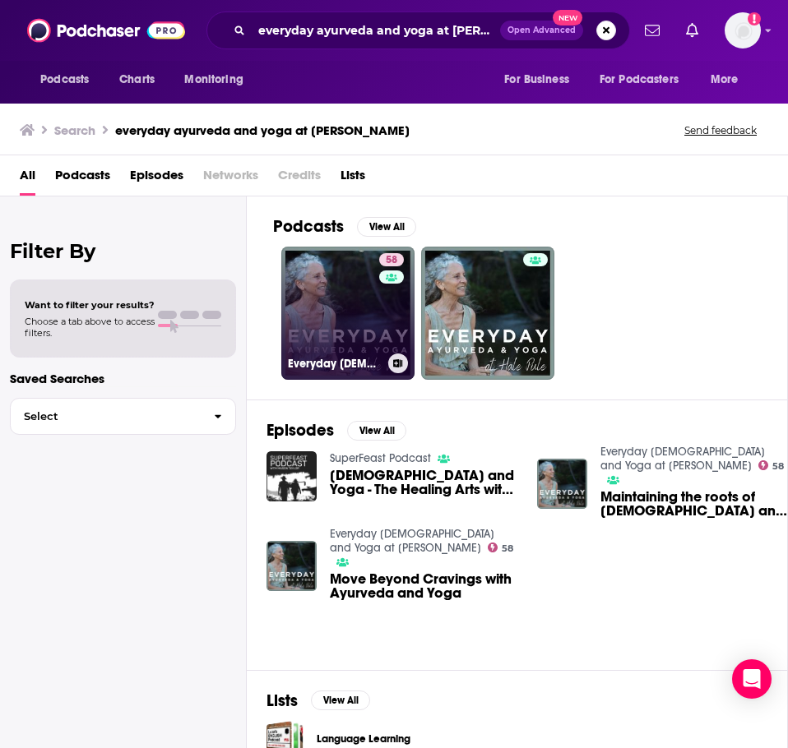
click at [314, 323] on link "58 Everyday Ayurveda and Yoga at Hale Pule" at bounding box center [347, 313] width 133 height 133
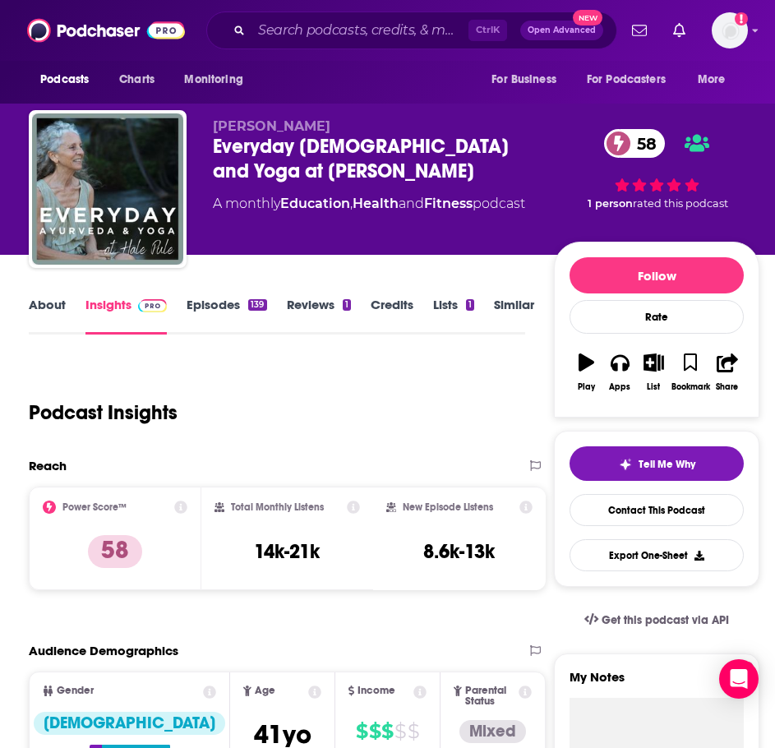
click at [53, 311] on link "About" at bounding box center [47, 316] width 37 height 38
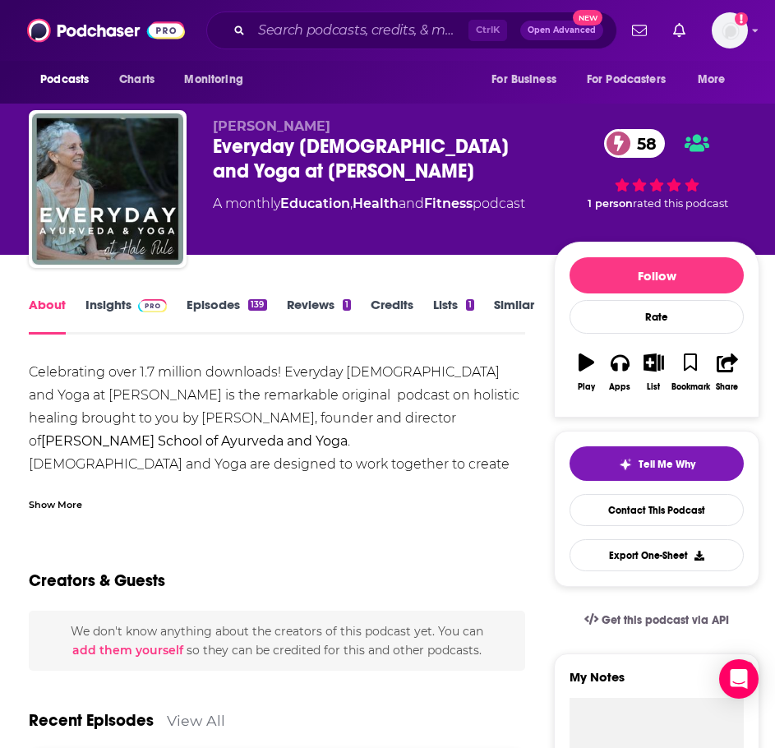
click at [63, 512] on div "Show More" at bounding box center [55, 504] width 53 height 16
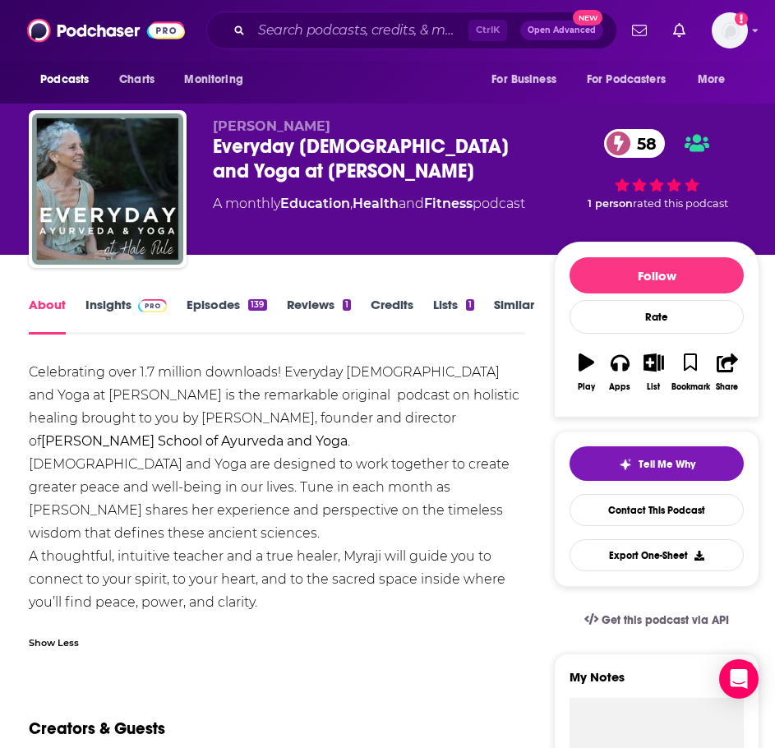
drag, startPoint x: 303, startPoint y: 606, endPoint x: 30, endPoint y: 377, distance: 356.0
click at [30, 377] on div "Celebrating over 1.7 million downloads! Everyday Ayurveda and Yoga at Hale Pule…" at bounding box center [277, 487] width 497 height 253
copy div "Celebrating over 1.7 million downloads! Everyday Ayurveda and Yoga at Hale Pule…"
click at [102, 314] on link "Insights" at bounding box center [126, 316] width 81 height 38
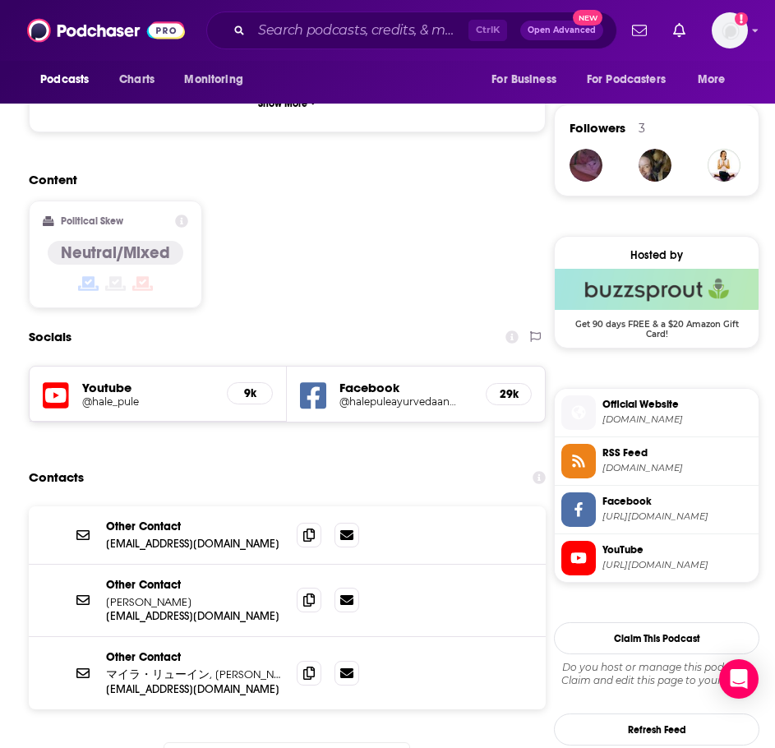
scroll to position [1234, 0]
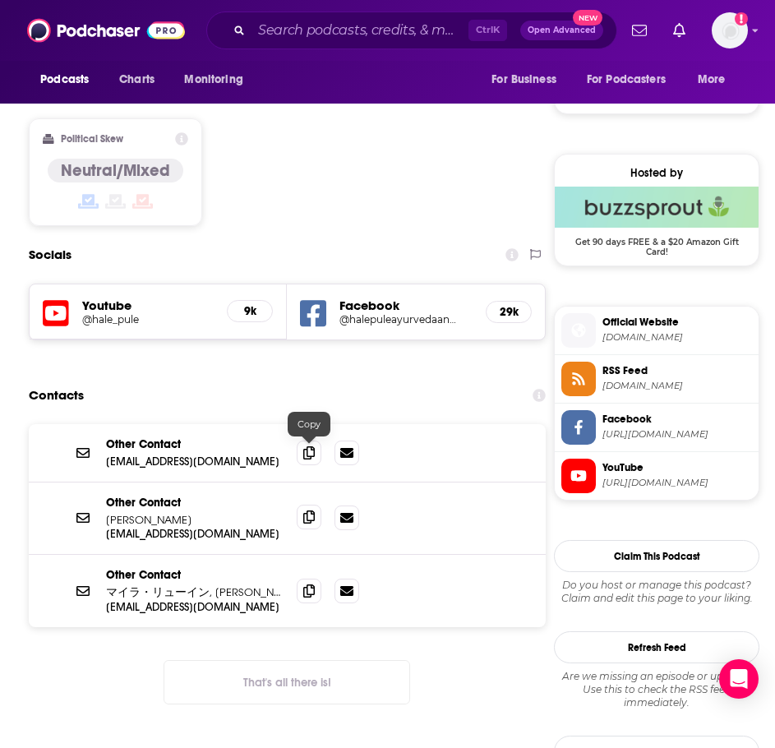
click at [306, 511] on icon at bounding box center [309, 517] width 12 height 13
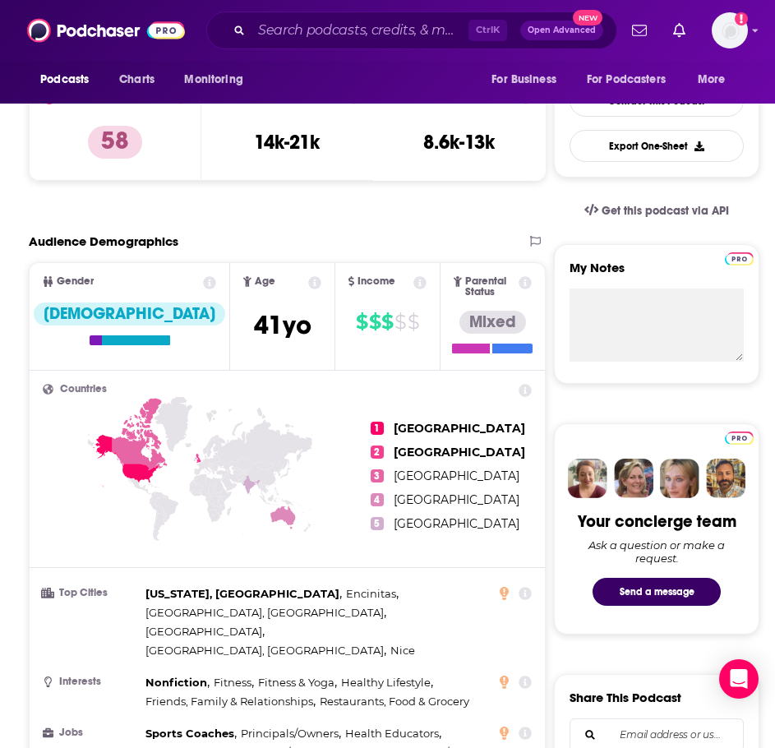
scroll to position [247, 0]
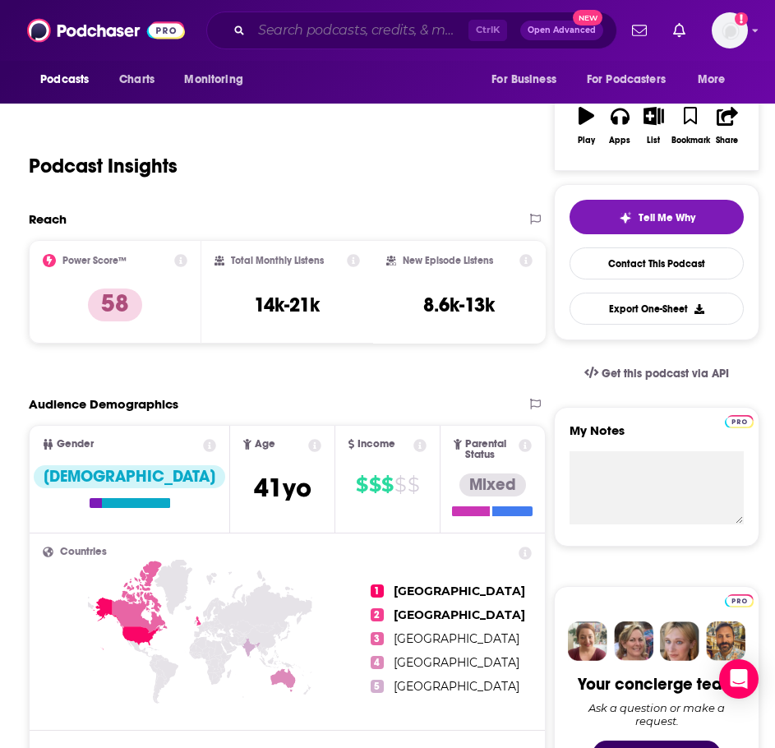
click at [297, 30] on input "Search podcasts, credits, & more..." at bounding box center [360, 30] width 217 height 26
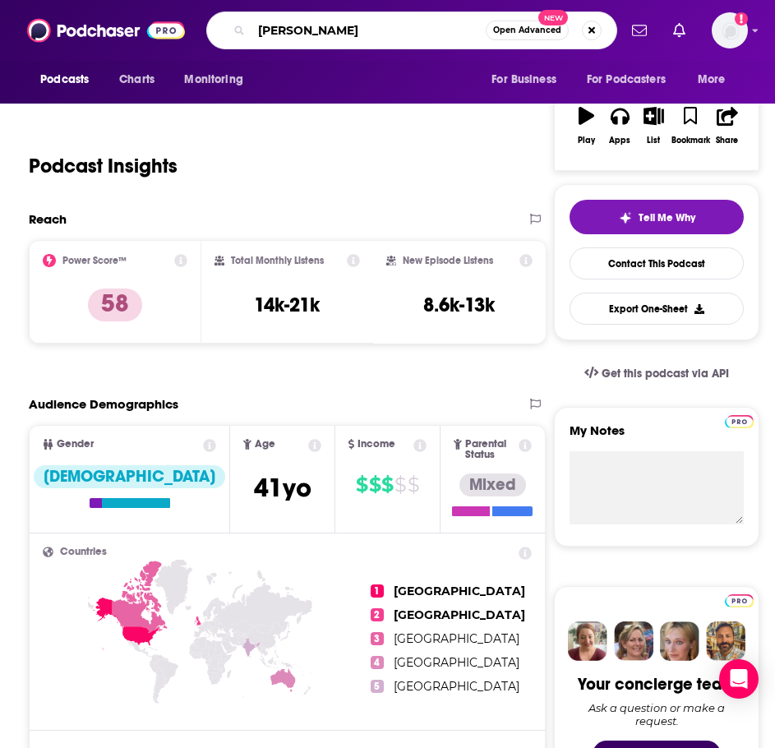
type input "shala ayurveda"
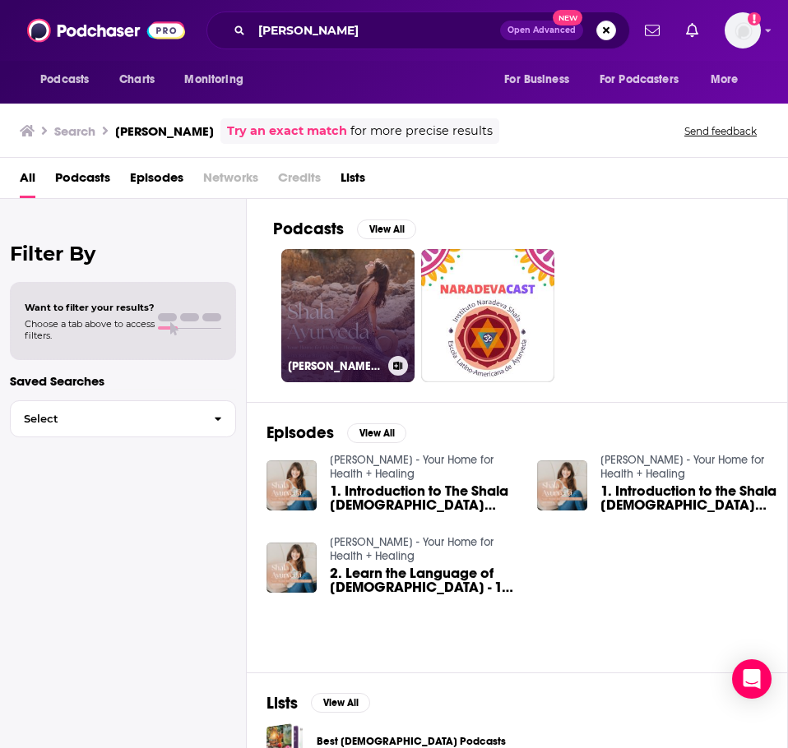
click at [345, 326] on link "Shala Ayurveda - Your Home for Health + Healing" at bounding box center [347, 315] width 133 height 133
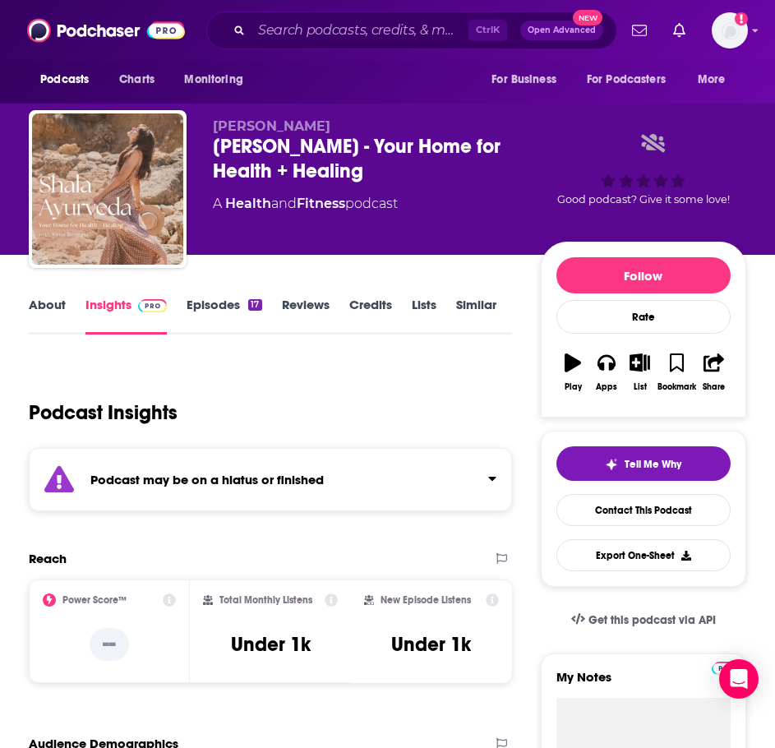
click at [232, 485] on strong "Podcast may be on a hiatus or finished" at bounding box center [207, 480] width 234 height 16
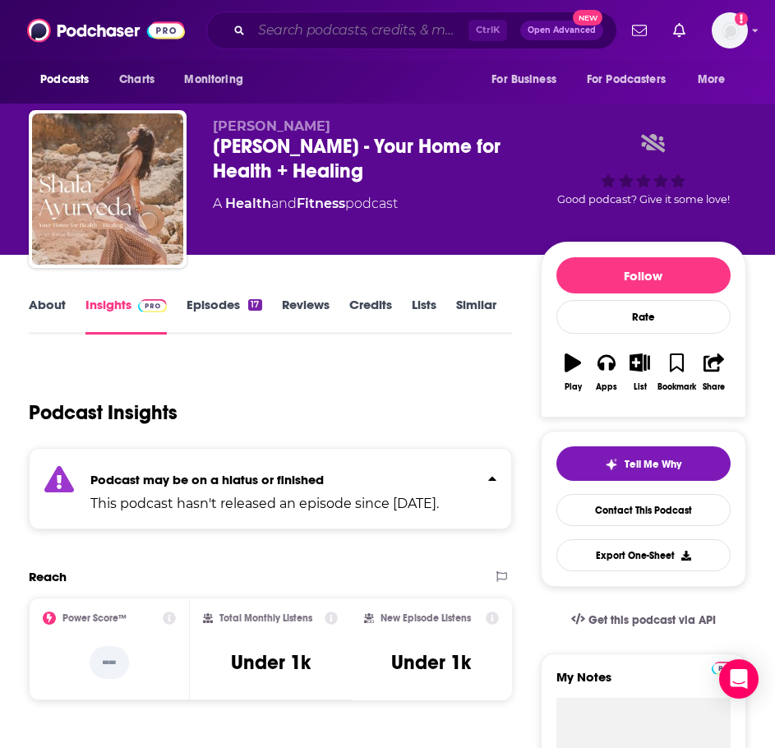
click at [305, 33] on input "Search podcasts, credits, & more..." at bounding box center [360, 30] width 217 height 26
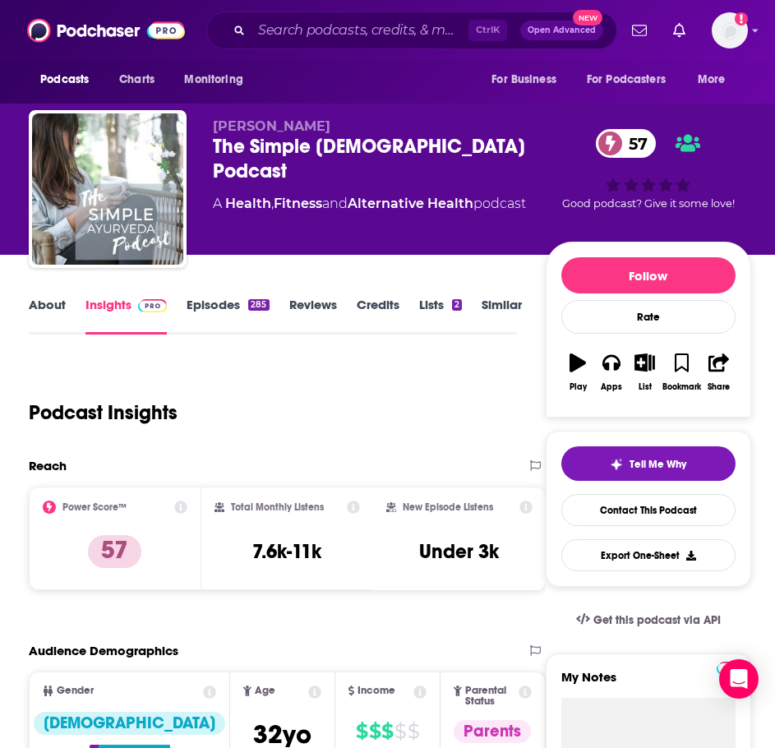
click at [58, 302] on link "About" at bounding box center [47, 316] width 37 height 38
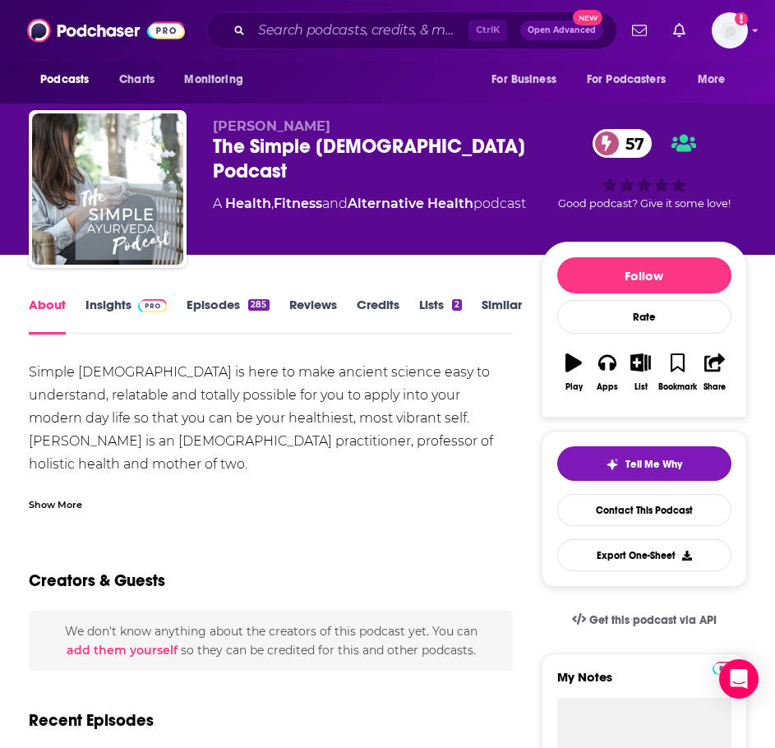
click at [61, 484] on div "Show More" at bounding box center [271, 498] width 484 height 28
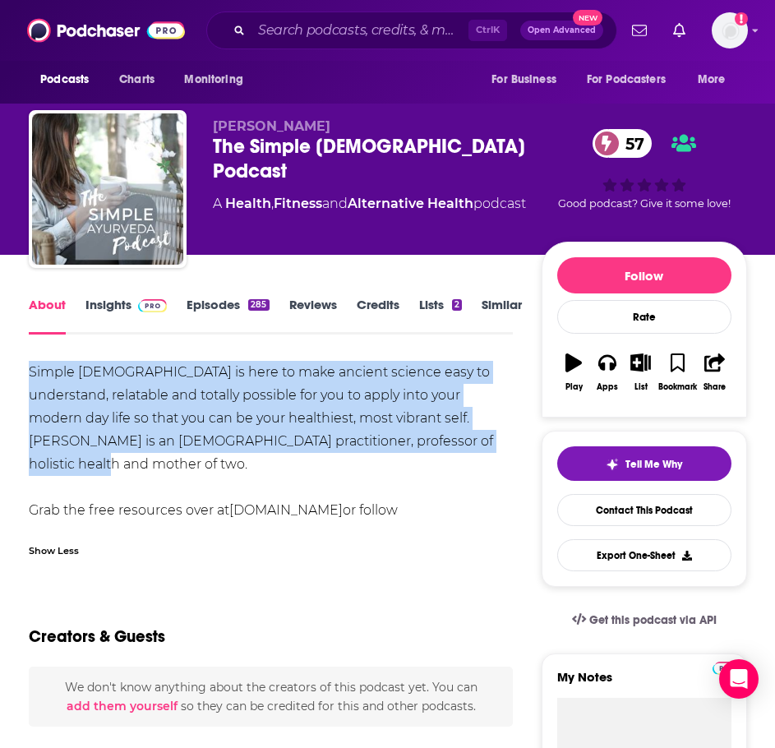
drag, startPoint x: 493, startPoint y: 439, endPoint x: 22, endPoint y: 360, distance: 477.8
copy div "Simple Ayurveda is here to make ancient science easy to understand, relatable a…"
click at [150, 312] on img at bounding box center [152, 305] width 29 height 13
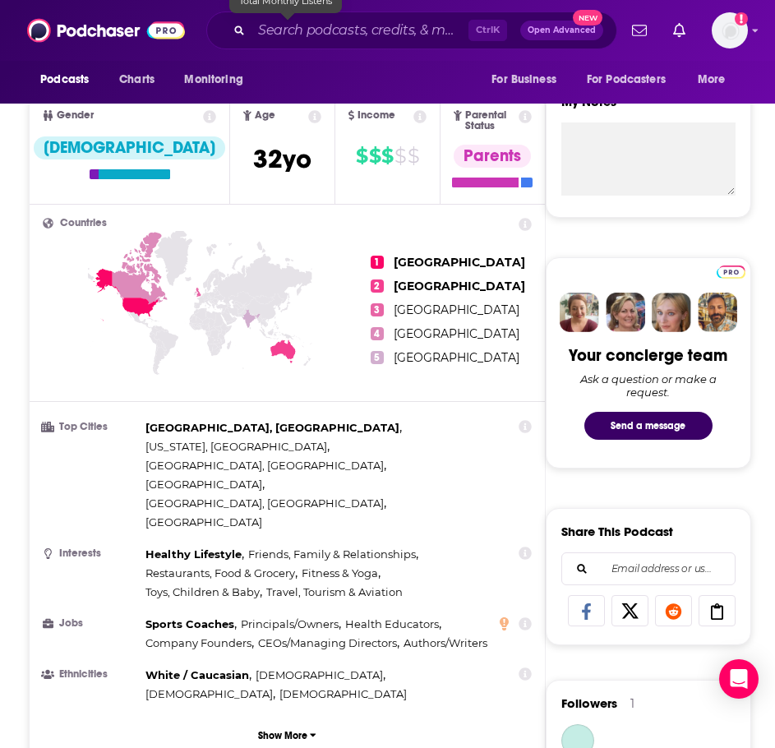
scroll to position [1069, 0]
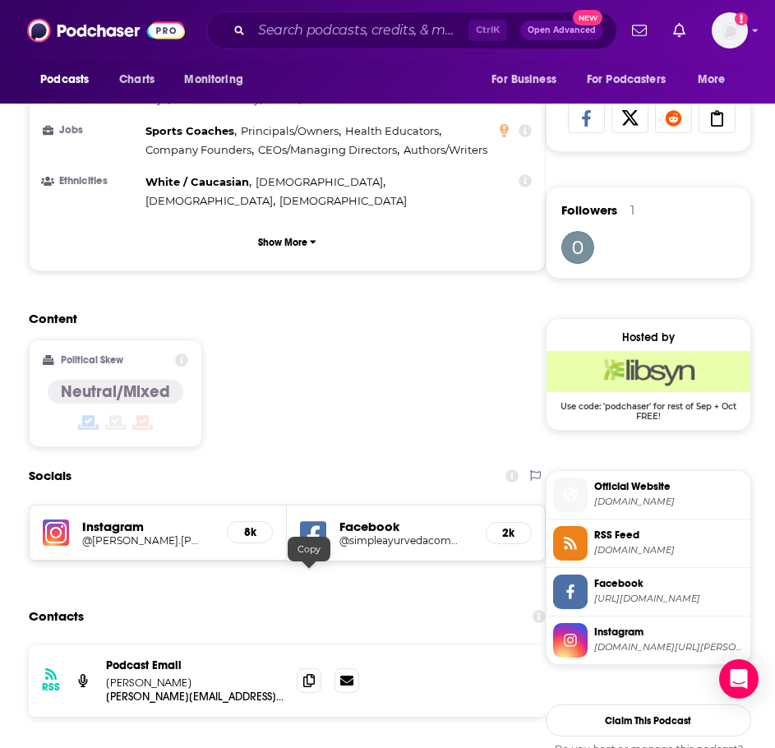
drag, startPoint x: 308, startPoint y: 583, endPoint x: 287, endPoint y: 581, distance: 21.4
click at [308, 674] on icon at bounding box center [309, 680] width 12 height 13
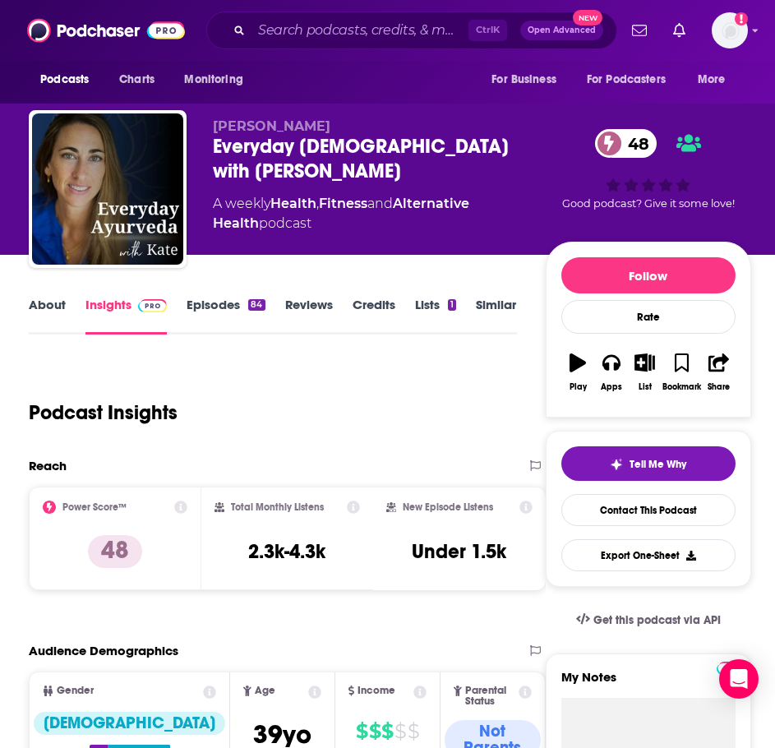
click at [55, 307] on link "About" at bounding box center [47, 316] width 37 height 38
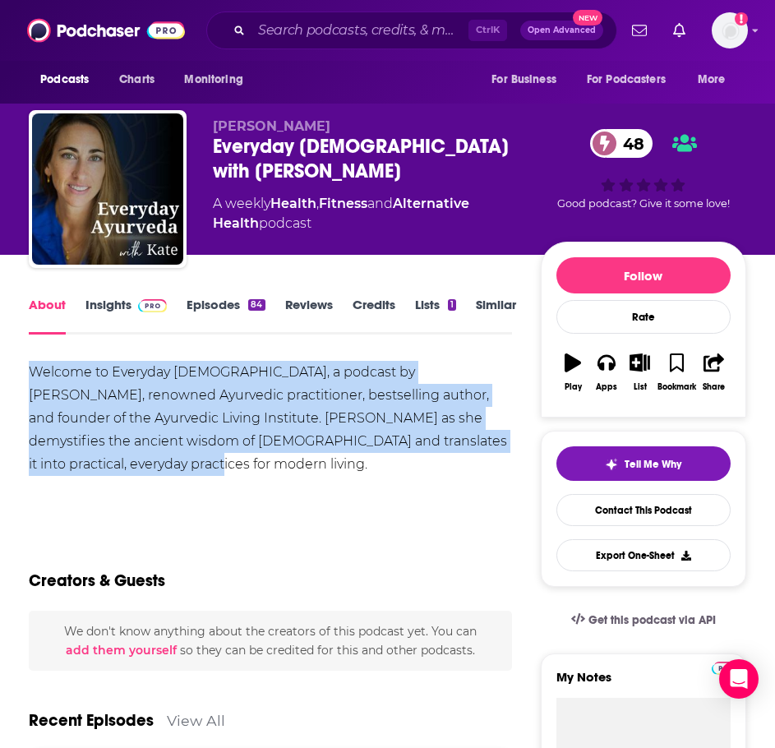
drag, startPoint x: 73, startPoint y: 465, endPoint x: 43, endPoint y: 375, distance: 95.4
copy div "Welcome to Everyday [DEMOGRAPHIC_DATA], a podcast by [PERSON_NAME], renowned Ay…"
click at [132, 303] on span at bounding box center [149, 305] width 35 height 16
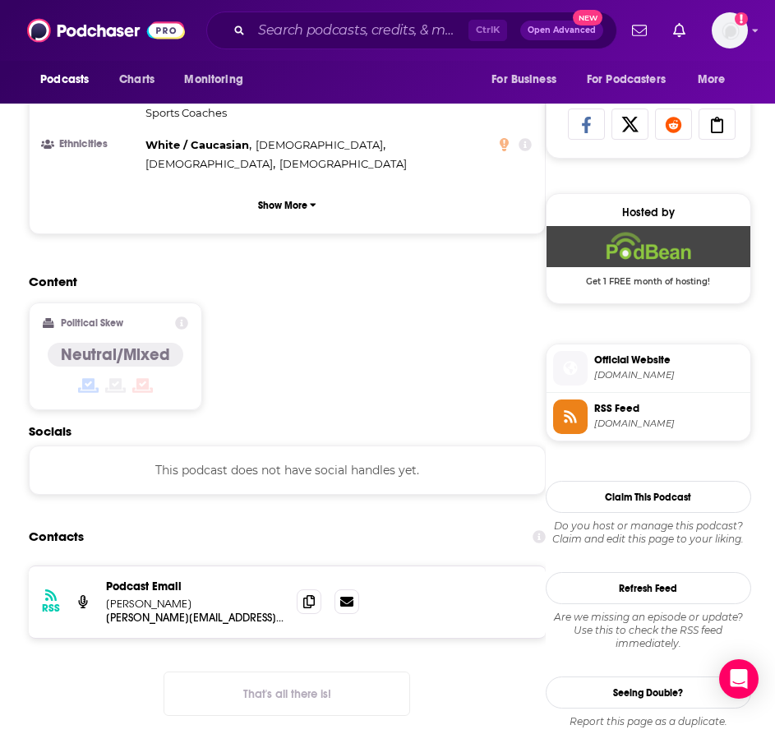
scroll to position [1069, 0]
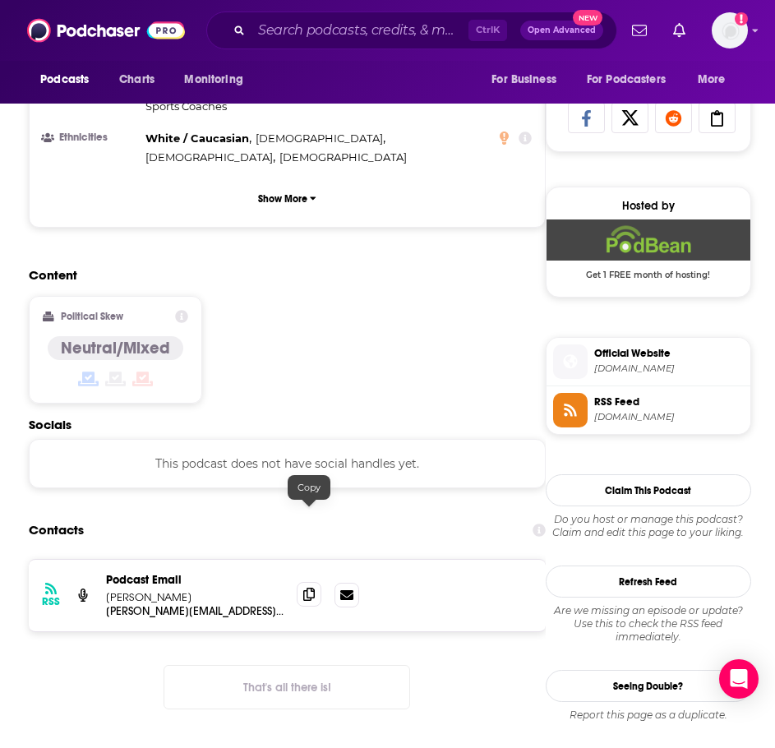
click at [312, 588] on icon at bounding box center [309, 594] width 12 height 13
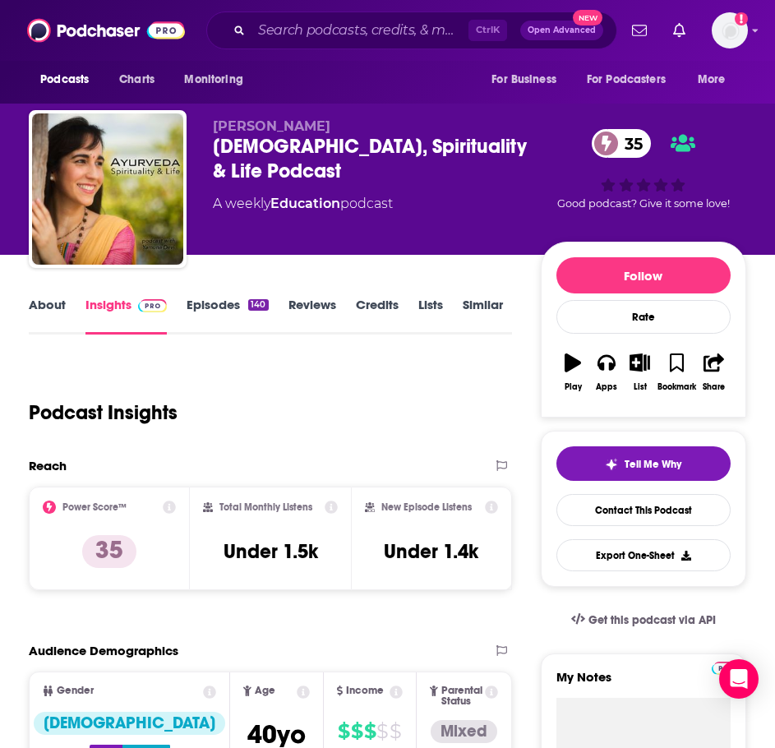
click at [56, 312] on link "About" at bounding box center [47, 316] width 37 height 38
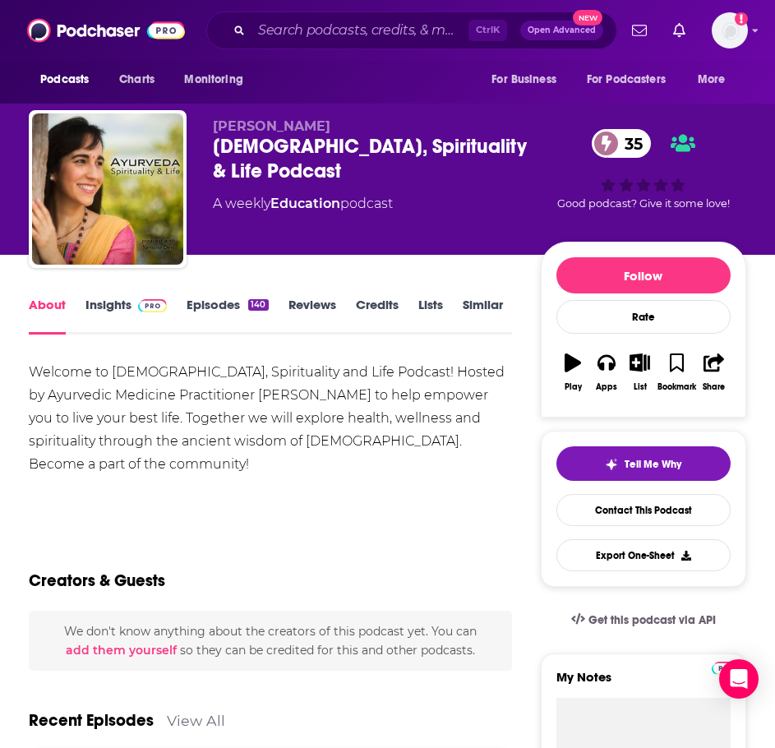
click at [220, 297] on div "About Insights Episodes 140 Reviews Credits Lists Similar" at bounding box center [271, 314] width 484 height 40
click at [221, 304] on link "Episodes 140" at bounding box center [227, 316] width 81 height 38
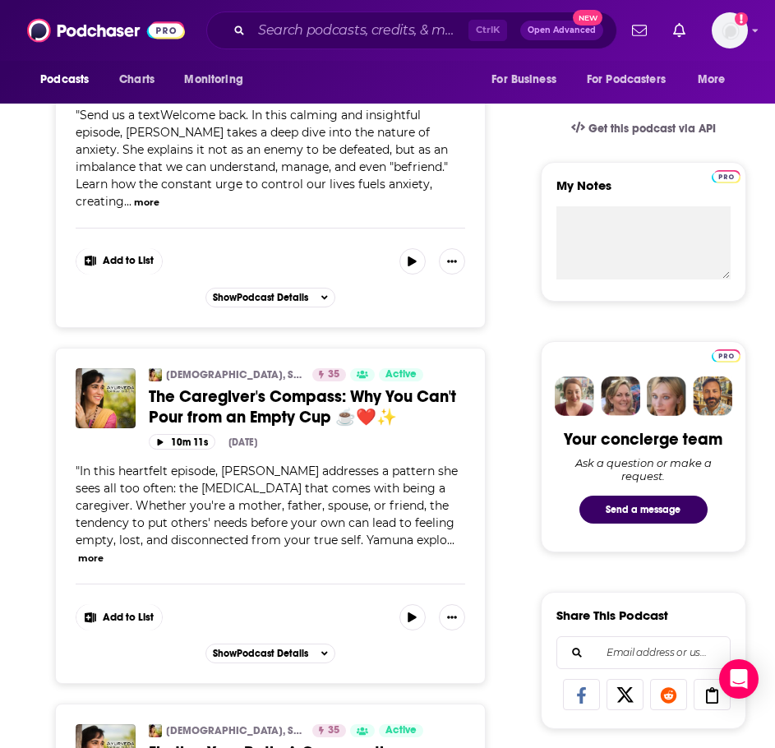
scroll to position [493, 0]
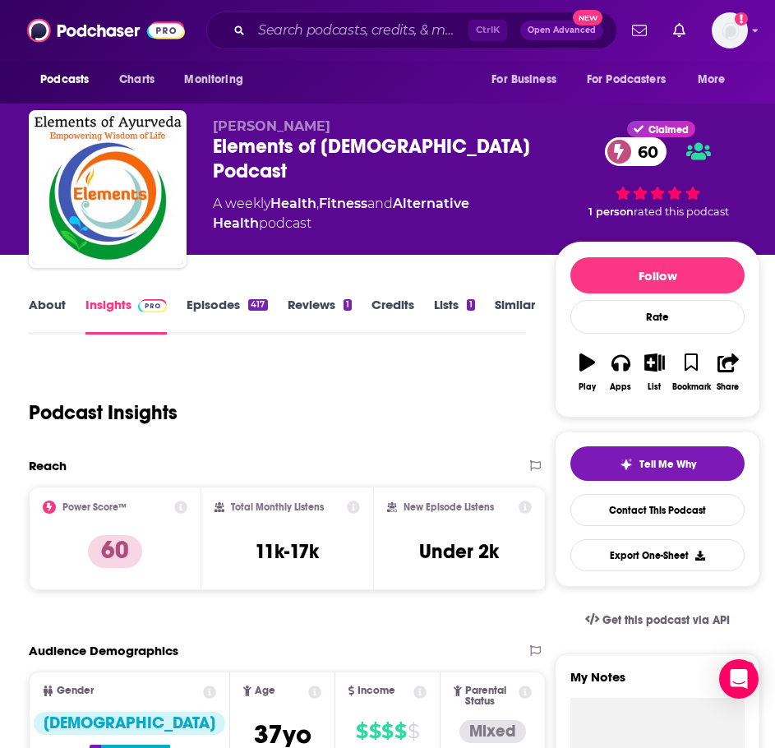
click at [33, 308] on link "About" at bounding box center [47, 316] width 37 height 38
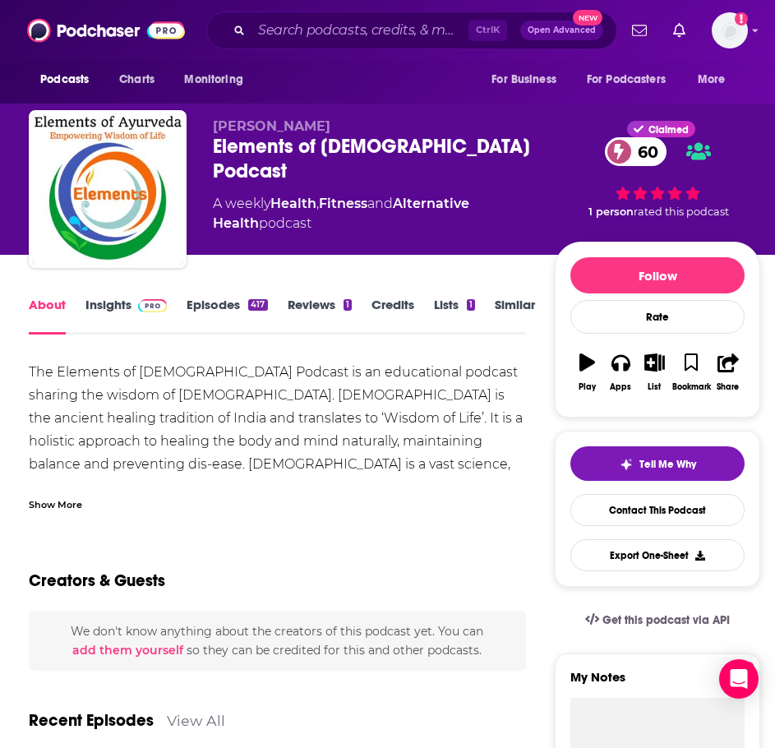
click at [73, 497] on div "Show More" at bounding box center [55, 504] width 53 height 16
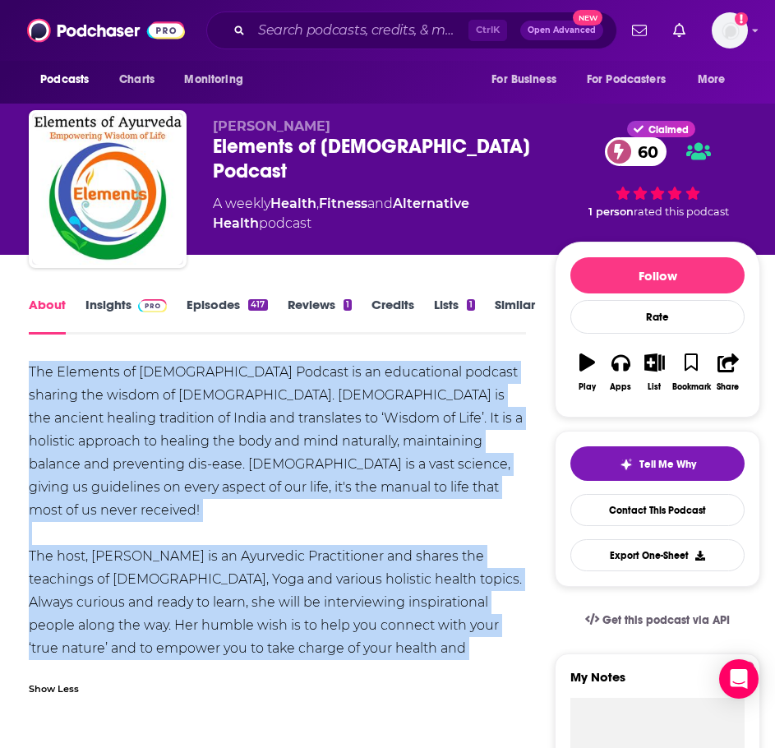
drag, startPoint x: 389, startPoint y: 649, endPoint x: 12, endPoint y: 373, distance: 467.3
copy div "The Elements of [DEMOGRAPHIC_DATA] Podcast is an educational podcast sharing th…"
click at [104, 299] on link "Insights" at bounding box center [126, 316] width 81 height 38
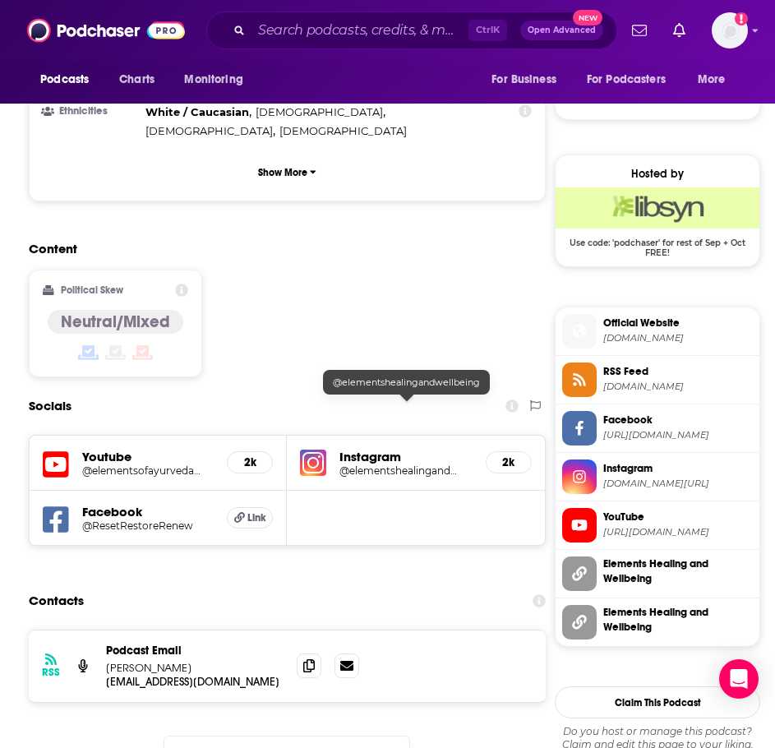
scroll to position [1151, 0]
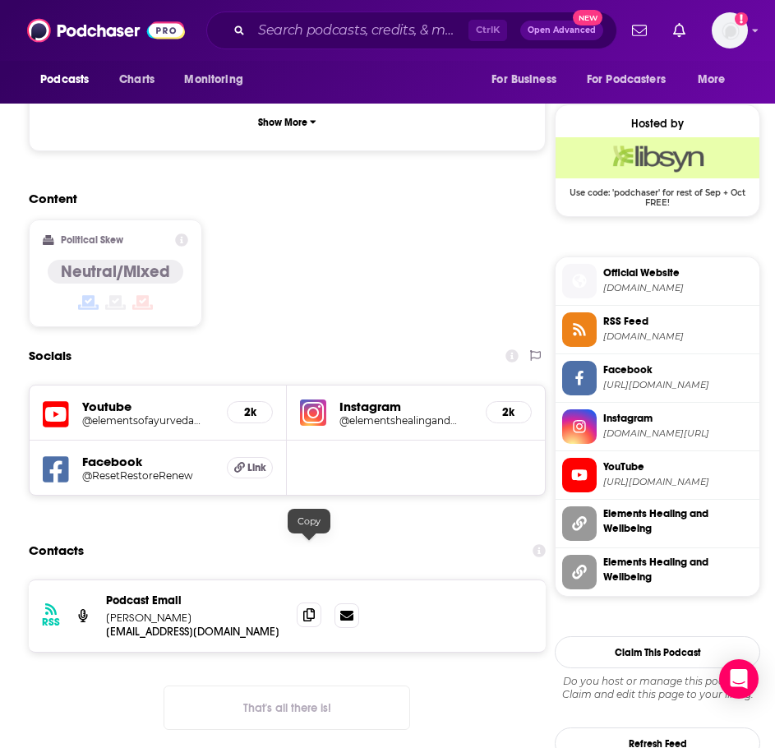
click at [312, 609] on icon at bounding box center [309, 615] width 12 height 13
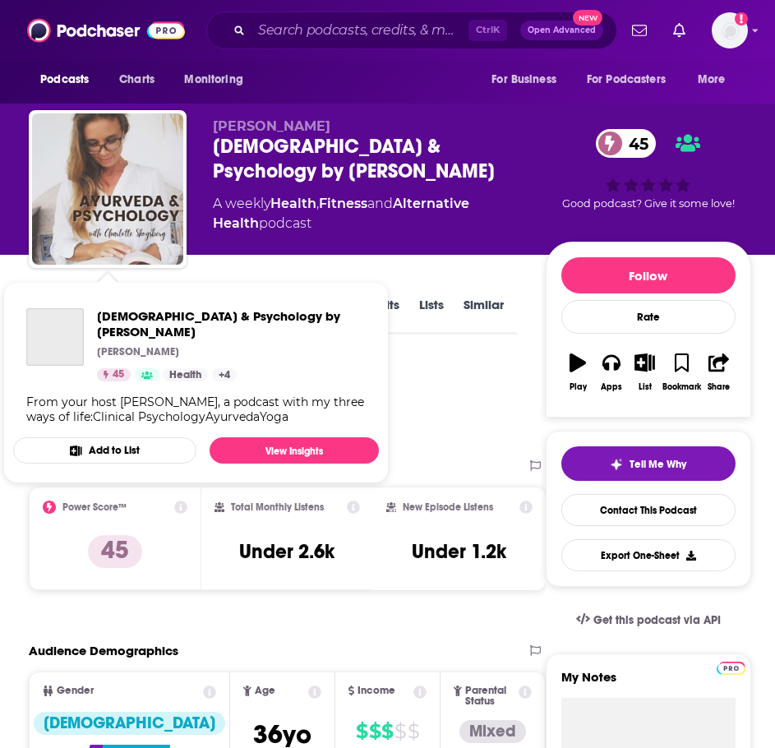
click at [49, 305] on div "Ayurveda & Psychology by Charlotte Skogsberg Charlotte Skogsberg 45 Categories …" at bounding box center [196, 366] width 366 height 142
click at [516, 368] on div "Podcast Insights" at bounding box center [273, 409] width 488 height 97
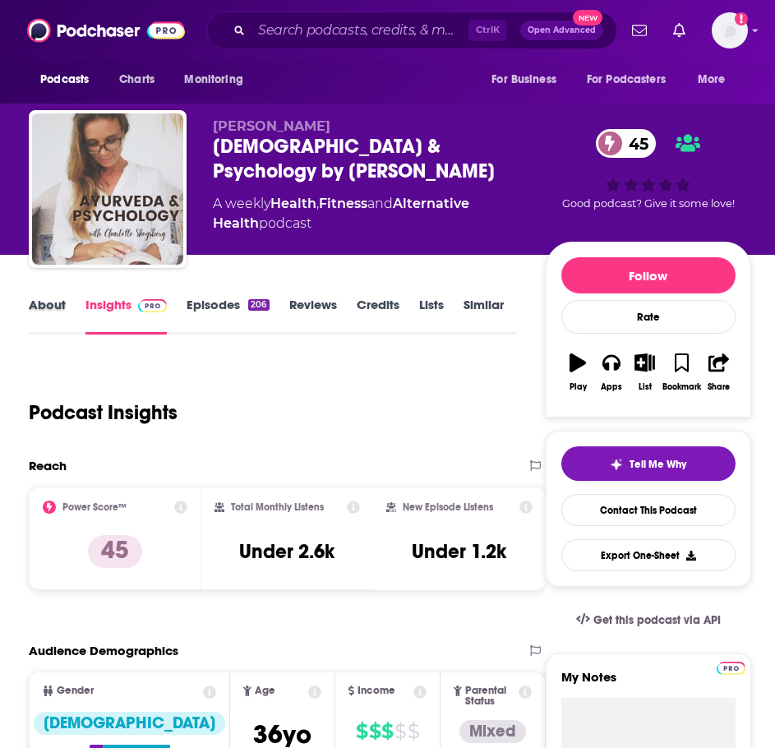
click at [68, 312] on div "About" at bounding box center [57, 316] width 57 height 38
click at [35, 311] on link "About" at bounding box center [47, 316] width 37 height 38
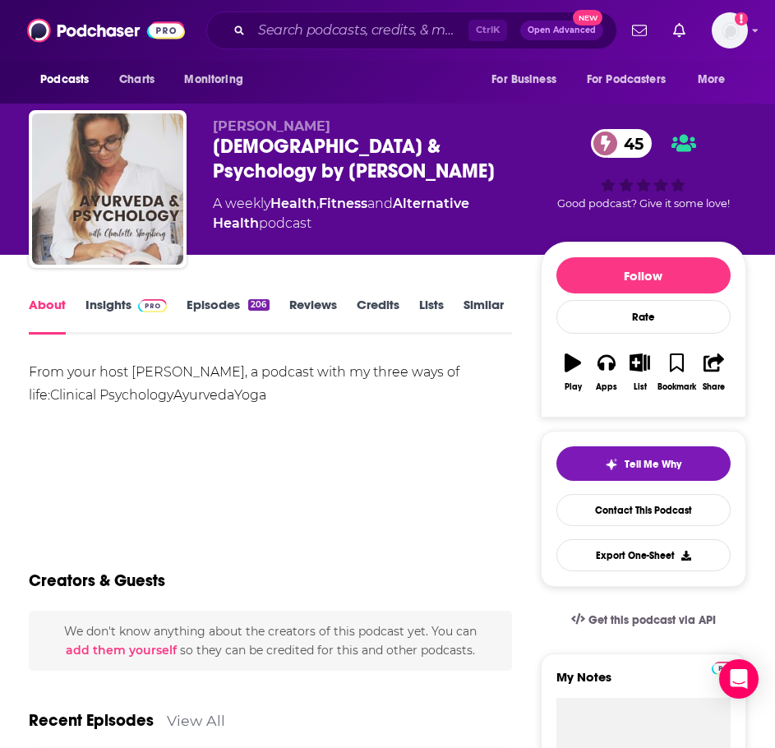
drag, startPoint x: 281, startPoint y: 397, endPoint x: 20, endPoint y: 367, distance: 263.3
copy div "From your host Charlotte Skogsberg, a podcast with my three ways of life:Clinic…"
click at [129, 298] on link "Insights" at bounding box center [126, 316] width 81 height 38
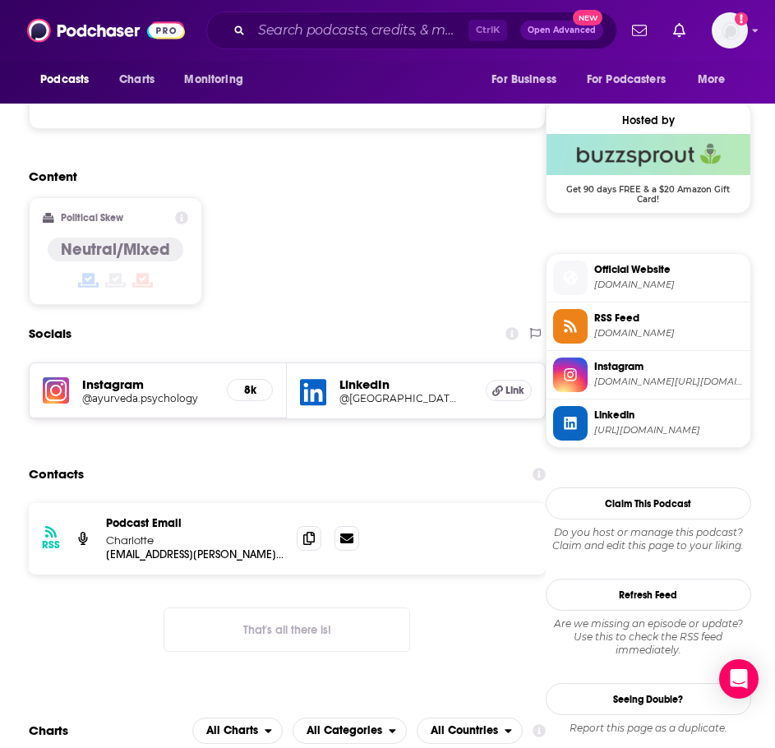
scroll to position [1234, 0]
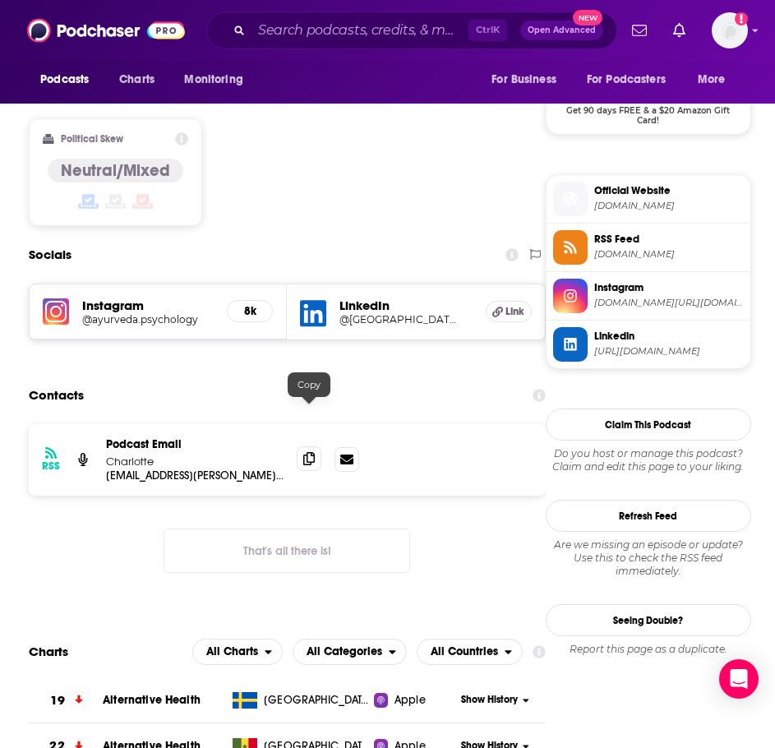
click at [310, 452] on icon at bounding box center [309, 458] width 12 height 13
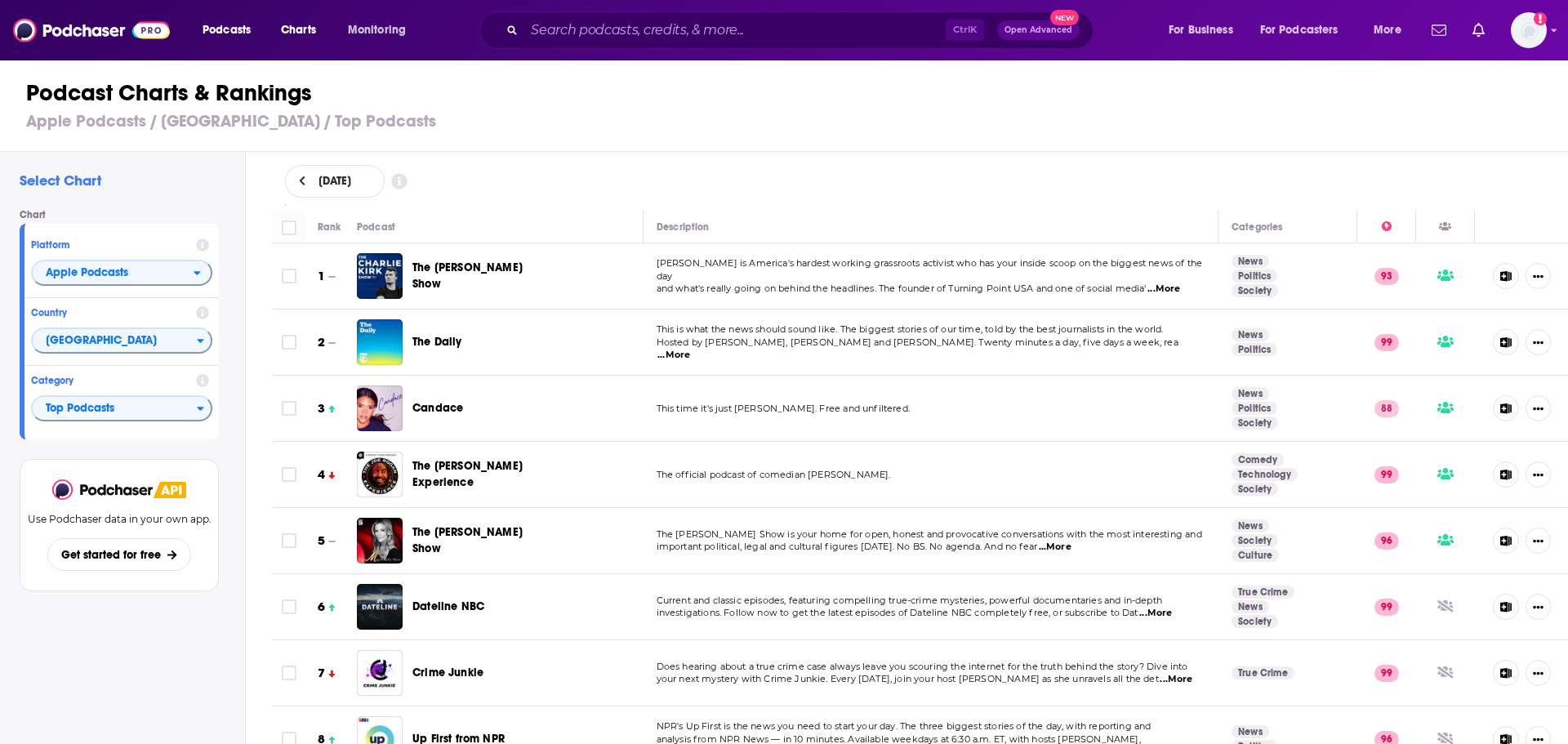
click at [782, 283] on span "...More" at bounding box center [1163, 289] width 33 height 13
click at [782, 165] on div "[DATE]" at bounding box center [921, 181] width 1271 height 33
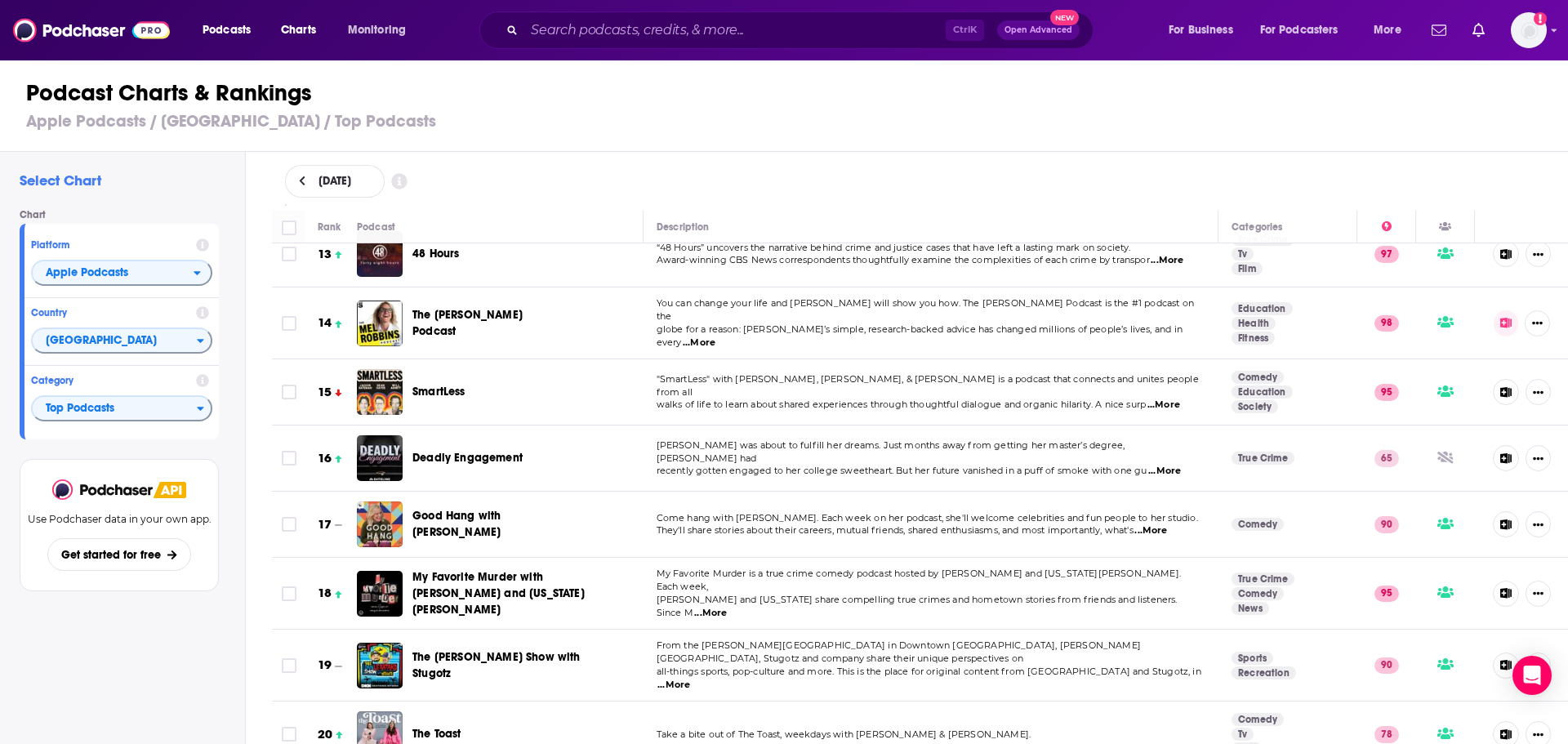
scroll to position [817, 0]
click at [715, 336] on span "...More" at bounding box center [698, 342] width 33 height 13
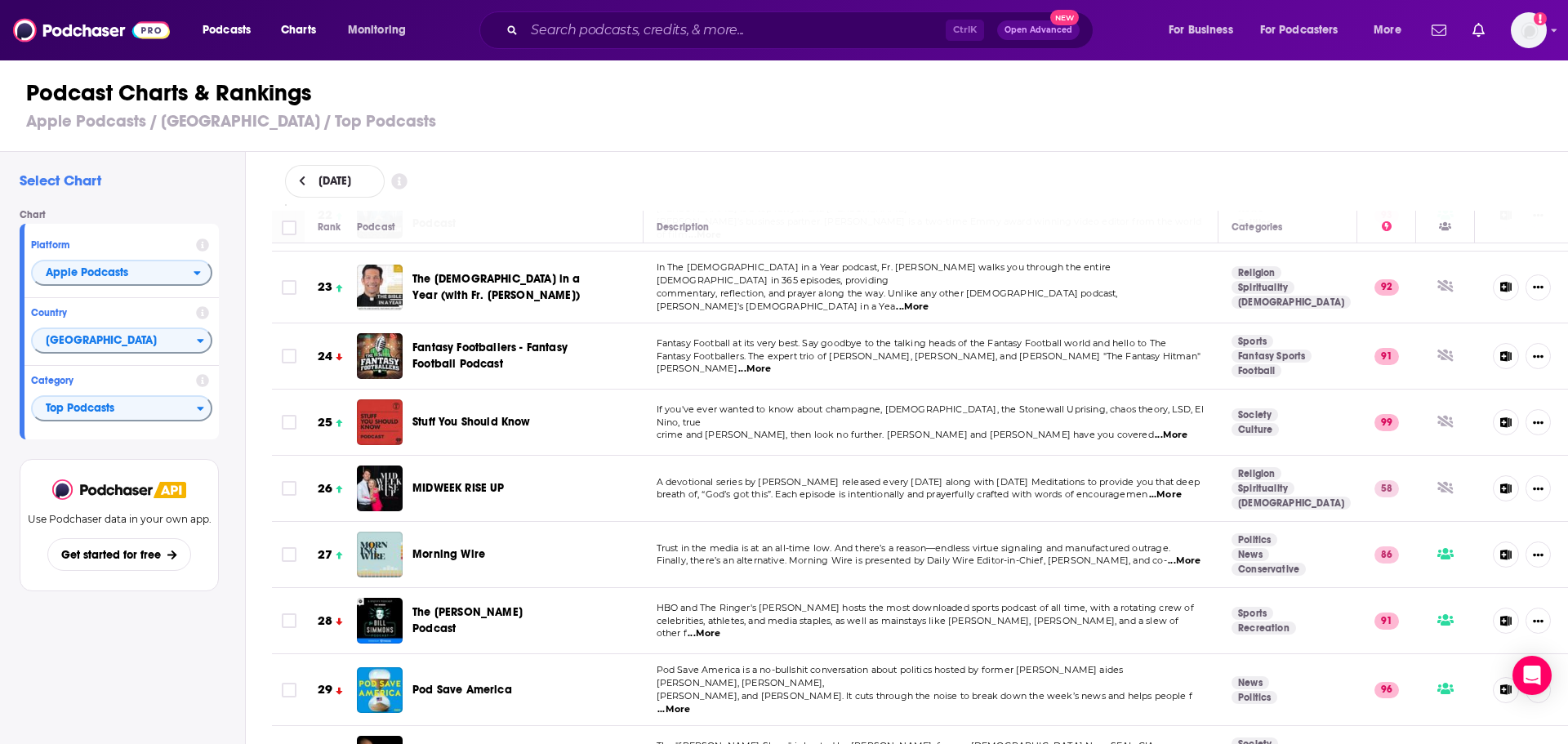
scroll to position [1552, 0]
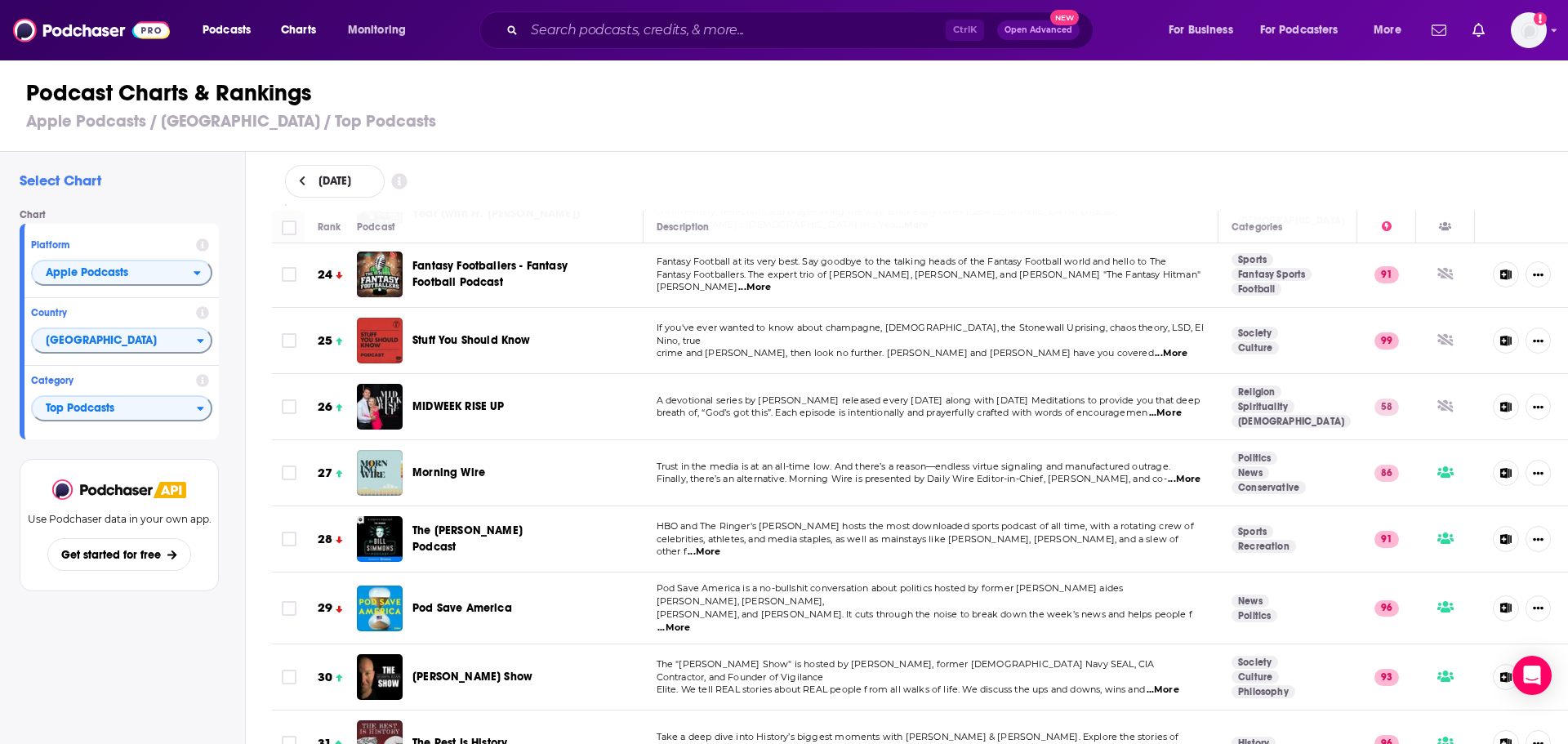
click at [782, 407] on span "...More" at bounding box center [1165, 413] width 33 height 13
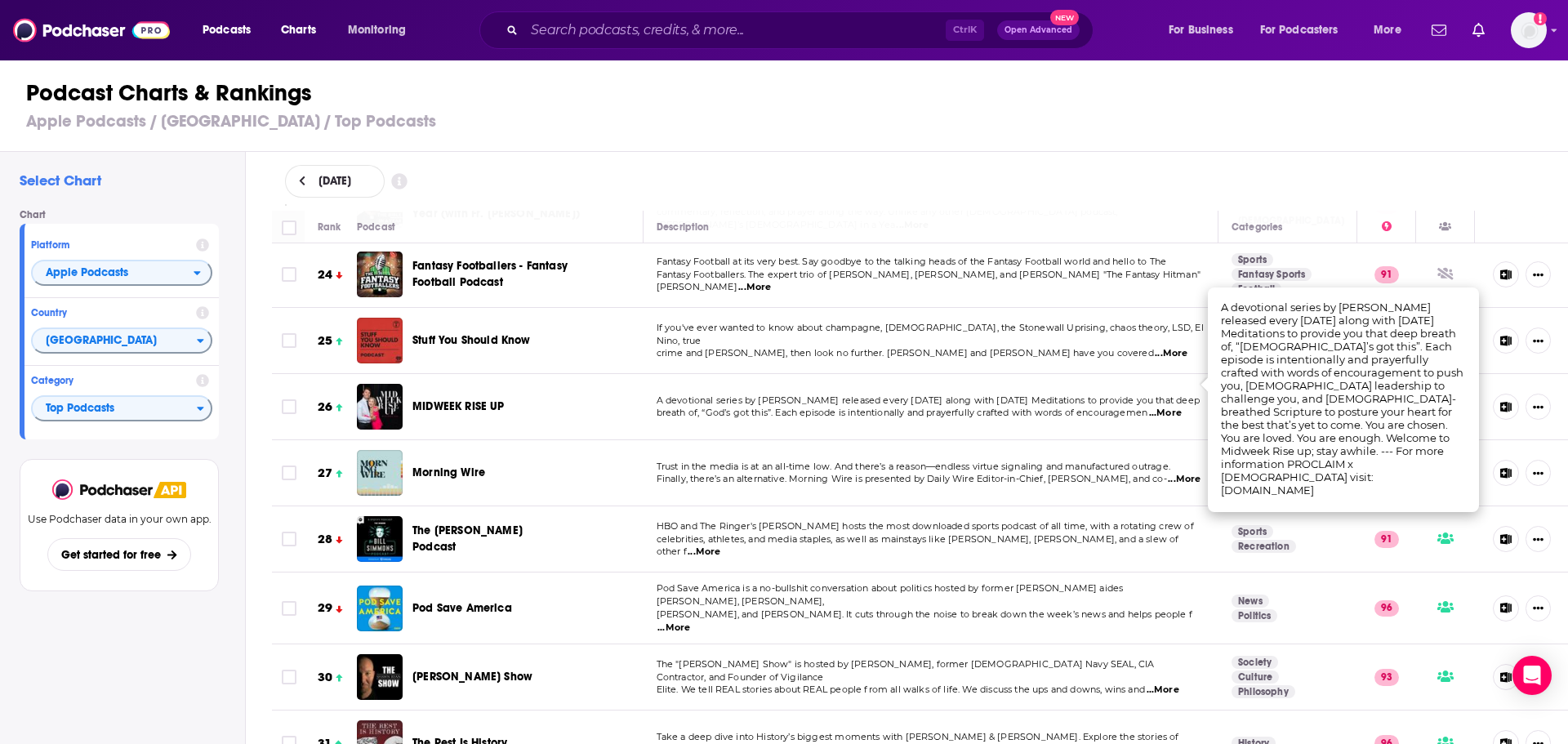
click at [573, 374] on td "MIDWEEK RISE UP" at bounding box center [499, 407] width 287 height 67
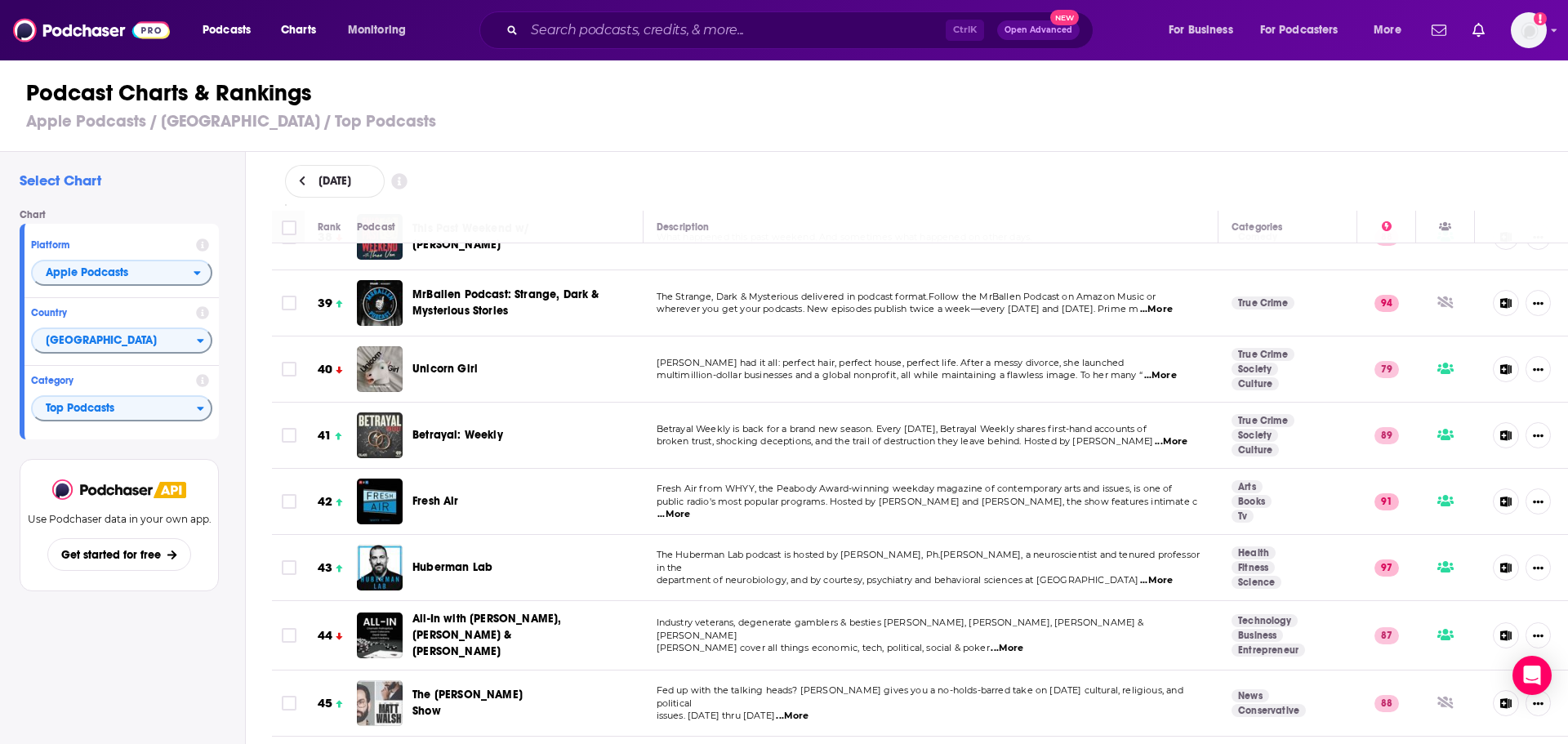
scroll to position [2696, 0]
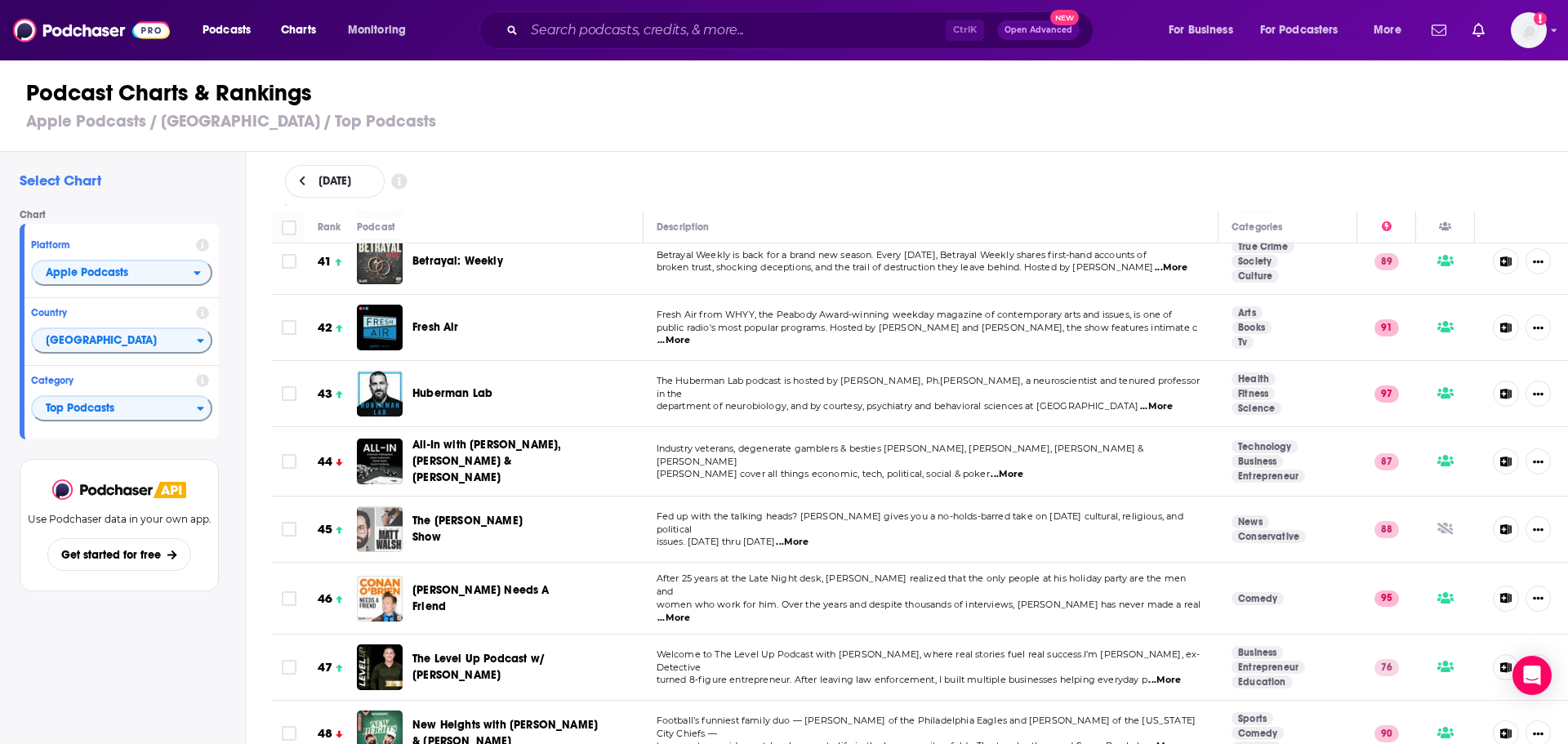
click at [782, 468] on span "...More" at bounding box center [1007, 474] width 33 height 13
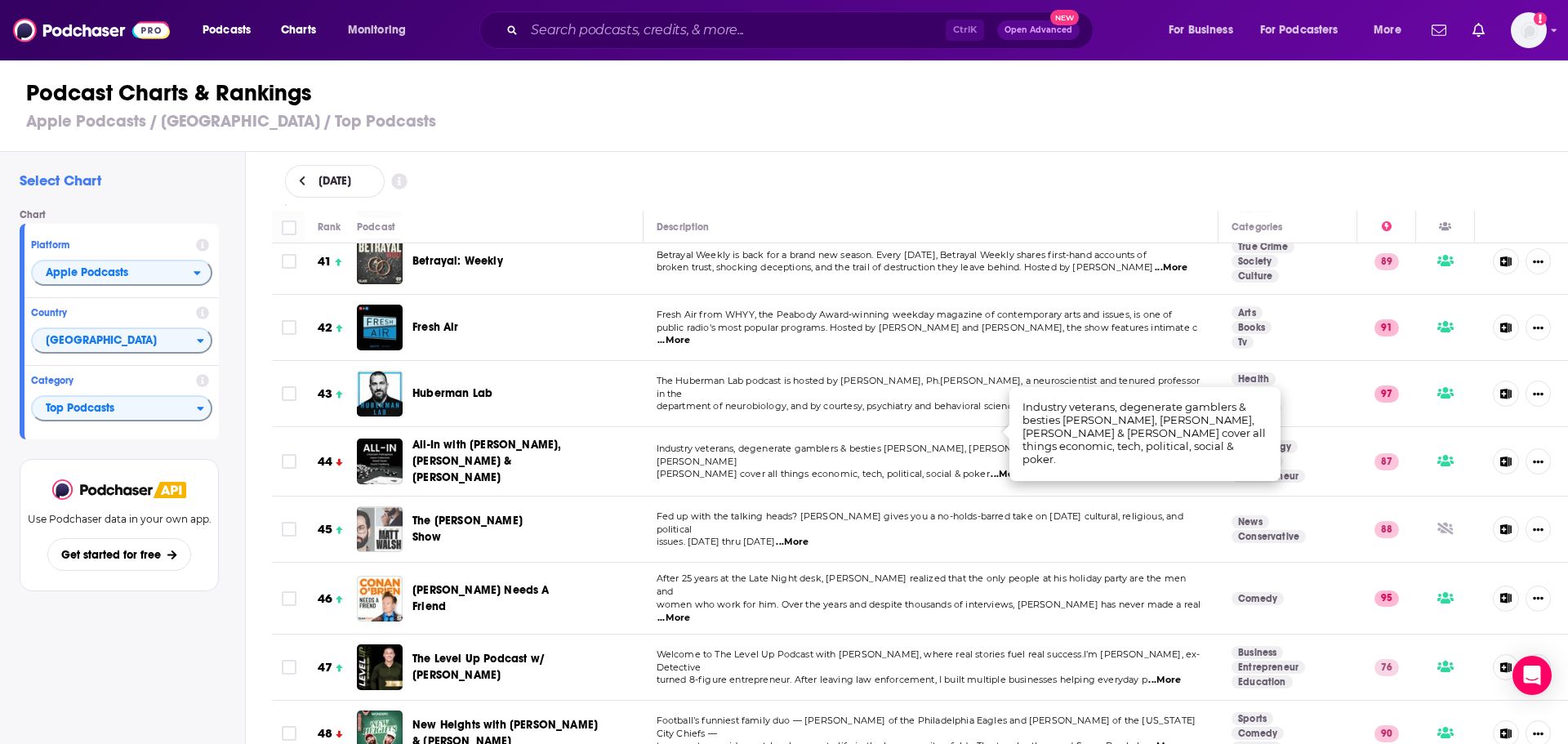
click at [780, 453] on td "Industry veterans, degenerate gamblers & besties Chamath Palihapitiya, Jason Ca…" at bounding box center [931, 462] width 576 height 70
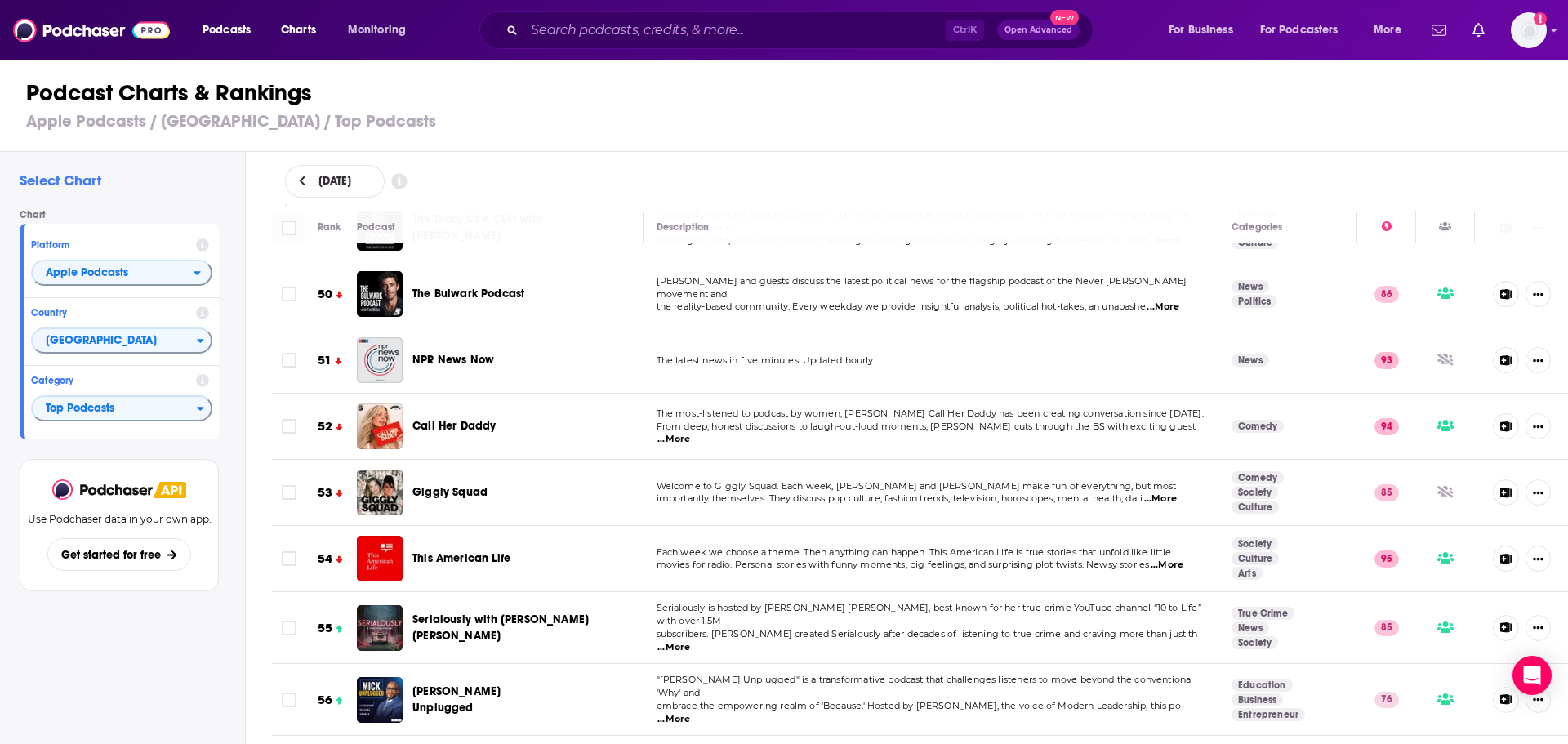
scroll to position [3431, 0]
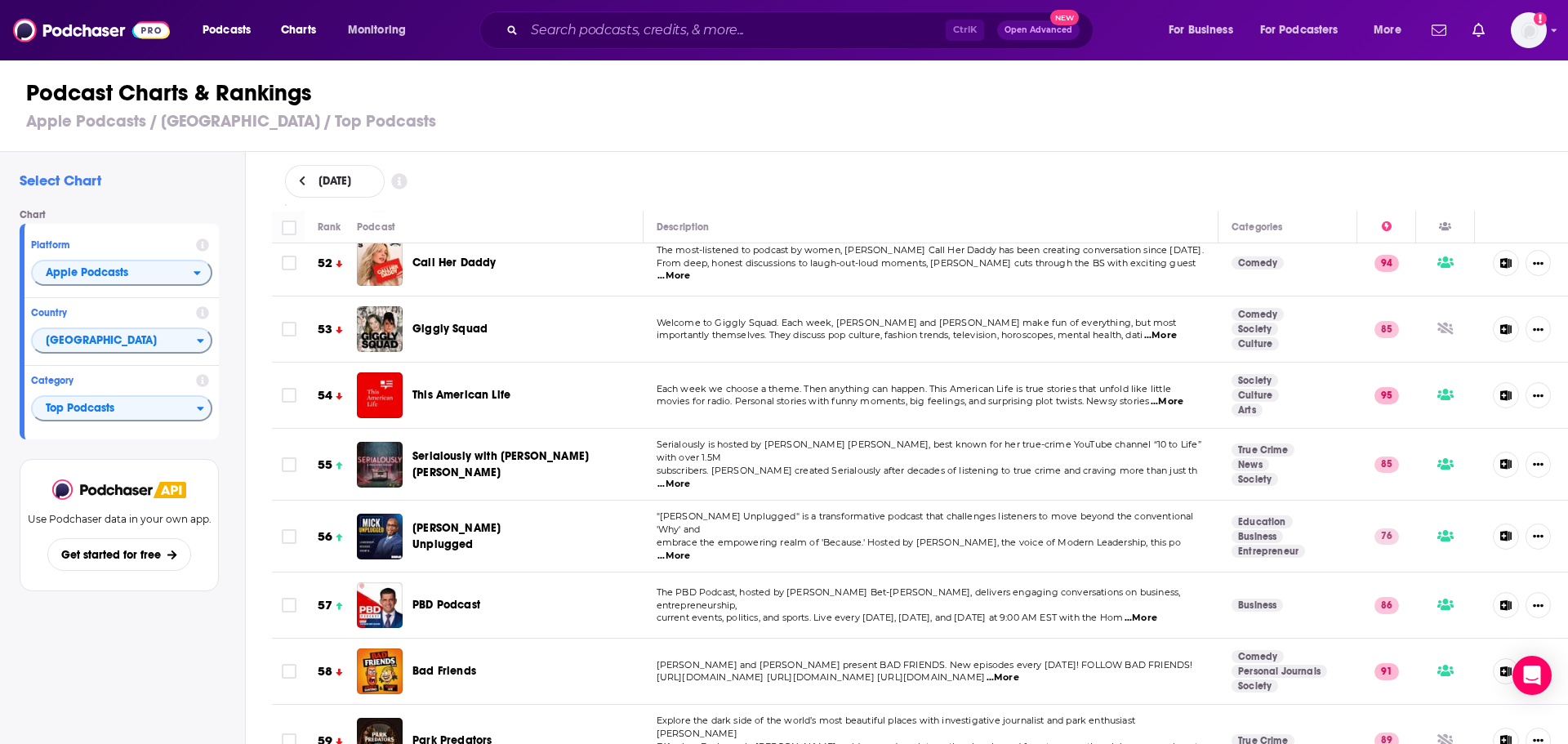
click at [690, 549] on span "...More" at bounding box center [673, 555] width 33 height 13
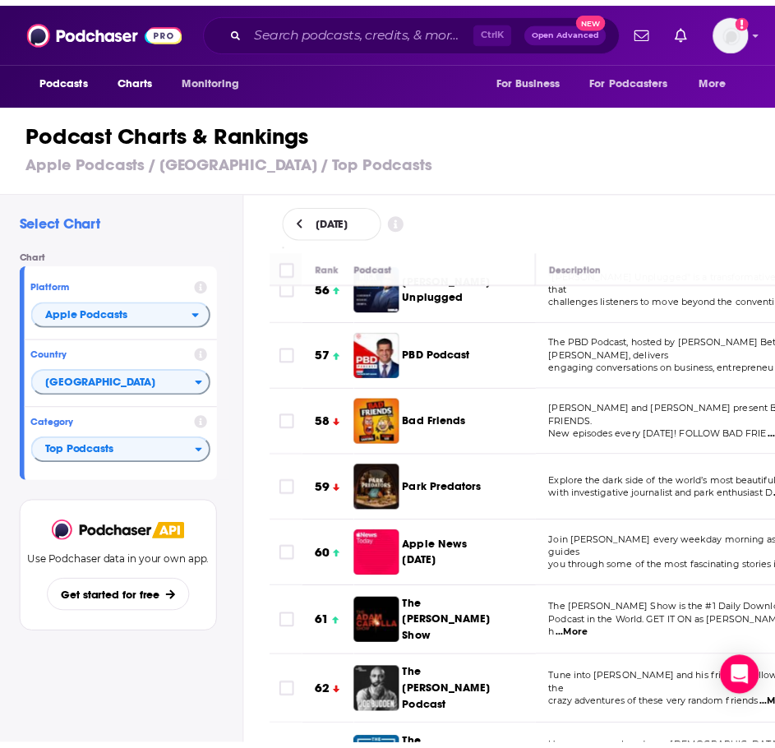
scroll to position [3317, 0]
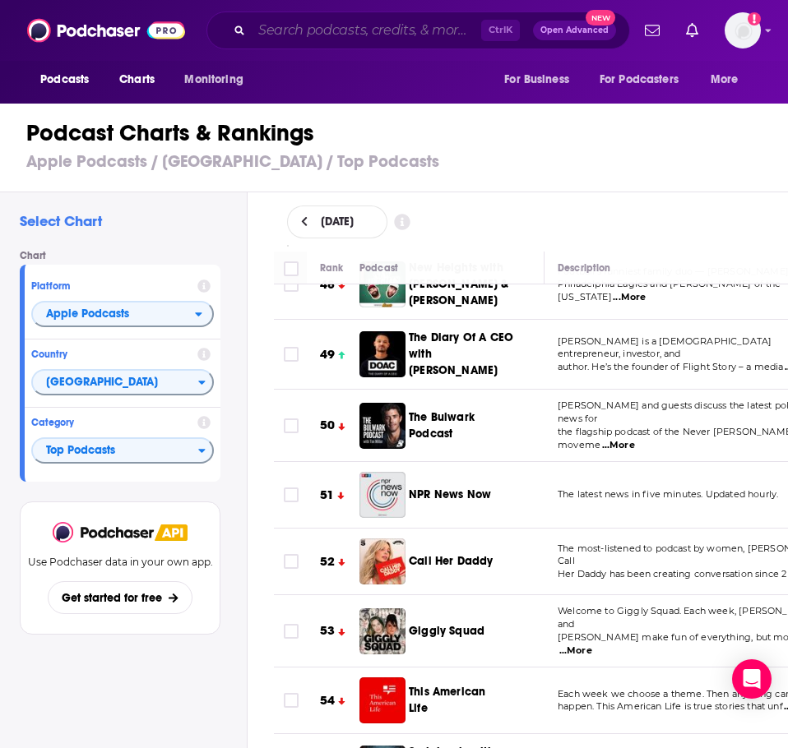
click at [293, 36] on input "Search podcasts, credits, & more..." at bounding box center [366, 30] width 229 height 26
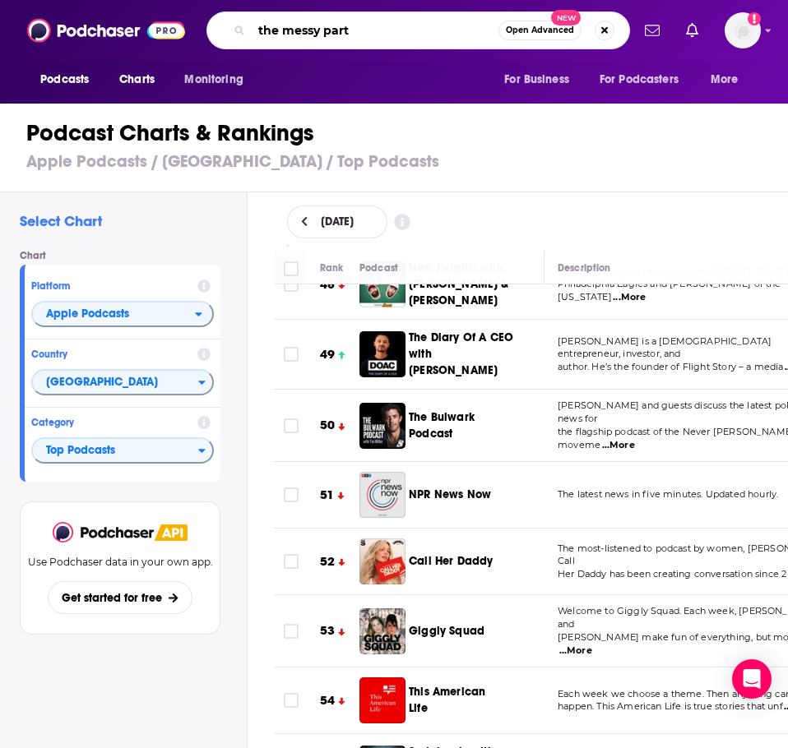
type input "the messy parts"
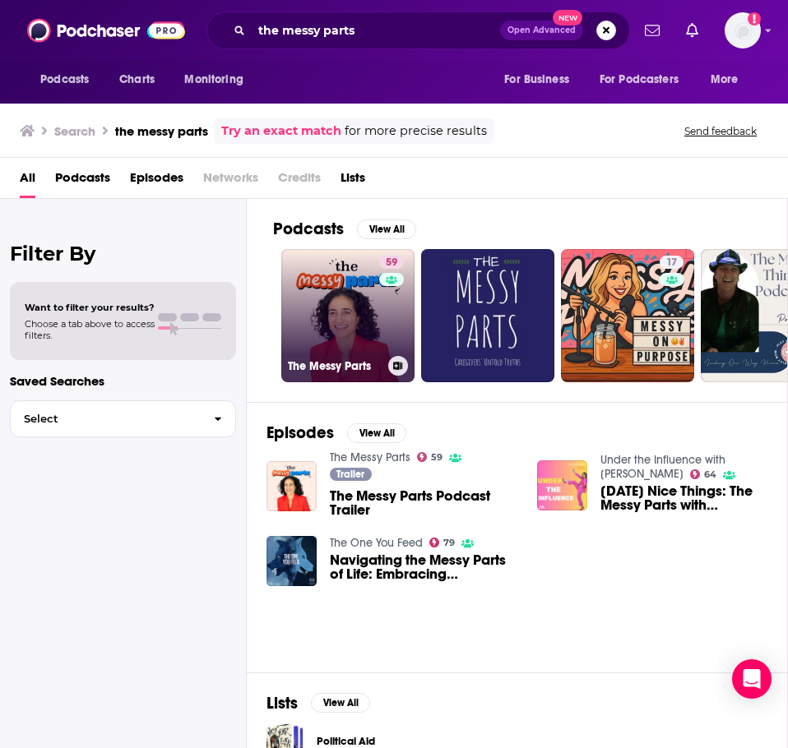
click at [368, 336] on link "59 The Messy Parts" at bounding box center [347, 315] width 133 height 133
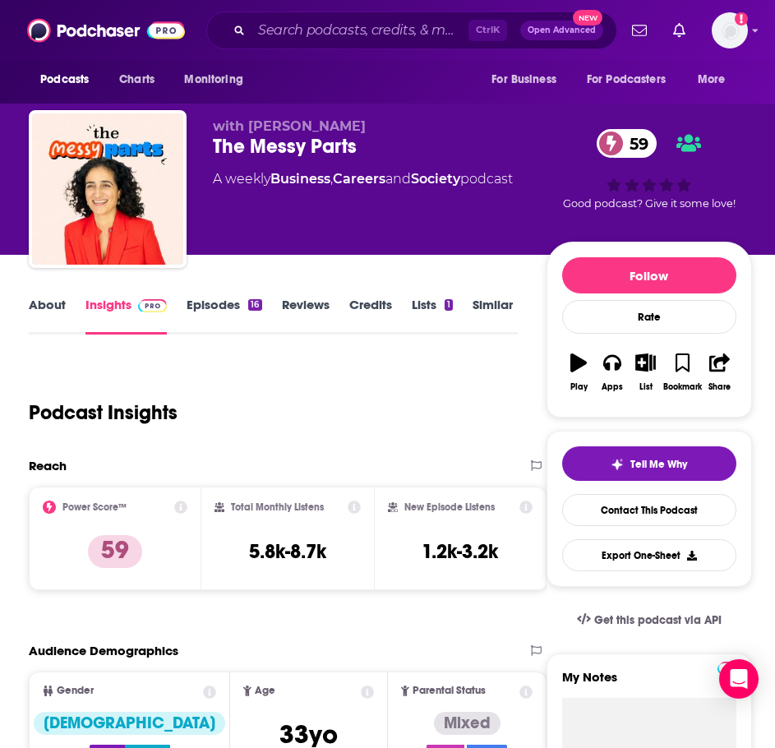
click at [58, 311] on link "About" at bounding box center [47, 316] width 37 height 38
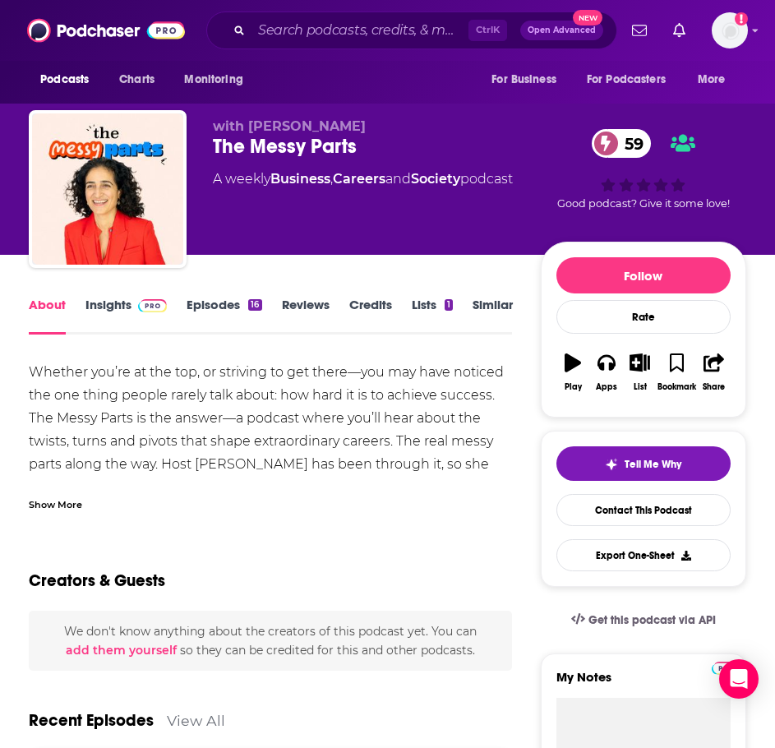
click at [66, 502] on div "Show More" at bounding box center [55, 504] width 53 height 16
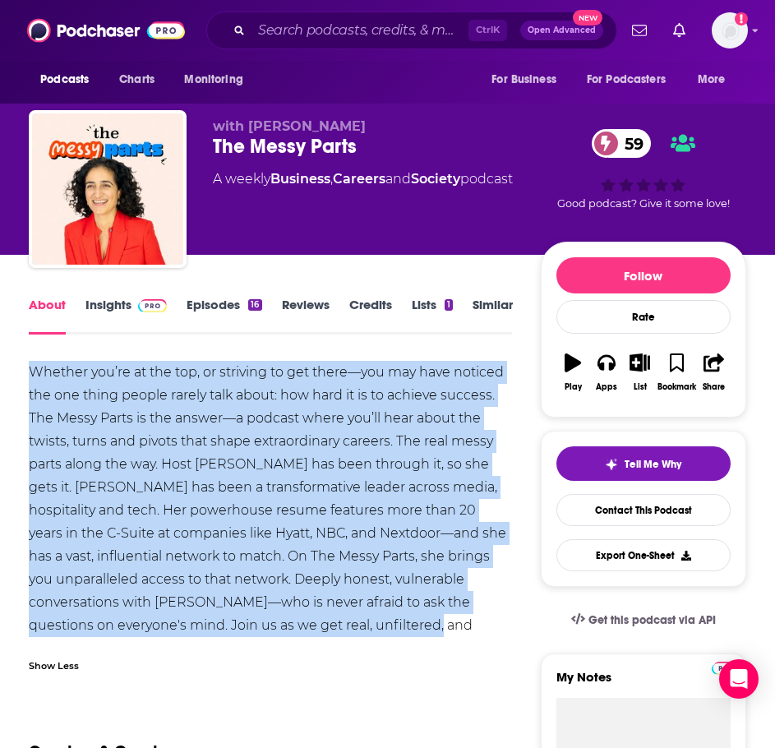
drag, startPoint x: 444, startPoint y: 630, endPoint x: 34, endPoint y: 362, distance: 490.2
click at [34, 362] on div "Whether you’re at the top, or striving to get there—you may have noticed the on…" at bounding box center [271, 510] width 484 height 299
copy div "Whether you’re at the top, or striving to get there—you may have noticed the on…"
click at [106, 314] on link "Insights" at bounding box center [126, 316] width 81 height 38
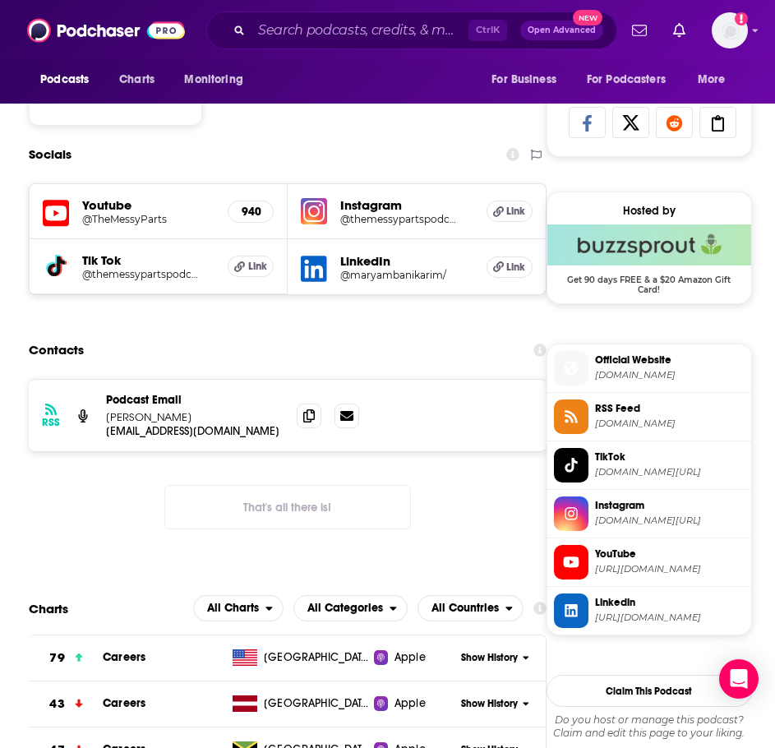
scroll to position [1069, 0]
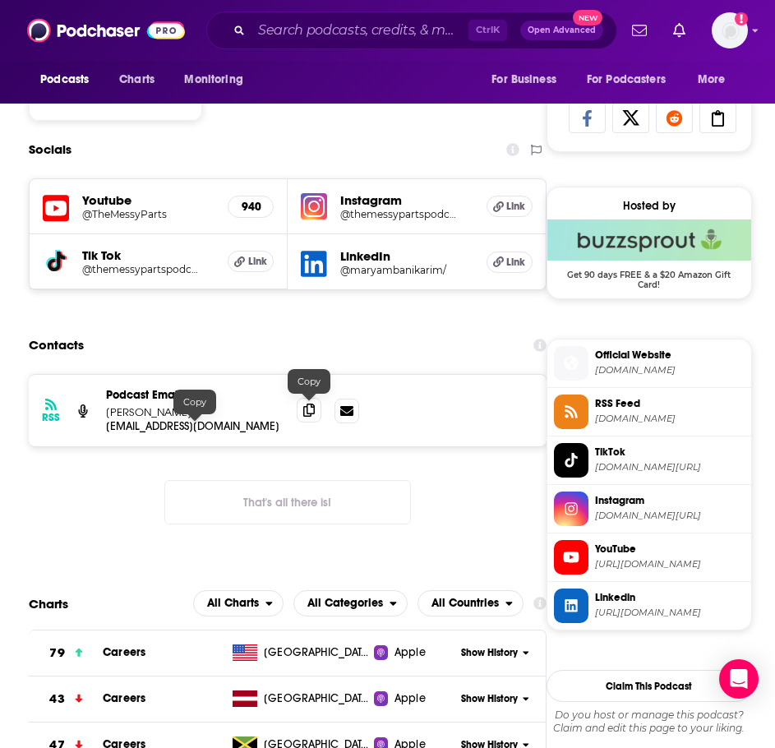
click at [309, 409] on icon at bounding box center [309, 410] width 12 height 13
click at [346, 30] on input "Search podcasts, credits, & more..." at bounding box center [360, 30] width 217 height 26
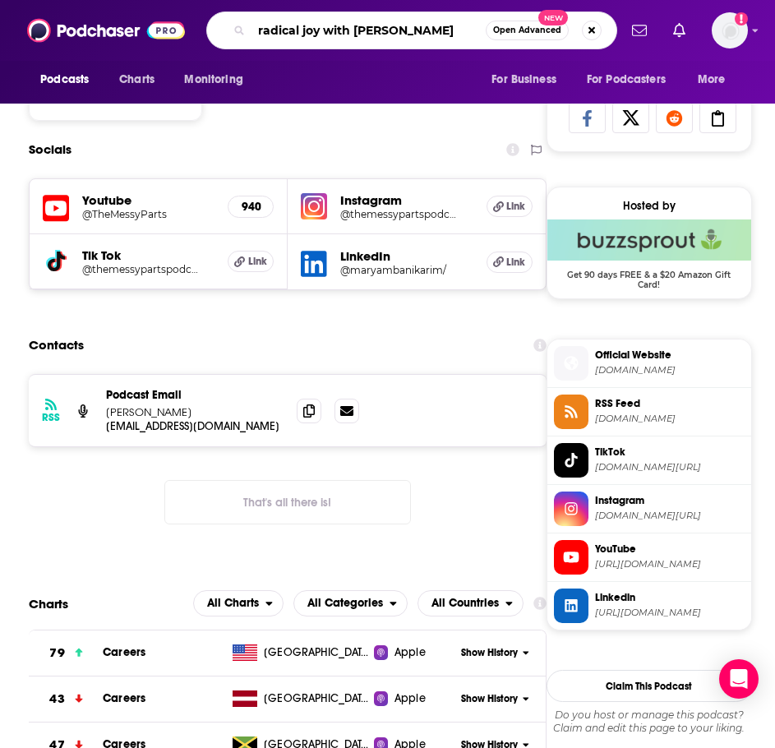
type input "radical joy with james bullard"
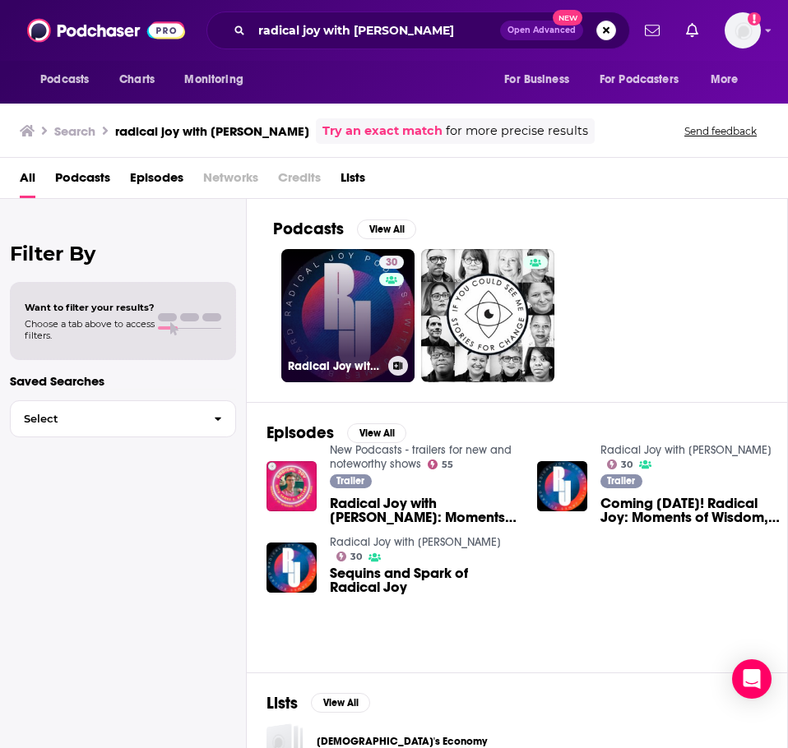
click at [340, 311] on link "30 Radical Joy with James Bullard" at bounding box center [347, 315] width 133 height 133
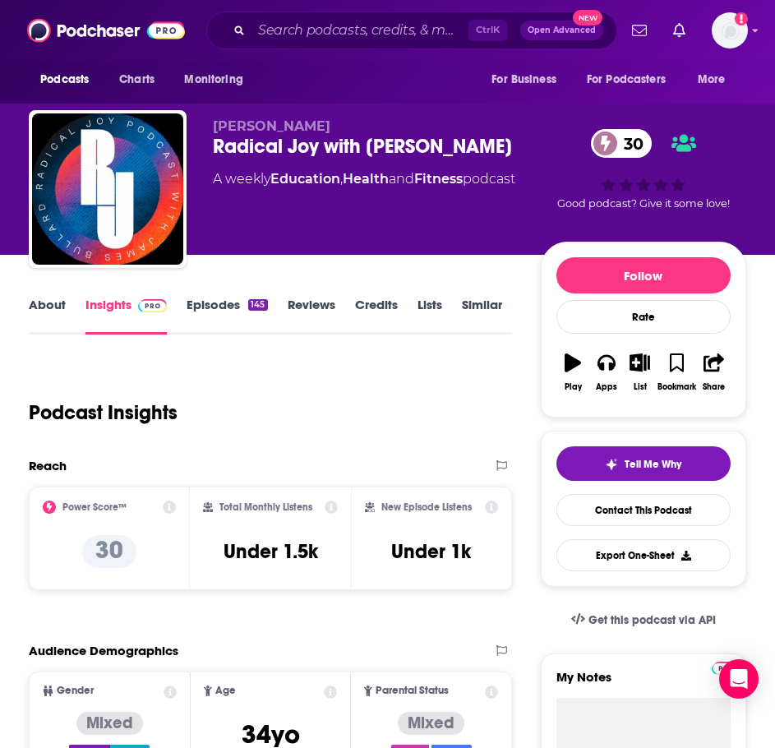
click at [45, 312] on link "About" at bounding box center [47, 316] width 37 height 38
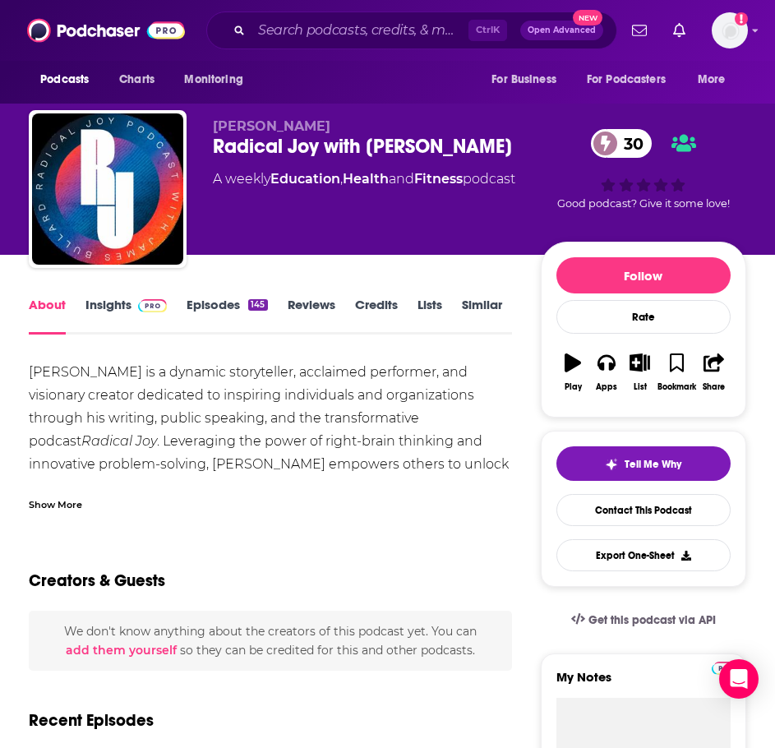
click at [65, 512] on div "Show More" at bounding box center [55, 504] width 53 height 16
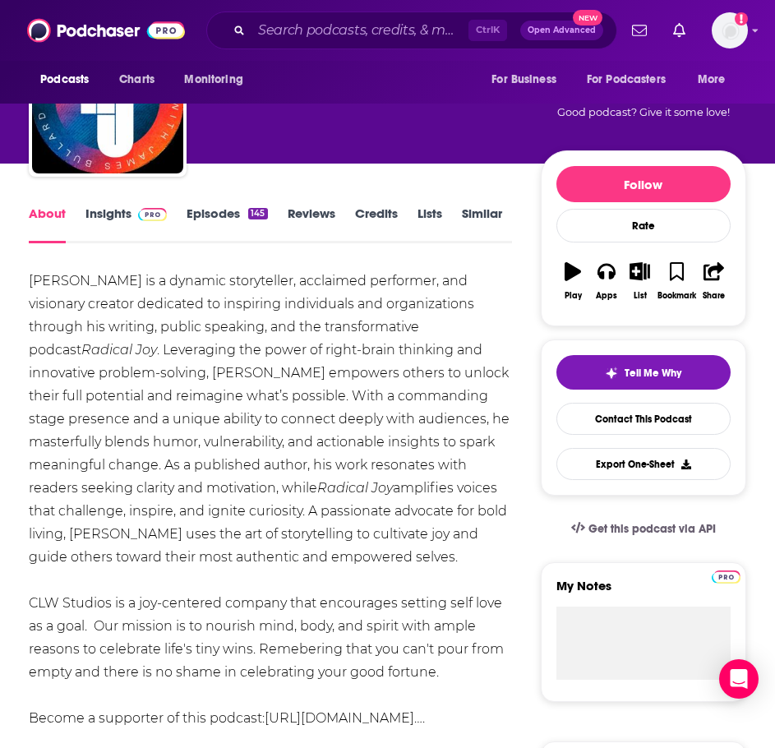
scroll to position [164, 0]
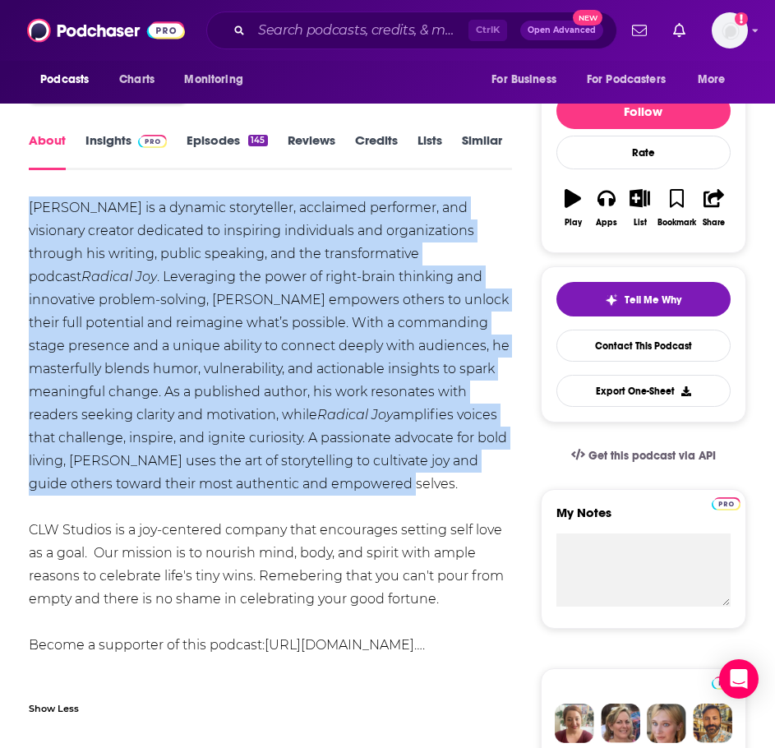
drag, startPoint x: 206, startPoint y: 478, endPoint x: 25, endPoint y: 203, distance: 328.9
copy div "James Bullard is a dynamic storyteller, acclaimed performer, and visionary crea…"
click at [137, 141] on span at bounding box center [149, 140] width 35 height 16
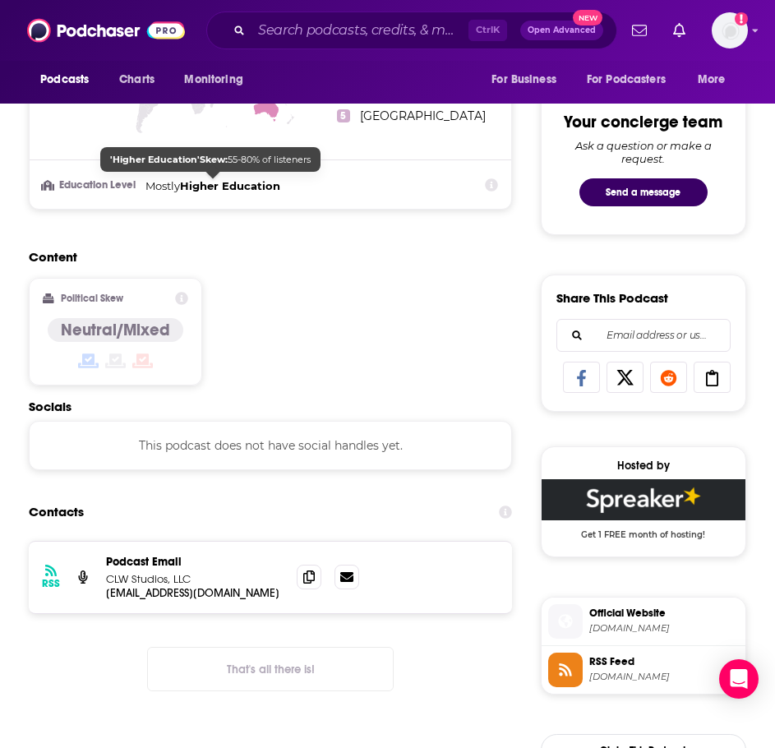
scroll to position [905, 0]
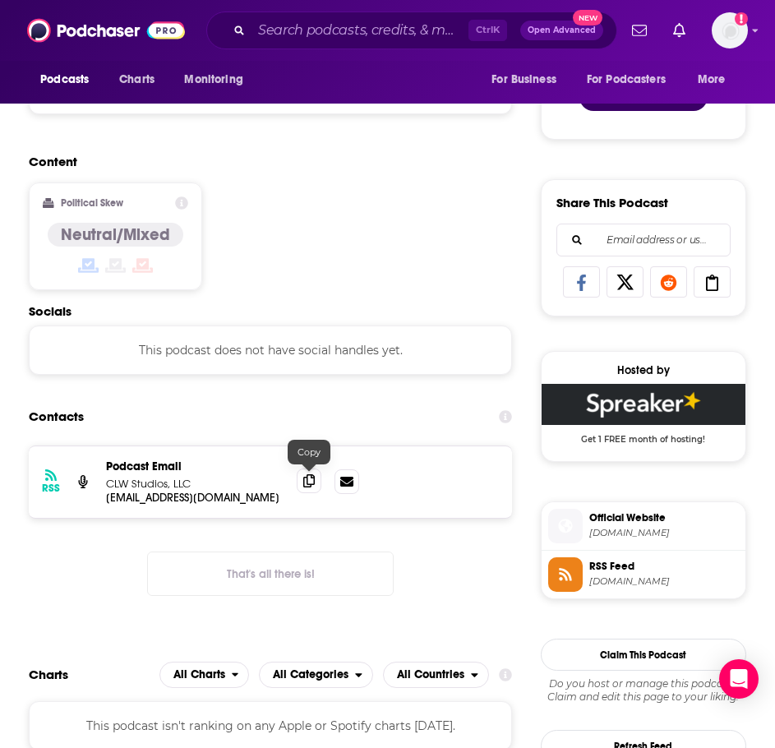
click at [314, 486] on icon at bounding box center [309, 480] width 12 height 13
click at [331, 27] on input "Search podcasts, credits, & more..." at bounding box center [360, 30] width 217 height 26
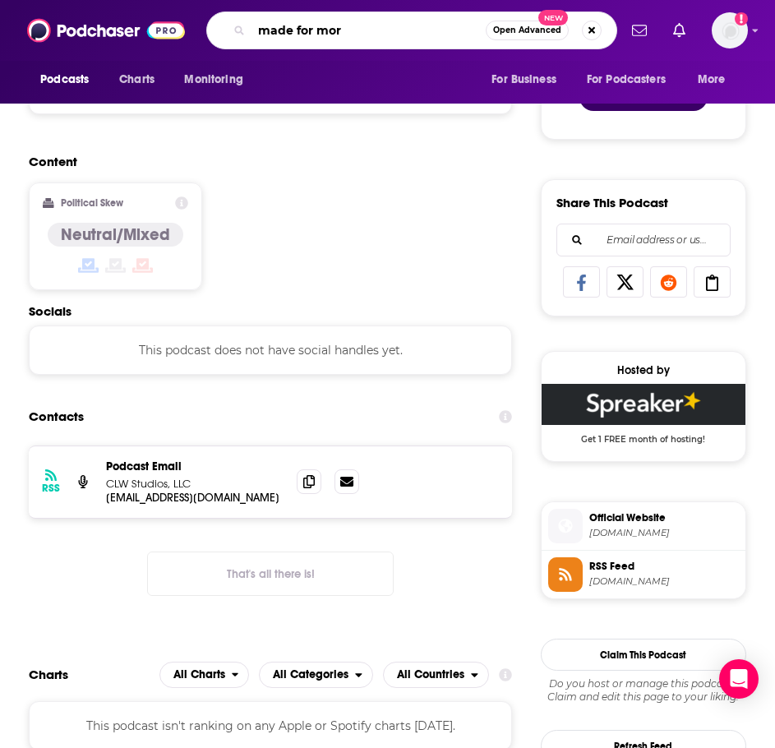
type input "made for more"
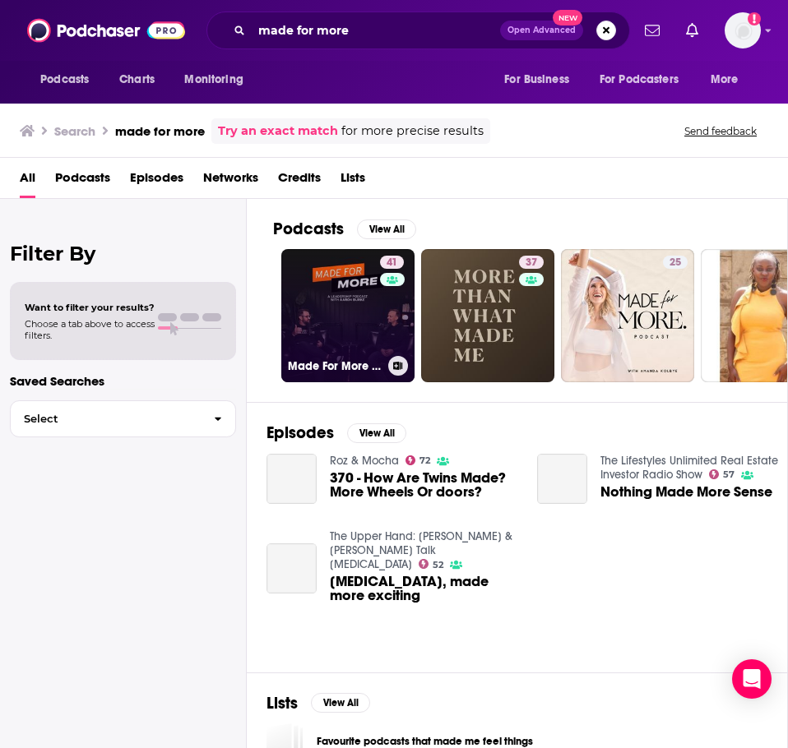
click at [340, 278] on link "41 Made For More Leadership Podcast" at bounding box center [347, 315] width 133 height 133
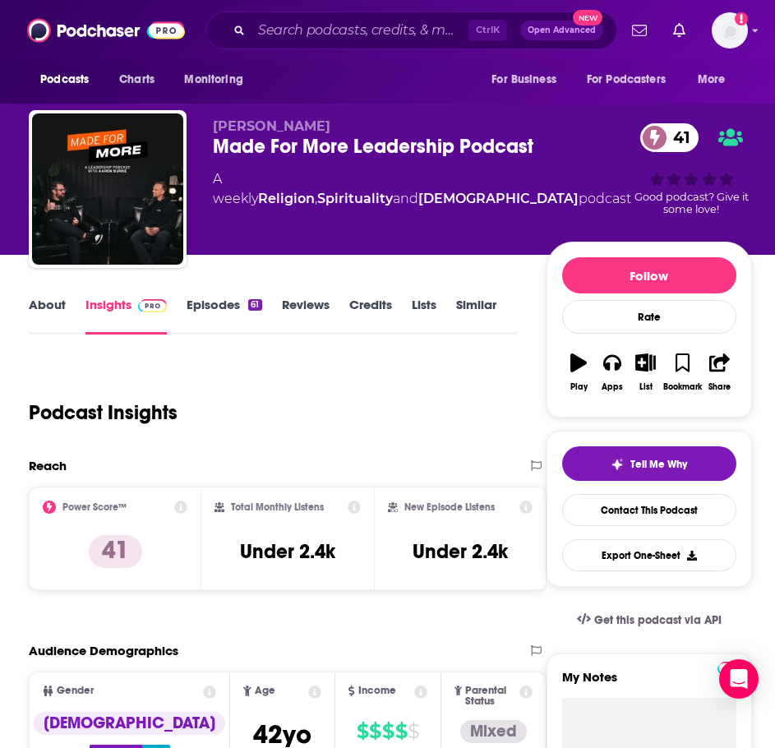
click at [52, 308] on link "About" at bounding box center [47, 316] width 37 height 38
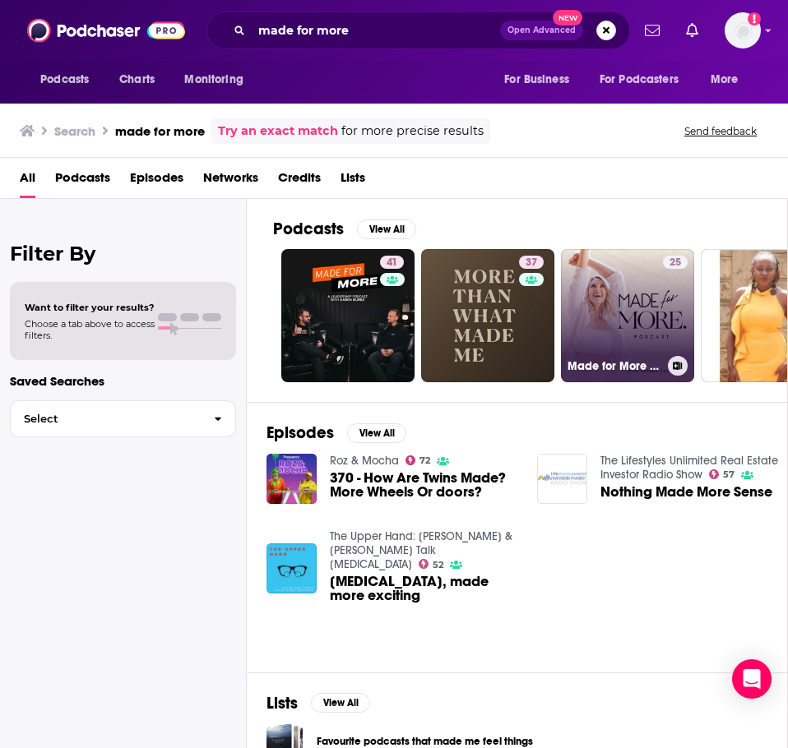
click at [618, 289] on link "25 Made for More with Amanda Kolbye" at bounding box center [627, 315] width 133 height 133
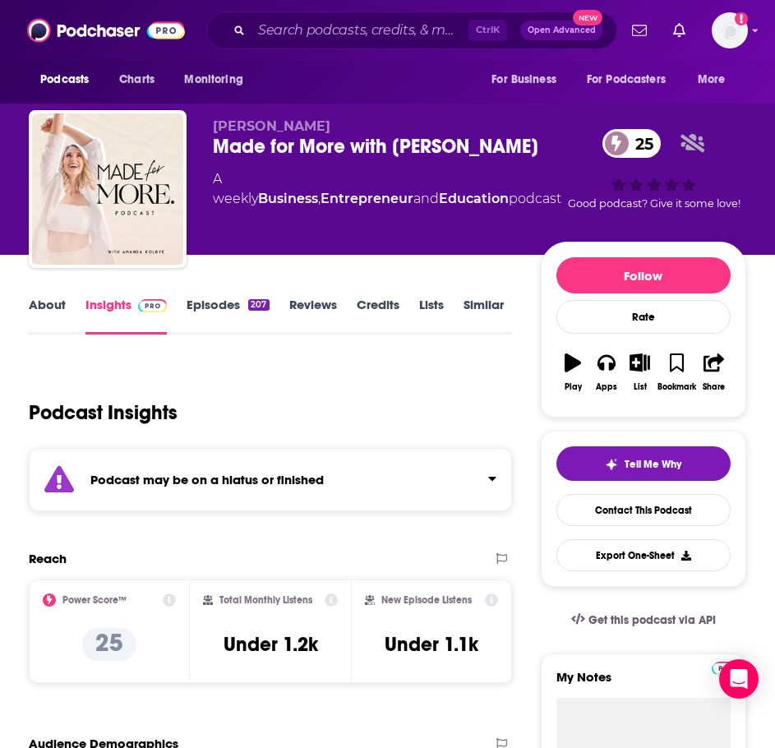
click at [295, 499] on div "Podcast may be on a hiatus or finished" at bounding box center [271, 479] width 484 height 63
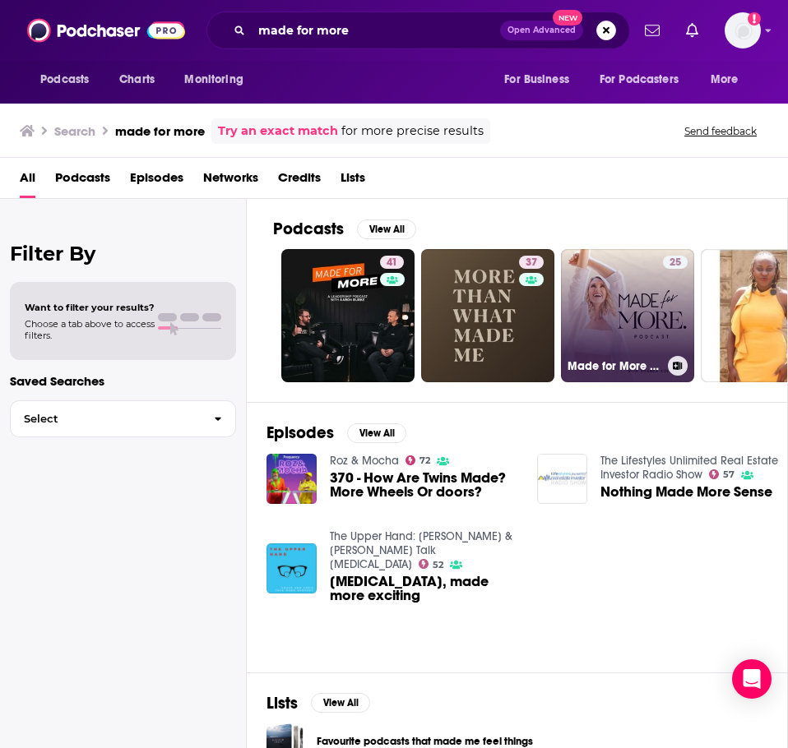
click at [609, 312] on link "25 Made for More with Amanda Kolbye" at bounding box center [627, 315] width 133 height 133
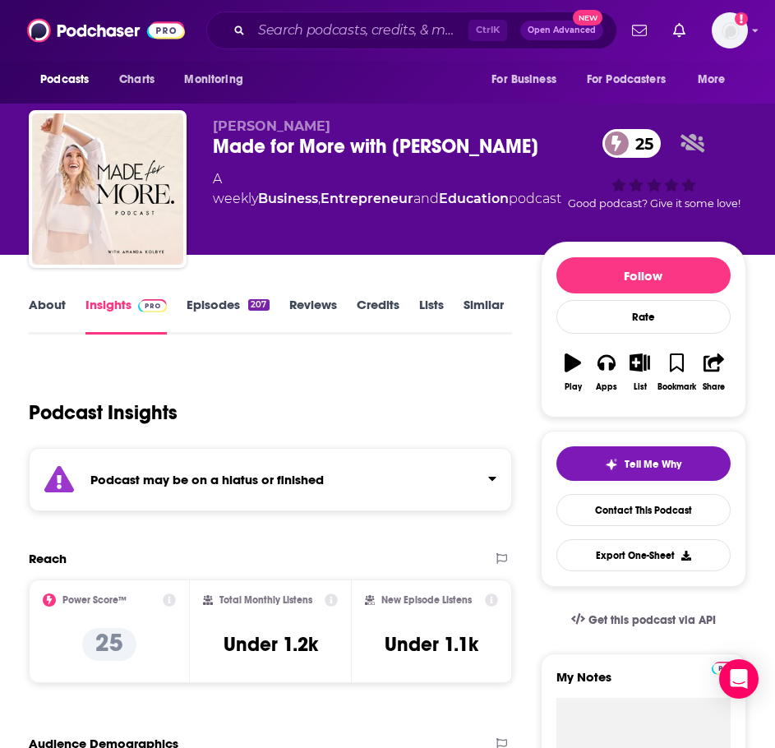
click at [50, 319] on link "About" at bounding box center [47, 316] width 37 height 38
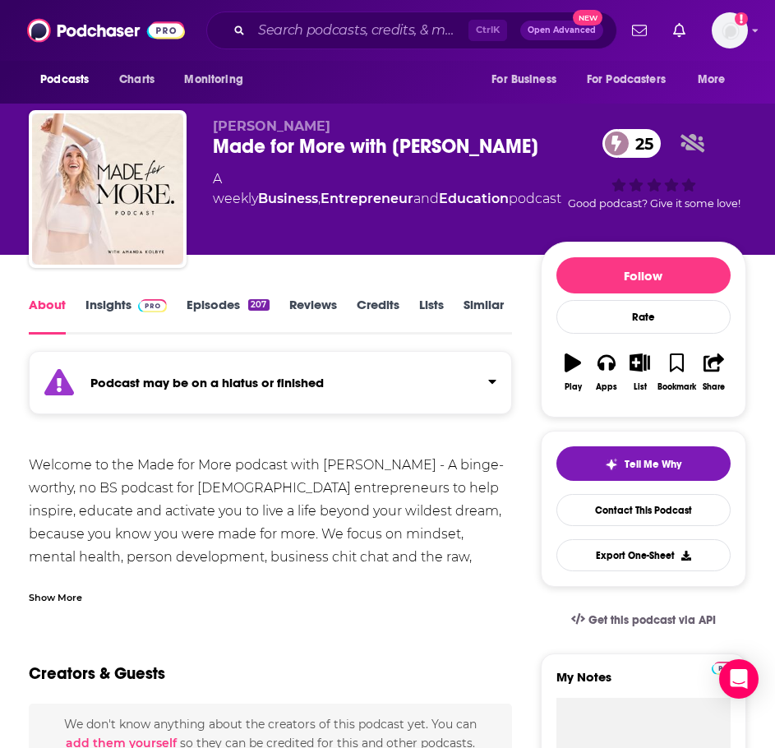
click at [75, 579] on div "Show More" at bounding box center [271, 591] width 484 height 28
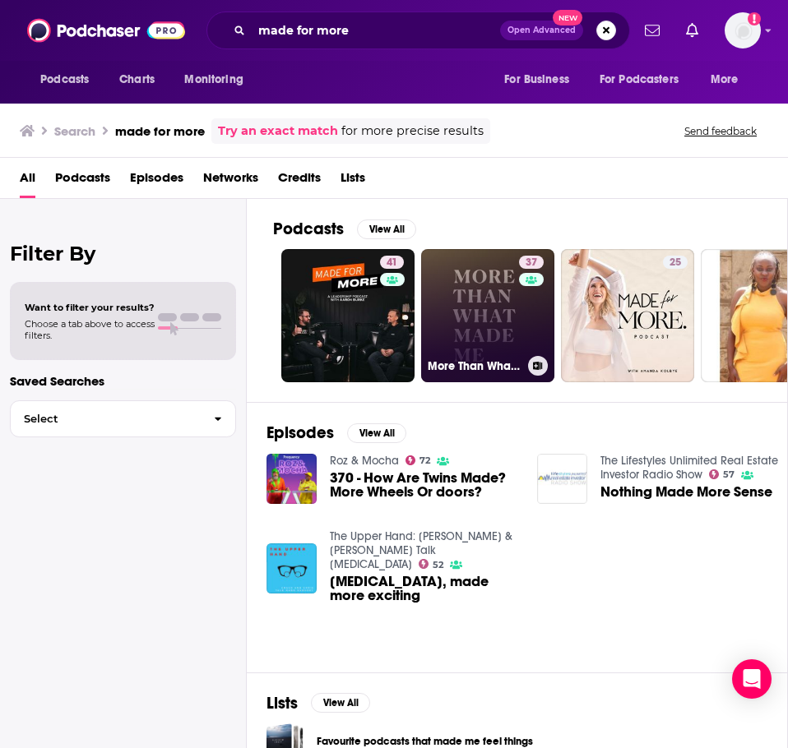
click at [473, 315] on link "37 More Than What Made Me" at bounding box center [487, 315] width 133 height 133
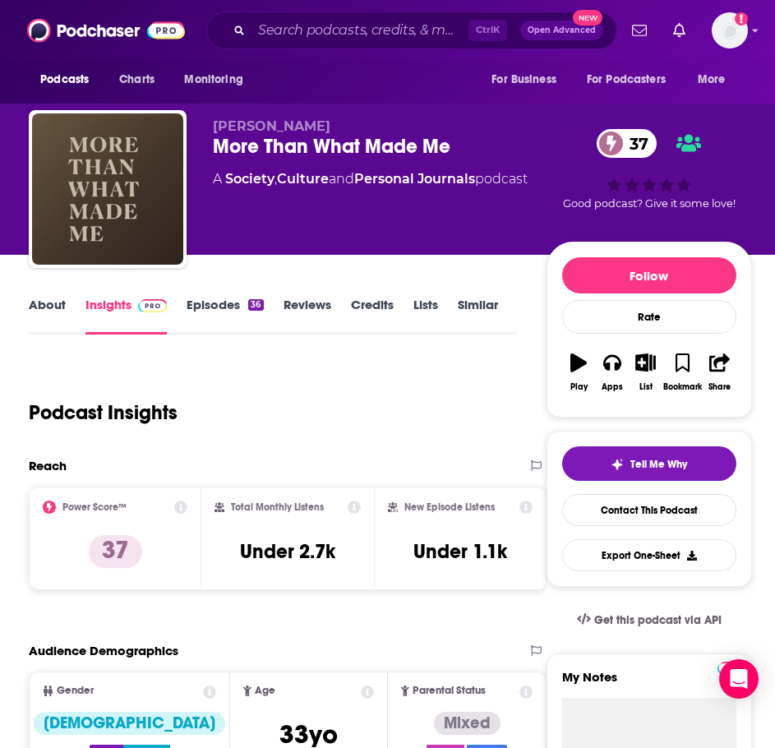
click at [54, 315] on link "About" at bounding box center [47, 316] width 37 height 38
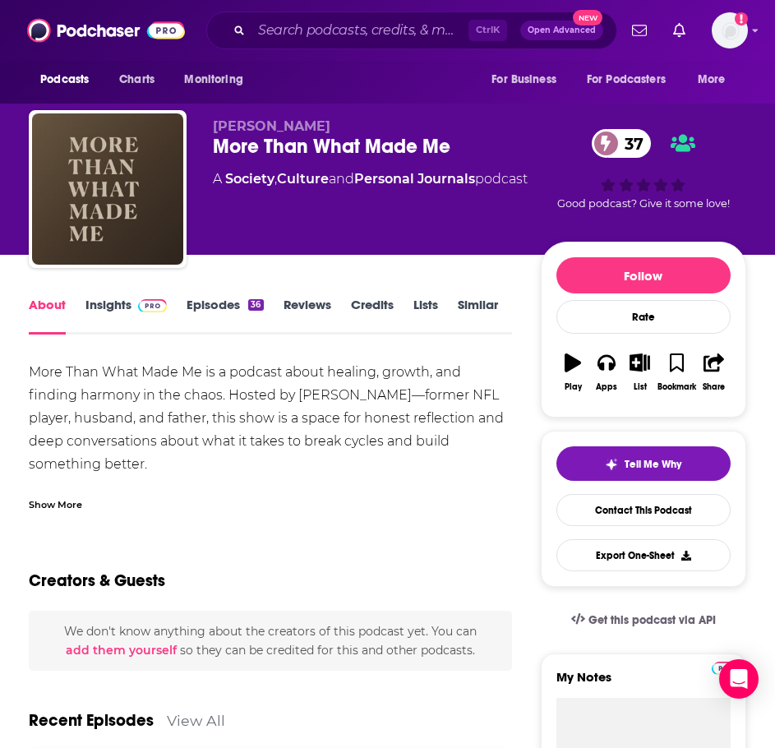
click at [64, 493] on div "Show More" at bounding box center [271, 498] width 484 height 28
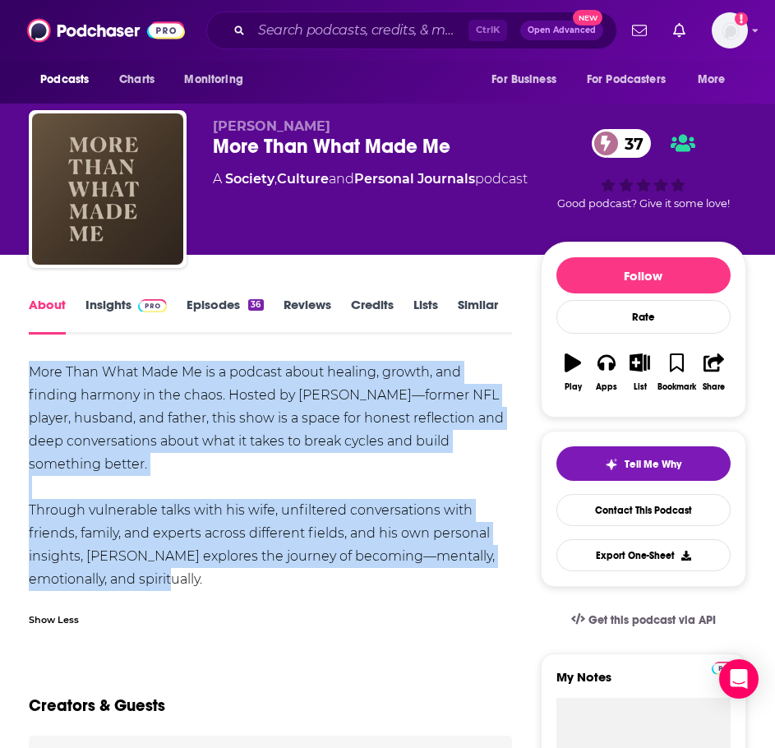
drag, startPoint x: 166, startPoint y: 581, endPoint x: 25, endPoint y: 364, distance: 258.0
copy div "More Than What Made Me is a podcast about healing, growth, and finding harmony …"
click at [110, 303] on link "Insights" at bounding box center [126, 316] width 81 height 38
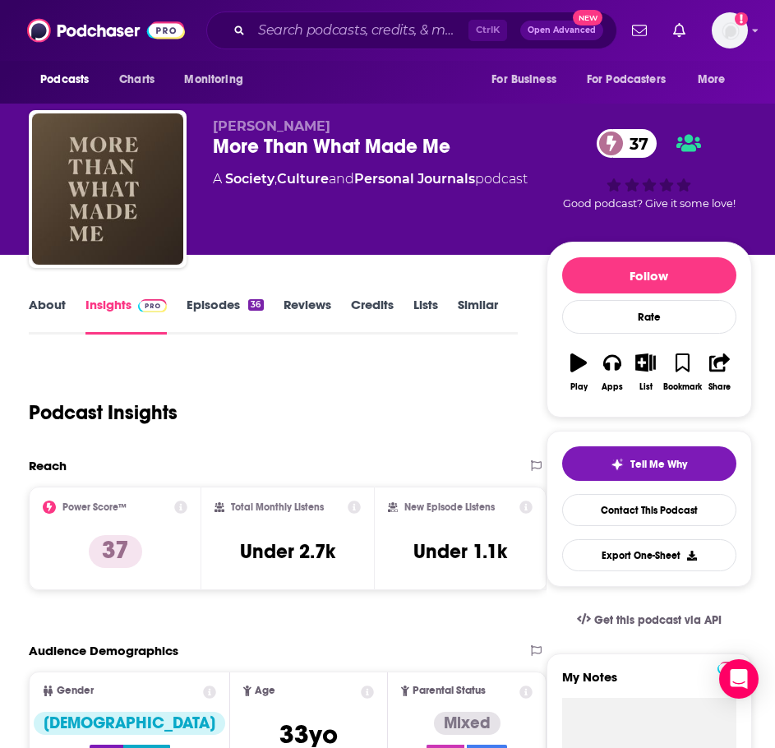
click at [230, 307] on link "Episodes 36" at bounding box center [225, 316] width 76 height 38
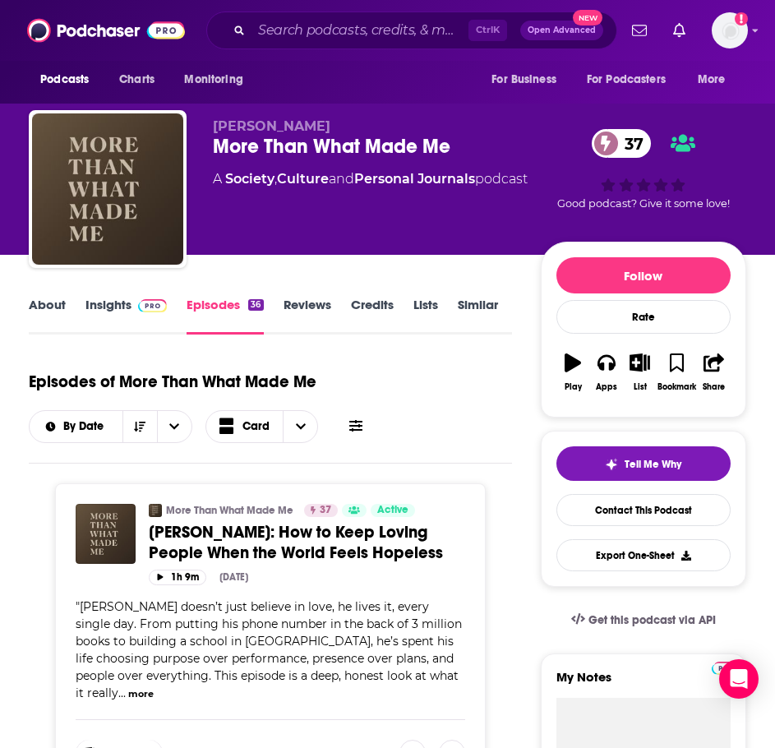
click at [291, 551] on span "Bob Goff: How to Keep Loving People When the World Feels Hopeless" at bounding box center [296, 542] width 294 height 41
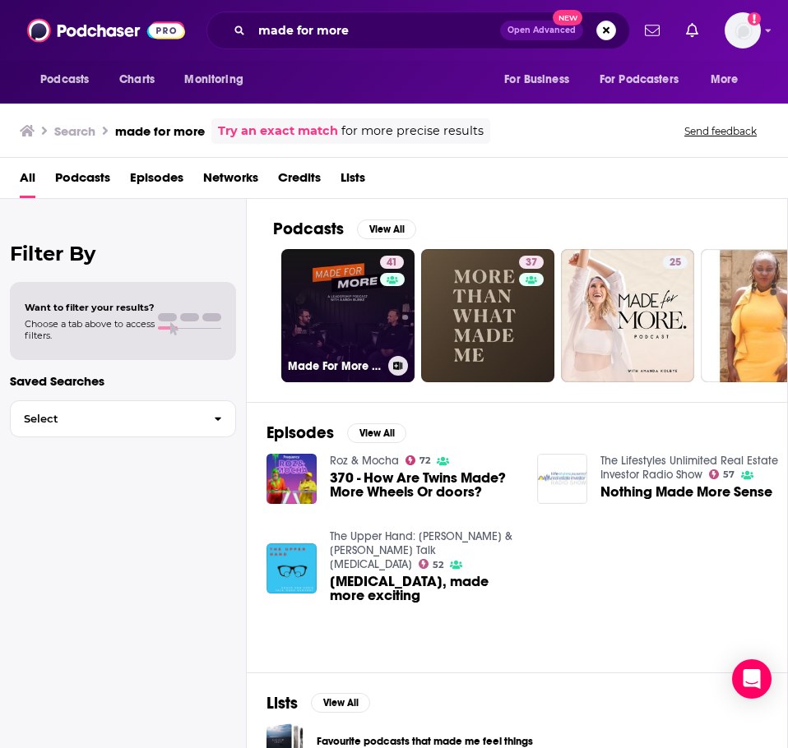
click at [337, 301] on link "41 Made For More Leadership Podcast" at bounding box center [347, 315] width 133 height 133
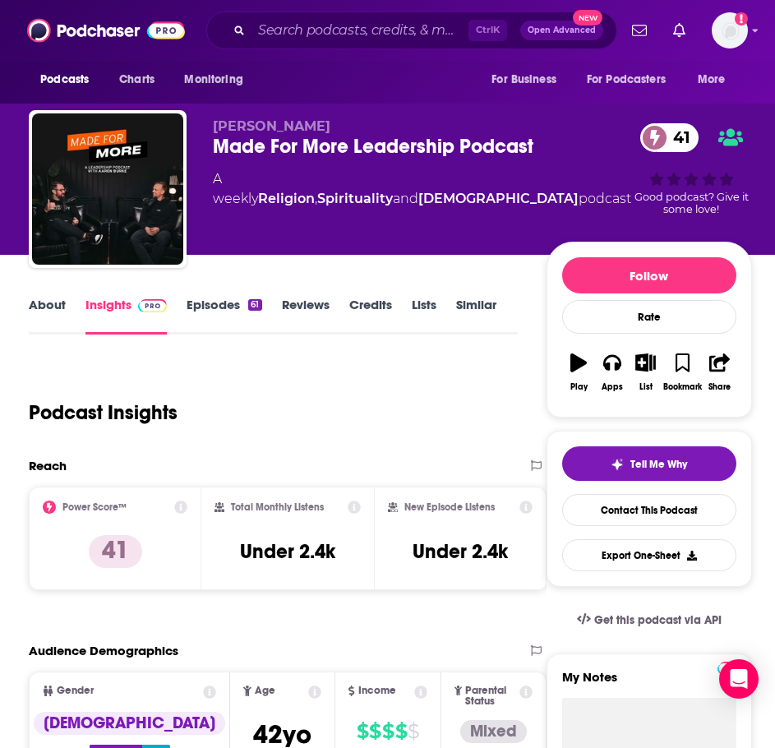
click at [54, 311] on link "About" at bounding box center [47, 316] width 37 height 38
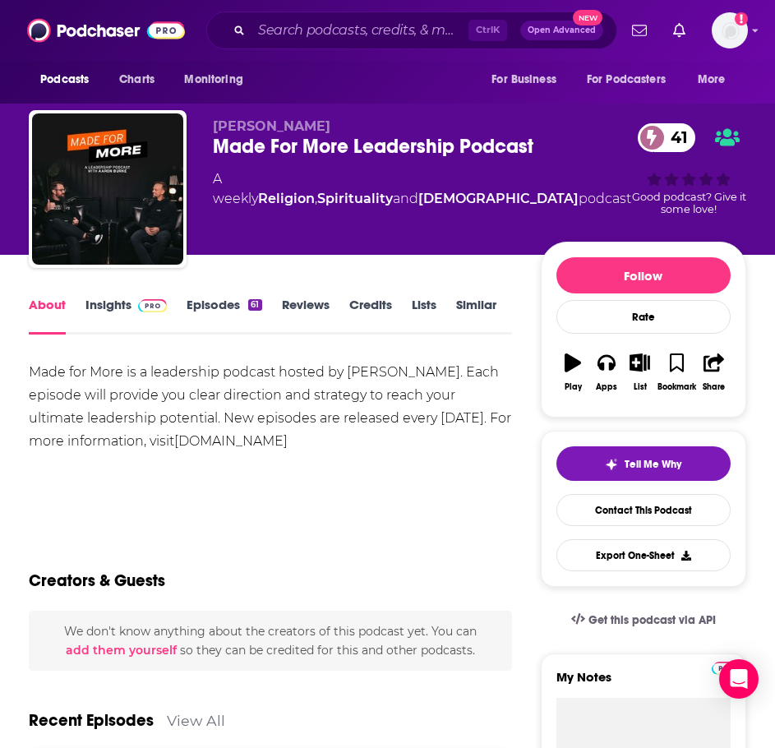
click at [234, 307] on link "Episodes 61" at bounding box center [224, 316] width 75 height 38
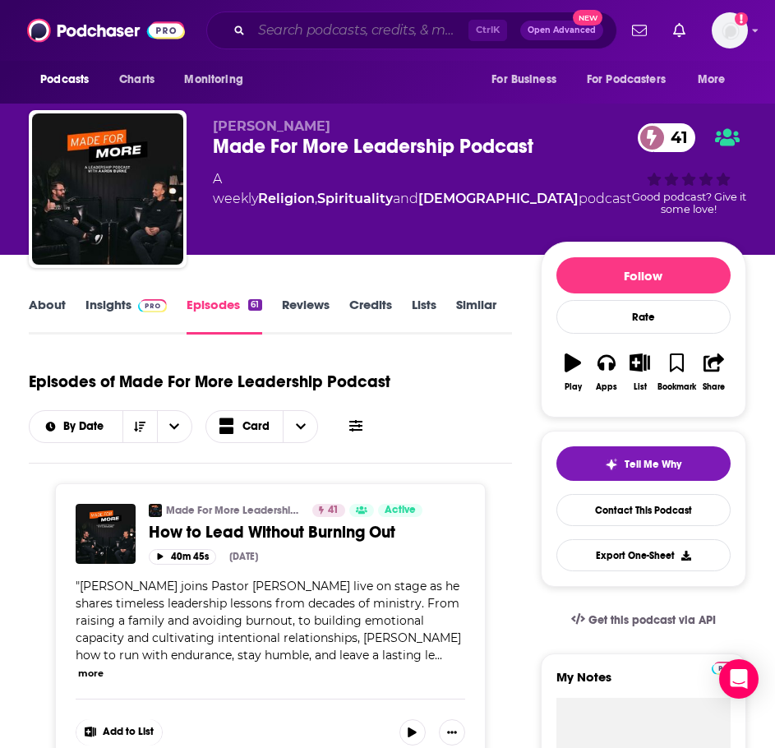
click at [315, 29] on input "Search podcasts, credits, & more..." at bounding box center [360, 30] width 217 height 26
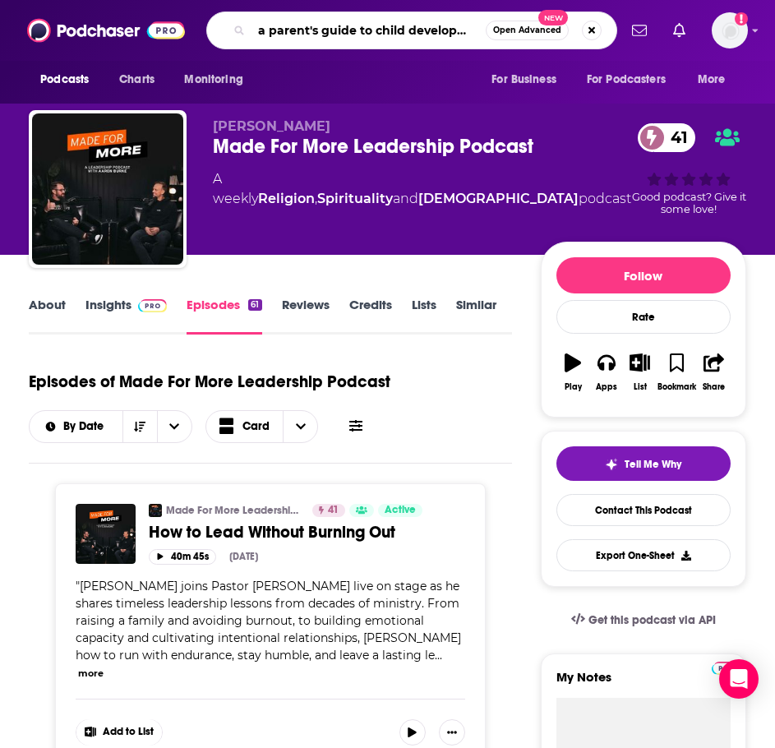
type input "a parent's guide to child development"
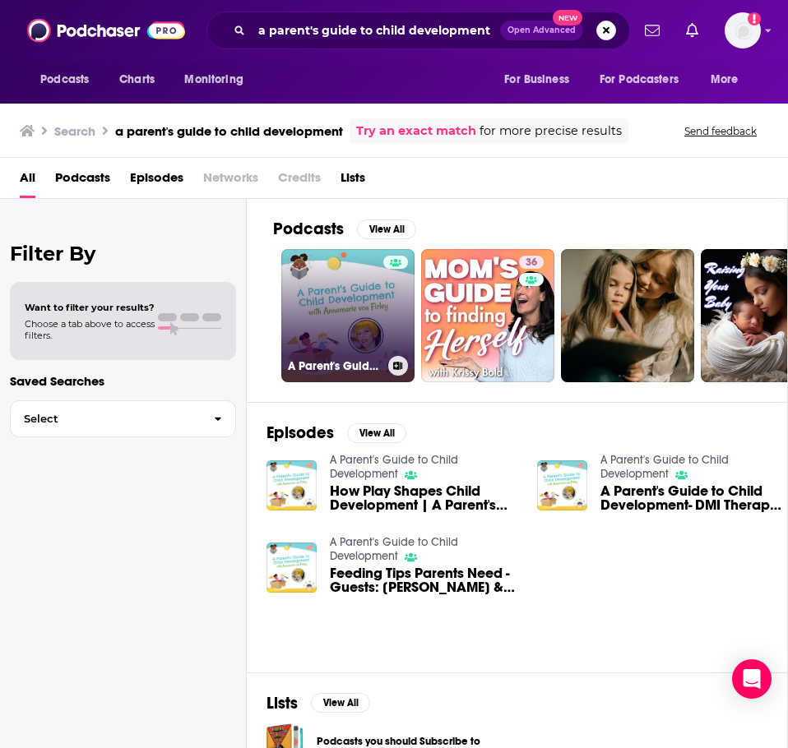
click at [335, 310] on link "A Parent's Guide to Child Development" at bounding box center [347, 315] width 133 height 133
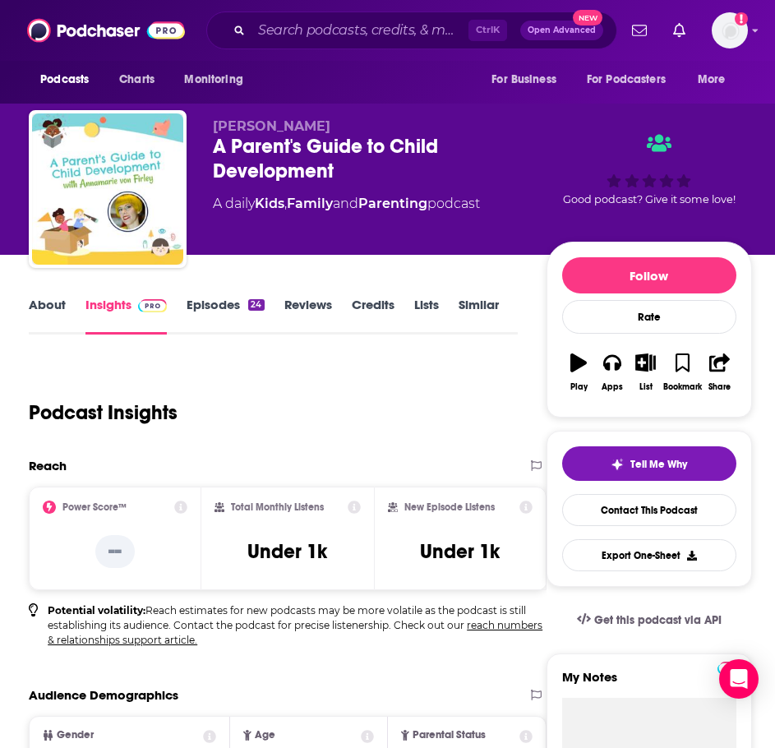
click at [56, 308] on link "About" at bounding box center [47, 316] width 37 height 38
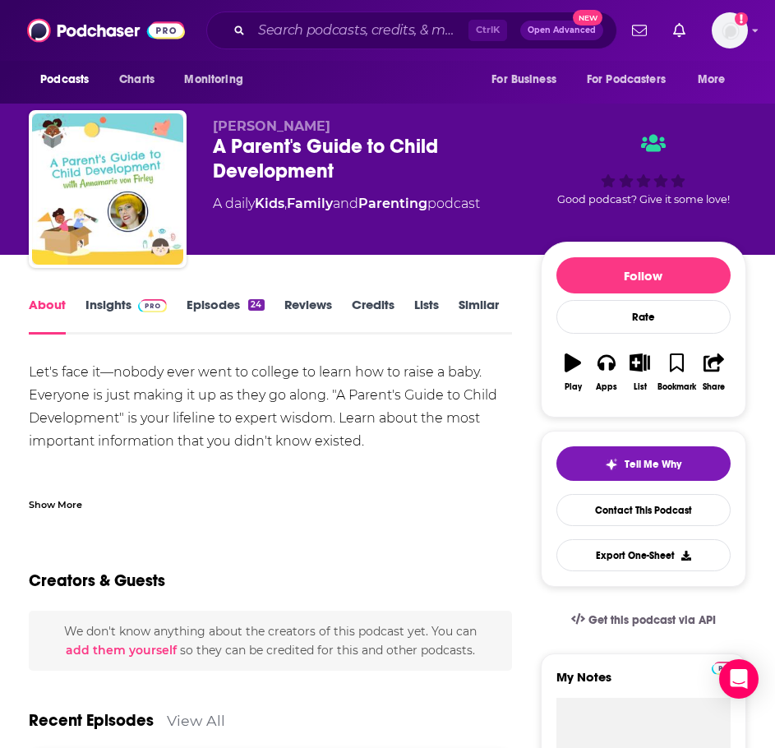
click at [69, 502] on div "Show More" at bounding box center [55, 504] width 53 height 16
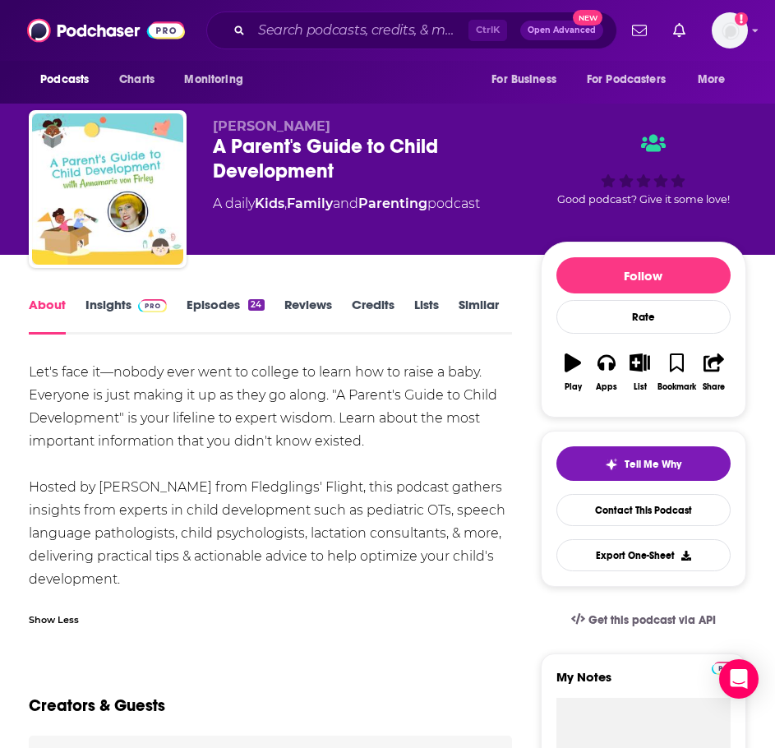
drag, startPoint x: 178, startPoint y: 581, endPoint x: 25, endPoint y: 373, distance: 258.2
copy div "Let's face it—nobody ever went to college to learn how to raise a baby. Everyon…"
click at [110, 300] on link "Insights" at bounding box center [126, 316] width 81 height 38
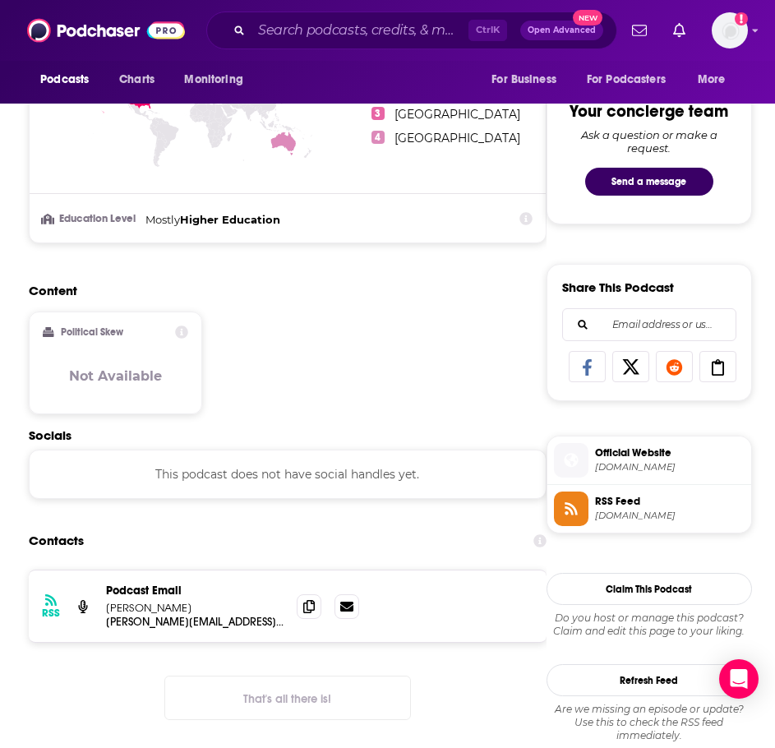
scroll to position [822, 0]
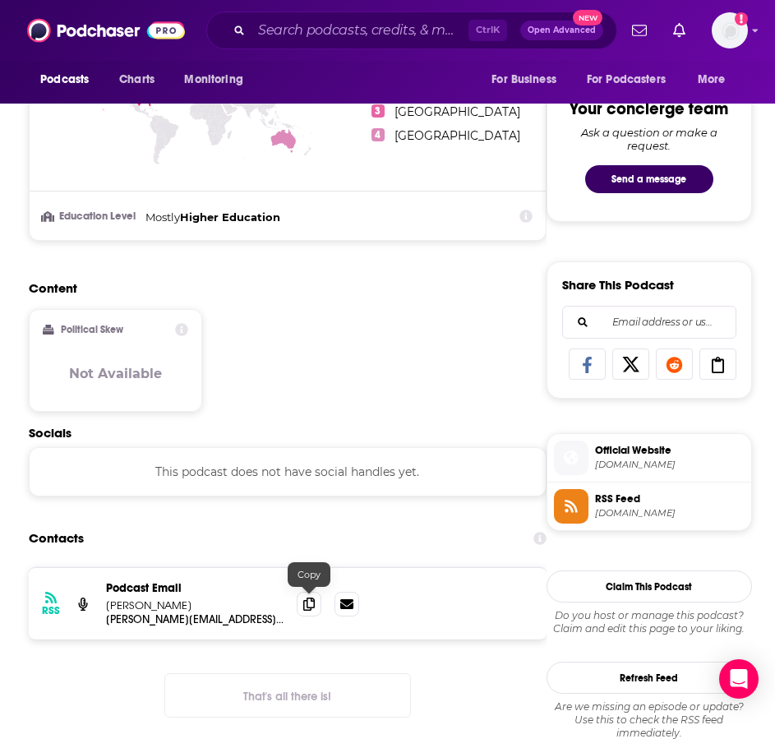
click at [301, 603] on span at bounding box center [309, 604] width 25 height 25
click at [289, 24] on input "Search podcasts, credits, & more..." at bounding box center [360, 30] width 217 height 26
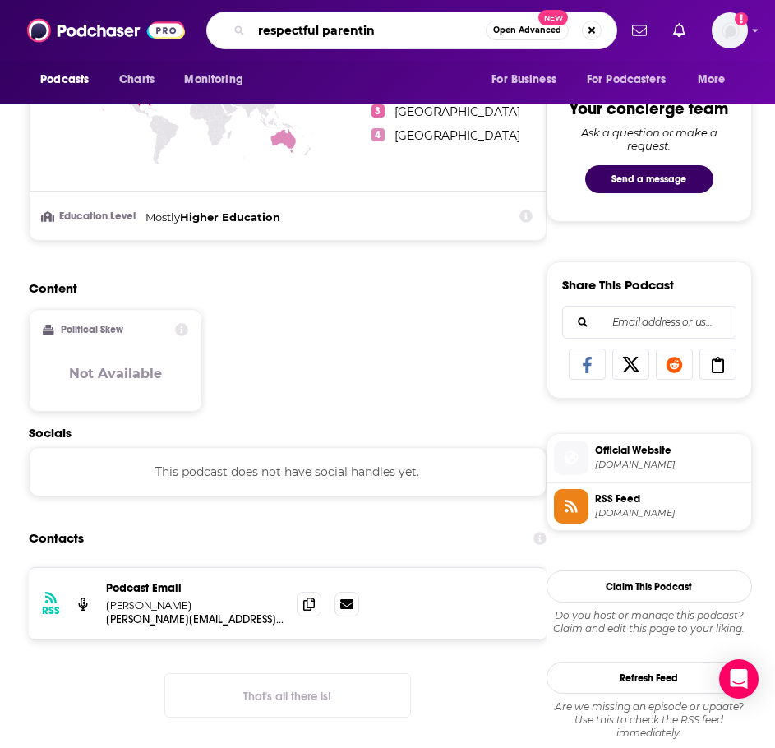
type input "respectful parenting"
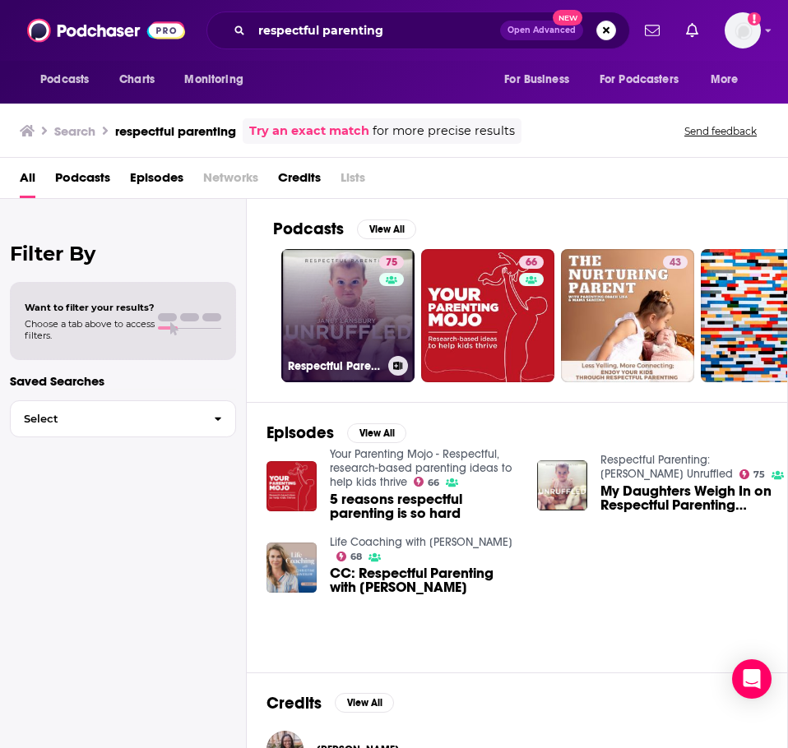
click at [308, 292] on link "75 Respectful Parenting: Janet Lansbury Unruffled" at bounding box center [347, 315] width 133 height 133
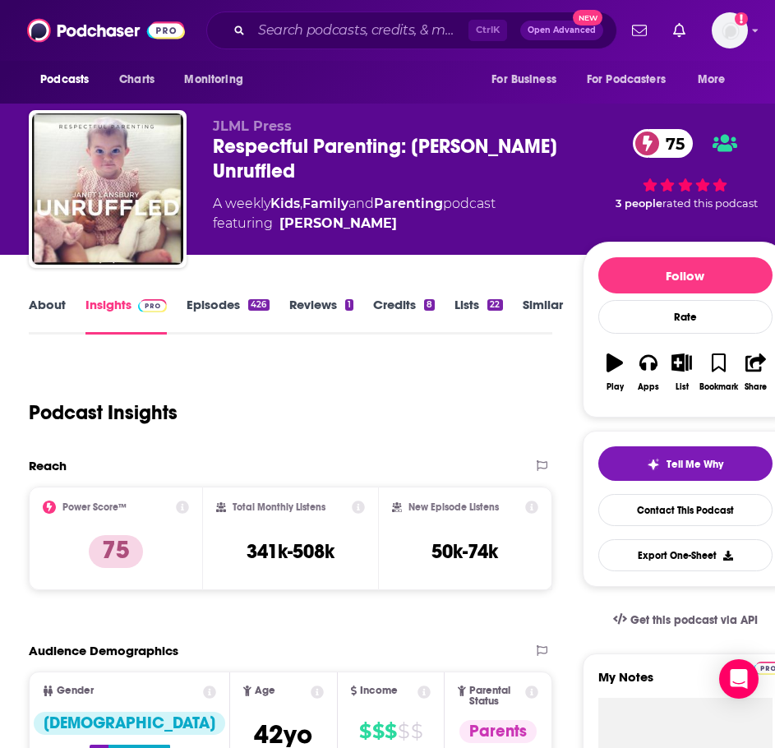
click at [57, 301] on link "About" at bounding box center [47, 316] width 37 height 38
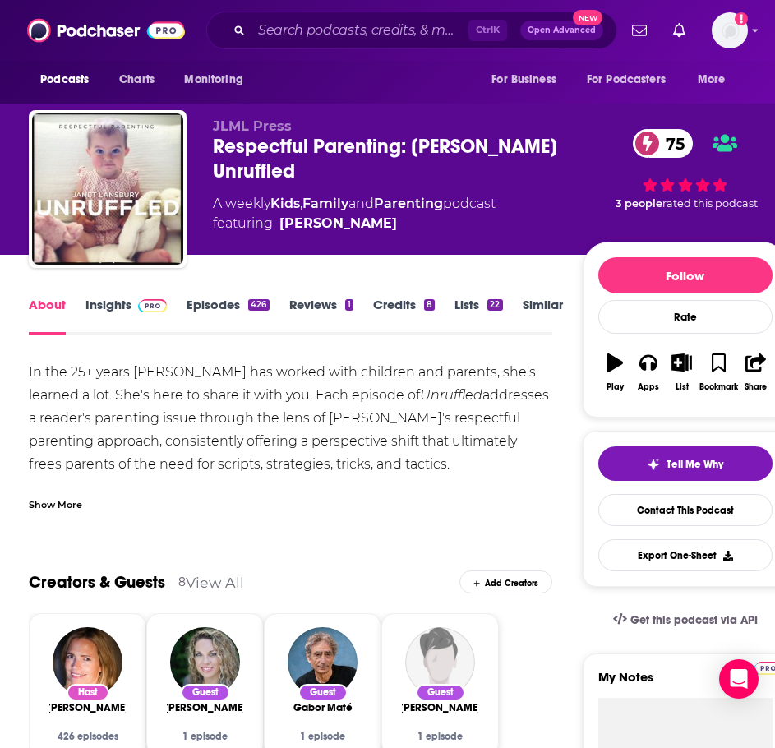
click at [223, 307] on link "Episodes 426" at bounding box center [228, 316] width 82 height 38
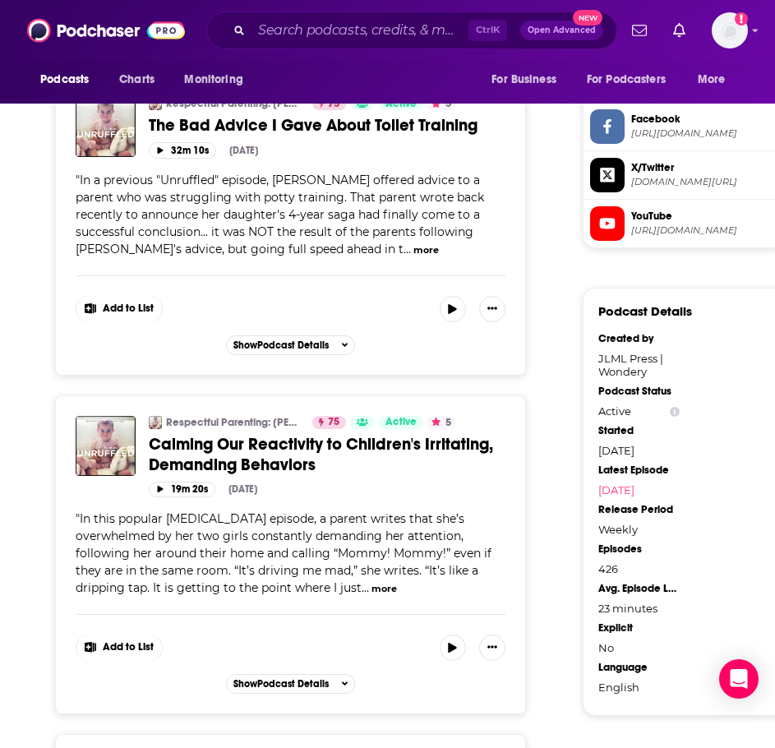
scroll to position [1398, 0]
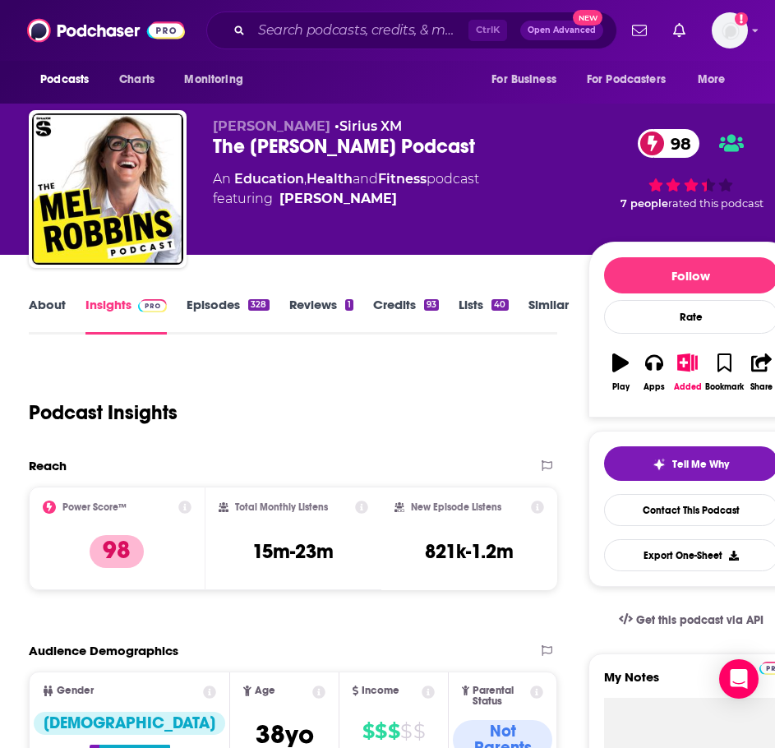
click at [62, 308] on link "About" at bounding box center [47, 316] width 37 height 38
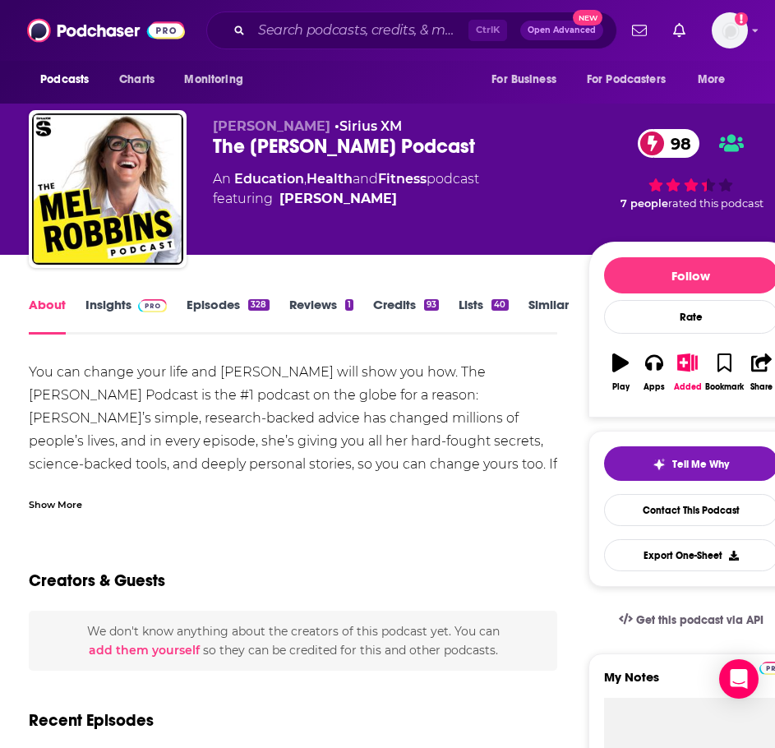
click at [90, 509] on div "Show More" at bounding box center [293, 498] width 529 height 28
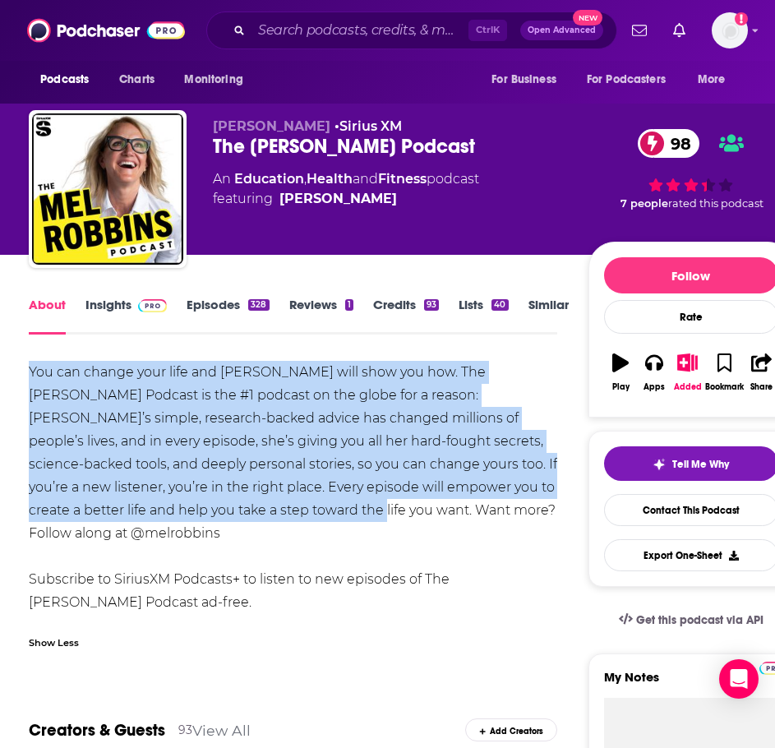
drag, startPoint x: 221, startPoint y: 513, endPoint x: 12, endPoint y: 373, distance: 252.0
copy div "You can change your life and [PERSON_NAME] will show you how. The [PERSON_NAME]…"
click at [132, 308] on span at bounding box center [149, 305] width 35 height 16
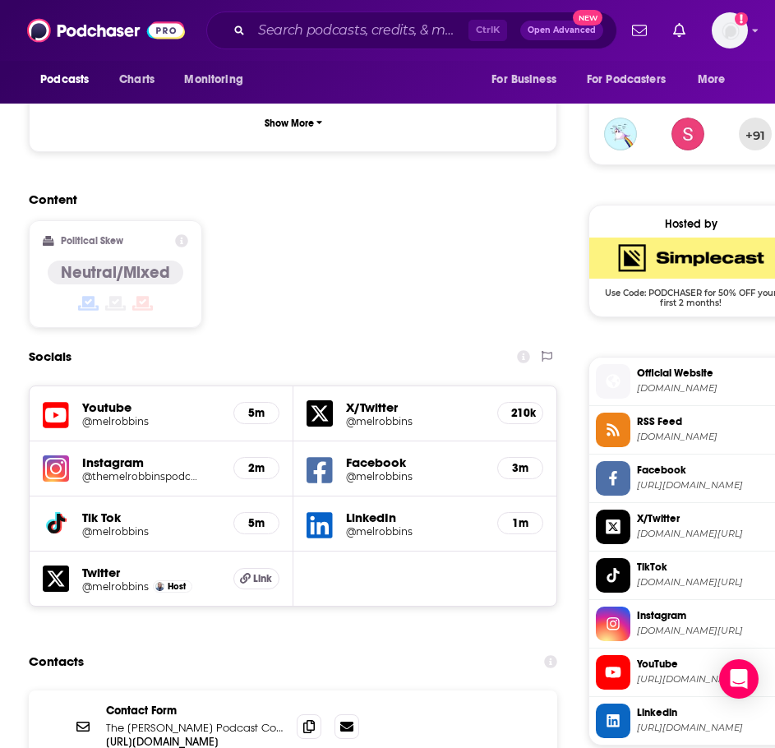
scroll to position [1234, 0]
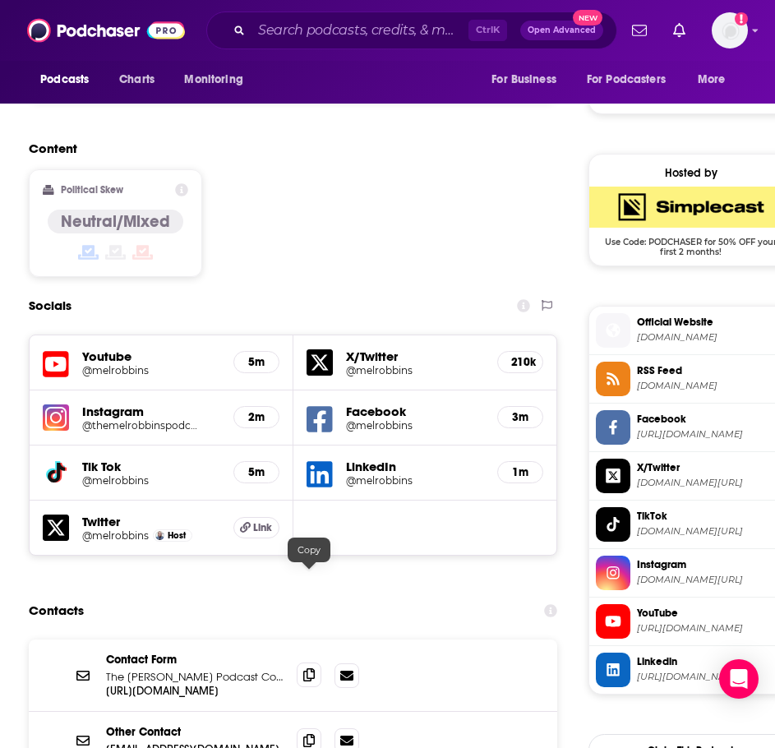
click at [312, 669] on icon at bounding box center [309, 675] width 12 height 13
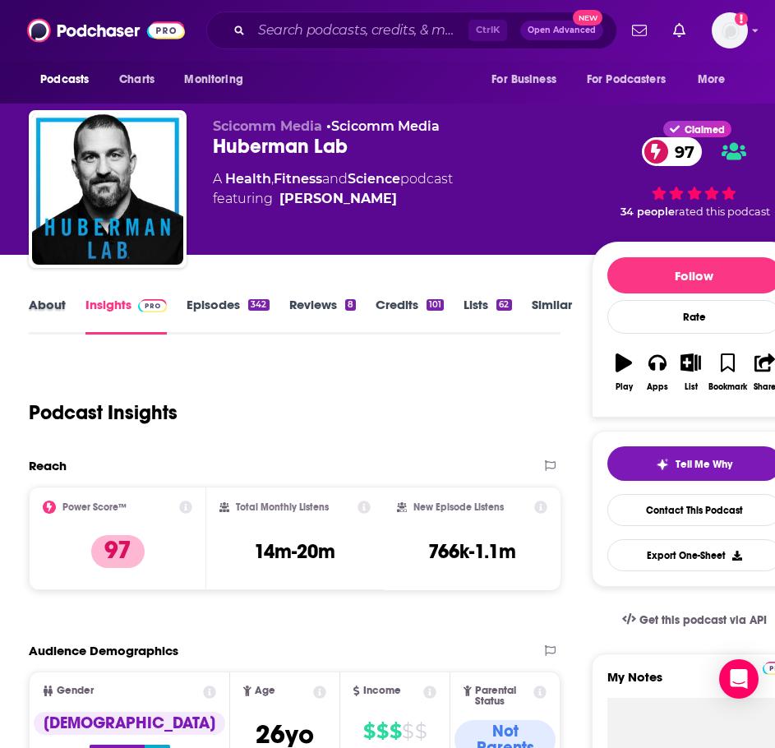
click at [69, 322] on div "About" at bounding box center [57, 316] width 57 height 38
click at [54, 320] on link "About" at bounding box center [47, 316] width 37 height 38
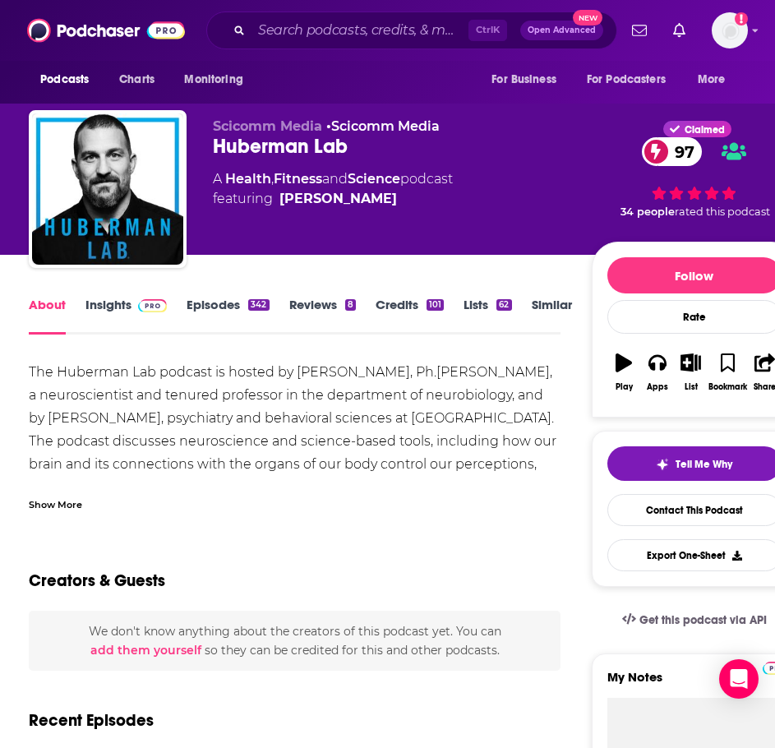
click at [71, 498] on div "Show More" at bounding box center [55, 504] width 53 height 16
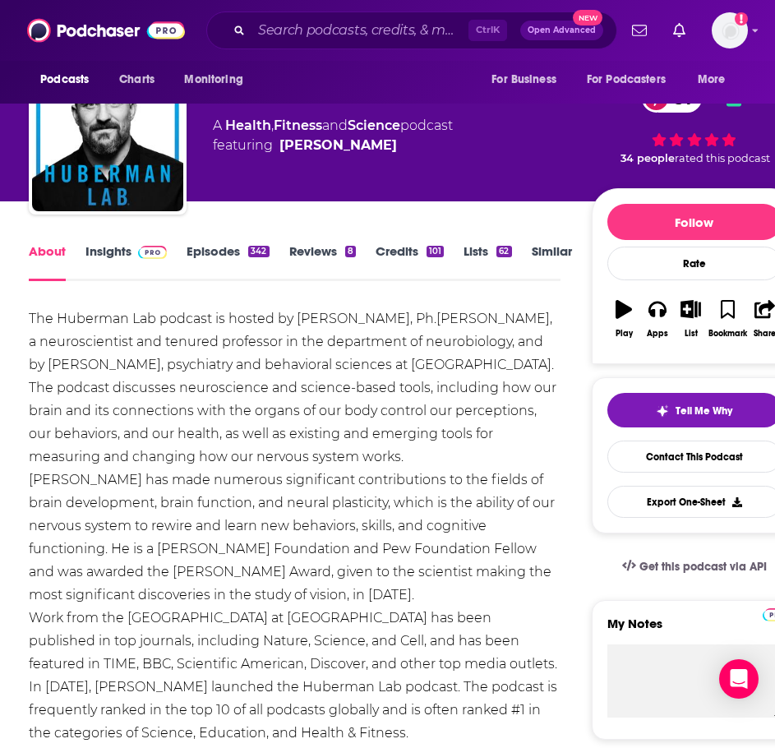
scroll to position [82, 0]
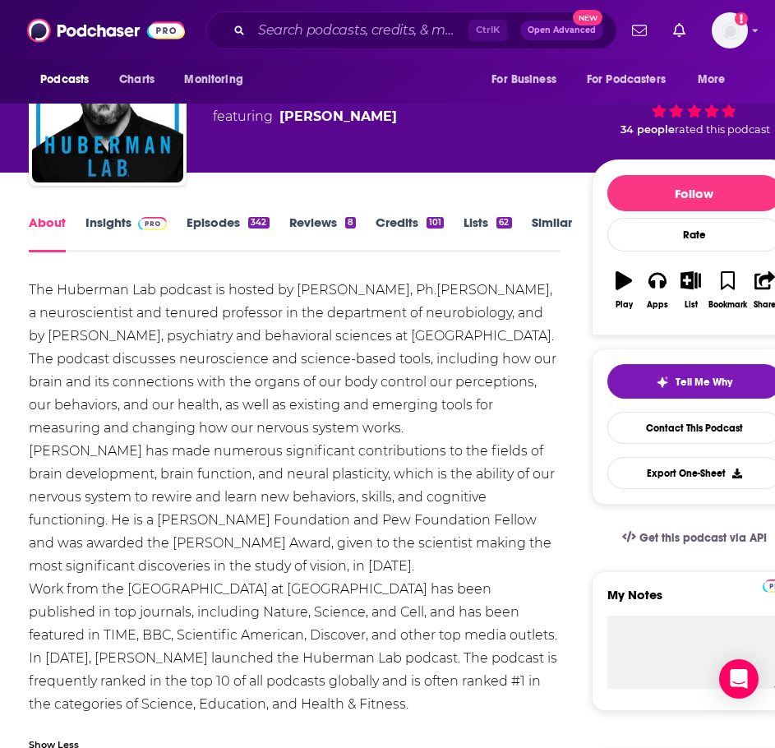
click at [238, 243] on link "Episodes 342" at bounding box center [228, 234] width 82 height 38
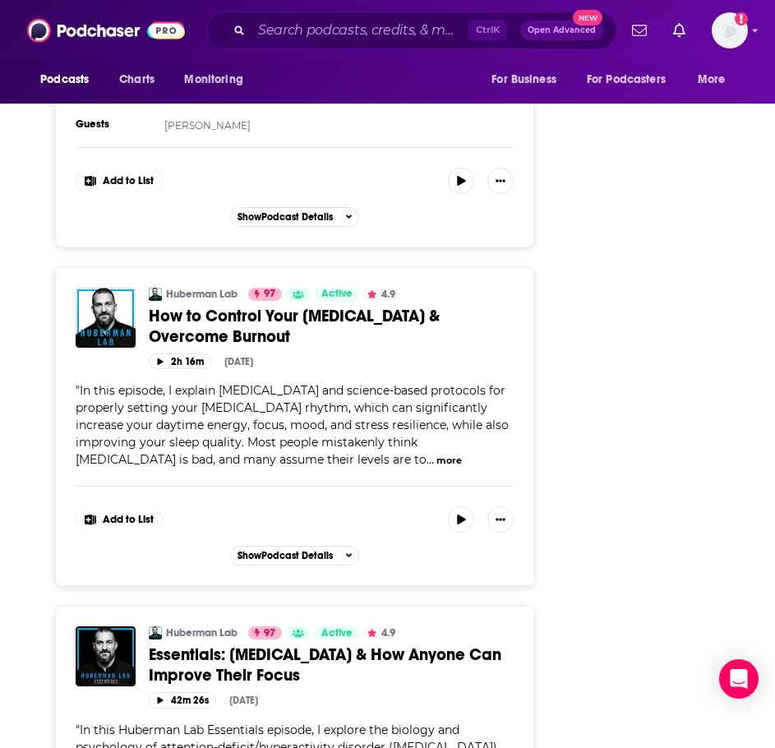
scroll to position [4934, 0]
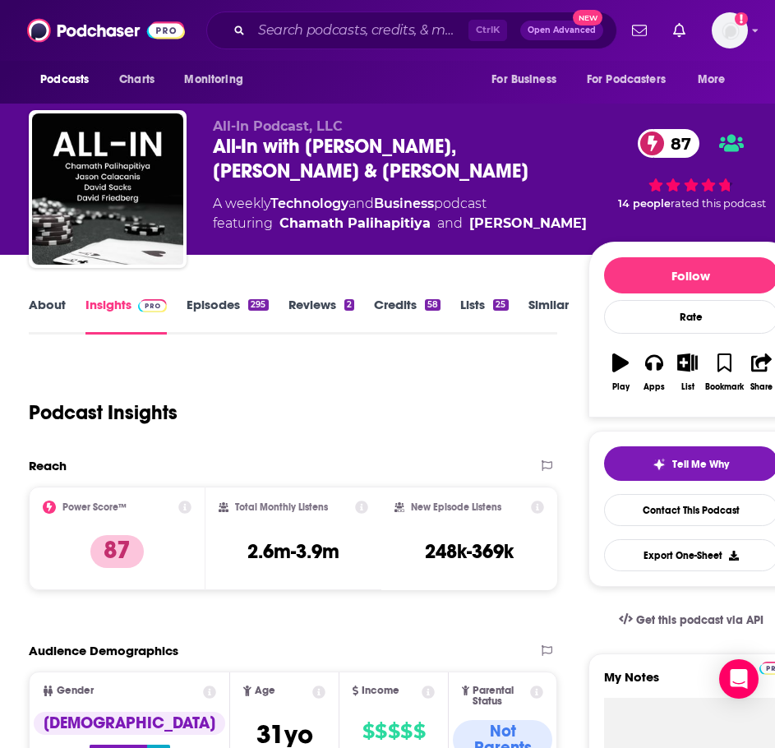
click at [49, 309] on link "About" at bounding box center [47, 316] width 37 height 38
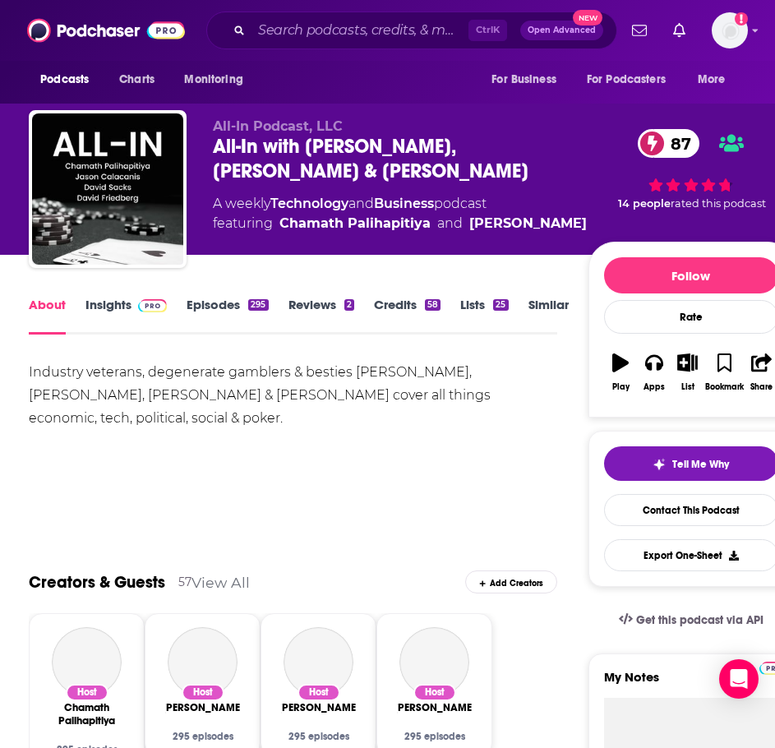
click at [212, 303] on link "Episodes 295" at bounding box center [227, 316] width 81 height 38
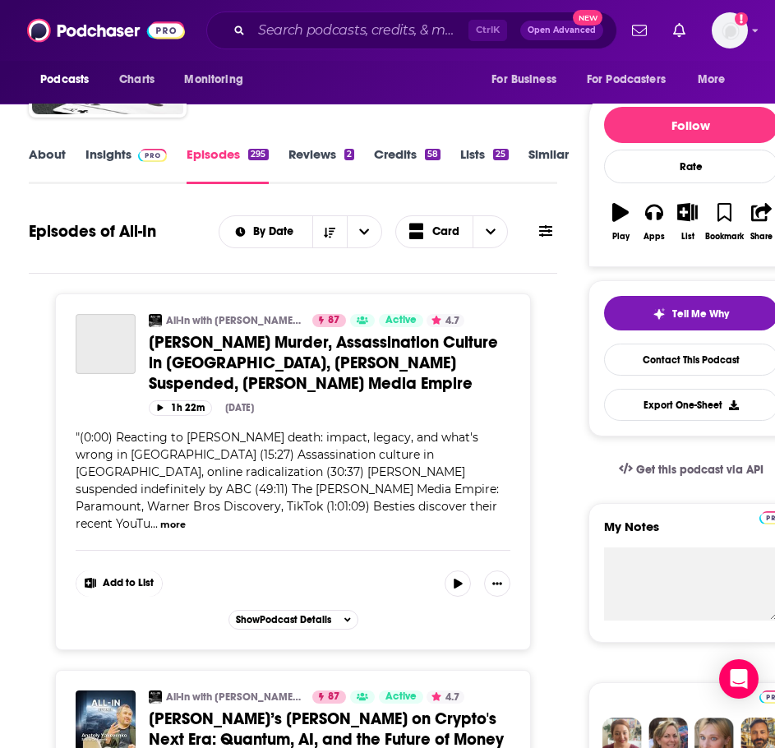
scroll to position [164, 0]
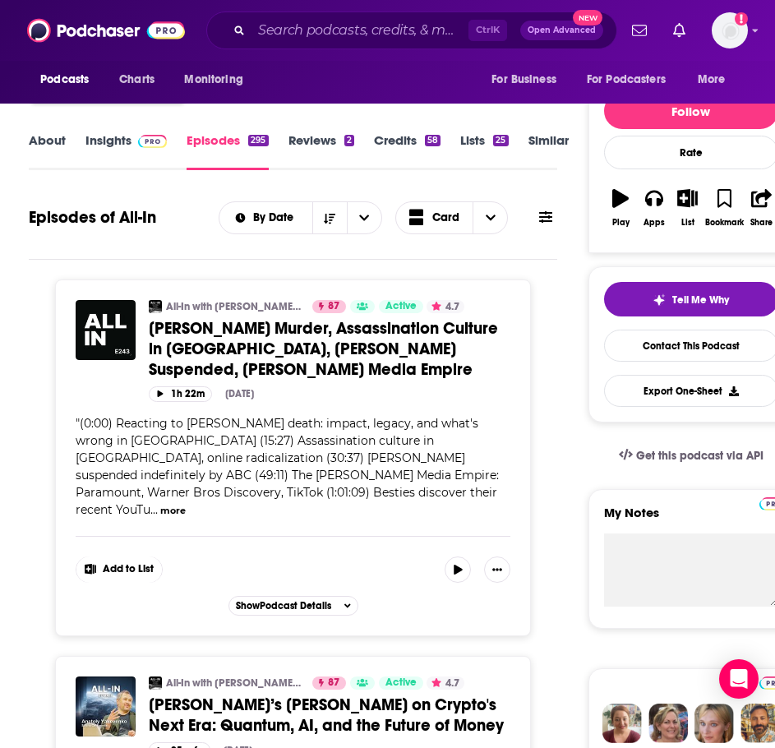
click at [186, 504] on button "more" at bounding box center [172, 511] width 25 height 14
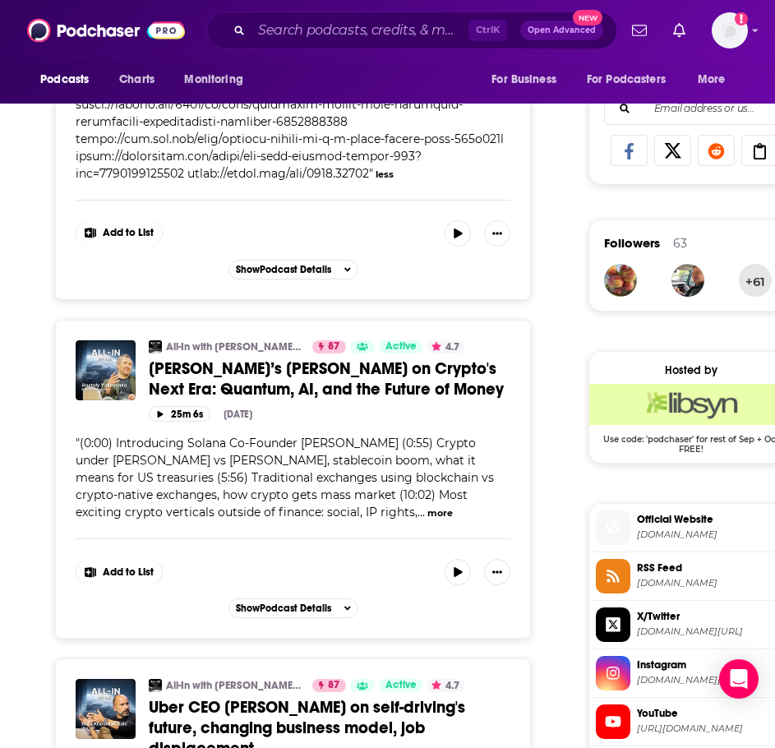
scroll to position [1069, 0]
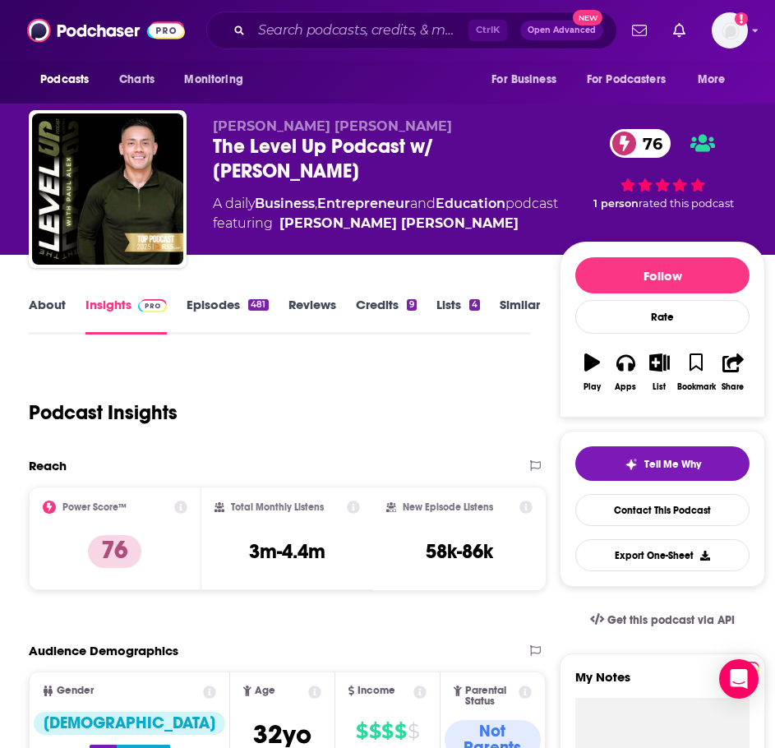
click at [43, 318] on link "About" at bounding box center [47, 316] width 37 height 38
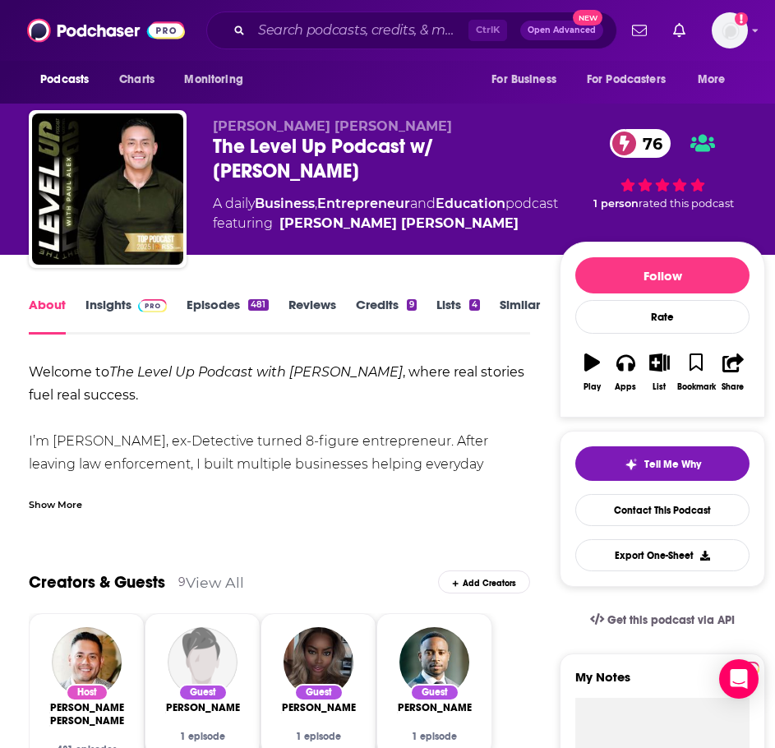
click at [49, 511] on div "Show More" at bounding box center [55, 504] width 53 height 16
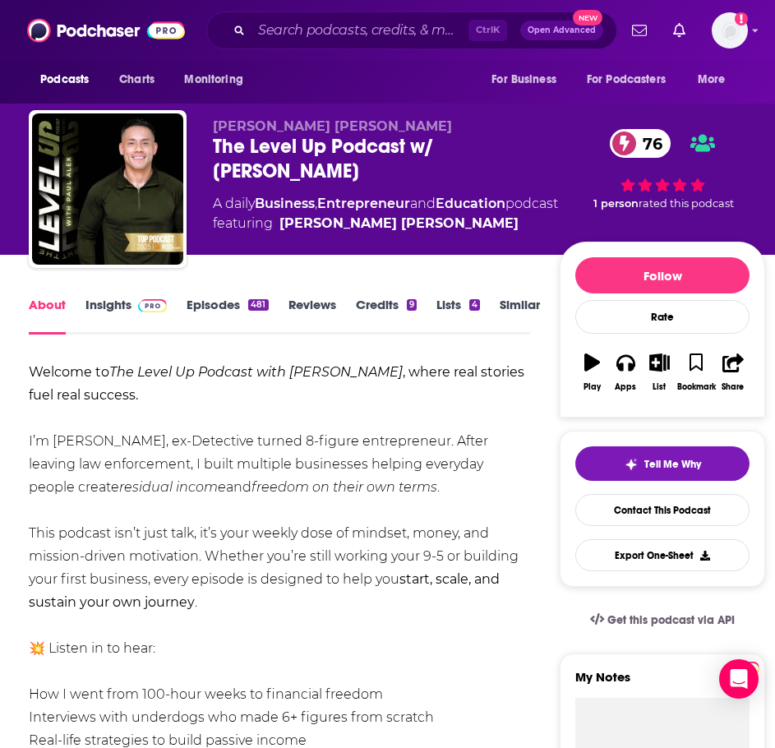
scroll to position [82, 0]
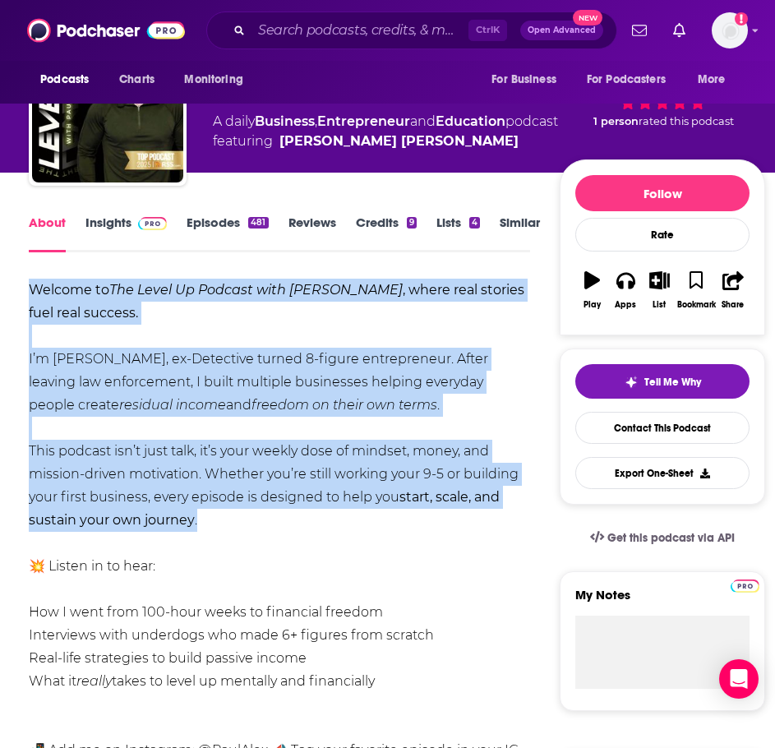
drag, startPoint x: 223, startPoint y: 524, endPoint x: 28, endPoint y: 282, distance: 310.5
copy div "Welcome to The Level Up Podcast with [PERSON_NAME] , where real stories fuel re…"
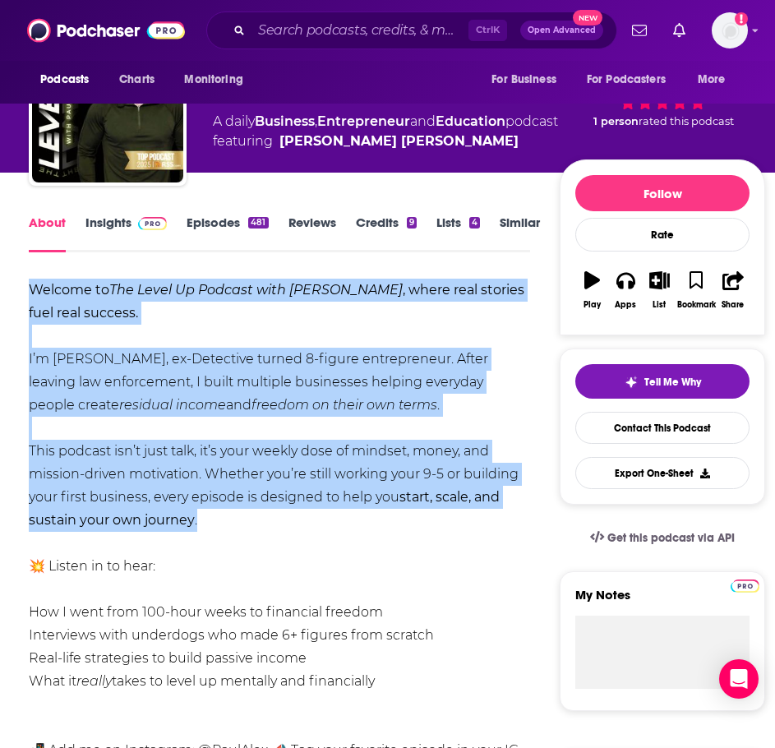
scroll to position [0, 0]
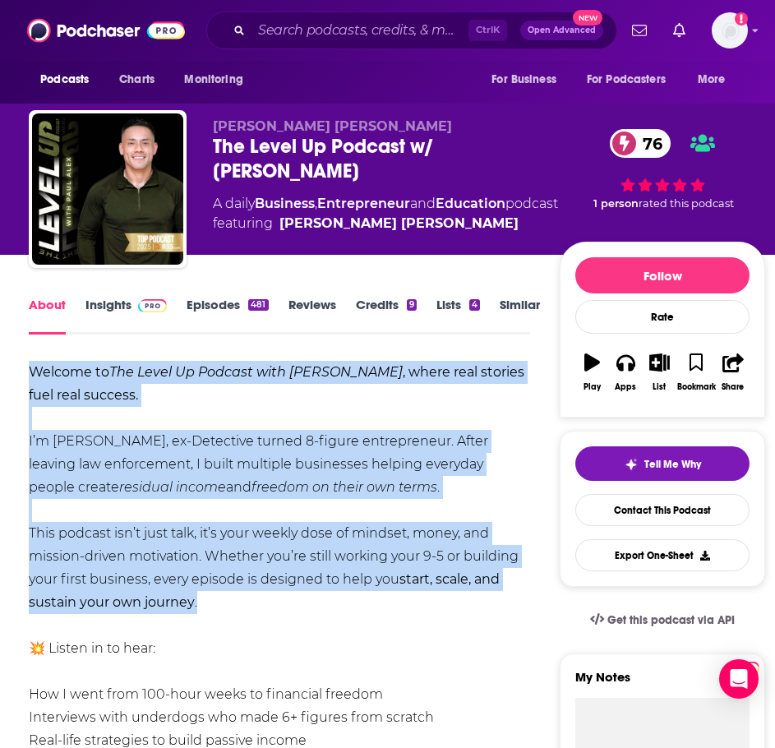
click at [151, 312] on link "Insights" at bounding box center [126, 316] width 81 height 38
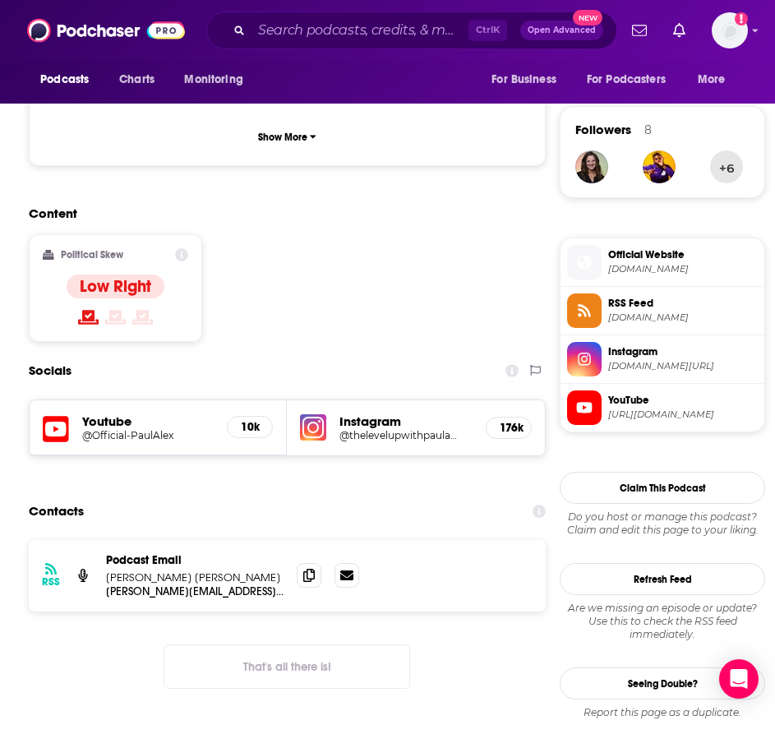
scroll to position [1151, 0]
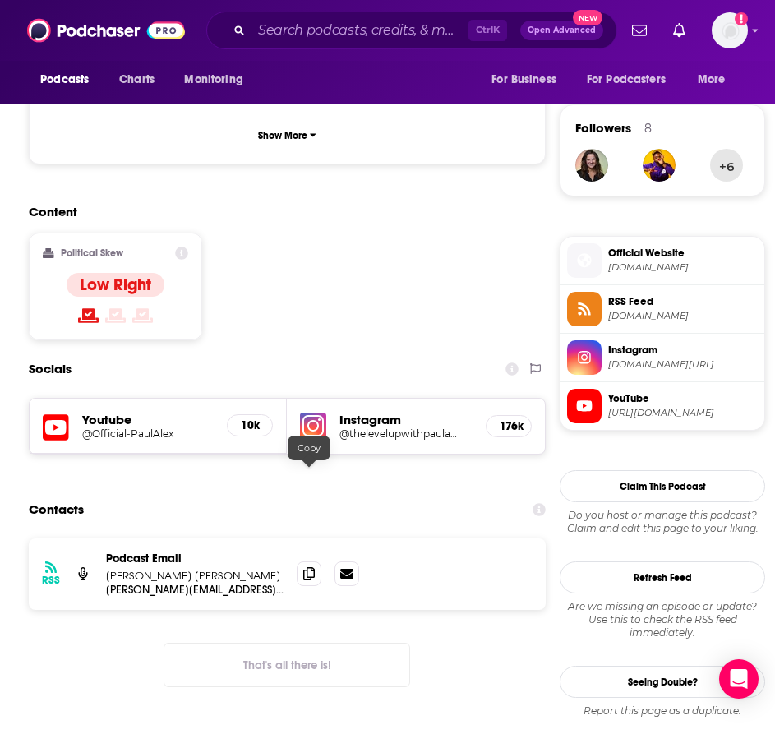
drag, startPoint x: 306, startPoint y: 477, endPoint x: 264, endPoint y: 493, distance: 44.8
click at [306, 567] on icon at bounding box center [309, 573] width 12 height 13
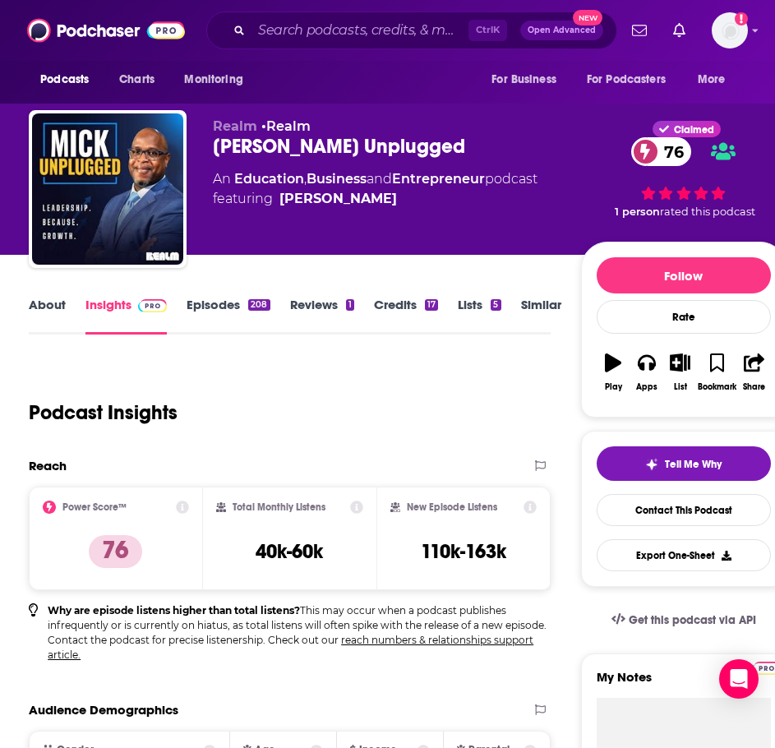
click at [48, 308] on link "About" at bounding box center [47, 316] width 37 height 38
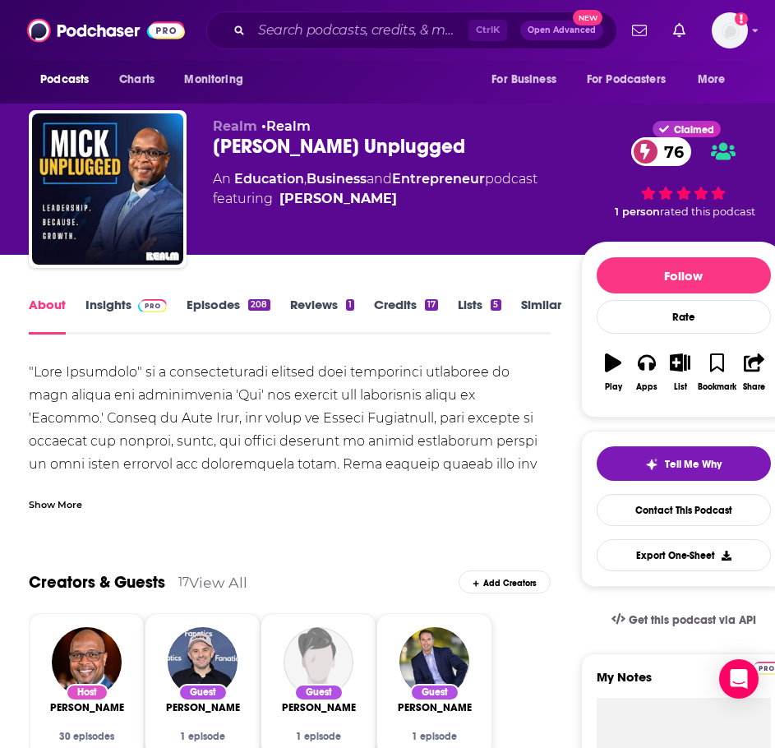
click at [76, 497] on div "Show More" at bounding box center [55, 504] width 53 height 16
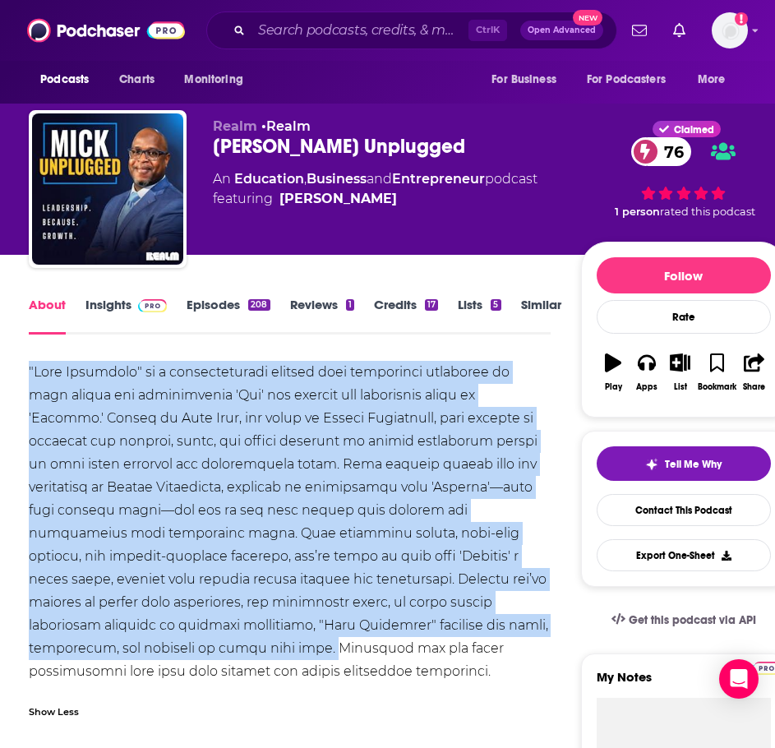
drag, startPoint x: 208, startPoint y: 648, endPoint x: 20, endPoint y: 363, distance: 341.2
copy div ""Mick Unplugged" is a transformative podcast that challenges listeners to move …"
click at [139, 314] on link "Insights" at bounding box center [126, 316] width 81 height 38
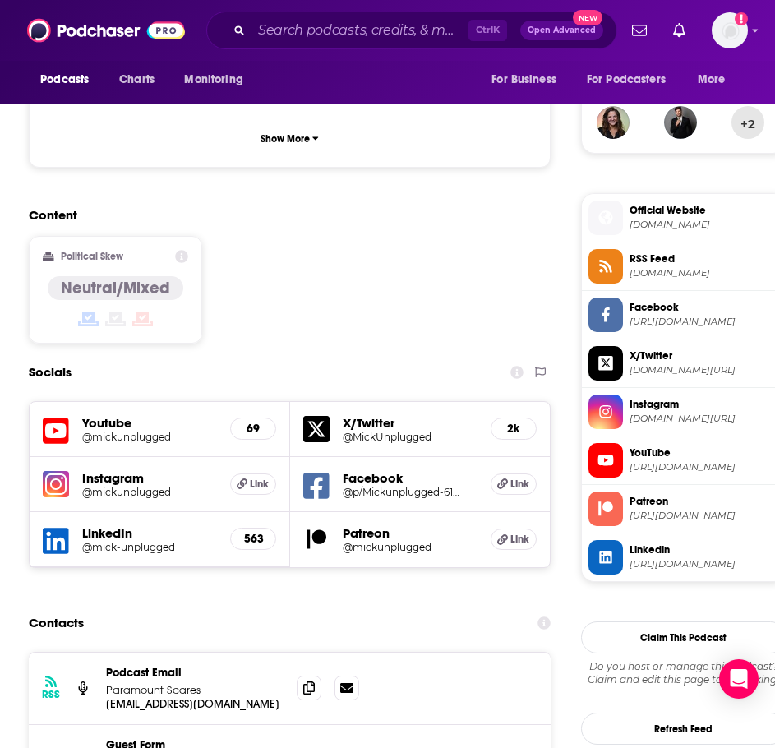
scroll to position [1234, 0]
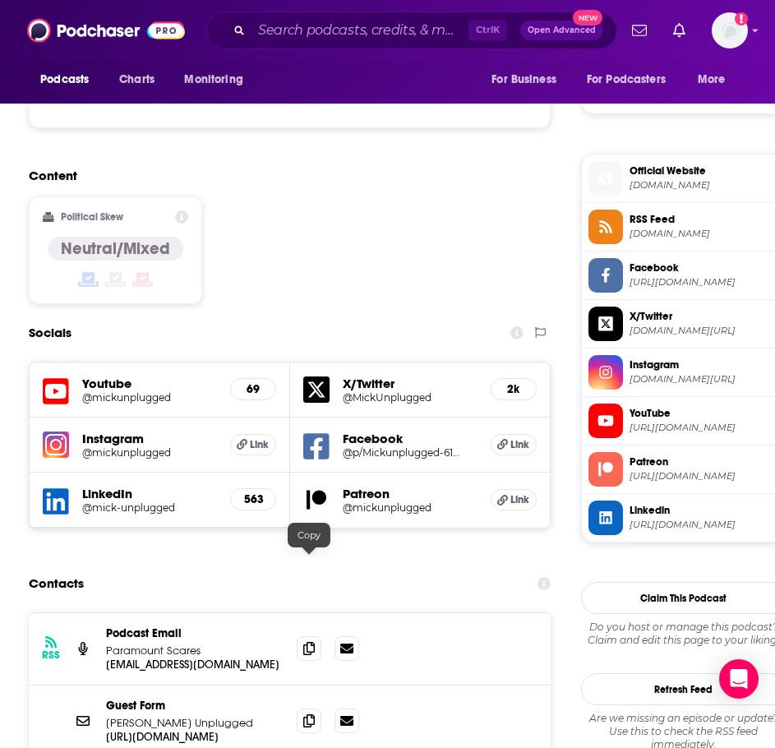
drag, startPoint x: 302, startPoint y: 564, endPoint x: 232, endPoint y: 542, distance: 73.3
click at [302, 637] on span at bounding box center [309, 649] width 25 height 25
click at [307, 714] on icon at bounding box center [309, 720] width 12 height 13
click at [106, 431] on h5 "Instagram" at bounding box center [149, 439] width 134 height 16
click at [104, 431] on div "Instagram @mickunplugged" at bounding box center [149, 445] width 134 height 28
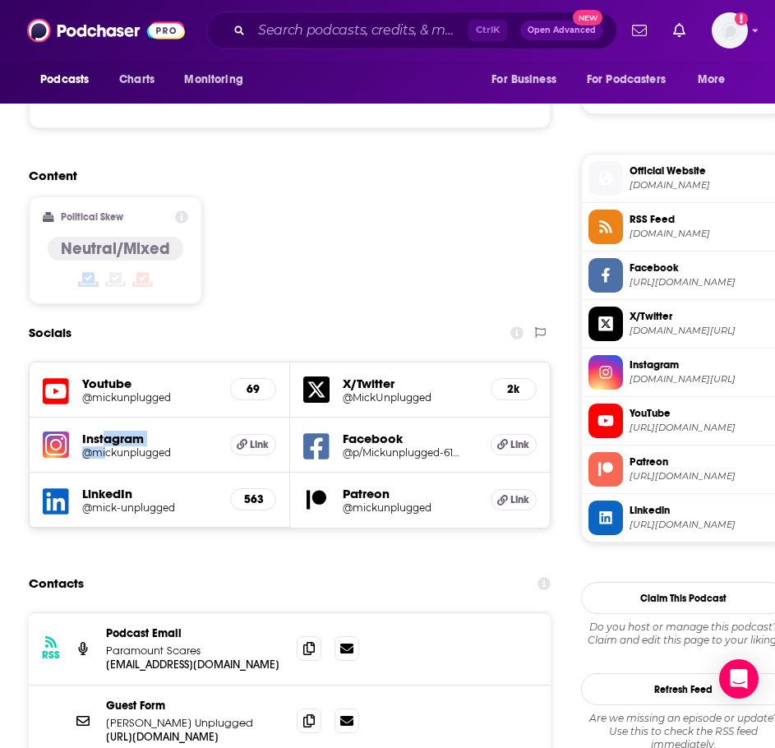
click at [106, 447] on h5 "@mickunplugged" at bounding box center [141, 453] width 118 height 12
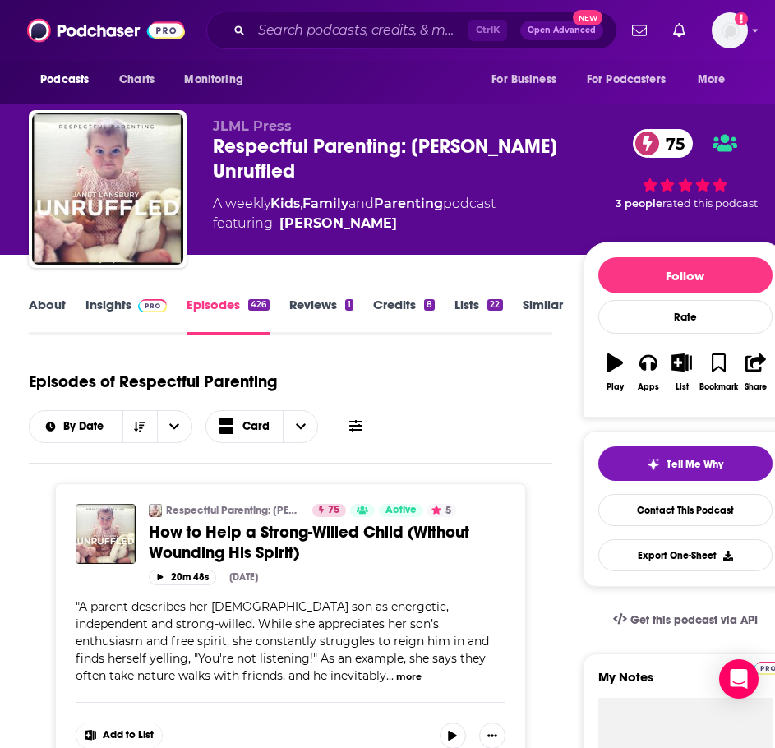
click at [63, 308] on link "About" at bounding box center [47, 316] width 37 height 38
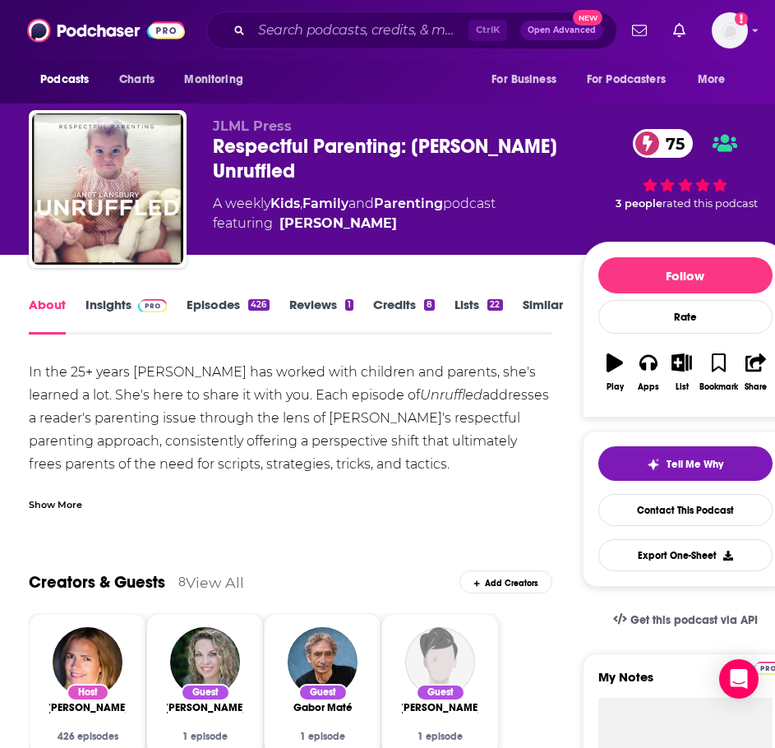
click at [36, 493] on div "Show More" at bounding box center [291, 498] width 524 height 28
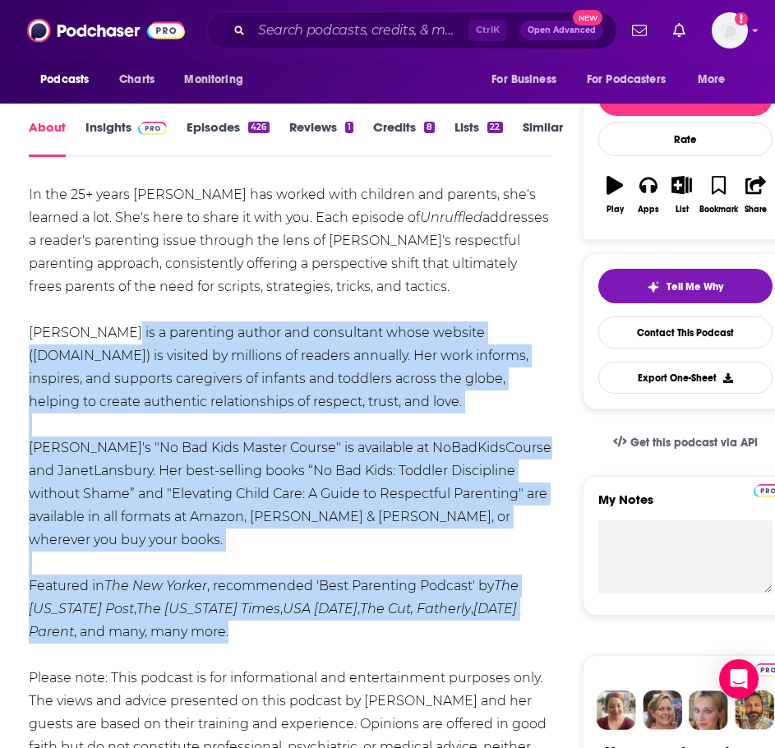
scroll to position [164, 0]
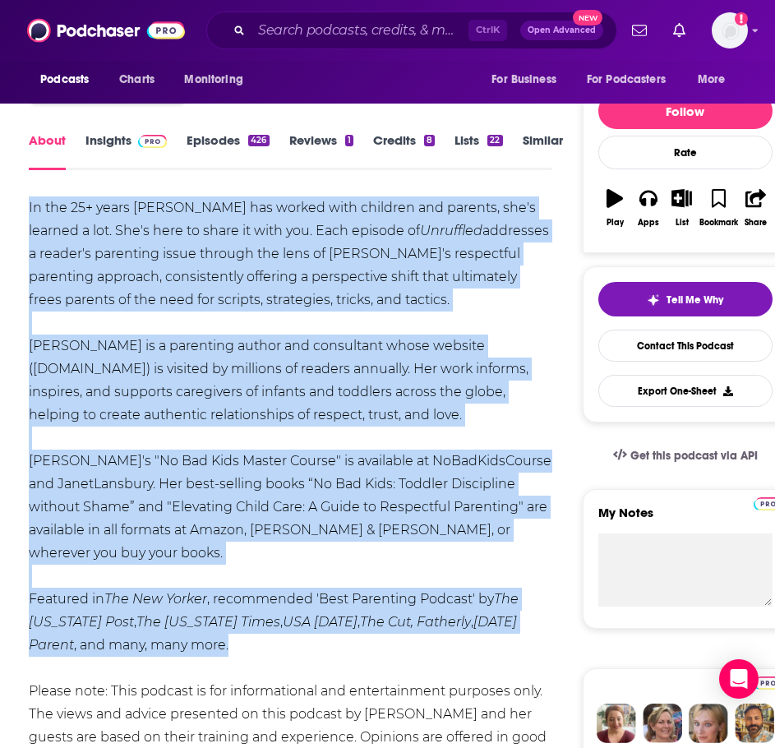
drag, startPoint x: 255, startPoint y: 480, endPoint x: 19, endPoint y: 201, distance: 365.9
copy div "Lo ips 43+ dolor Sitam Consecte adi elitse doei temporin utl etdolor, mag'a eni…"
click at [134, 132] on span at bounding box center [149, 140] width 35 height 16
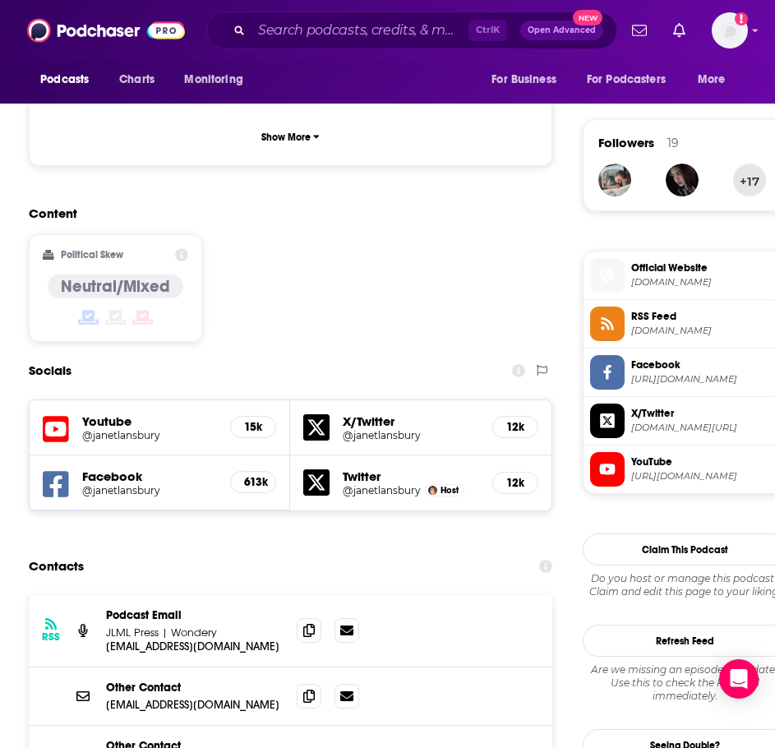
scroll to position [1151, 0]
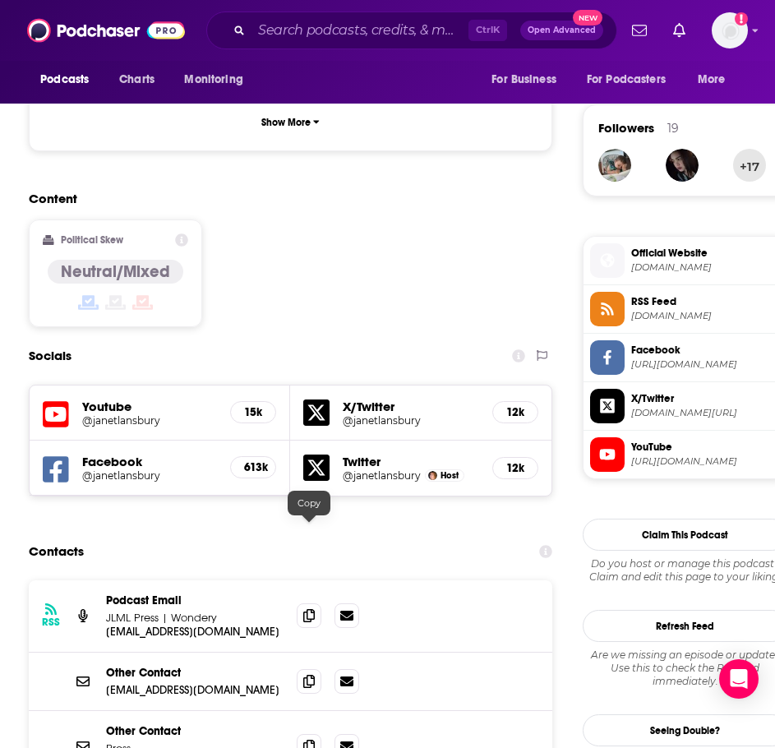
drag, startPoint x: 311, startPoint y: 525, endPoint x: 210, endPoint y: 517, distance: 101.5
click at [311, 609] on icon at bounding box center [309, 615] width 12 height 13
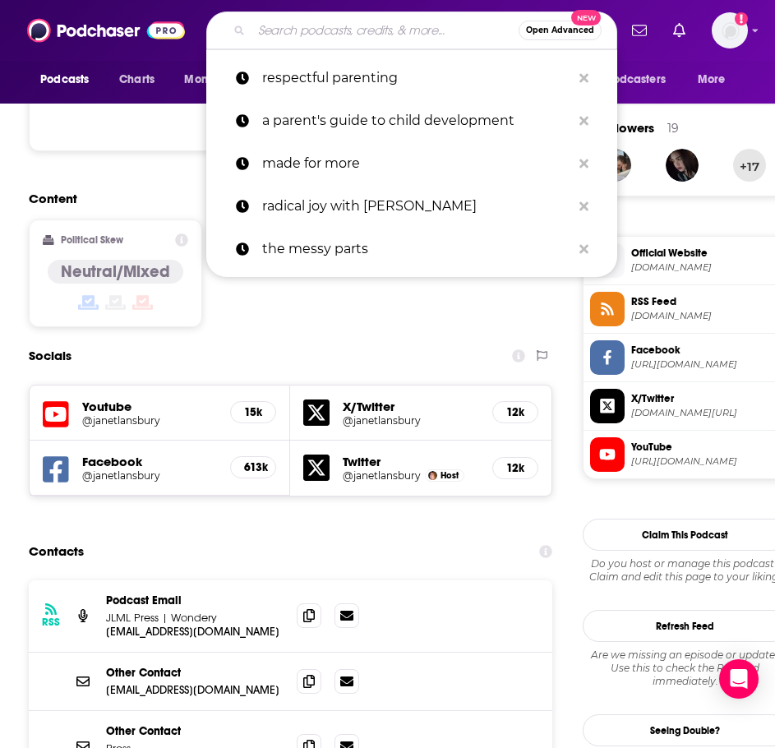
click at [313, 28] on input "Search podcasts, credits, & more..." at bounding box center [385, 30] width 267 height 26
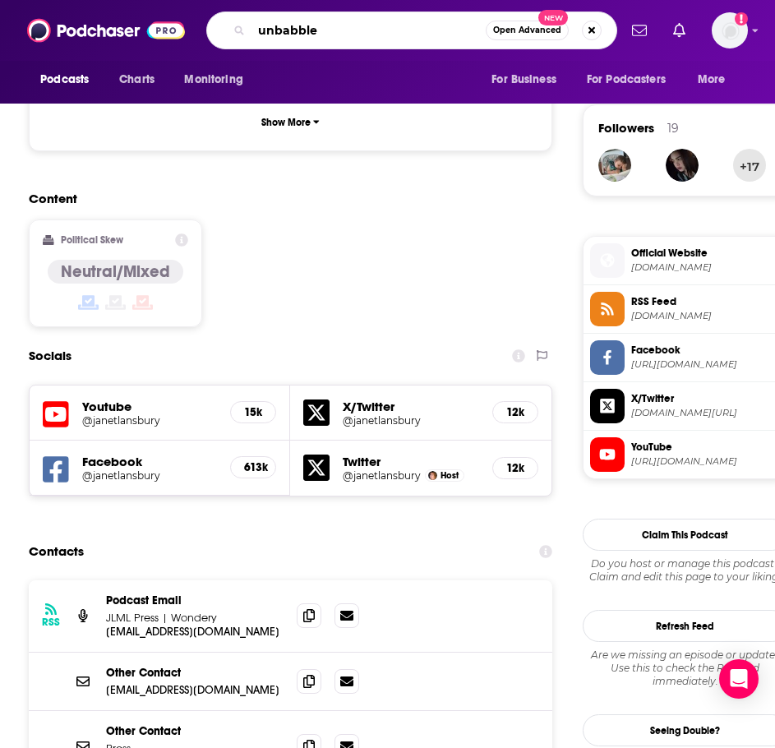
type input "unbabbled"
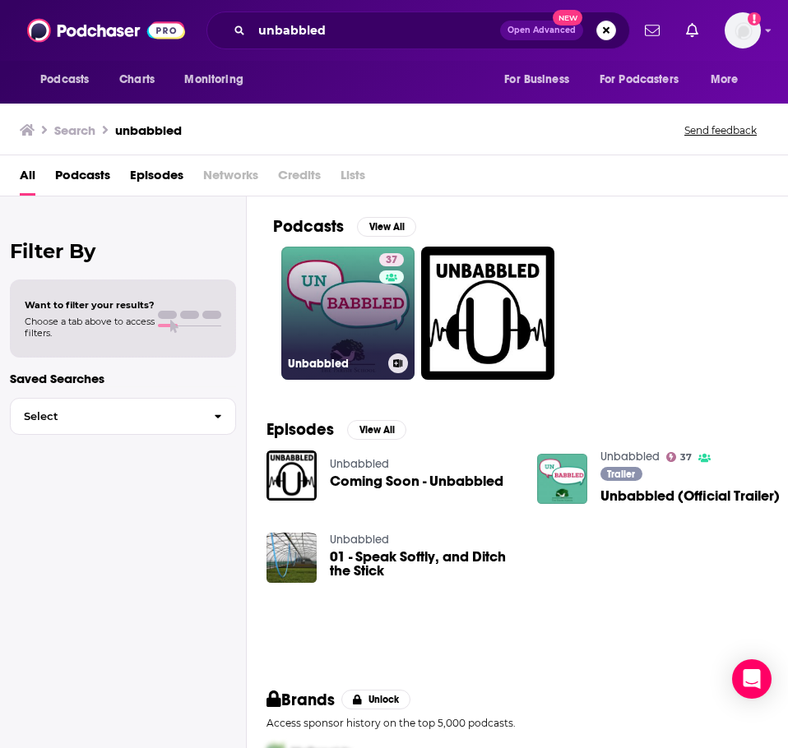
click at [326, 297] on link "37 Unbabbled" at bounding box center [347, 313] width 133 height 133
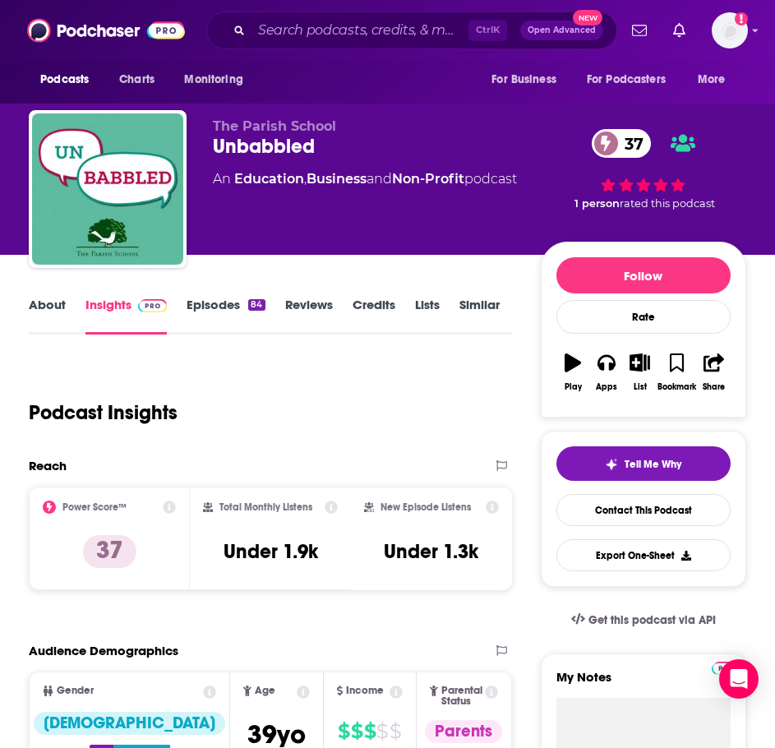
click at [44, 314] on link "About" at bounding box center [47, 316] width 37 height 38
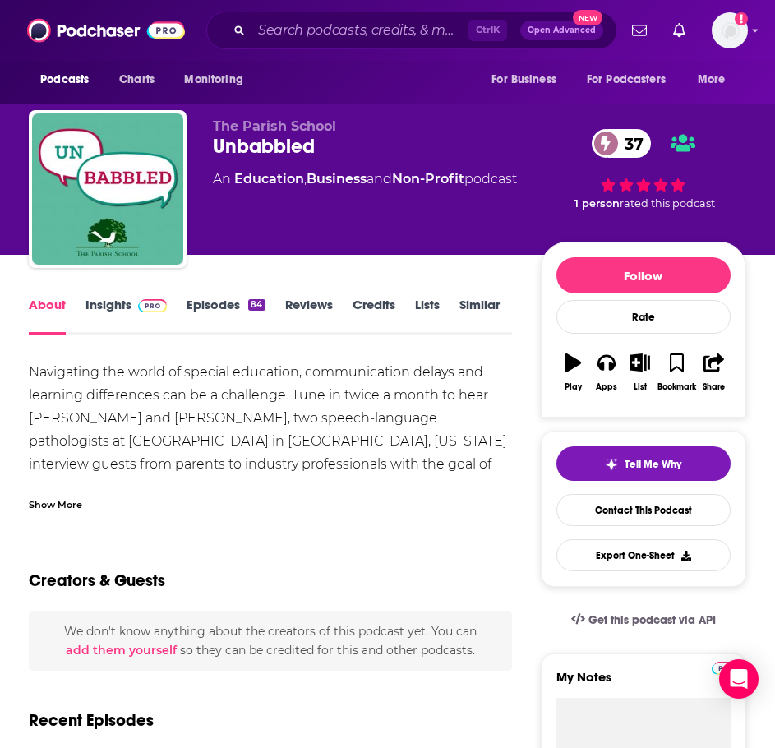
drag, startPoint x: 75, startPoint y: 510, endPoint x: 62, endPoint y: 506, distance: 13.8
click at [73, 509] on div "Show More" at bounding box center [55, 504] width 53 height 16
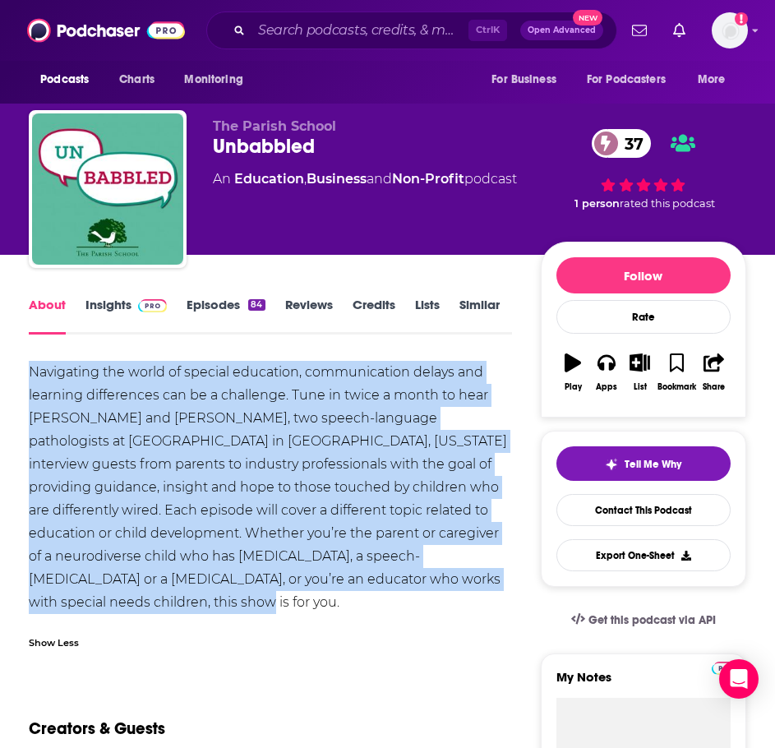
drag, startPoint x: 113, startPoint y: 607, endPoint x: 20, endPoint y: 361, distance: 263.2
copy div "Navigating the world of special education, communication delays and learning di…"
click at [121, 310] on link "Insights" at bounding box center [126, 316] width 81 height 38
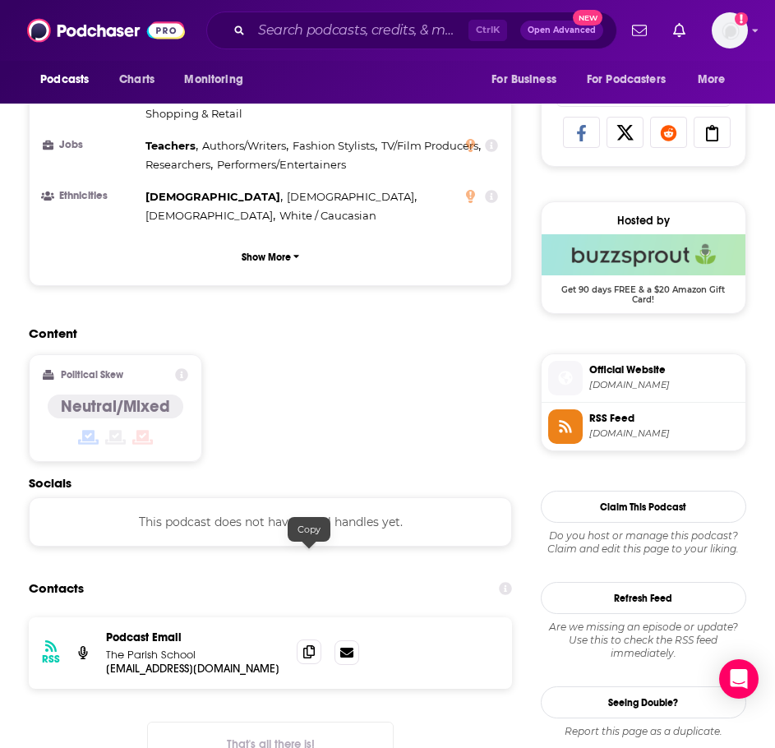
scroll to position [1151, 0]
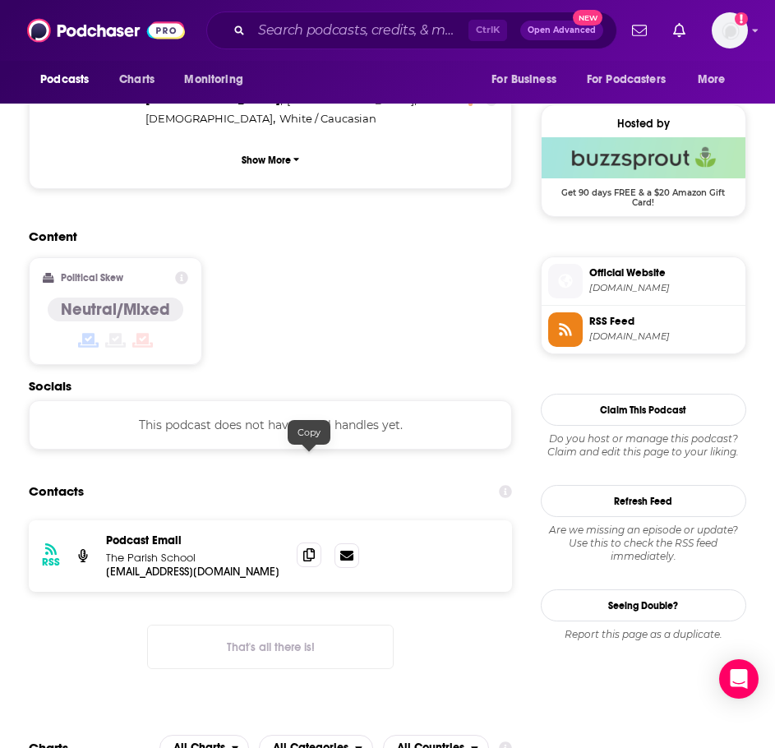
click at [307, 543] on span at bounding box center [309, 555] width 25 height 25
click at [310, 26] on input "Search podcasts, credits, & more..." at bounding box center [360, 30] width 217 height 26
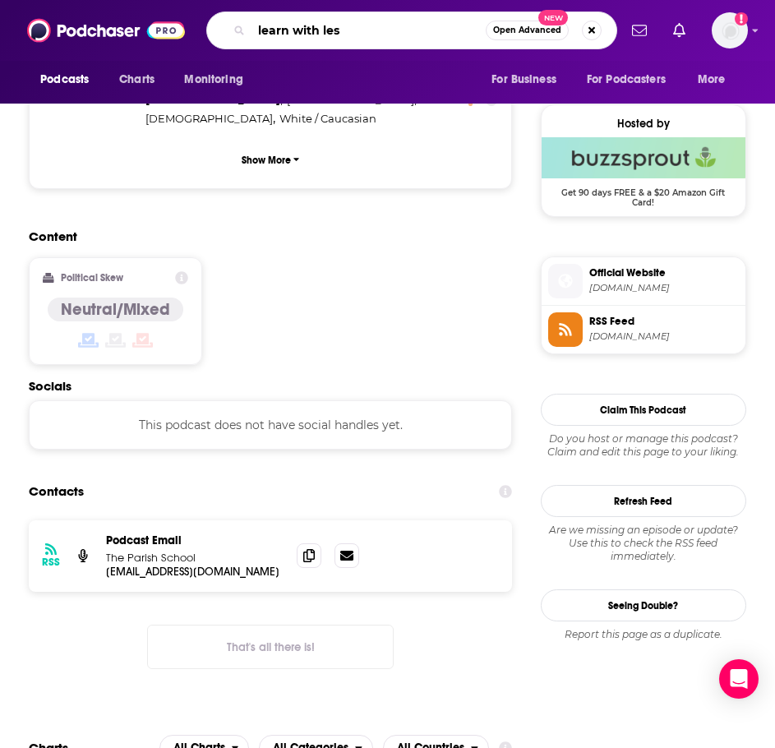
type input "learn with less"
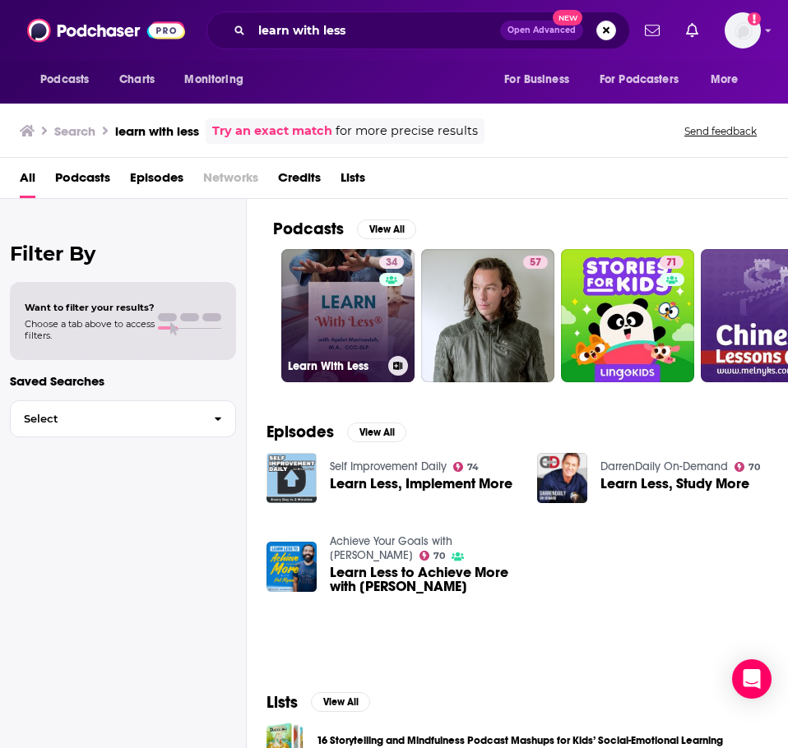
click at [327, 292] on link "34 Learn With Less" at bounding box center [347, 315] width 133 height 133
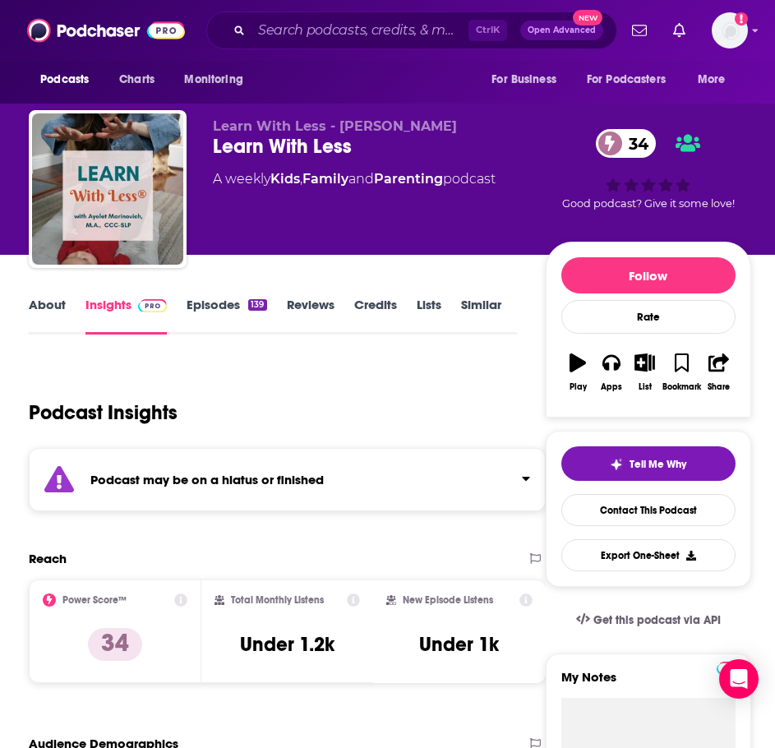
click at [267, 496] on div "Podcast may be on a hiatus or finished" at bounding box center [287, 479] width 517 height 63
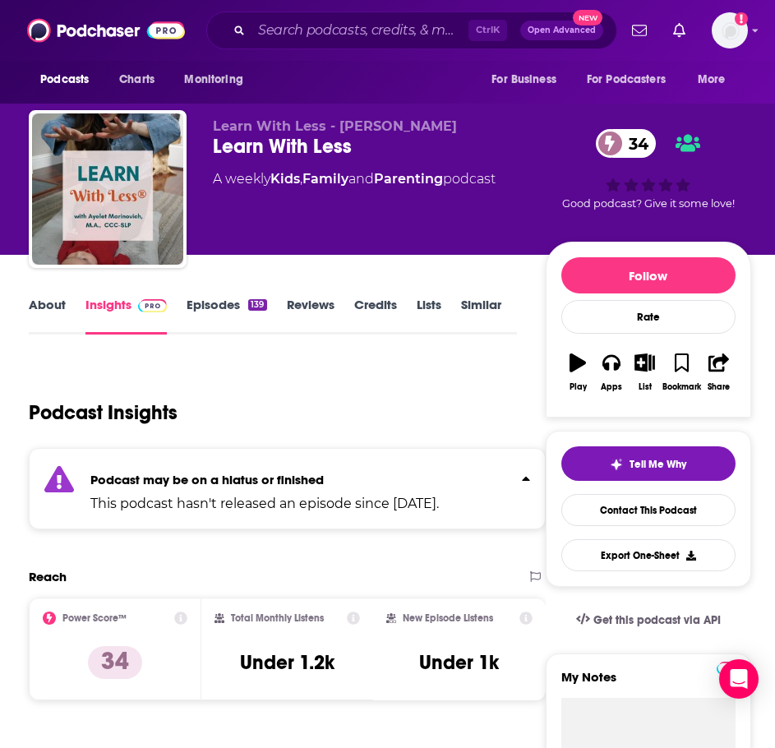
click at [239, 302] on link "Episodes 139" at bounding box center [227, 316] width 80 height 38
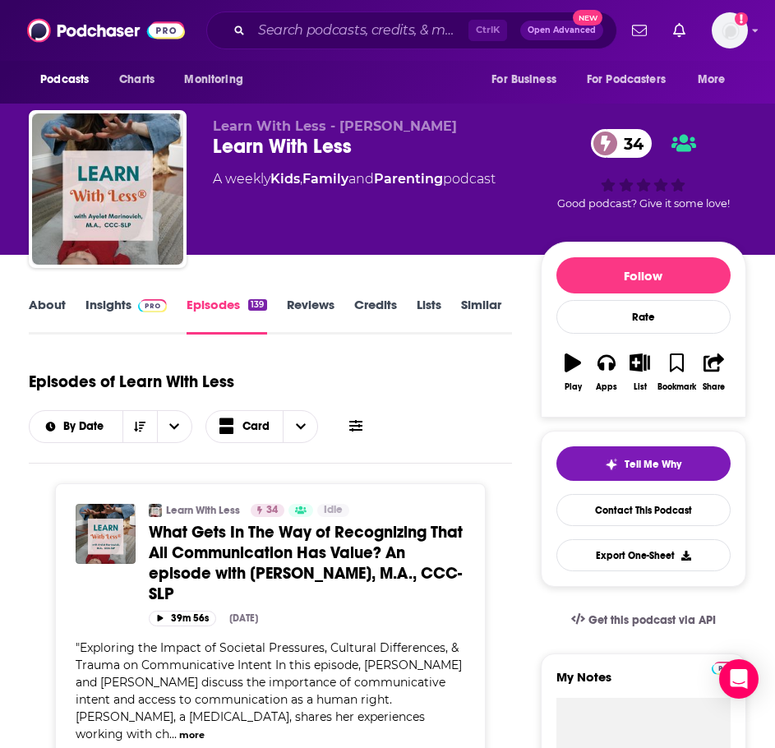
click at [44, 304] on link "About" at bounding box center [47, 316] width 37 height 38
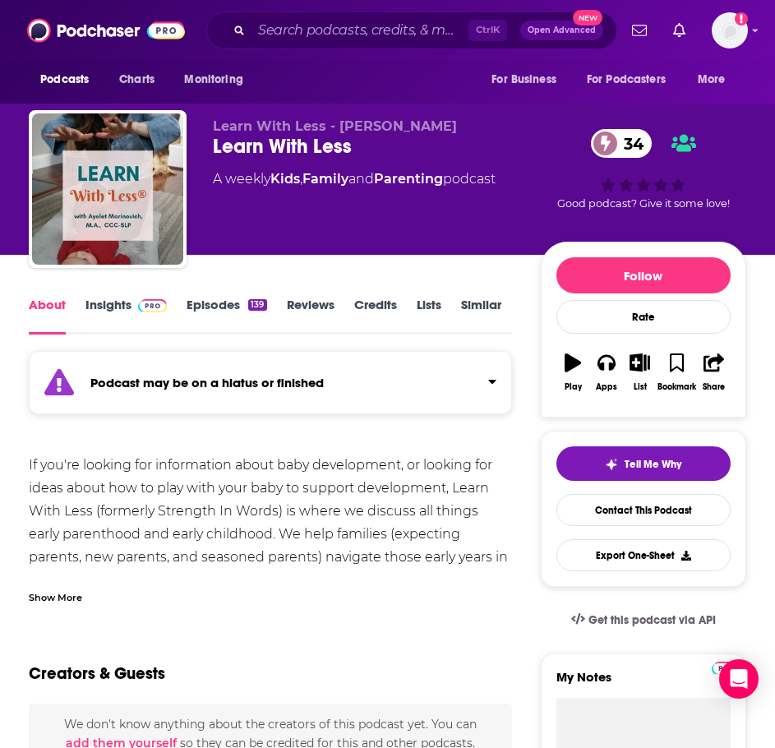
click at [42, 591] on div "Show More" at bounding box center [55, 597] width 53 height 16
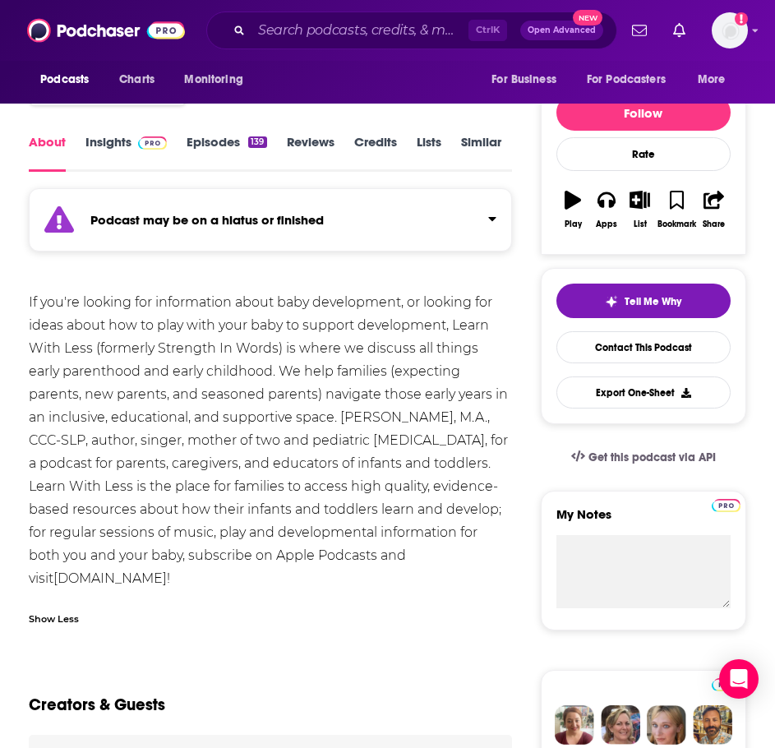
scroll to position [164, 0]
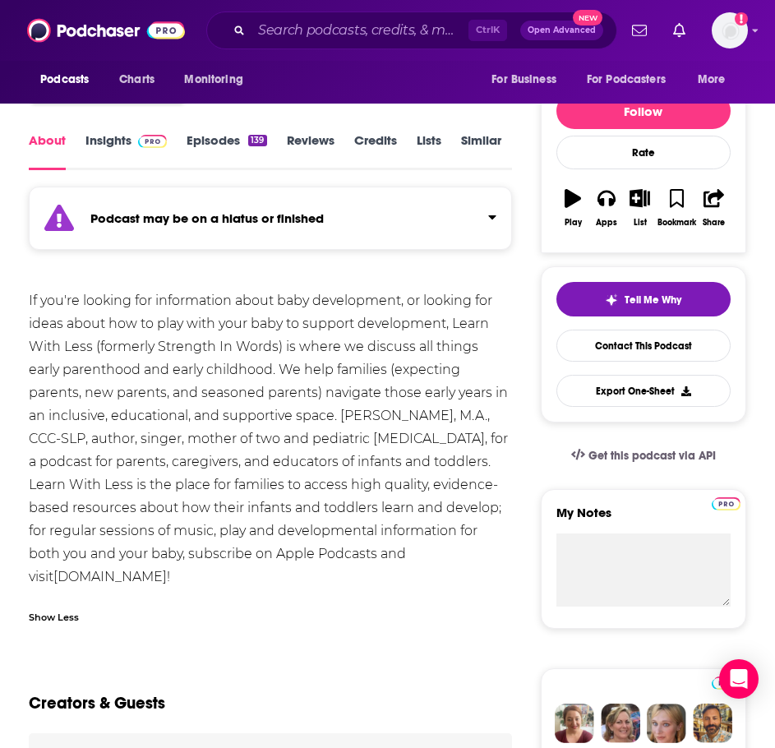
click at [263, 589] on div "If you're looking for information about baby development, or looking for ideas …" at bounding box center [271, 461] width 484 height 345
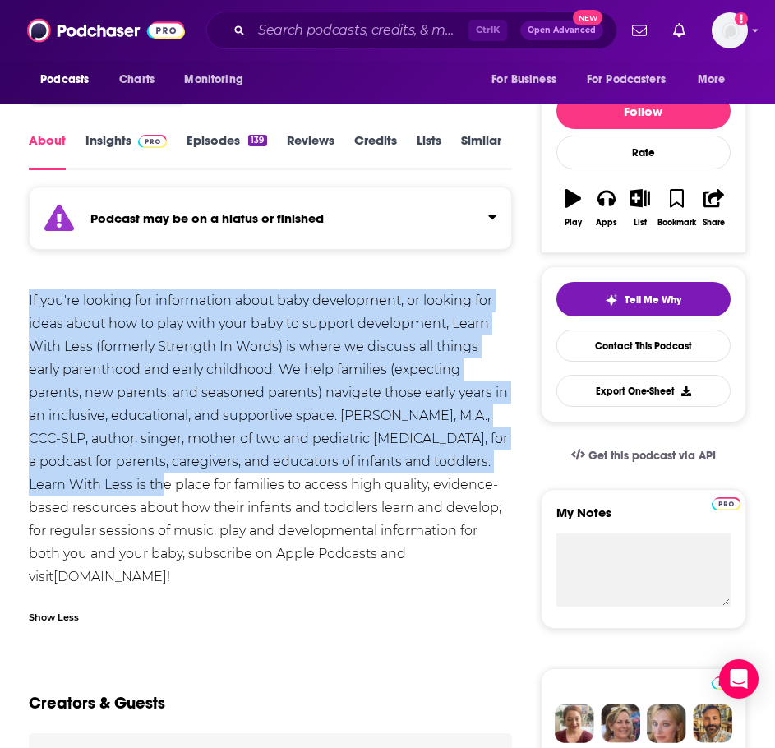
drag, startPoint x: 523, startPoint y: 469, endPoint x: 15, endPoint y: 285, distance: 540.3
copy div "If you're looking for information about baby development, or looking for ideas …"
click at [114, 139] on link "Insights" at bounding box center [126, 151] width 81 height 38
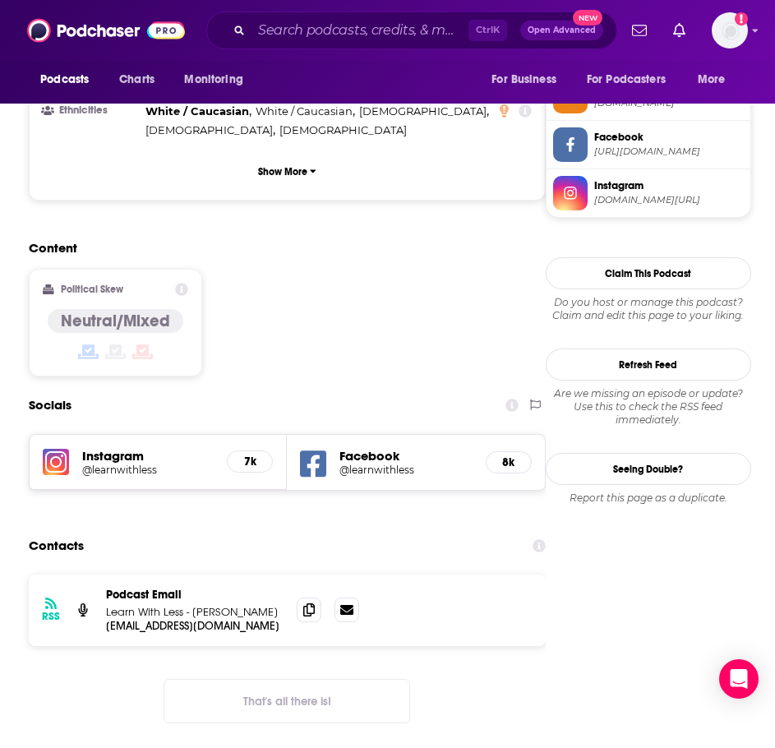
scroll to position [1234, 0]
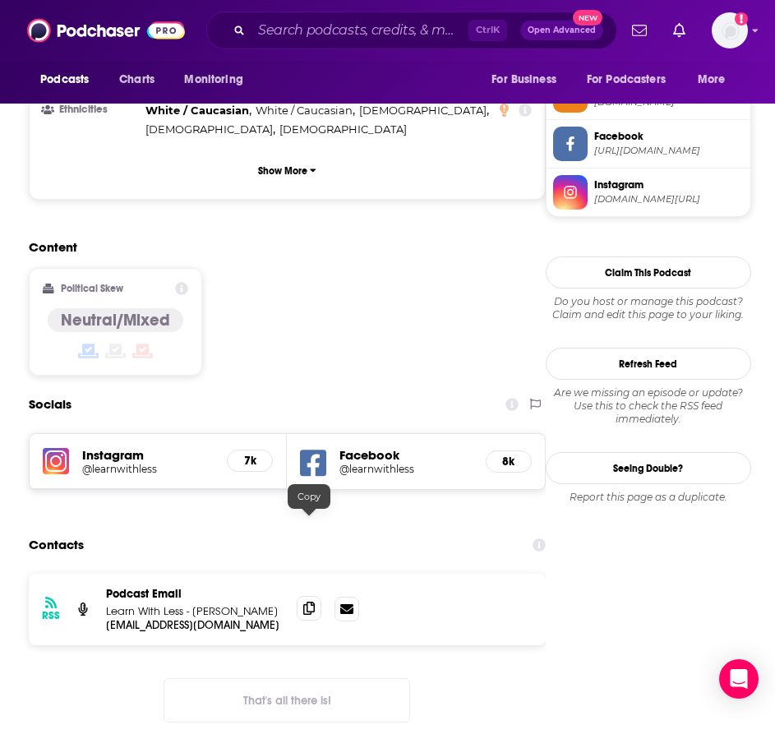
click at [304, 602] on icon at bounding box center [309, 608] width 12 height 13
click at [280, 32] on input "Search podcasts, credits, & more..." at bounding box center [360, 30] width 217 height 26
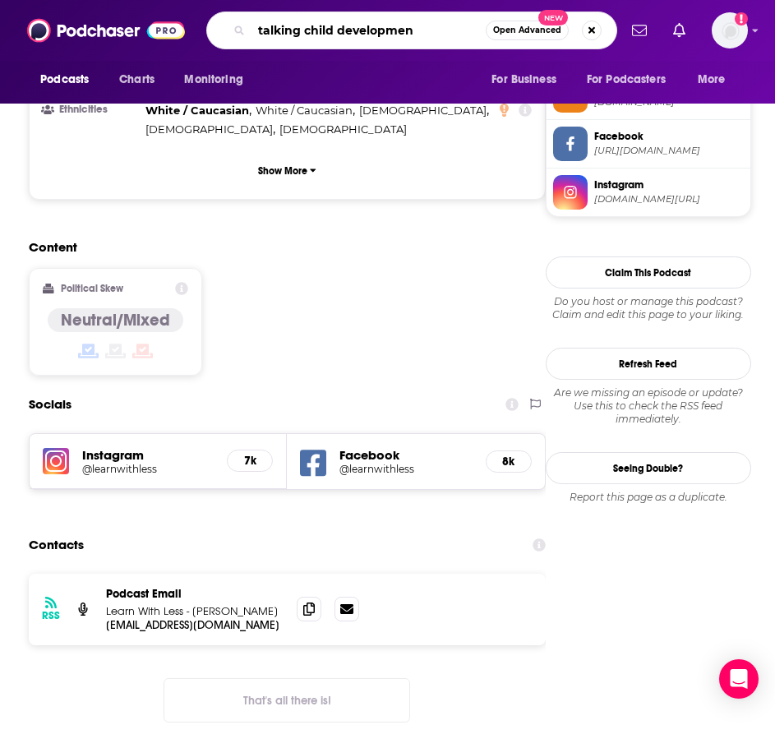
type input "talking child development"
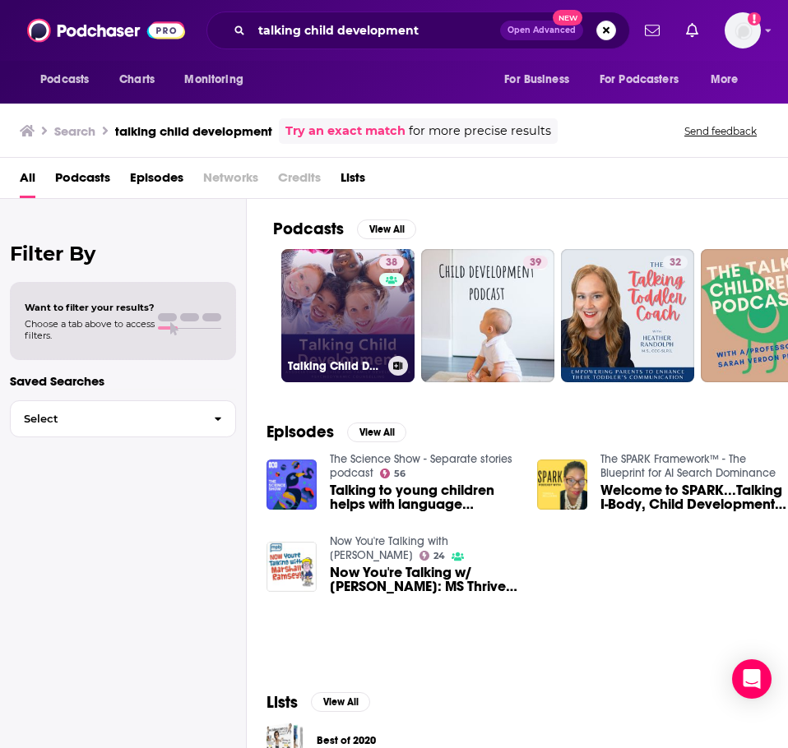
click at [345, 274] on link "38 Talking Child Development" at bounding box center [347, 315] width 133 height 133
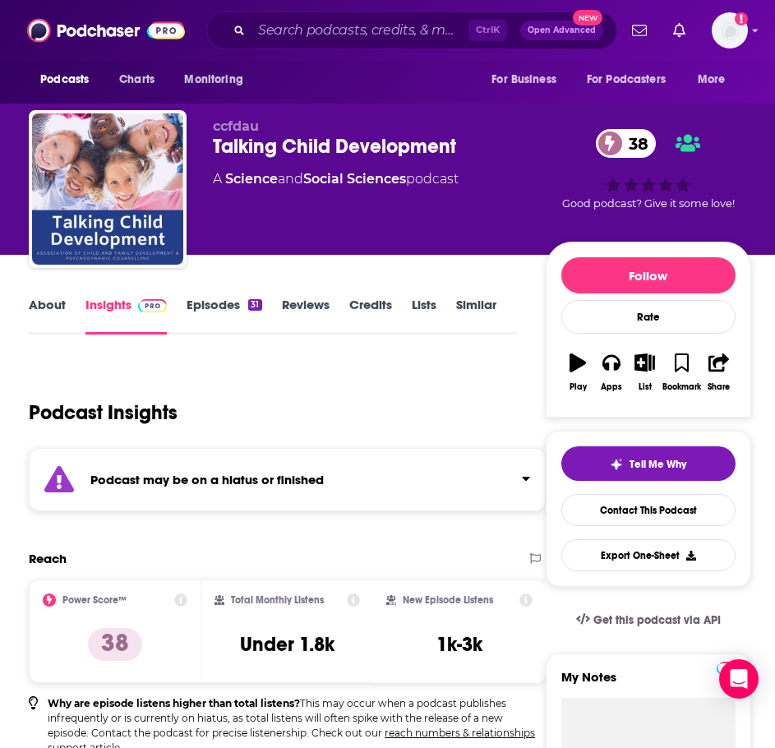
click at [314, 494] on div "Podcast may be on a hiatus or finished" at bounding box center [287, 479] width 517 height 63
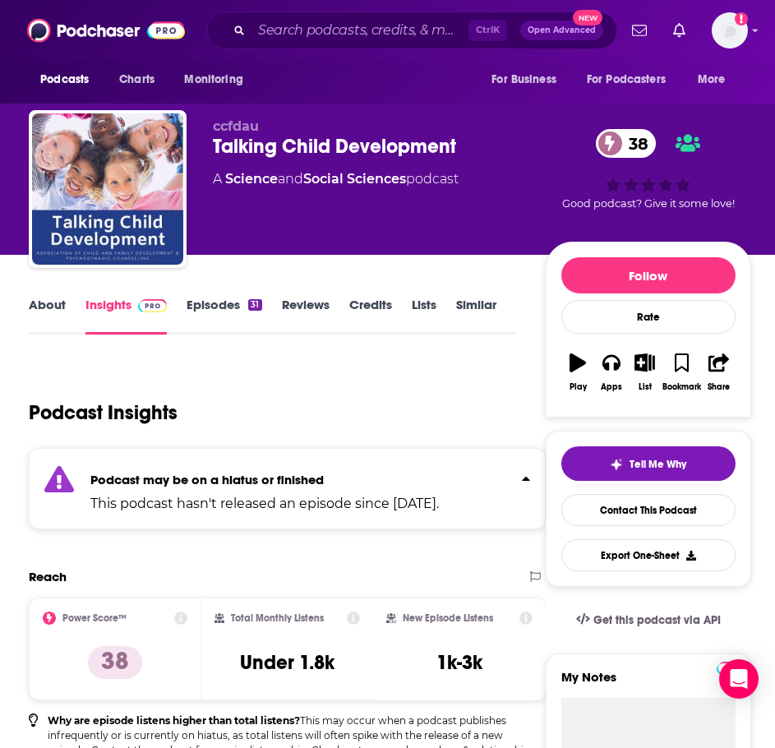
click at [220, 317] on link "Episodes 31" at bounding box center [224, 316] width 75 height 38
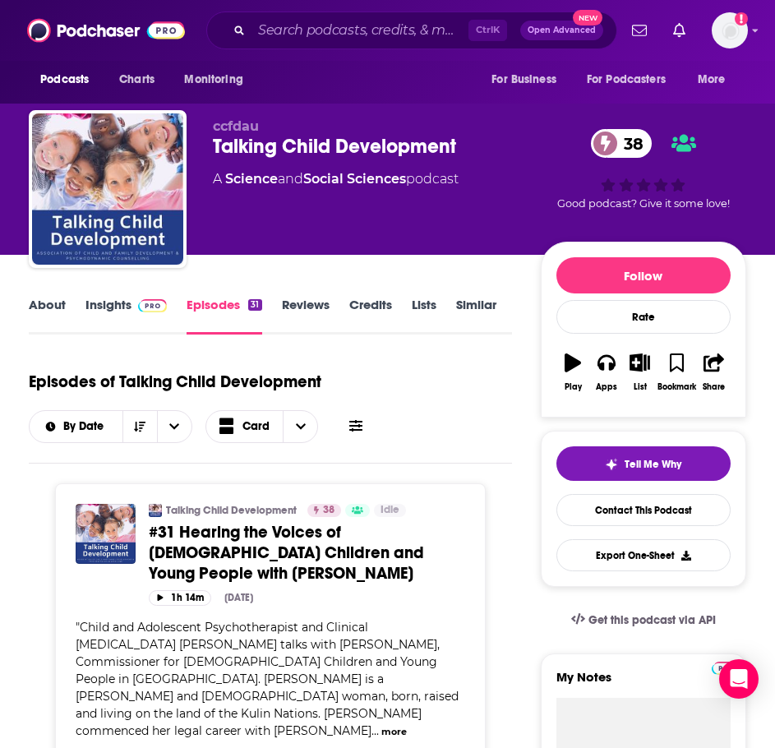
click at [50, 312] on link "About" at bounding box center [47, 316] width 37 height 38
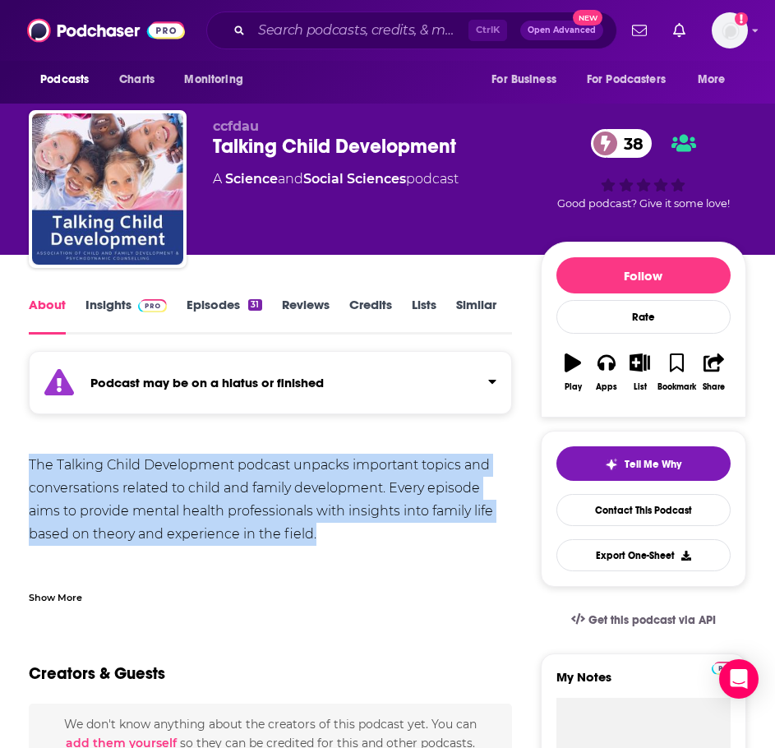
drag, startPoint x: 340, startPoint y: 534, endPoint x: 16, endPoint y: 449, distance: 334.1
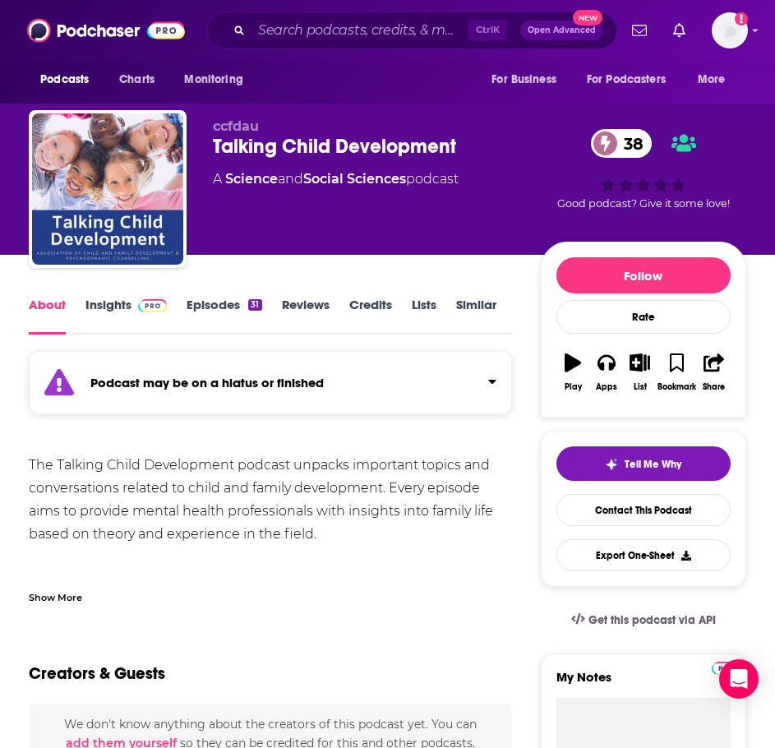
click at [61, 597] on div "Show More" at bounding box center [55, 597] width 53 height 16
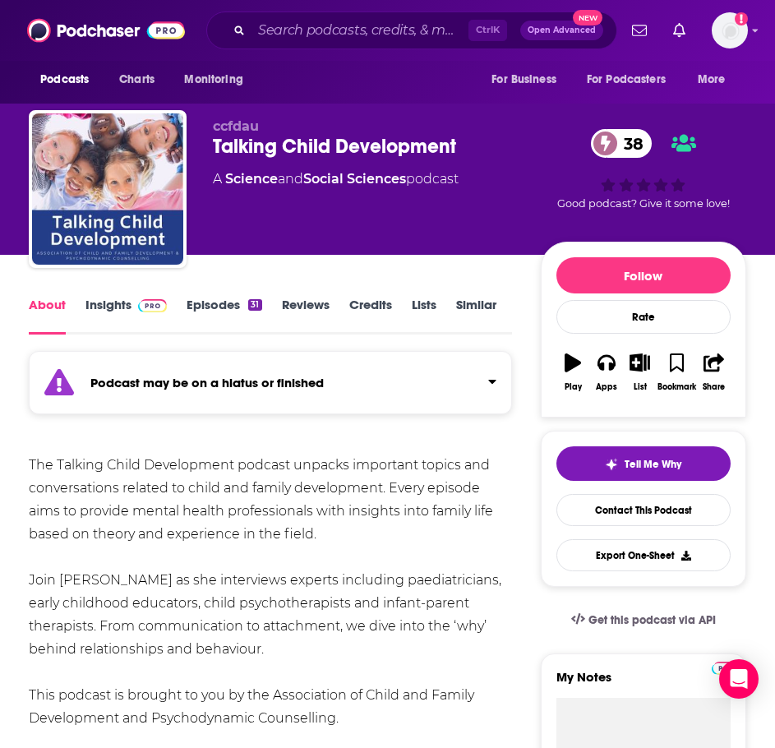
drag, startPoint x: 372, startPoint y: 651, endPoint x: 35, endPoint y: 471, distance: 381.5
click at [35, 471] on div "The Talking Child Development podcast unpacks important topics and conversation…" at bounding box center [271, 592] width 484 height 276
click at [53, 470] on div "The Talking Child Development podcast unpacks important topics and conversation…" at bounding box center [271, 592] width 484 height 276
drag, startPoint x: 288, startPoint y: 607, endPoint x: 16, endPoint y: 462, distance: 308.3
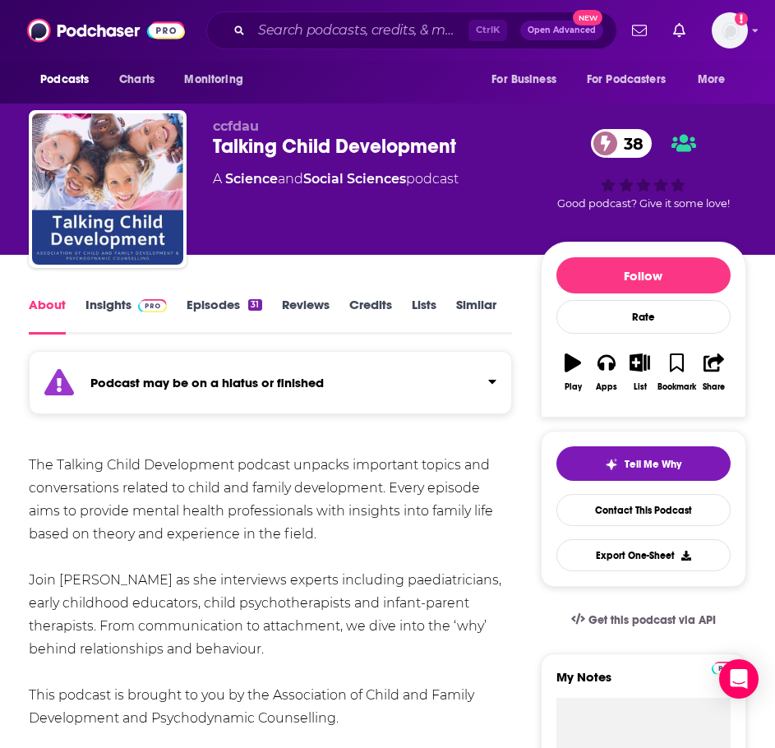
copy div "The Talking Child Development podcast unpacks important topics and conversation…"
click at [96, 316] on link "Insights" at bounding box center [126, 316] width 81 height 38
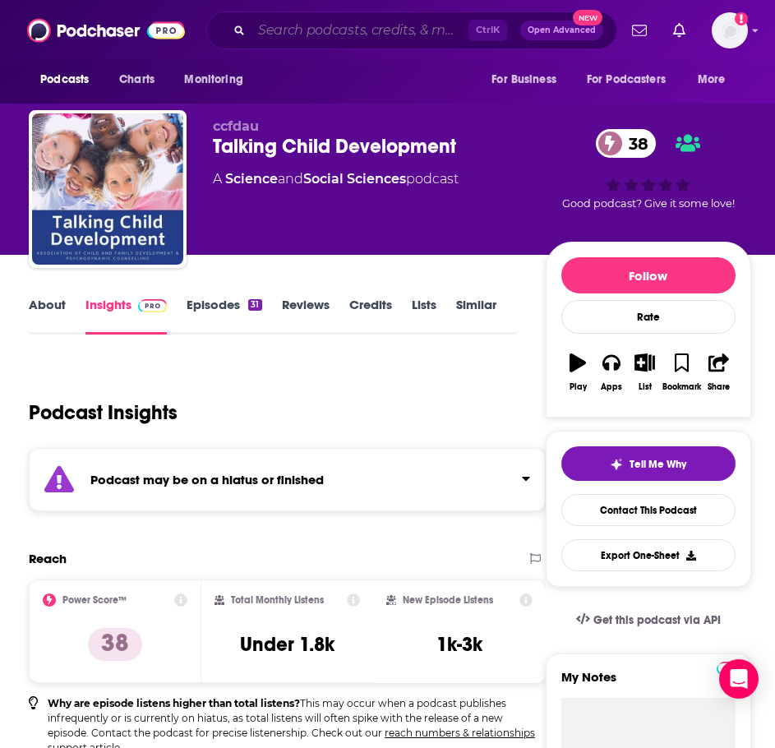
click at [317, 33] on input "Search podcasts, credits, & more..." at bounding box center [360, 30] width 217 height 26
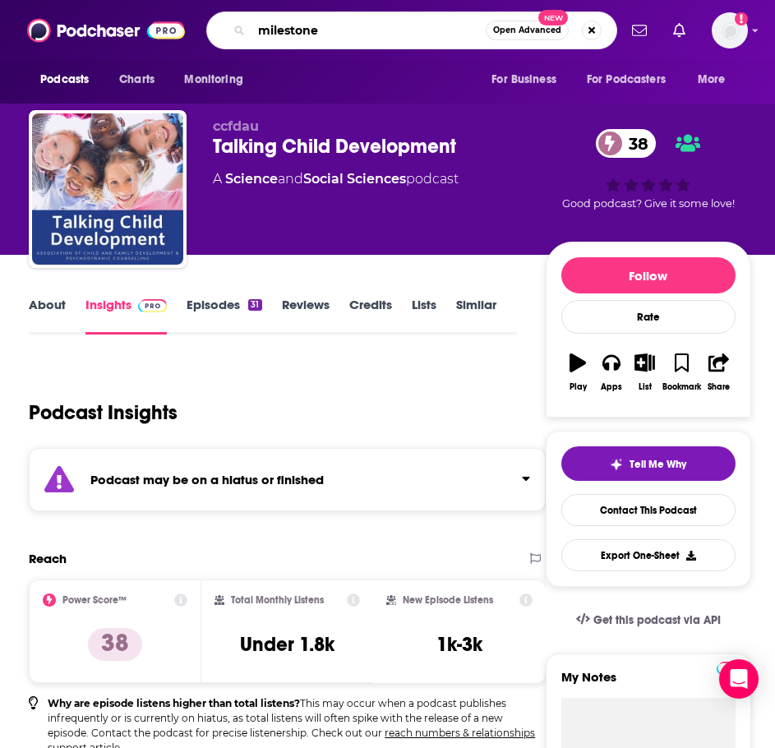
type input "milestones"
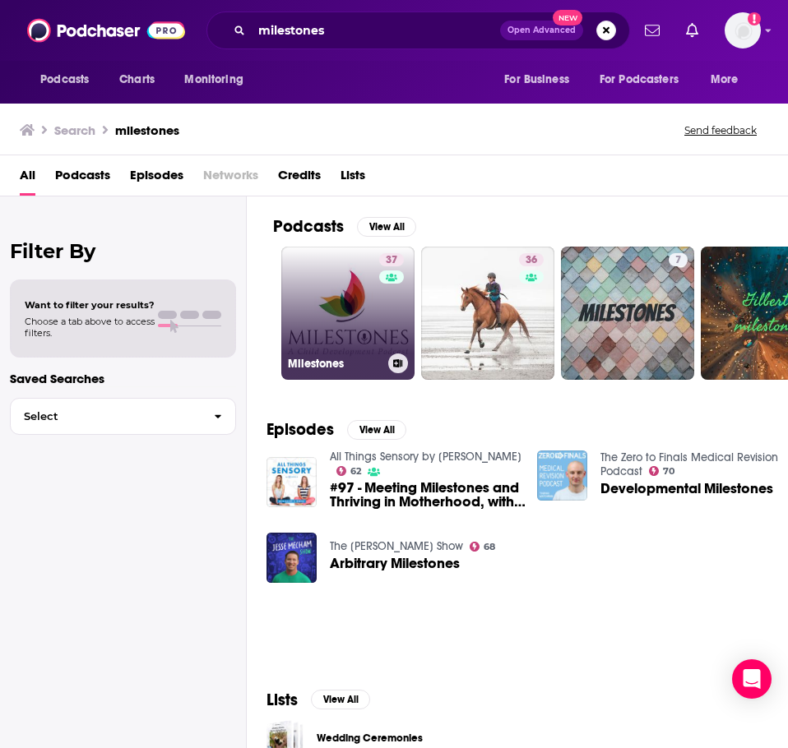
click at [331, 286] on link "37 Milestones" at bounding box center [347, 313] width 133 height 133
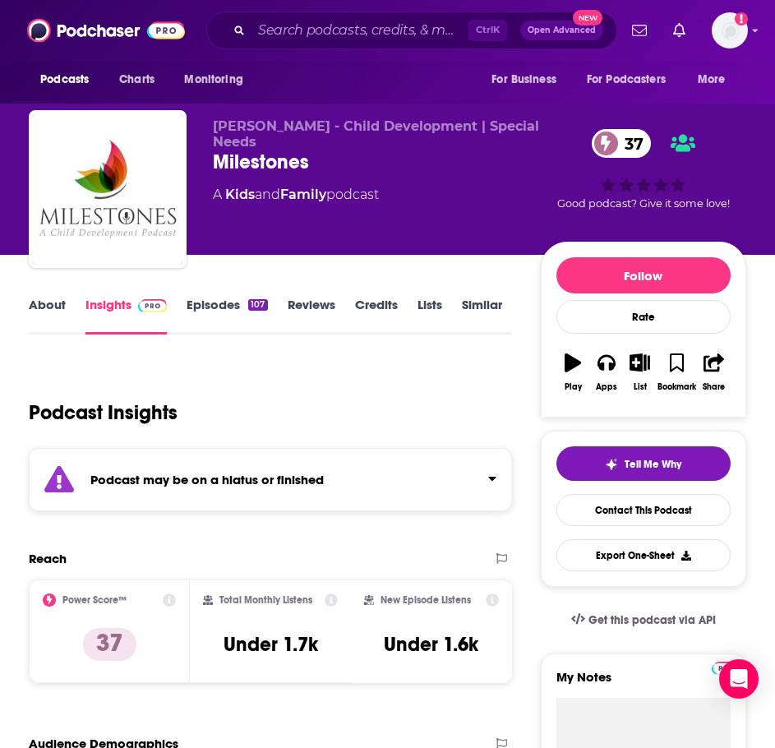
click at [305, 470] on div "Podcast may be on a hiatus or finished" at bounding box center [271, 479] width 484 height 63
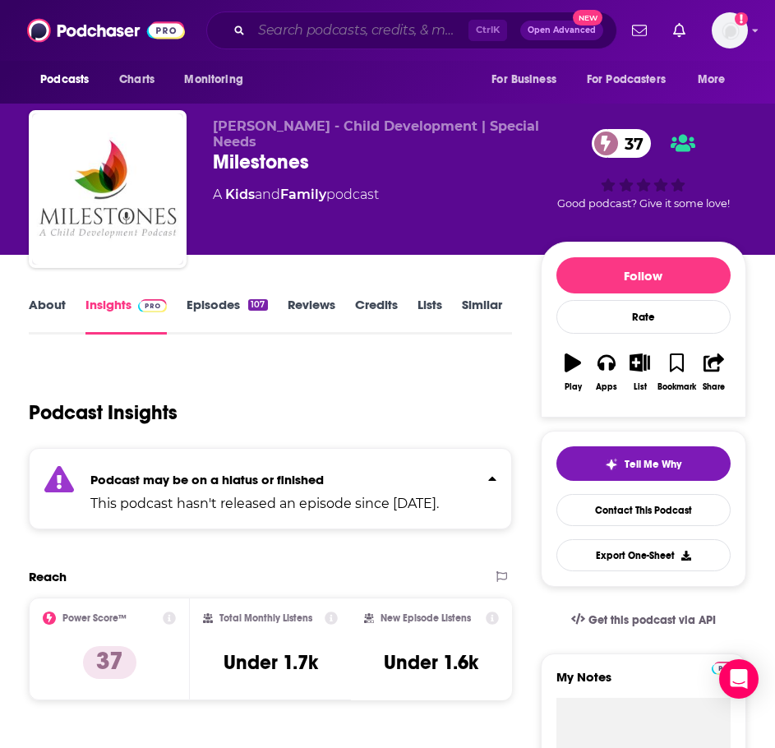
click at [336, 34] on input "Search podcasts, credits, & more..." at bounding box center [360, 30] width 217 height 26
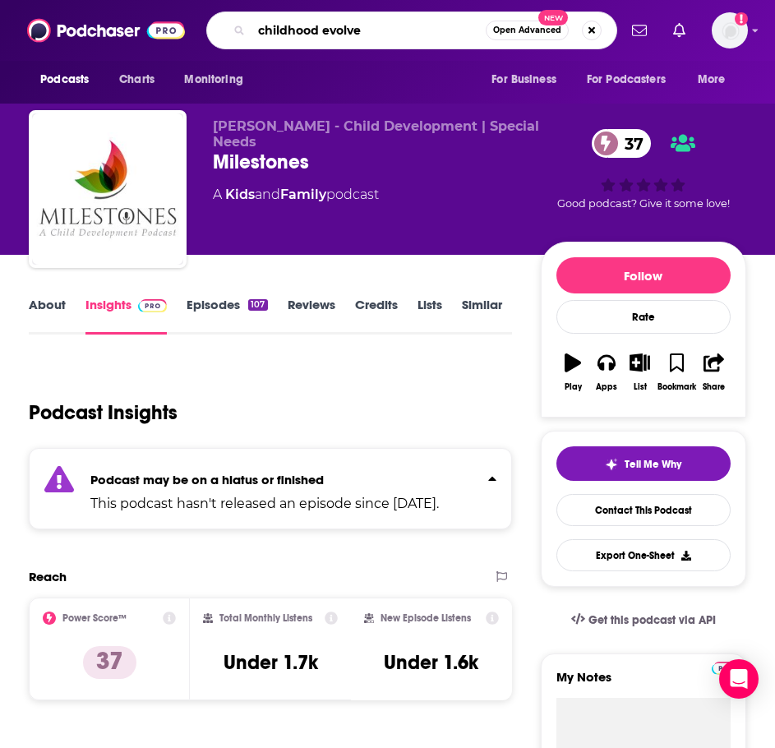
type input "childhood evolved"
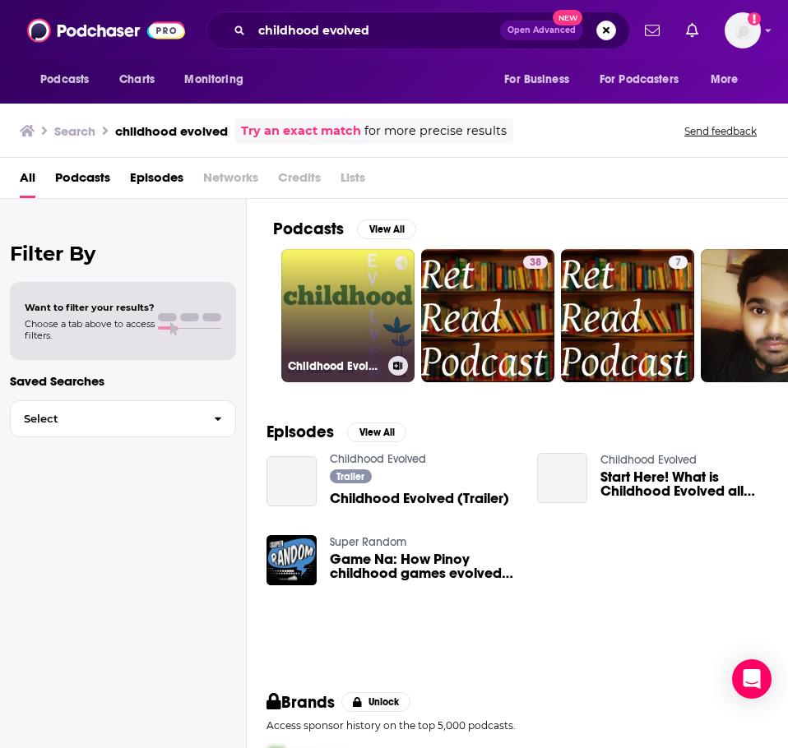
click at [344, 317] on link "Childhood Evolved" at bounding box center [347, 315] width 133 height 133
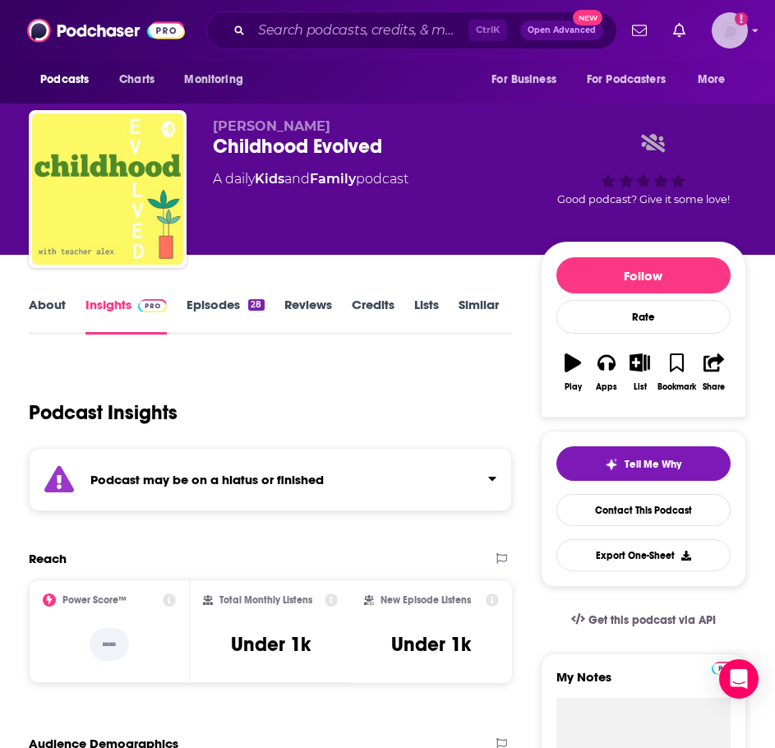
click at [739, 39] on img "Logged in as ILATeam" at bounding box center [730, 30] width 36 height 36
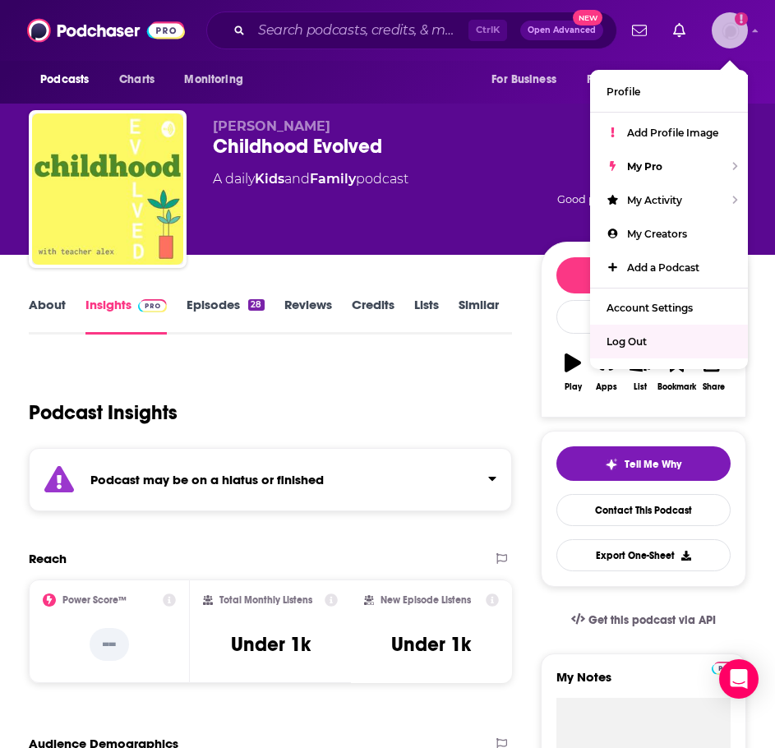
click at [669, 334] on div "Log Out" at bounding box center [669, 342] width 158 height 34
